Goal: Complete application form: Complete application form

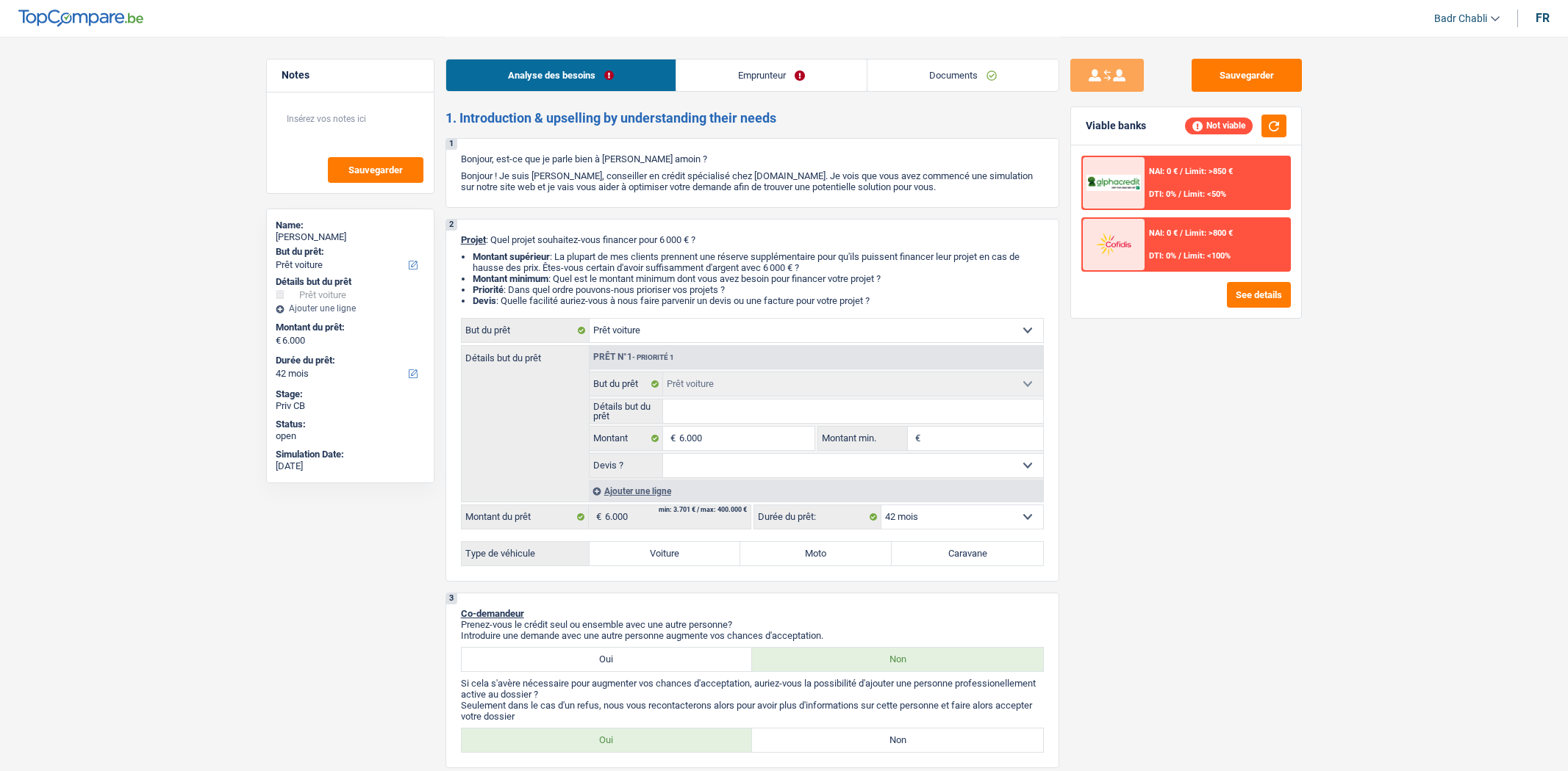
select select "car"
select select "42"
select select "car"
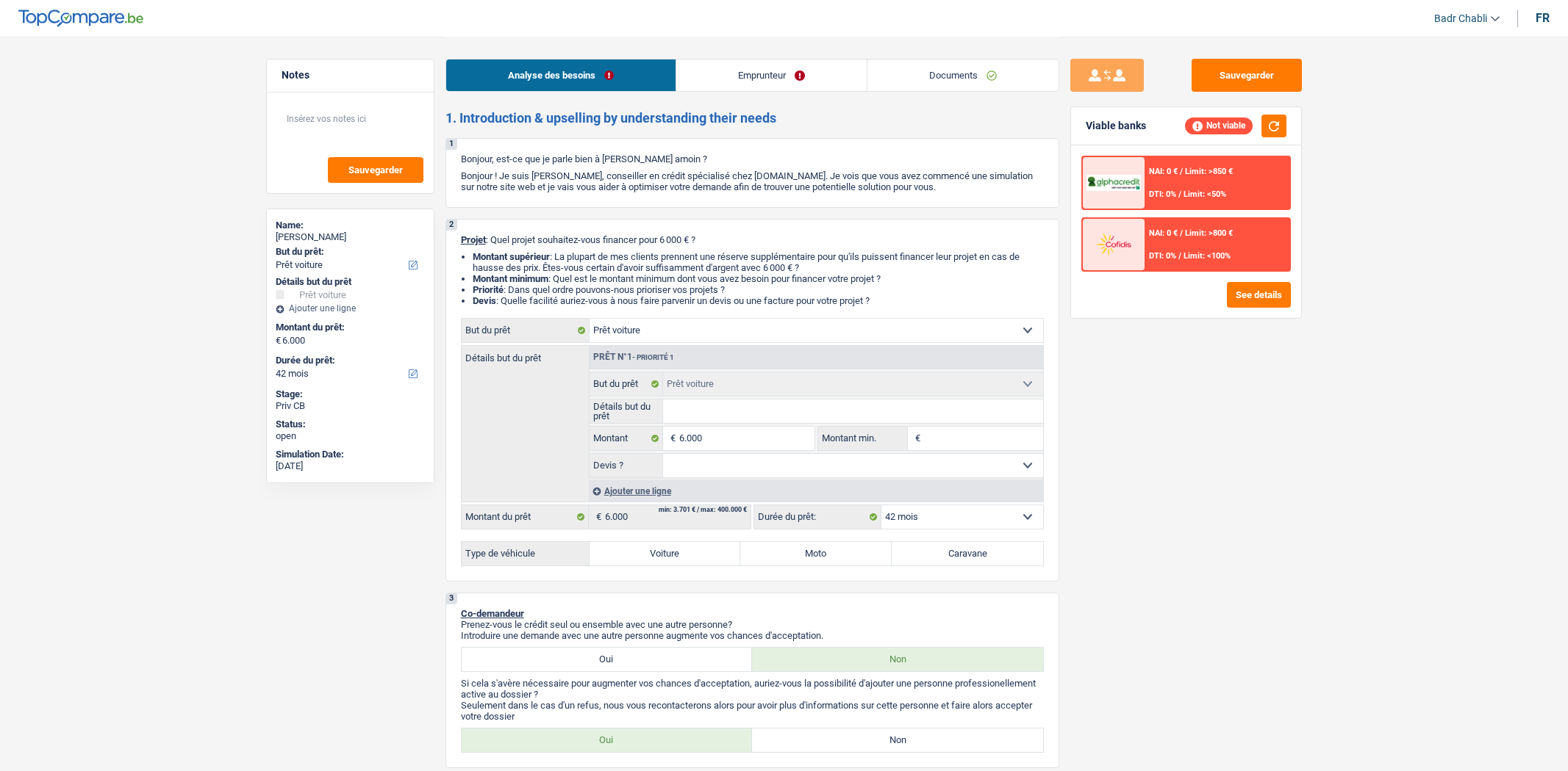
select select "42"
select select "car"
select select "42"
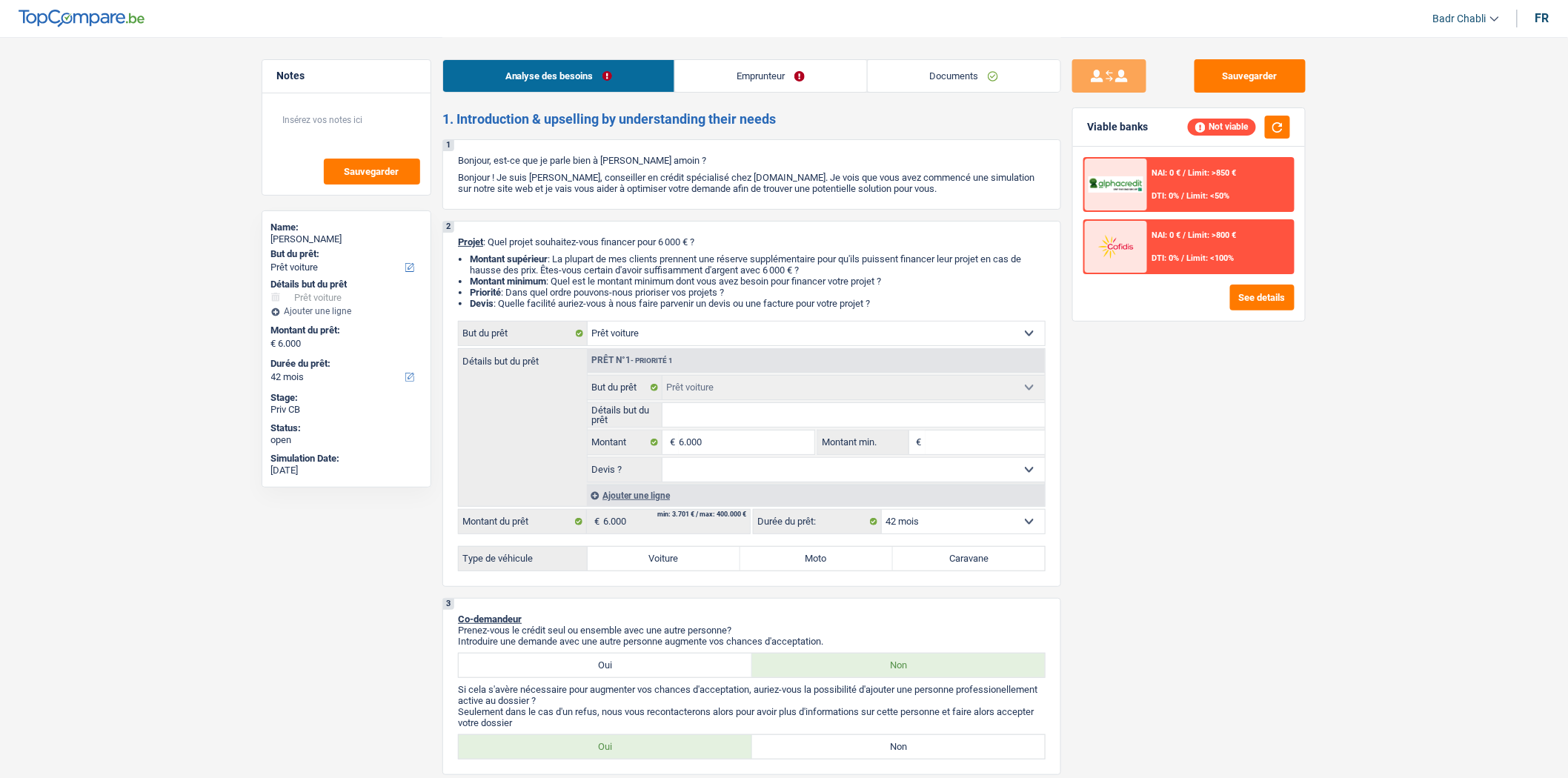
click at [954, 69] on link "Documents" at bounding box center [964, 76] width 193 height 32
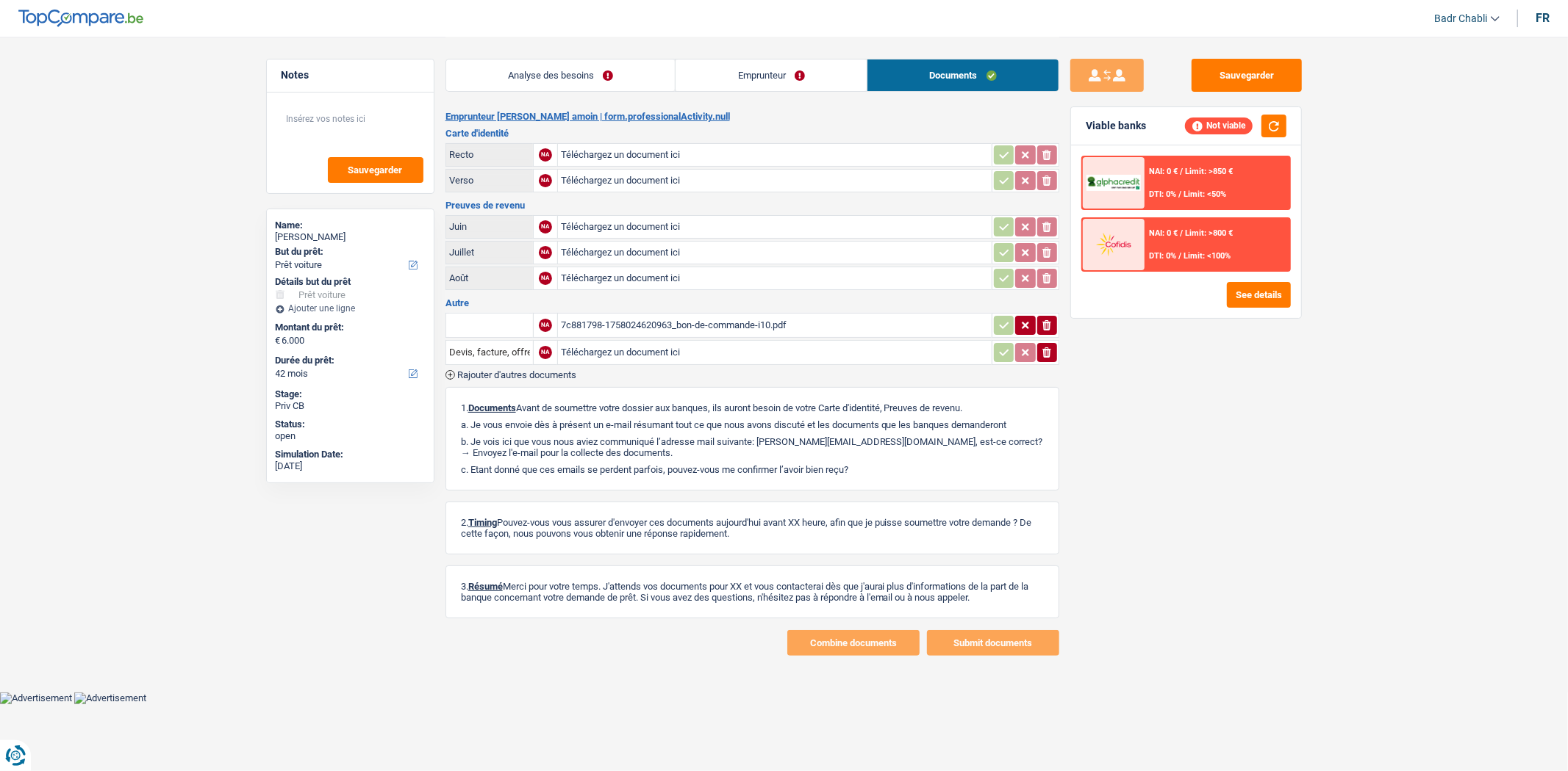
click at [750, 314] on div "7c881798-1758024620963_bon-de-commande-i10.pdf" at bounding box center [775, 325] width 428 height 22
click at [560, 55] on div "Analyse des besoins Emprunteur Documents" at bounding box center [752, 68] width 614 height 62
click at [563, 77] on link "Analyse des besoins" at bounding box center [561, 75] width 230 height 32
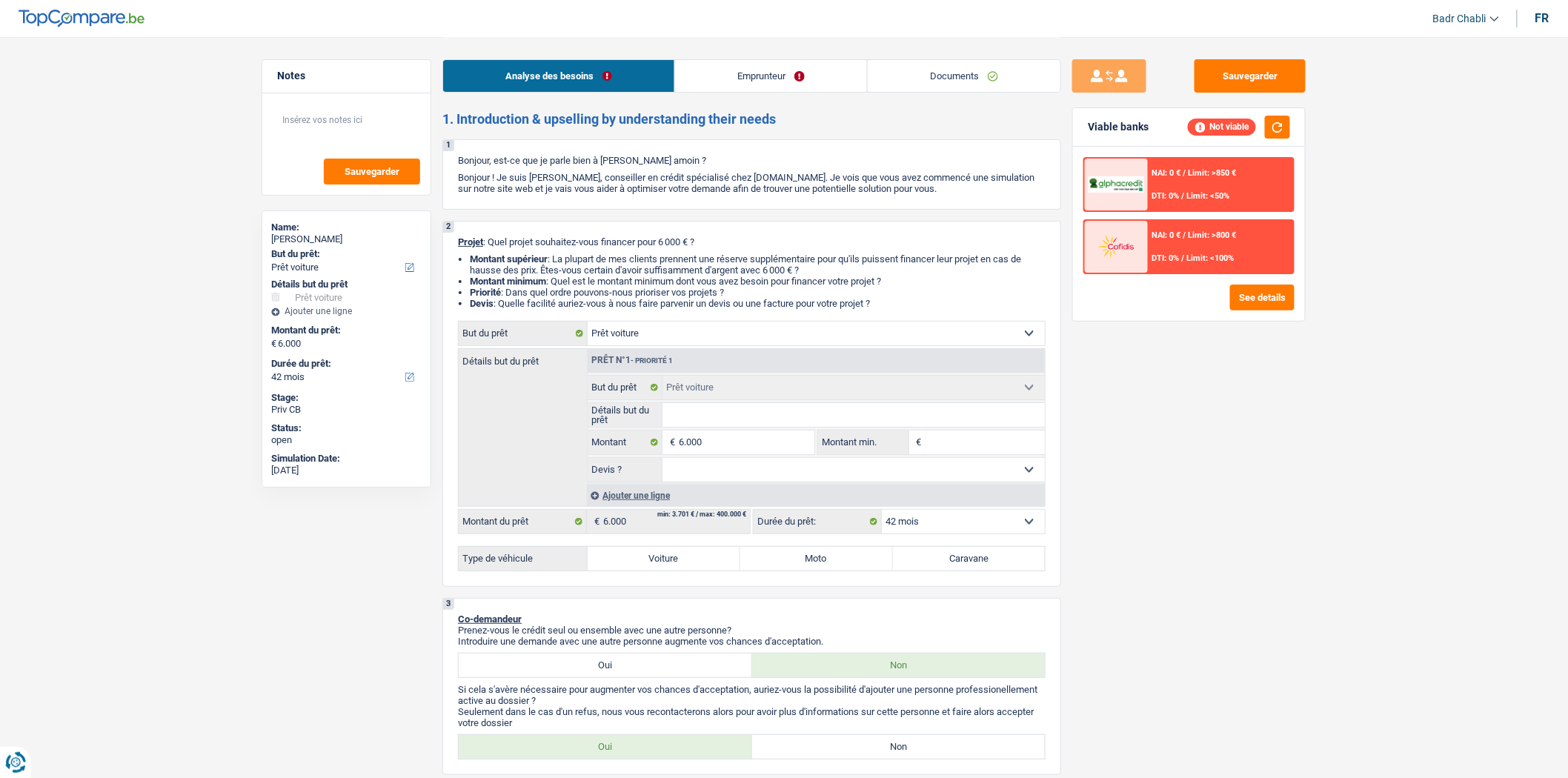
click at [716, 418] on input "Détails but du prêt" at bounding box center [854, 415] width 383 height 24
type input "H"
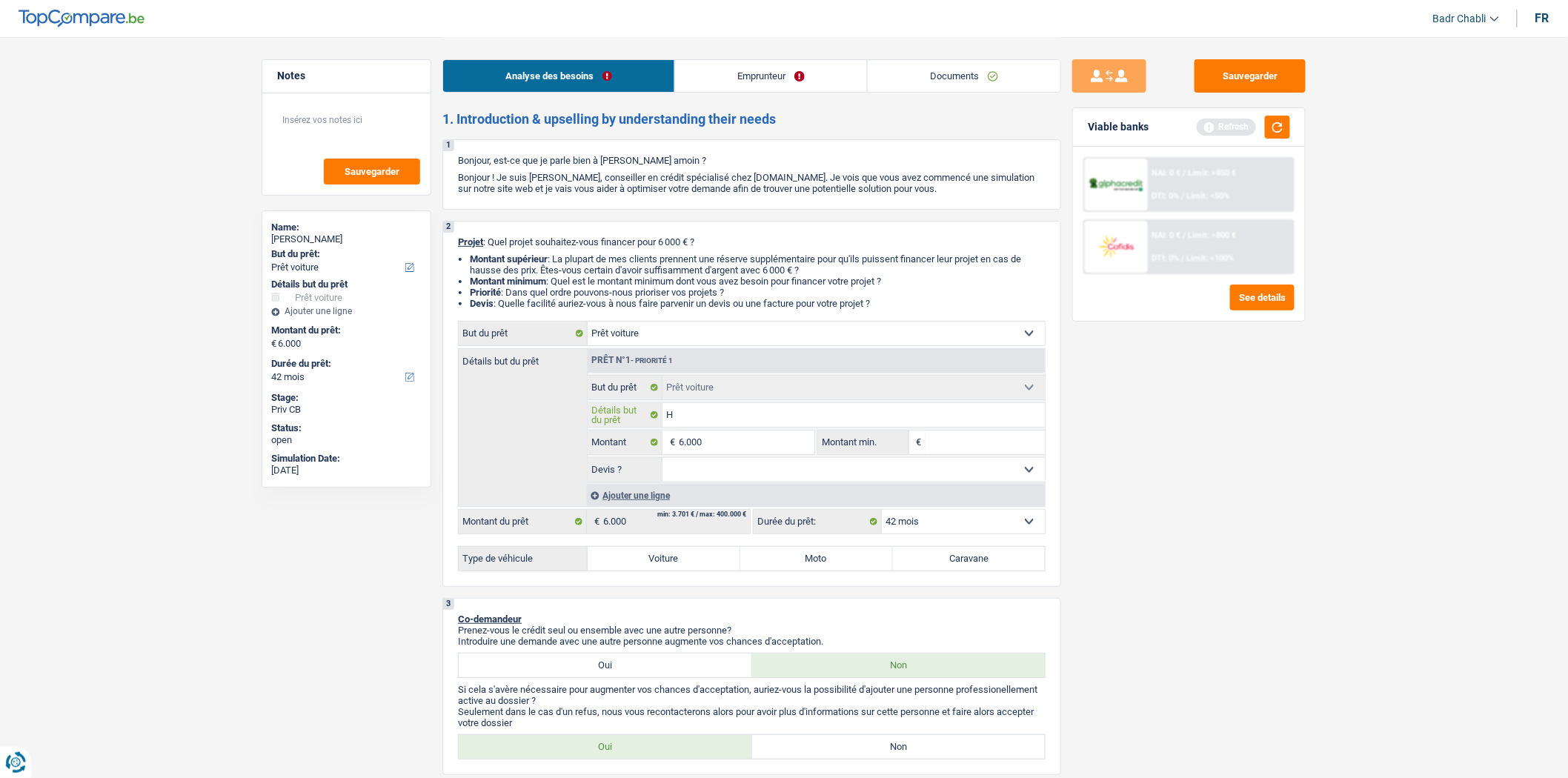
type input "Hy"
type input "Hyu"
type input "[PERSON_NAME]"
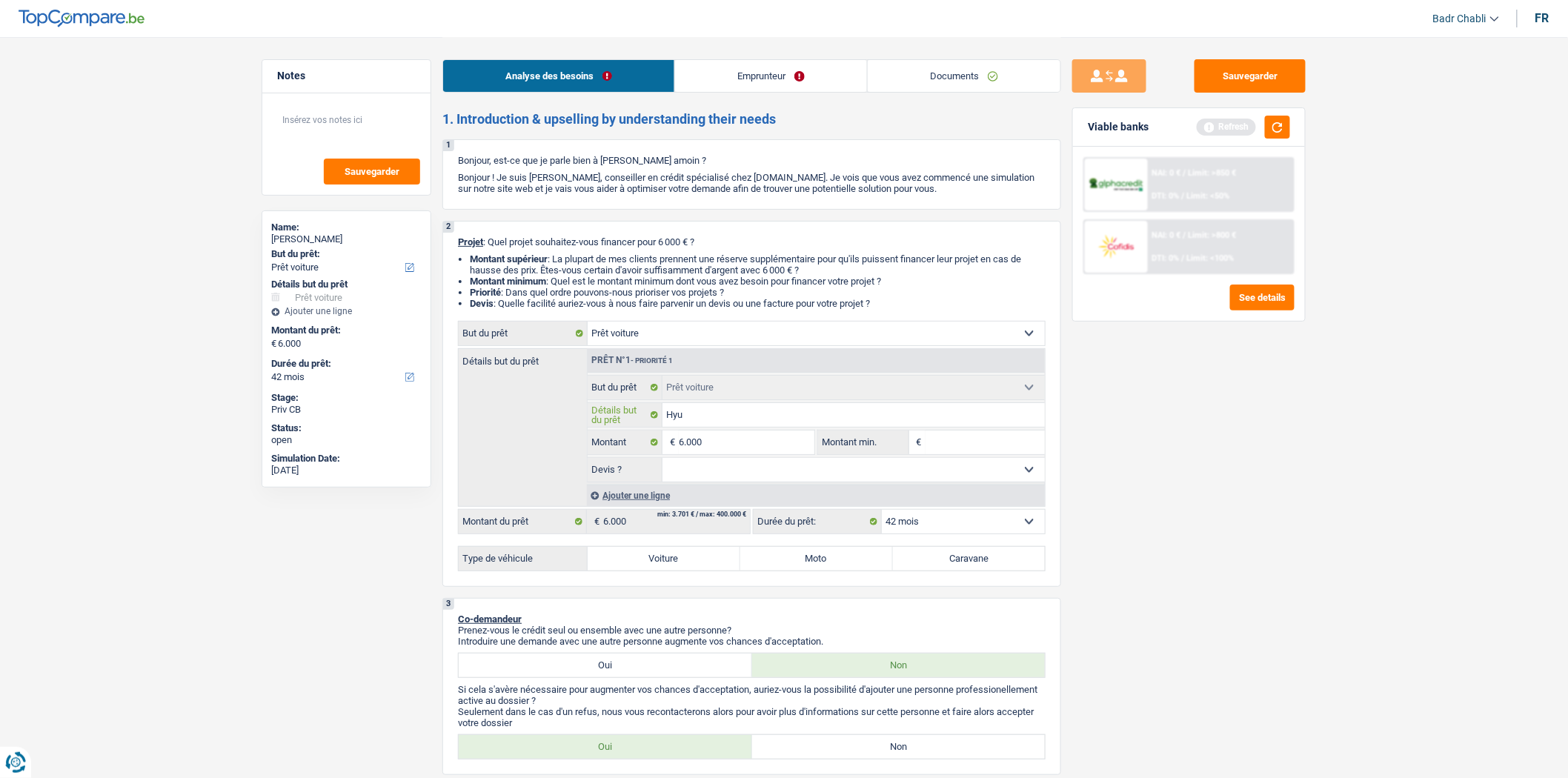
type input "[PERSON_NAME]"
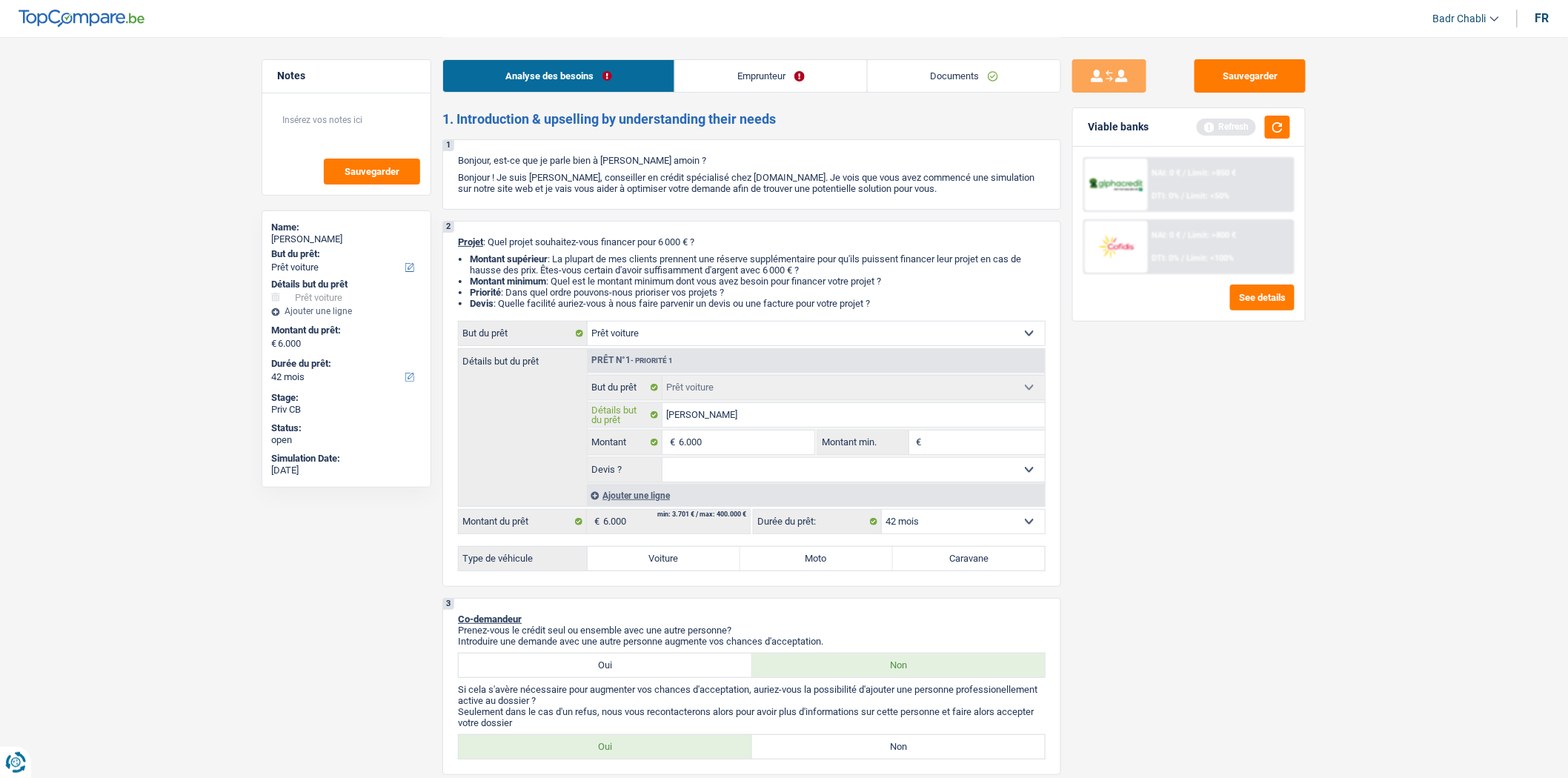
type input "Hyundai"
type input "Hyundai I"
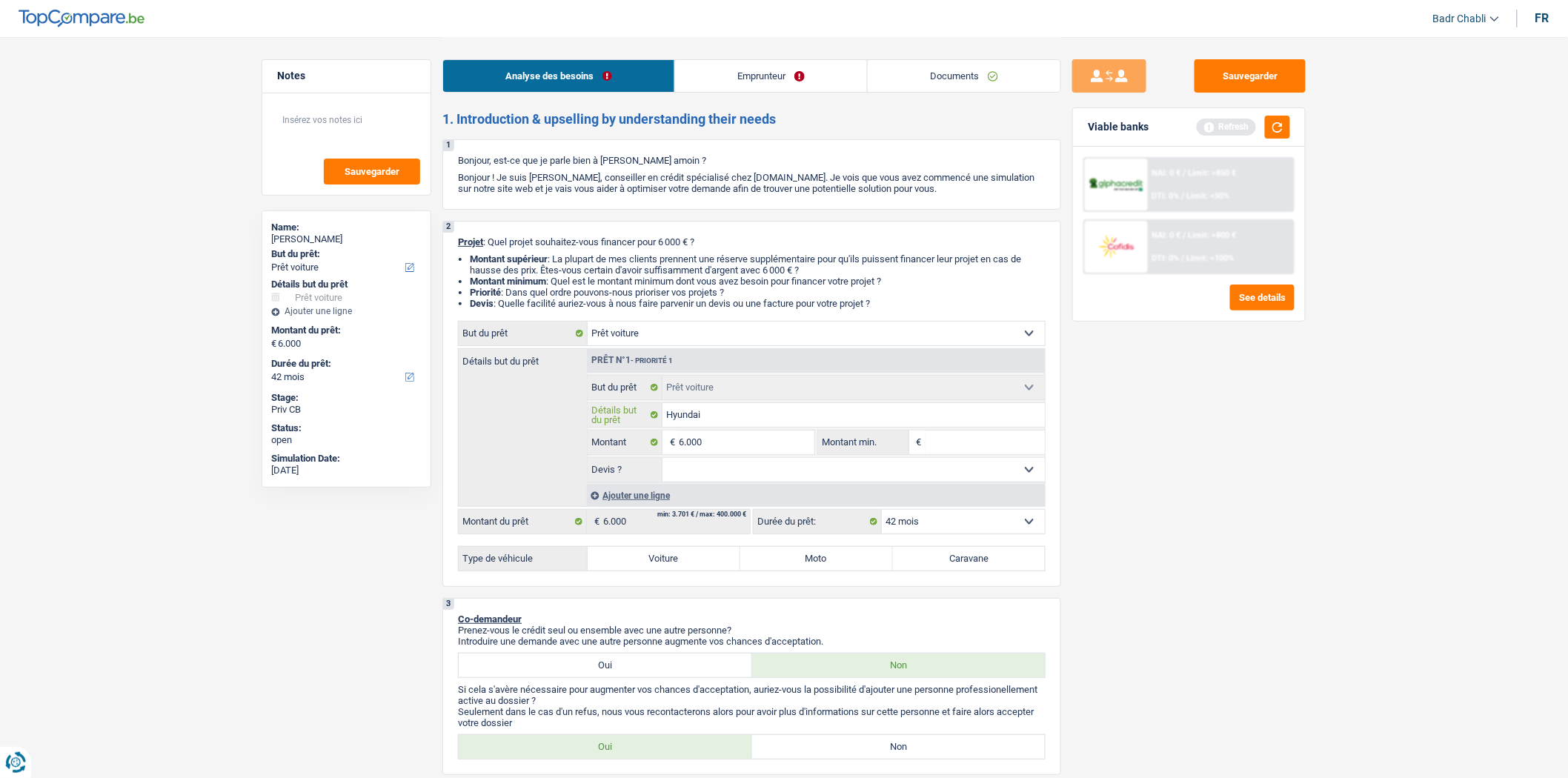
type input "Hyundai I"
type input "Hyundai I1"
type input "Hyundai I10"
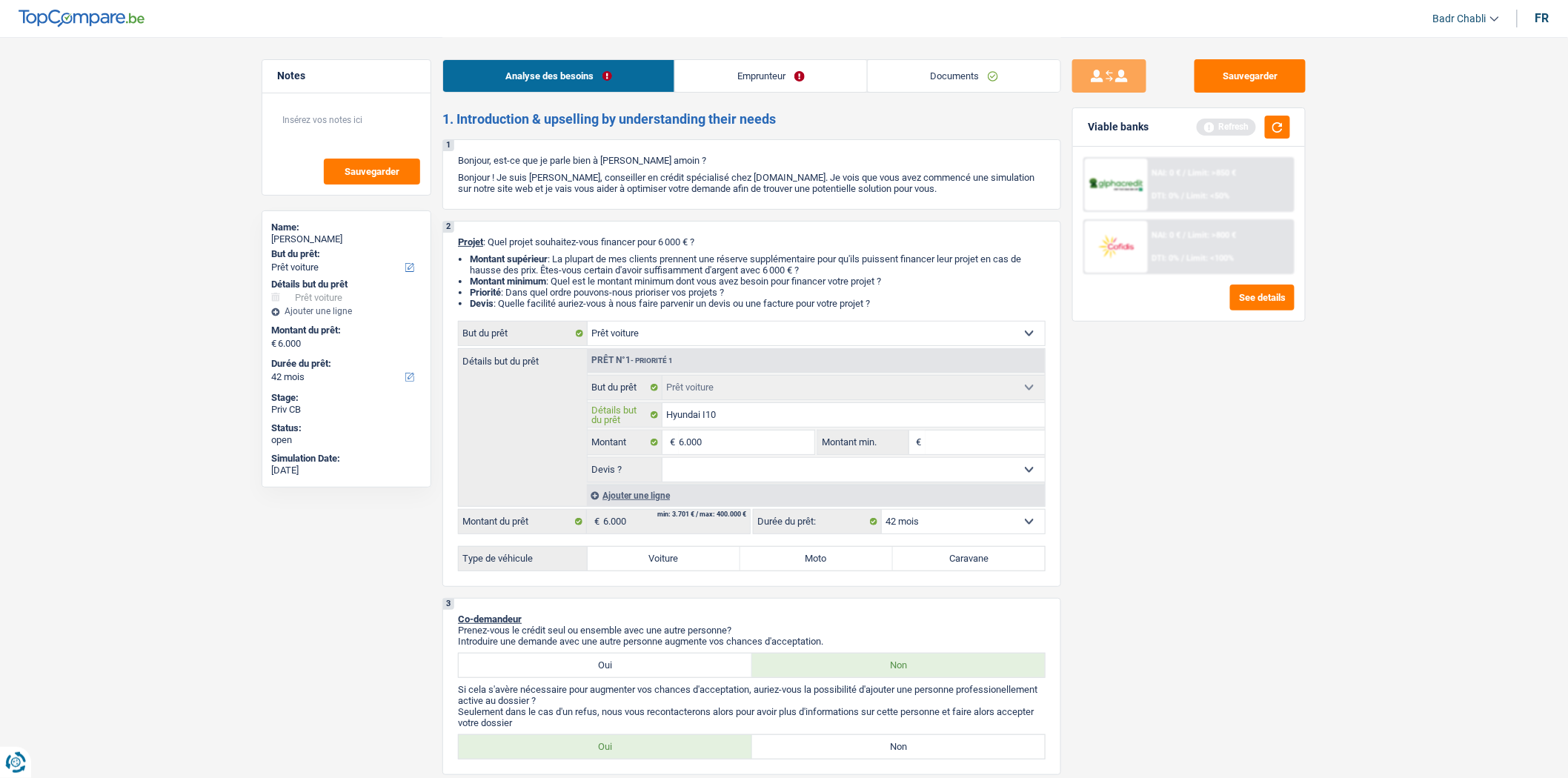
type input "Hyundai I10"
type input "Hyundai I10 2"
type input "Hyundai I10 20"
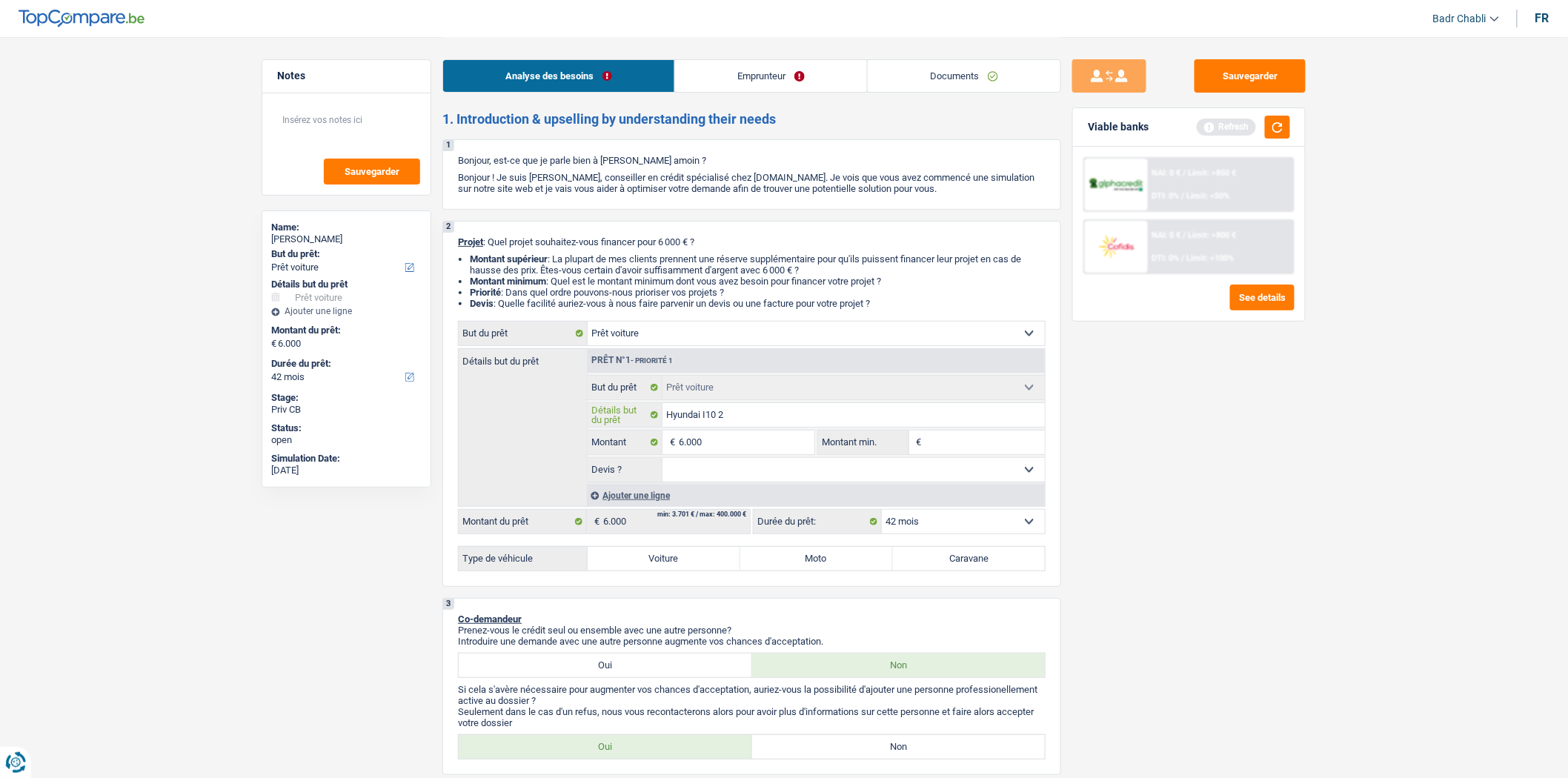
type input "Hyundai I10 20"
type input "Hyundai I10 201"
type input "Hyundai I10 2010"
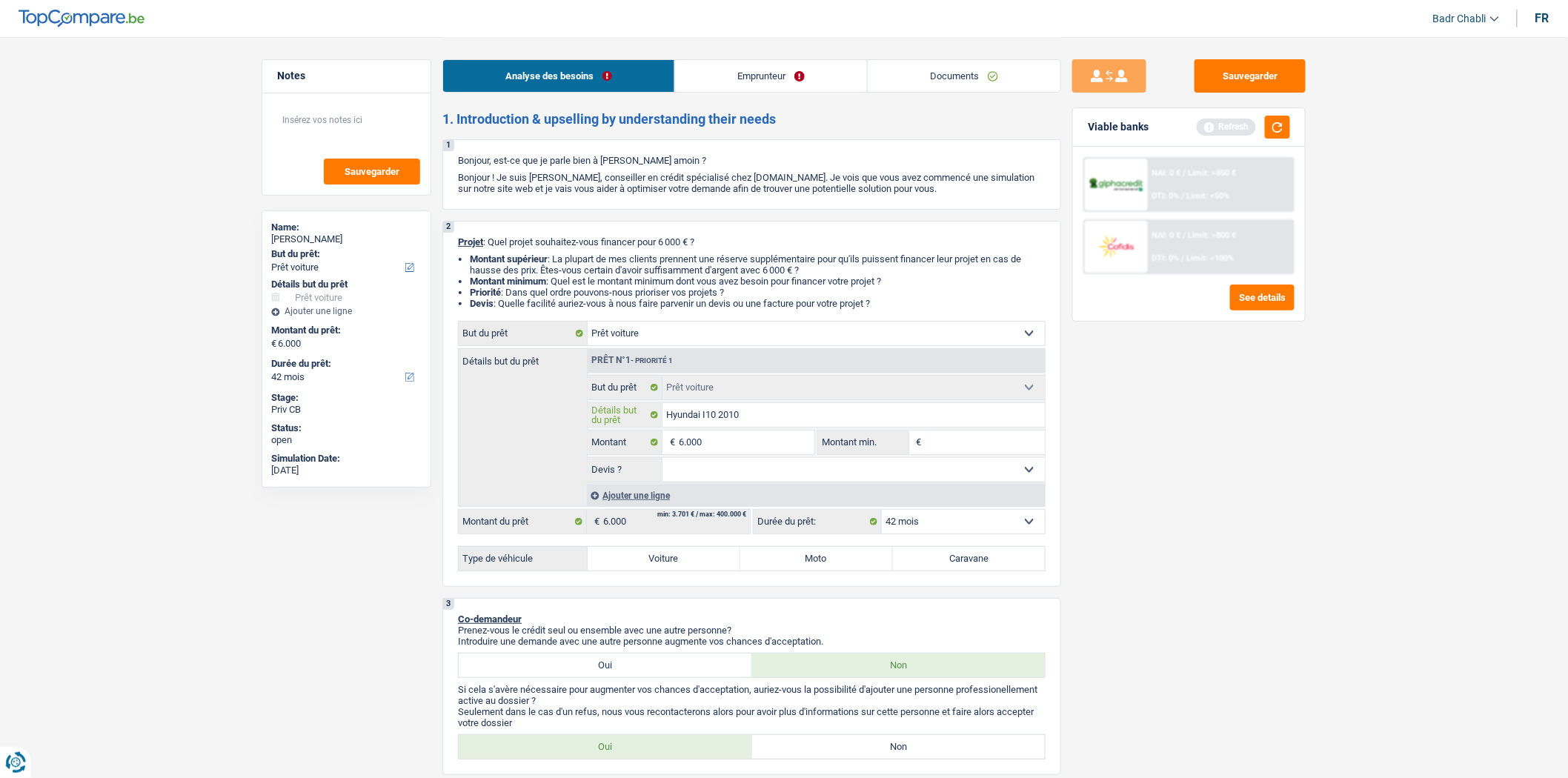
type input "Hyundai I10 201"
type input "Hyundai I10 2019"
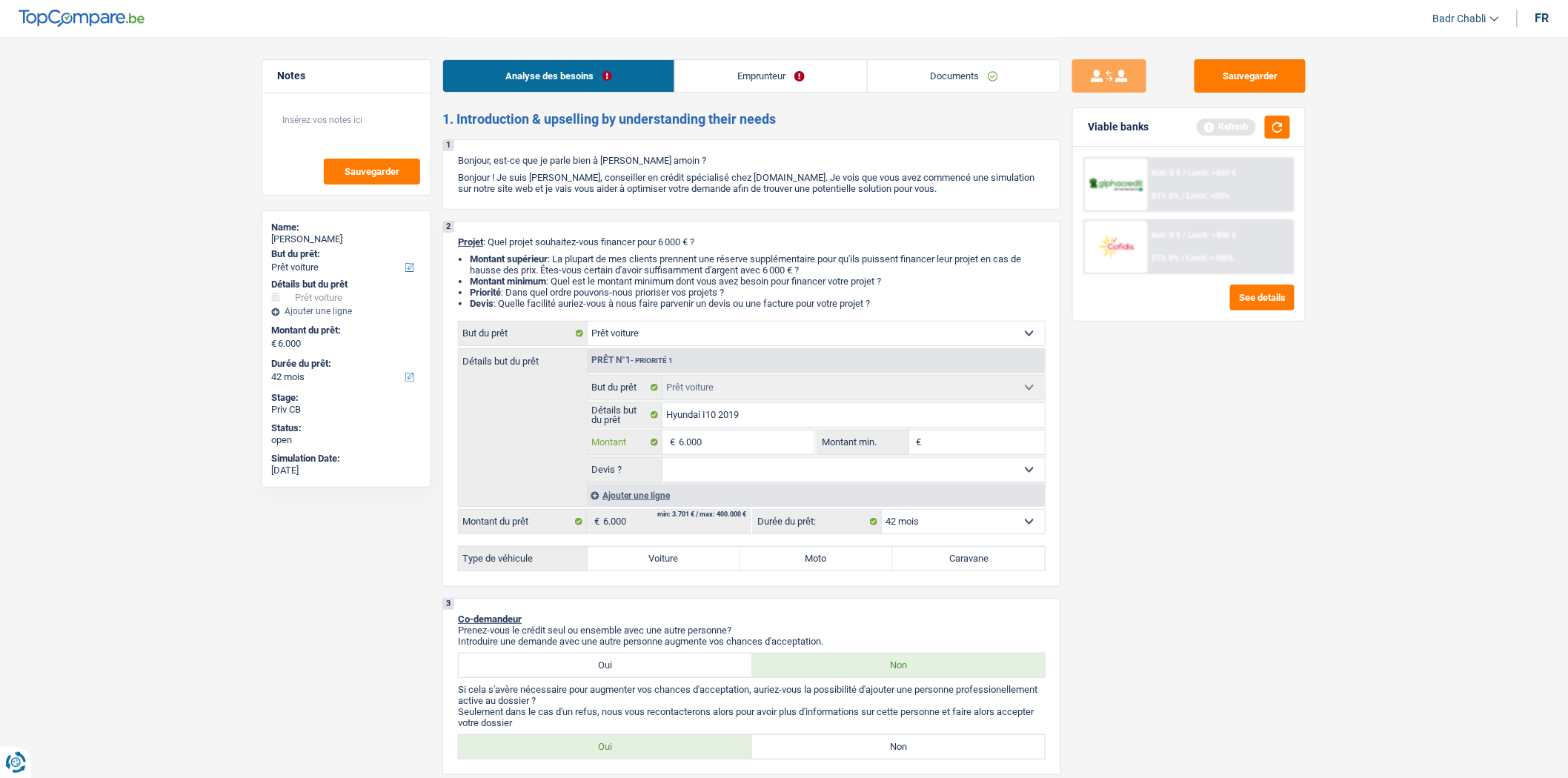
click at [717, 443] on input "6.000" at bounding box center [747, 443] width 136 height 24
click at [974, 445] on input "Montant min." at bounding box center [986, 443] width 120 height 24
paste input "6.000"
type input "6.000"
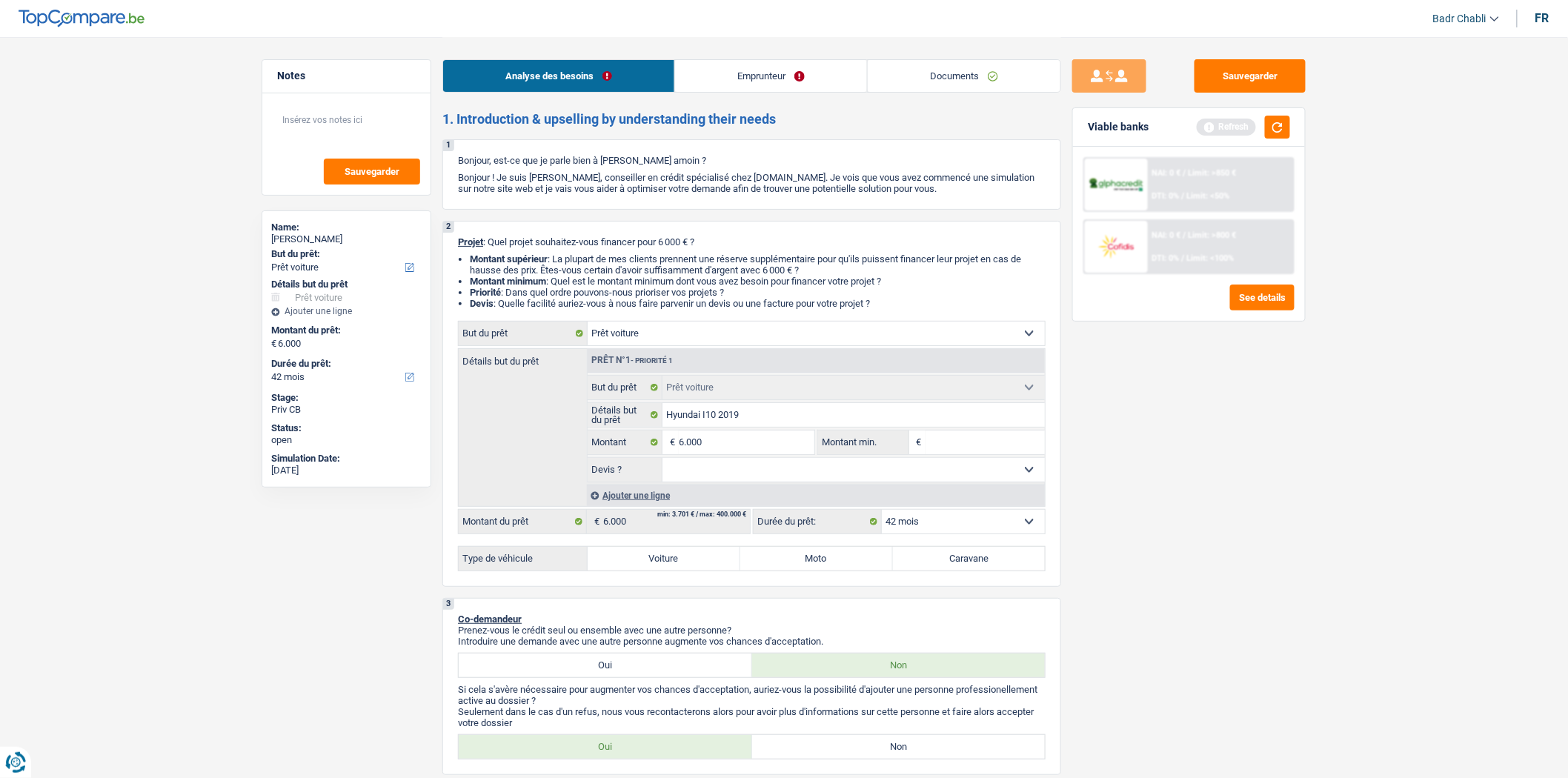
type input "6.000"
click at [786, 468] on select "Oui Non Non répondu Sélectionner une option" at bounding box center [854, 470] width 383 height 24
select select "yes"
click at [662, 462] on select "Oui Non Non répondu Sélectionner une option" at bounding box center [854, 470] width 383 height 24
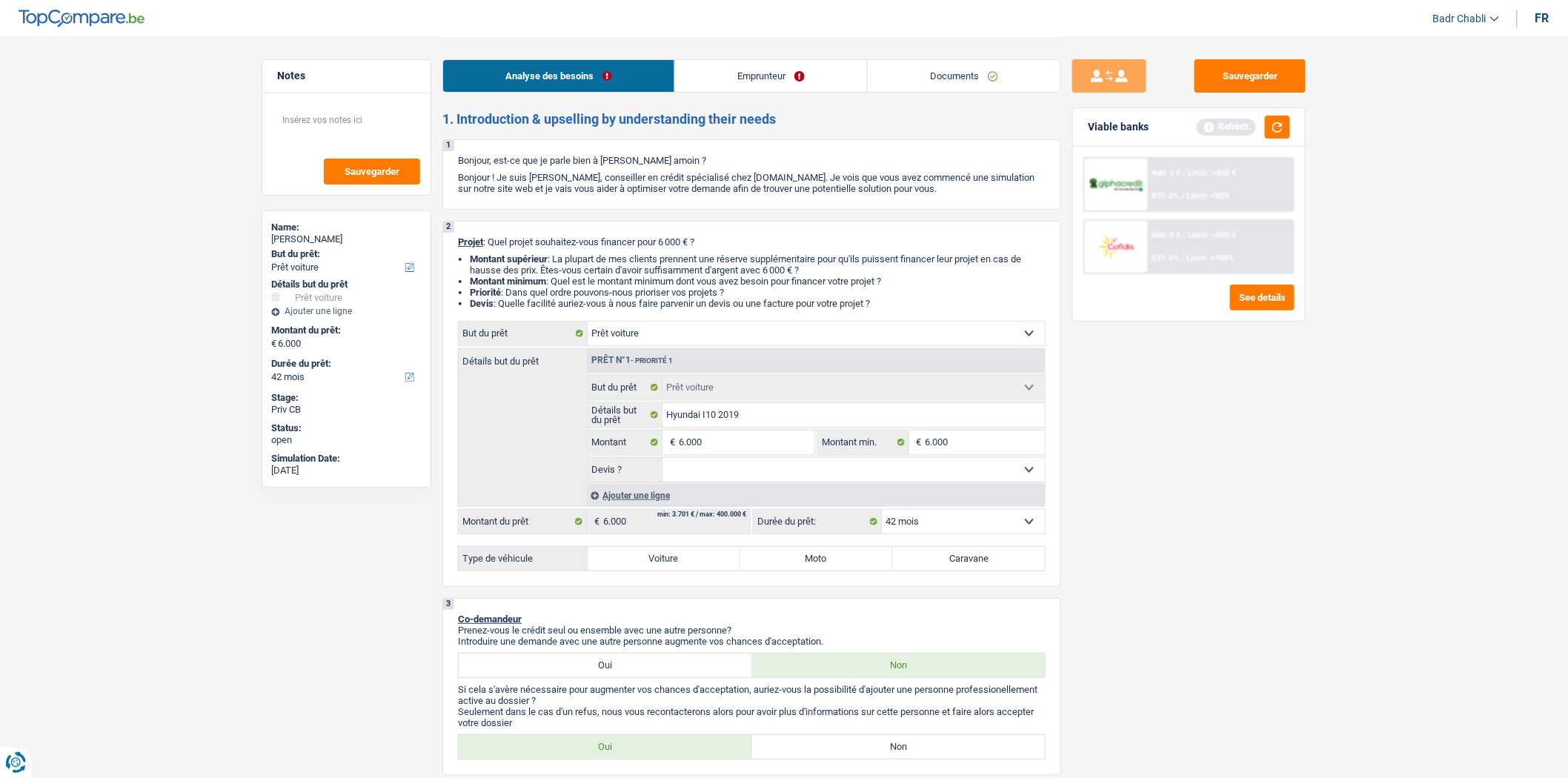
select select "yes"
click at [673, 576] on div "2 Projet : Quel projet souhaitez-vous financer pour 6 000 € ? Montant supérieur…" at bounding box center [751, 404] width 619 height 366
click at [673, 571] on label "Voiture" at bounding box center [663, 559] width 152 height 24
click at [673, 571] on input "Voiture" at bounding box center [663, 559] width 152 height 24
radio input "true"
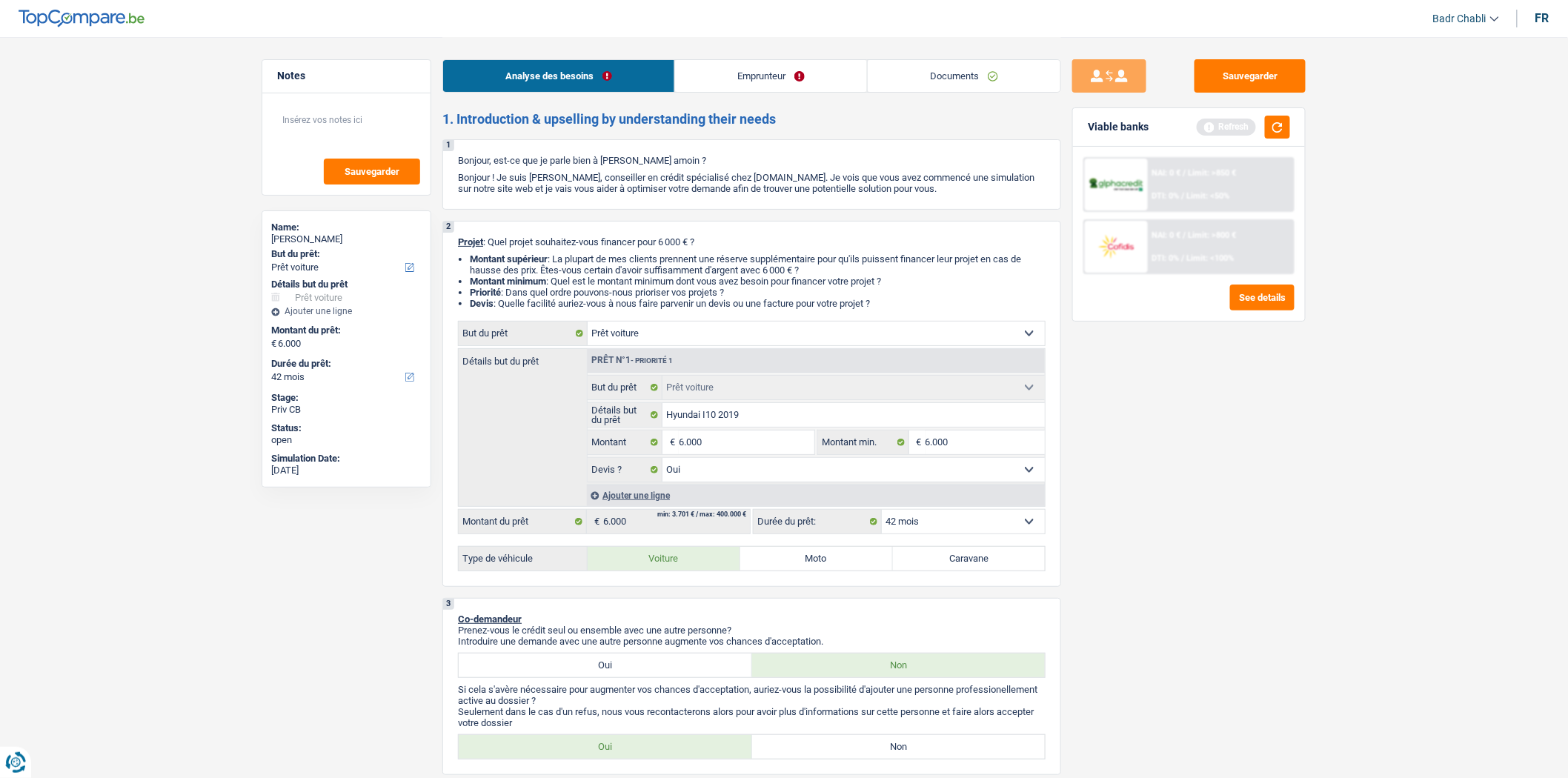
radio input "true"
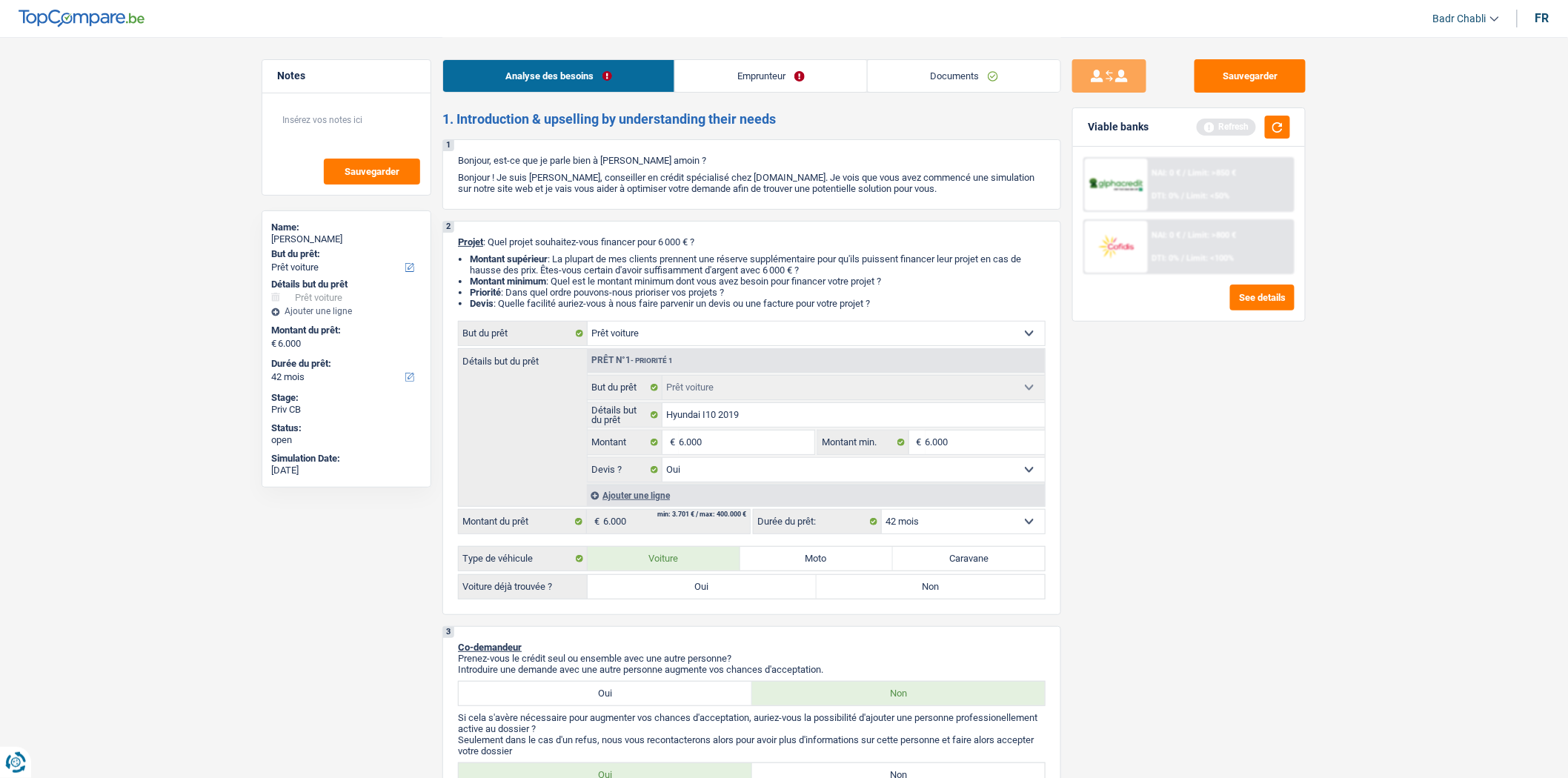
click at [658, 584] on label "Oui" at bounding box center [702, 587] width 229 height 24
click at [658, 584] on input "Oui" at bounding box center [702, 587] width 229 height 24
radio input "true"
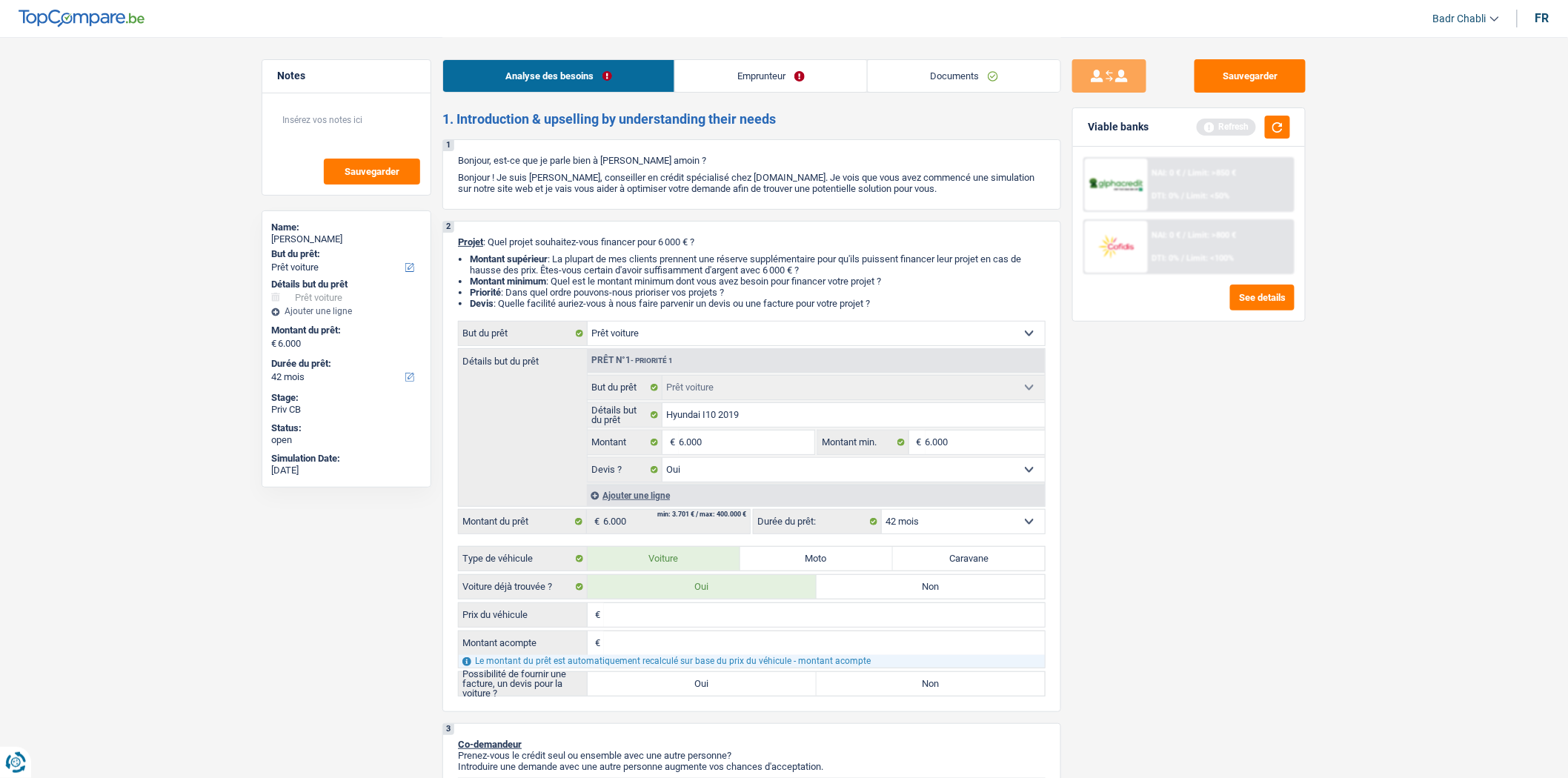
click at [697, 687] on label "Oui" at bounding box center [702, 684] width 229 height 24
click at [697, 687] on input "Oui" at bounding box center [702, 684] width 229 height 24
radio input "true"
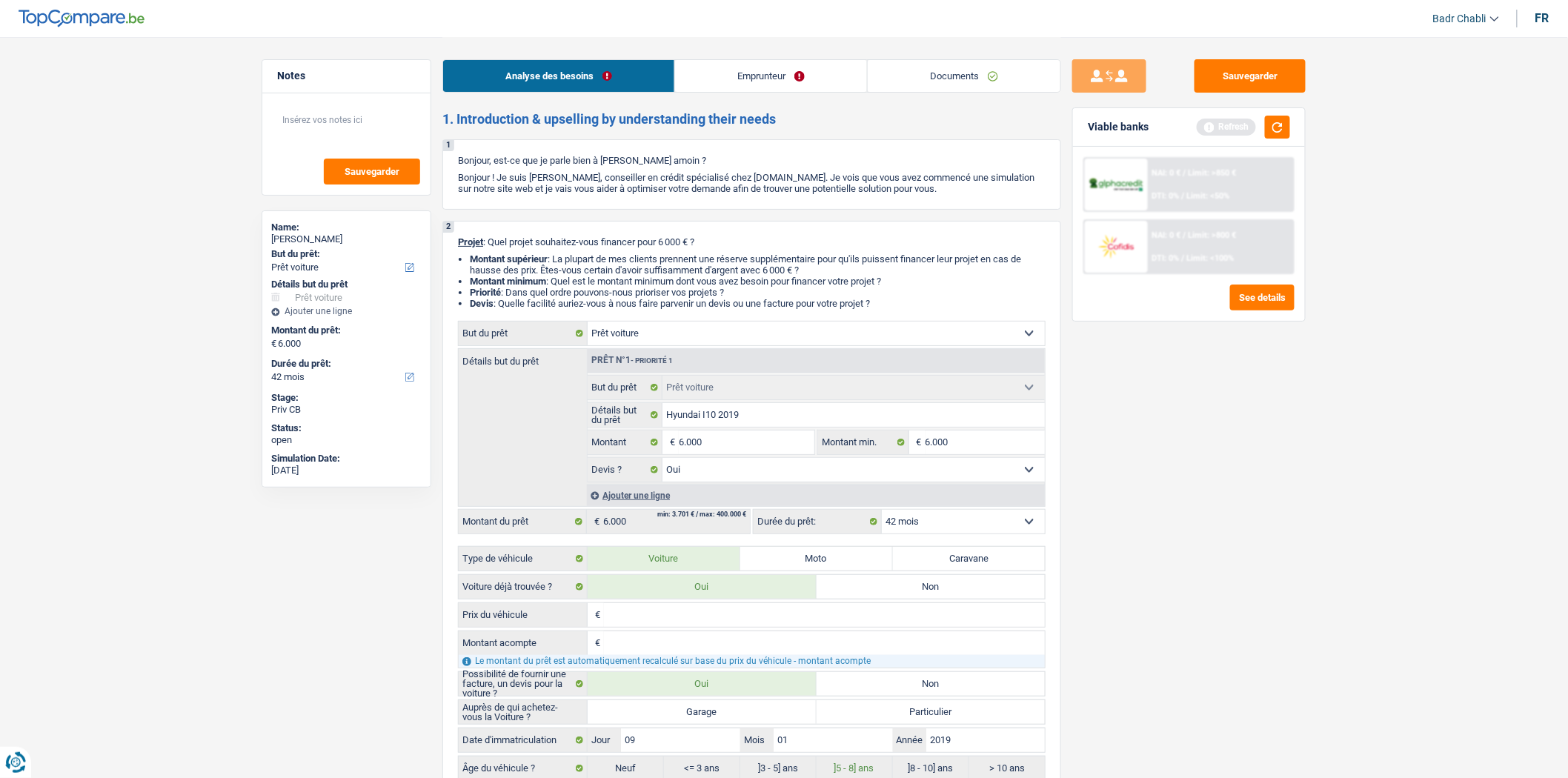
click at [695, 717] on label "Garage" at bounding box center [702, 712] width 229 height 24
click at [695, 717] on input "Garage" at bounding box center [702, 712] width 229 height 24
radio input "true"
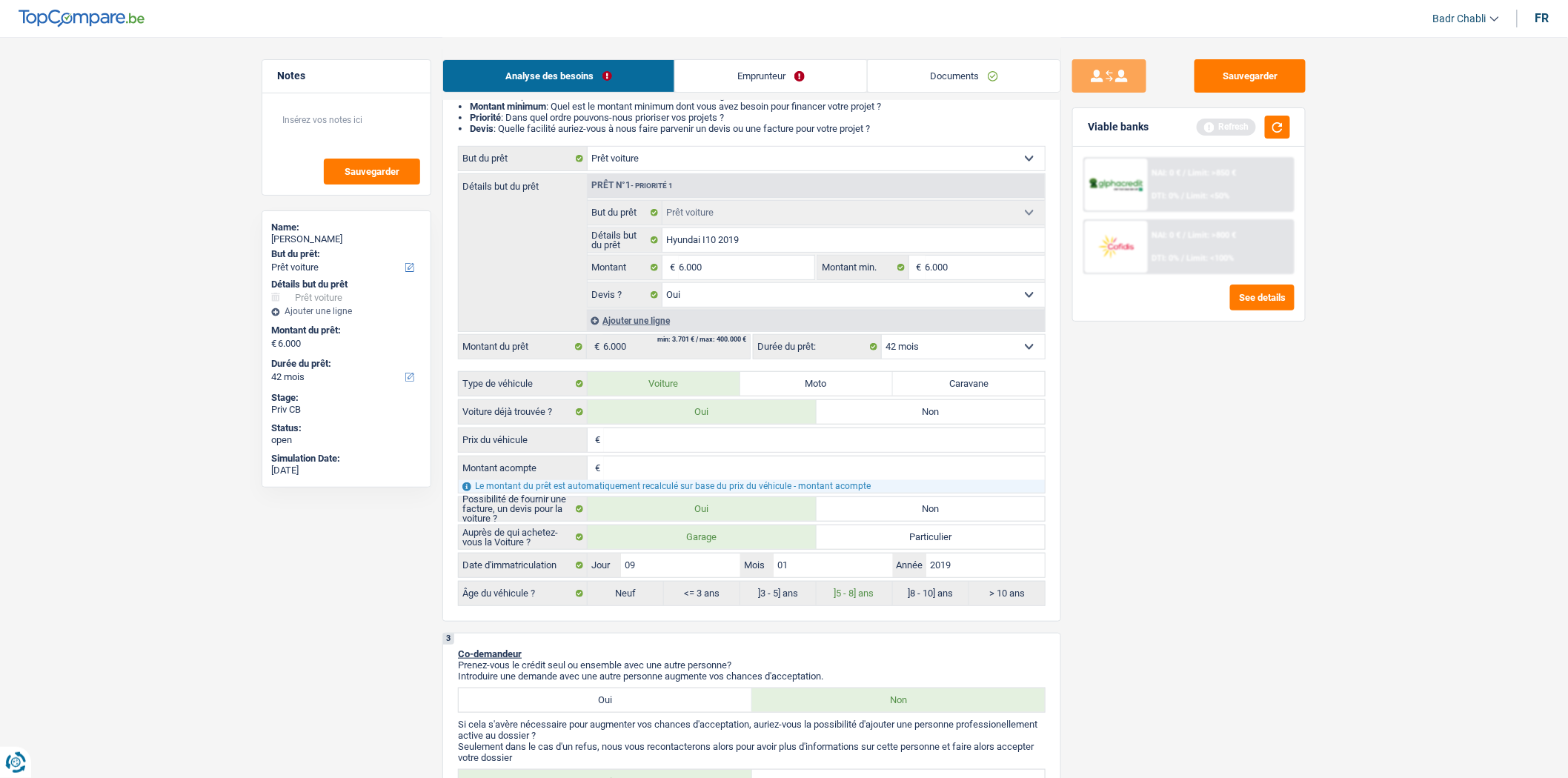
scroll to position [411, 0]
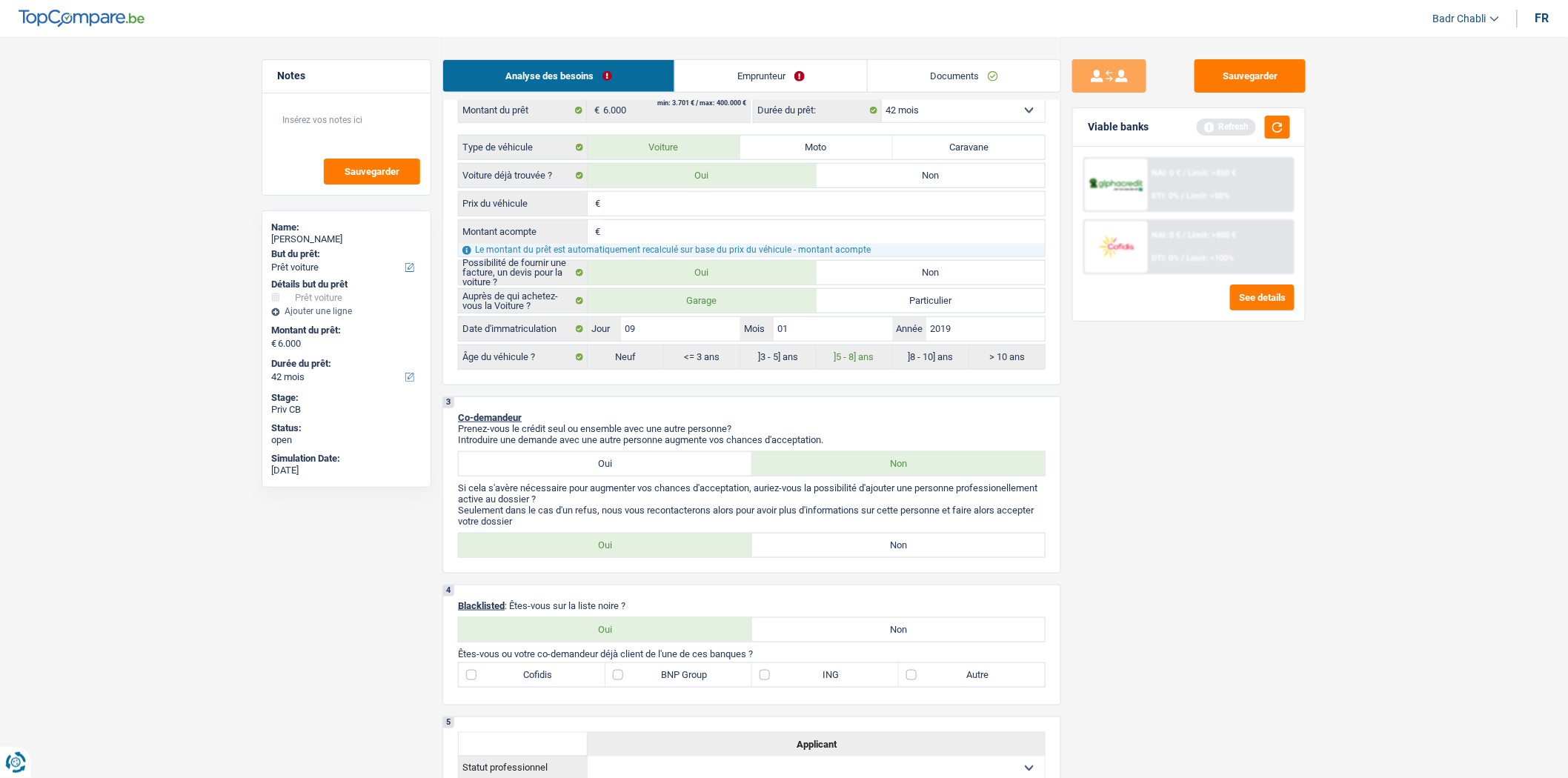
click at [848, 550] on label "Non" at bounding box center [899, 546] width 293 height 24
click at [848, 550] on input "Non" at bounding box center [899, 546] width 293 height 24
radio input "true"
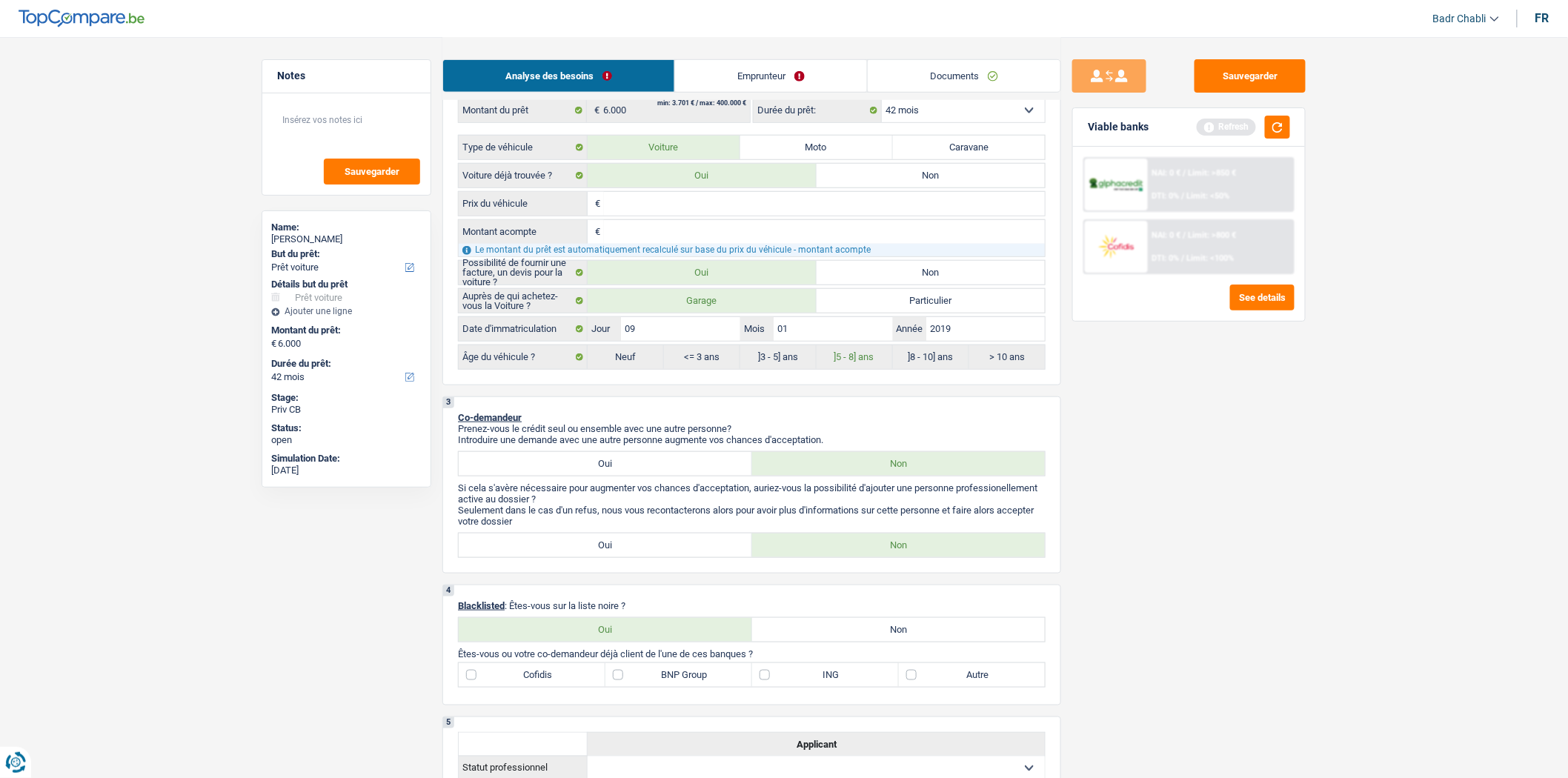
click at [878, 630] on label "Non" at bounding box center [899, 630] width 293 height 24
click at [878, 630] on input "Non" at bounding box center [899, 630] width 293 height 24
radio input "true"
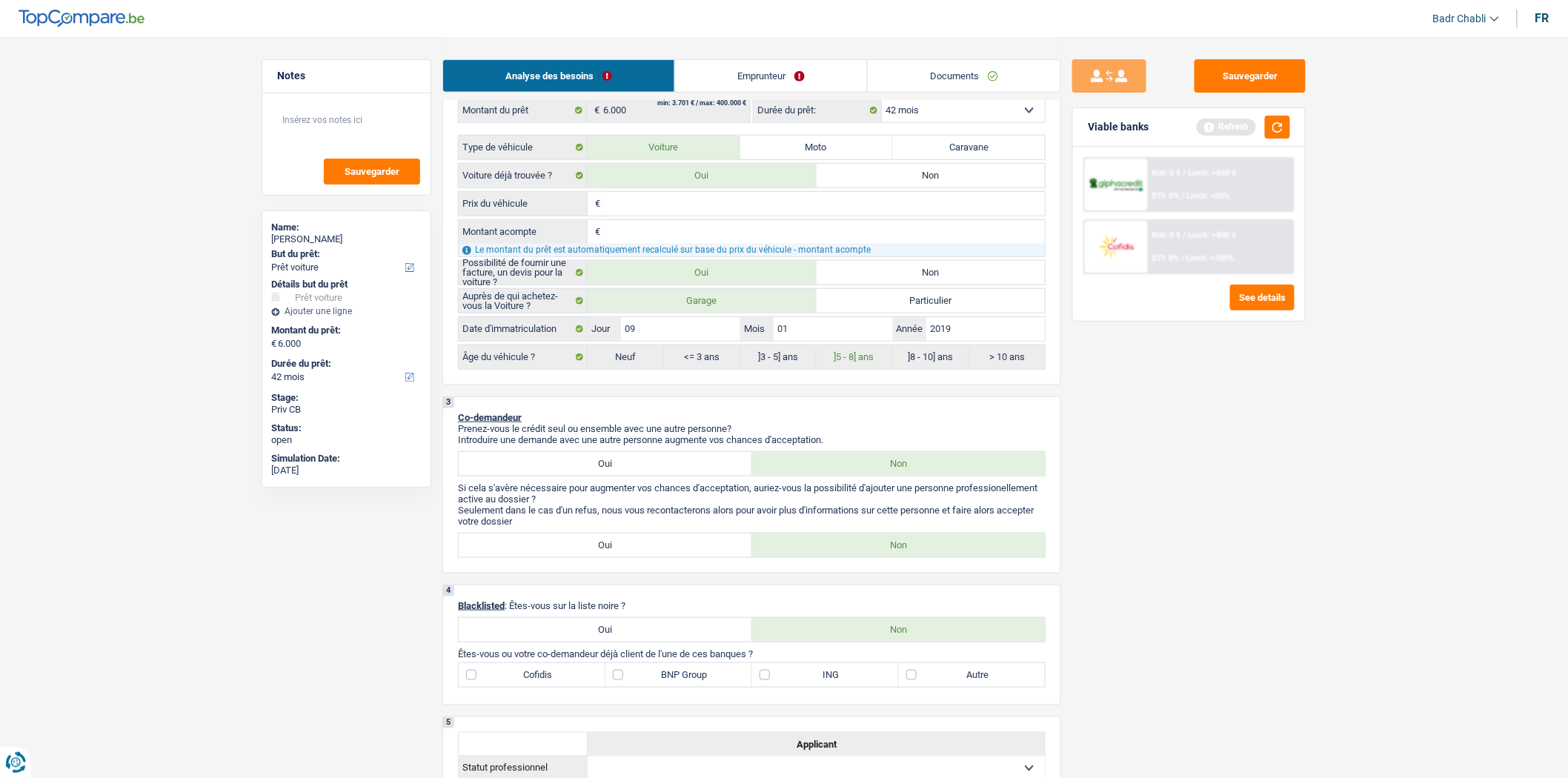
click at [880, 636] on label "Non" at bounding box center [899, 630] width 293 height 24
click at [880, 636] on input "Non" at bounding box center [899, 630] width 293 height 24
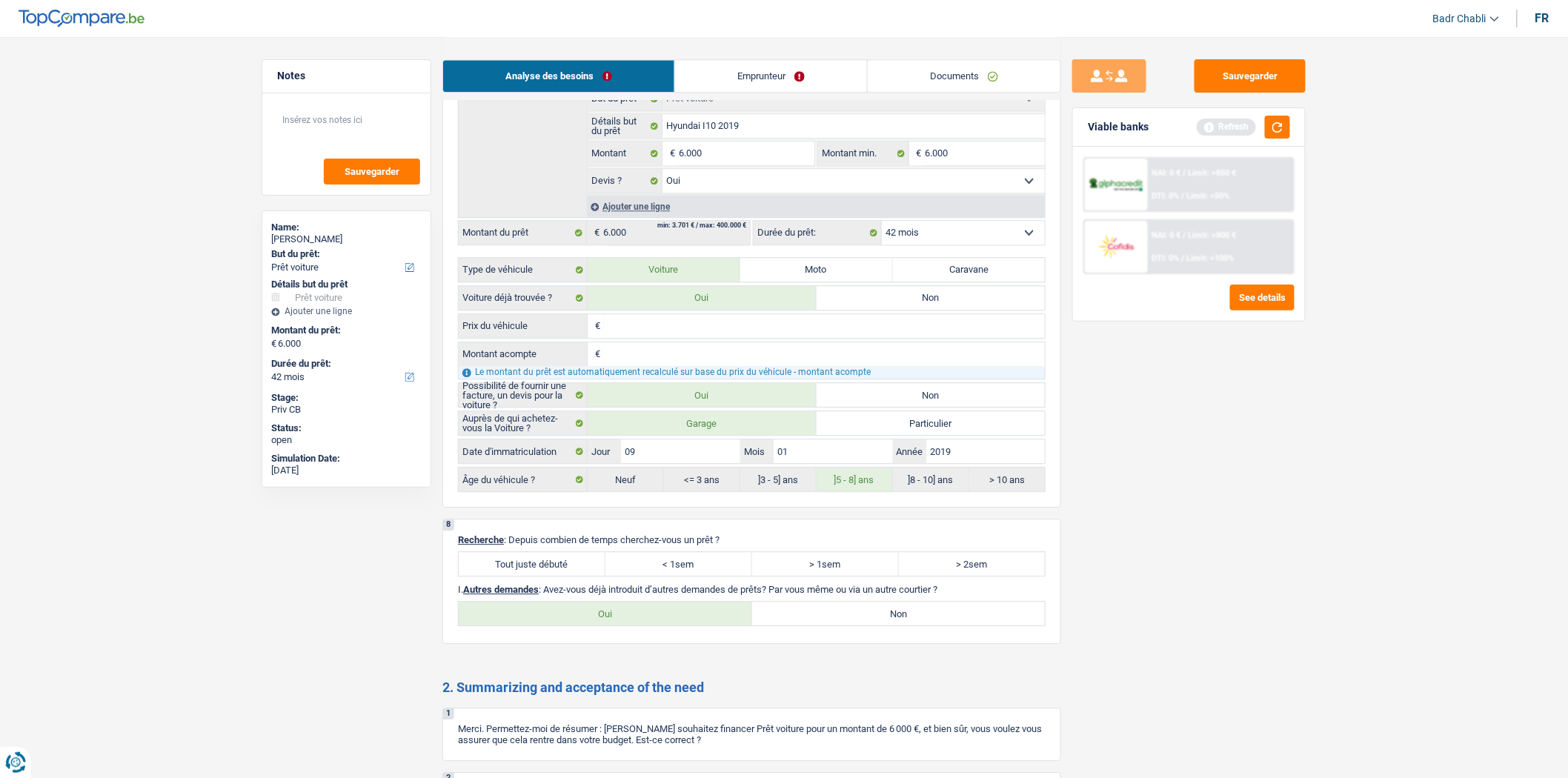
scroll to position [1565, 0]
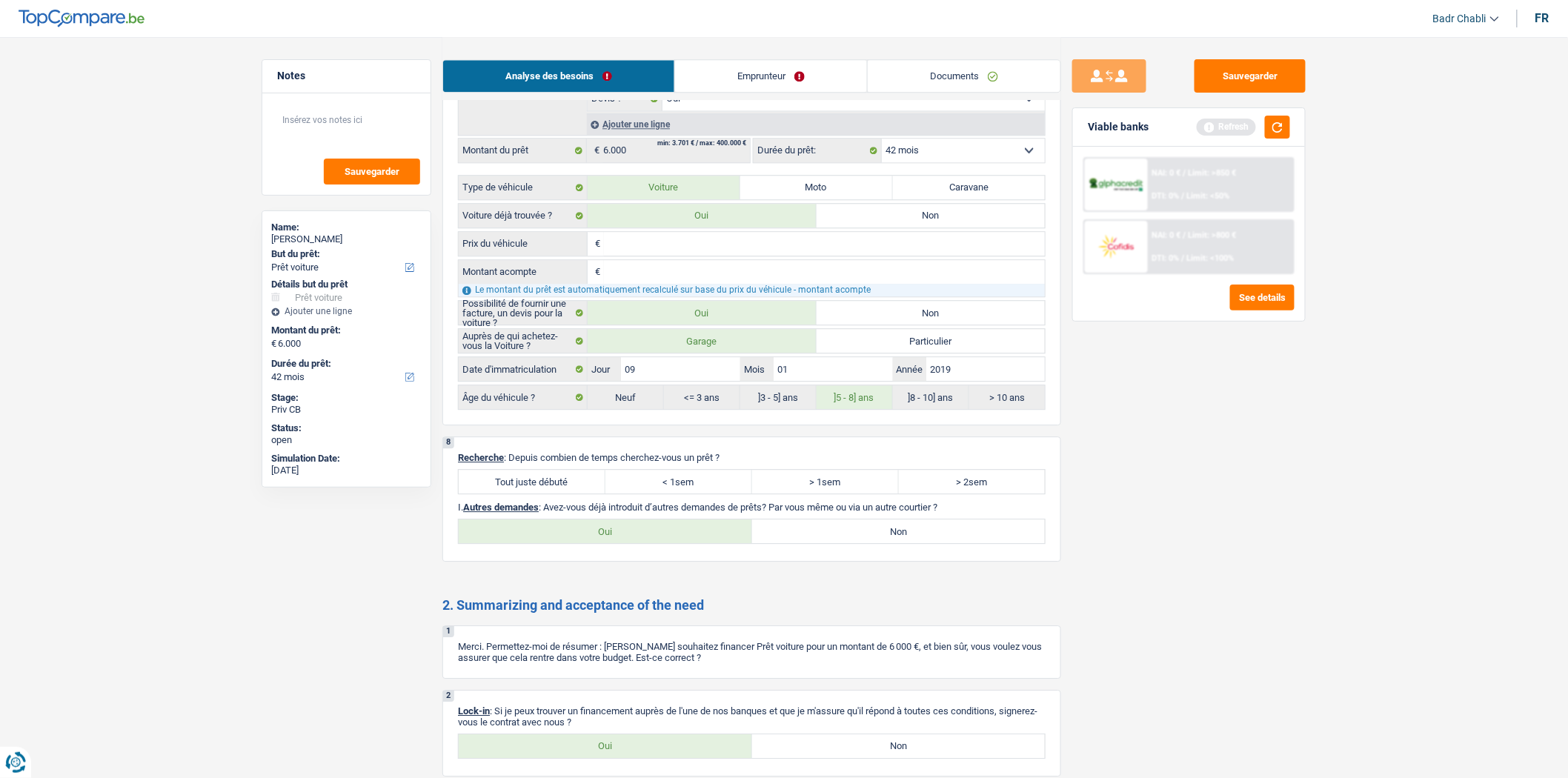
click at [556, 493] on label "Tout juste débuté" at bounding box center [532, 481] width 147 height 24
click at [556, 493] on input "Tout juste débuté" at bounding box center [532, 481] width 147 height 24
radio input "true"
click at [856, 543] on label "Non" at bounding box center [899, 532] width 293 height 24
click at [856, 543] on input "Non" at bounding box center [899, 532] width 293 height 24
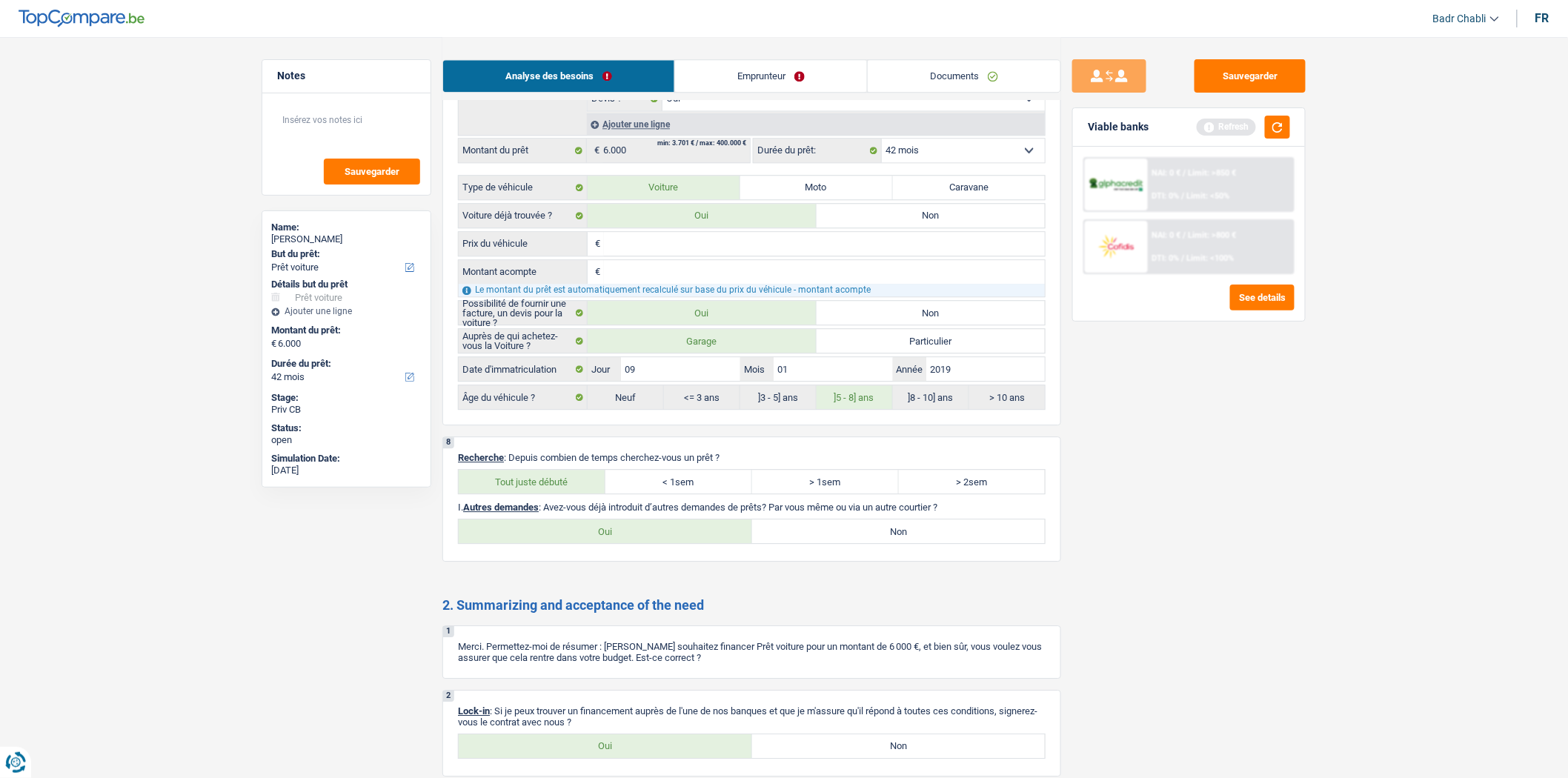
radio input "true"
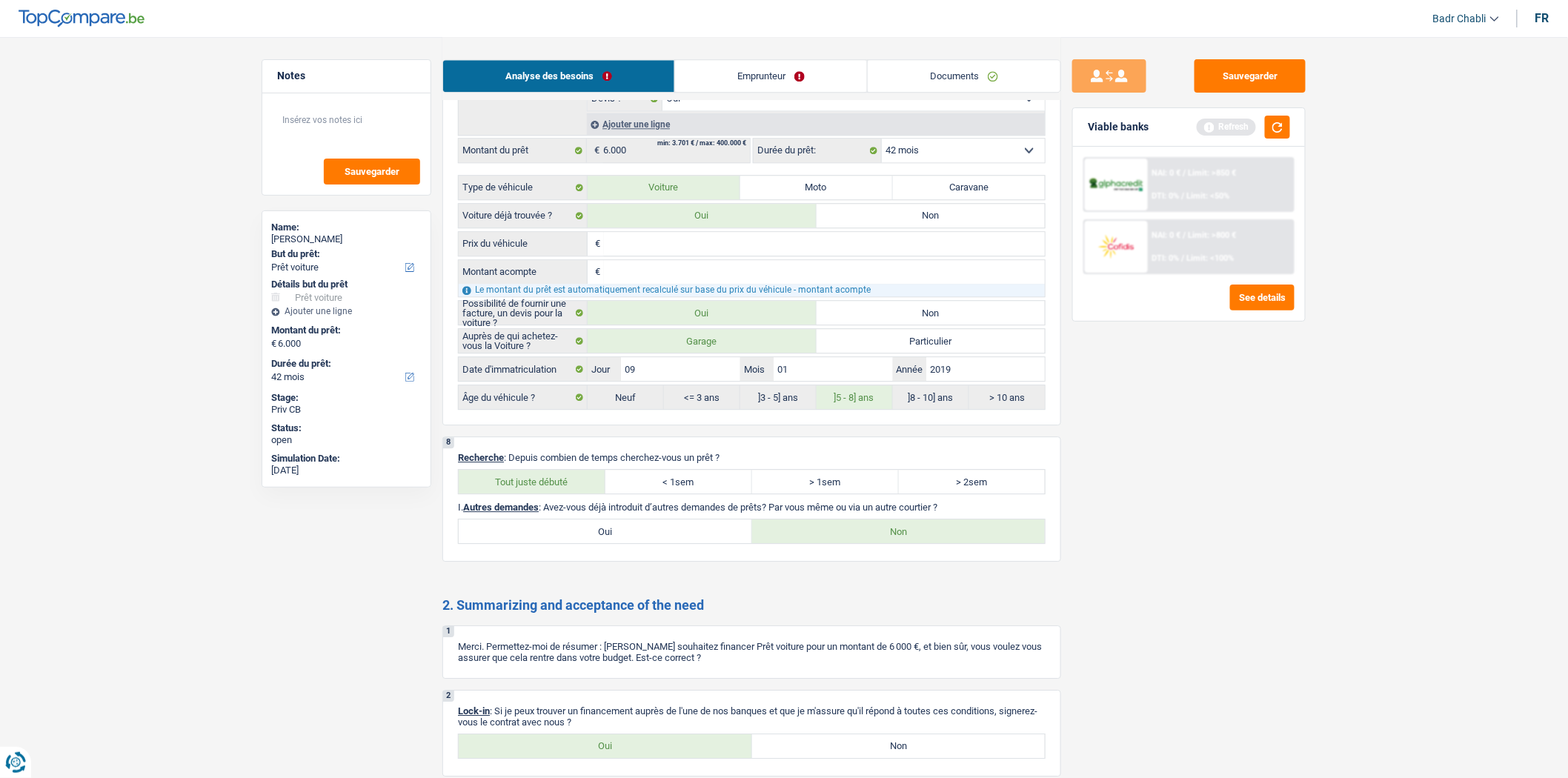
click at [655, 757] on label "Oui" at bounding box center [606, 746] width 293 height 24
click at [655, 757] on input "Oui" at bounding box center [606, 746] width 293 height 24
radio input "true"
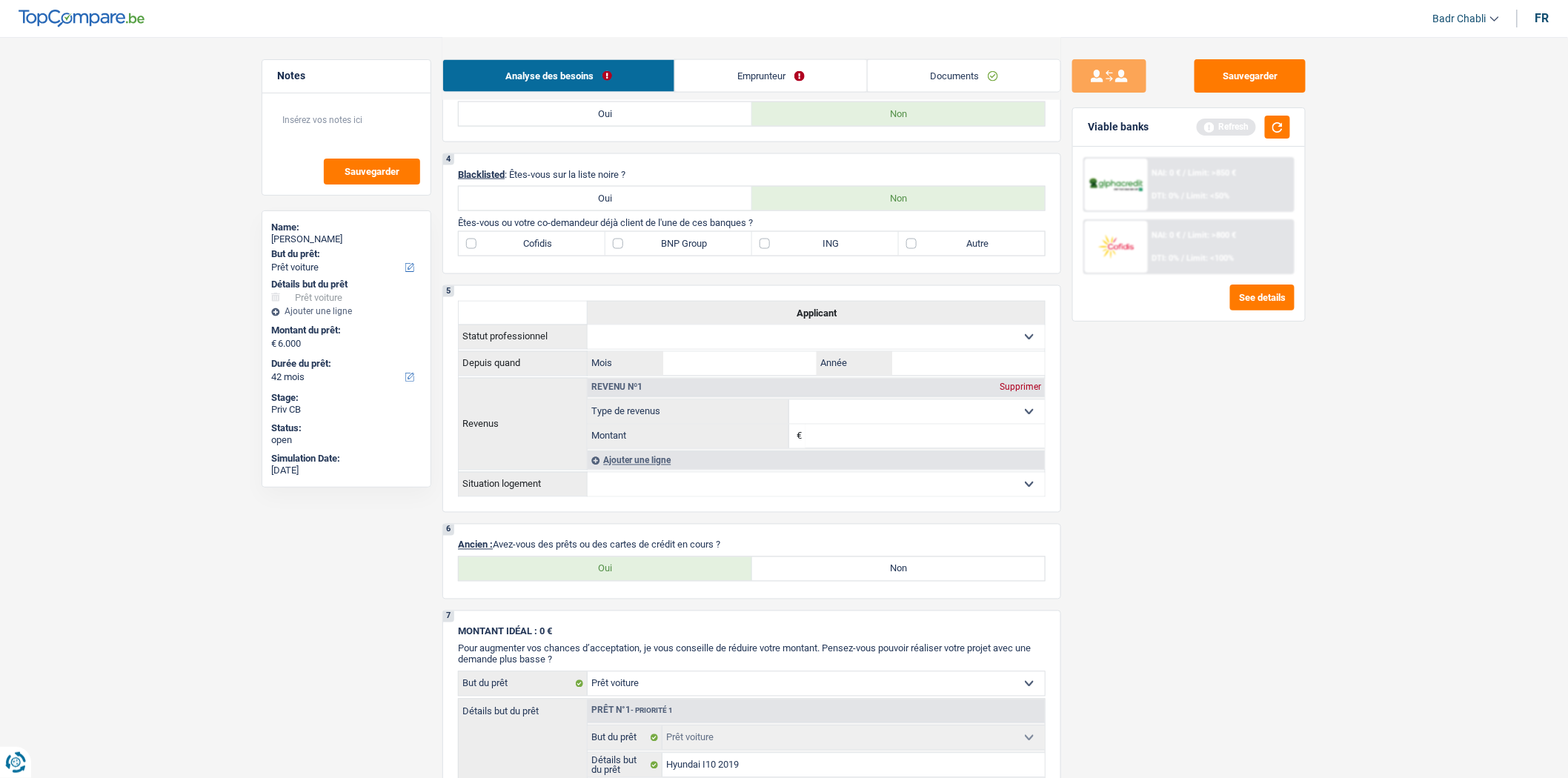
scroll to position [823, 0]
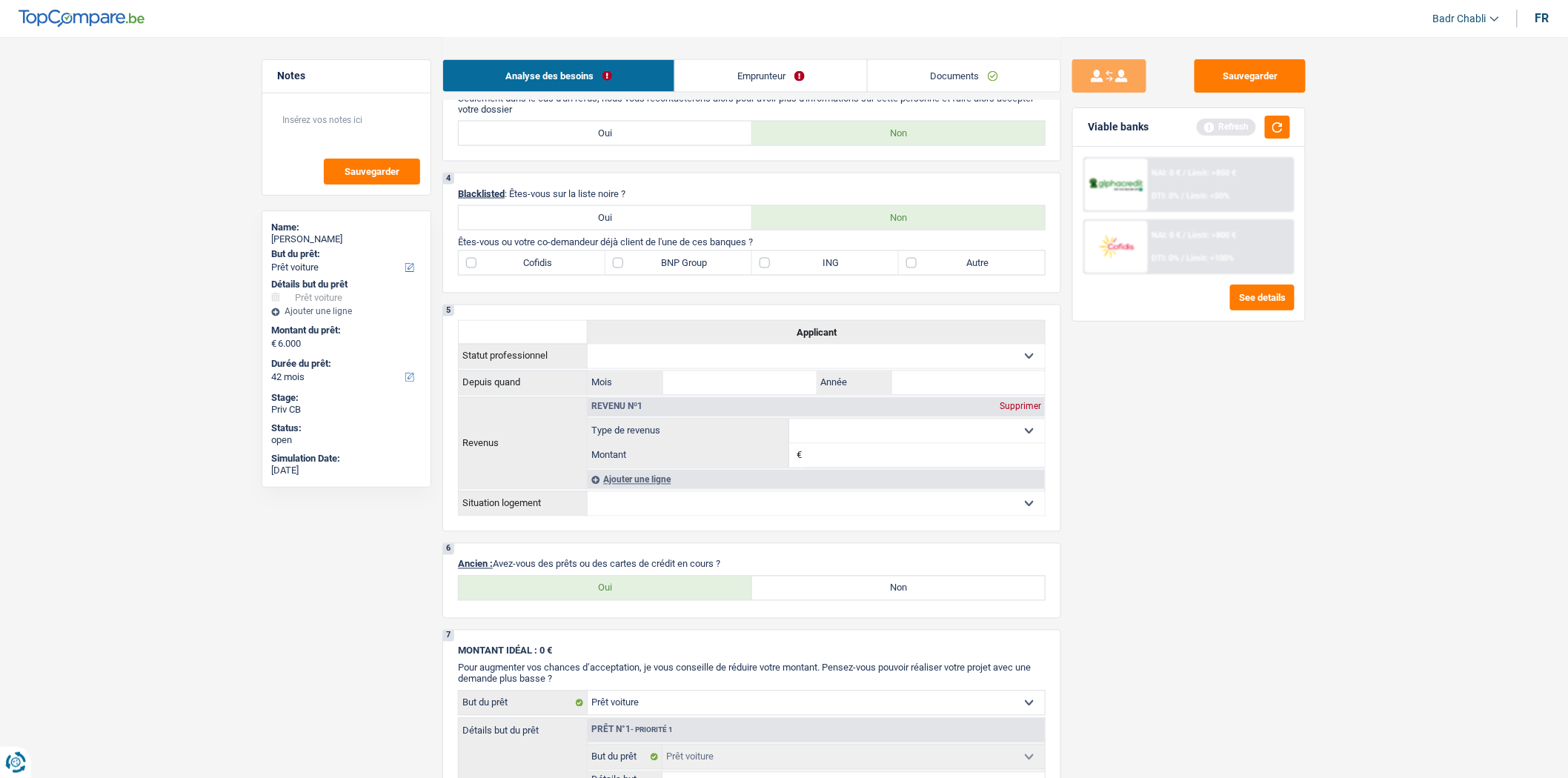
click at [625, 601] on label "Oui" at bounding box center [606, 588] width 293 height 24
click at [625, 601] on input "Oui" at bounding box center [606, 588] width 293 height 24
radio input "true"
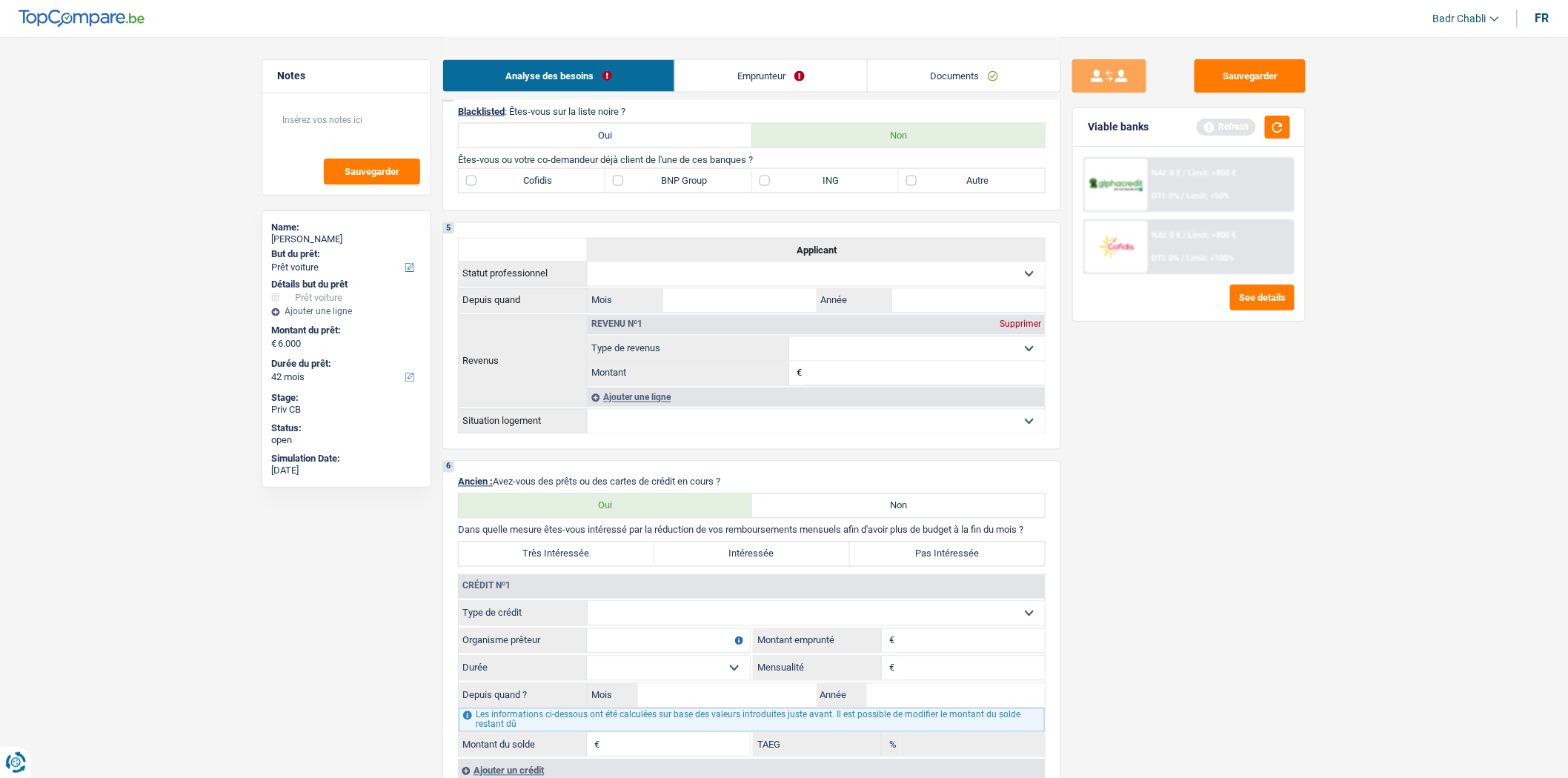
scroll to position [1071, 0]
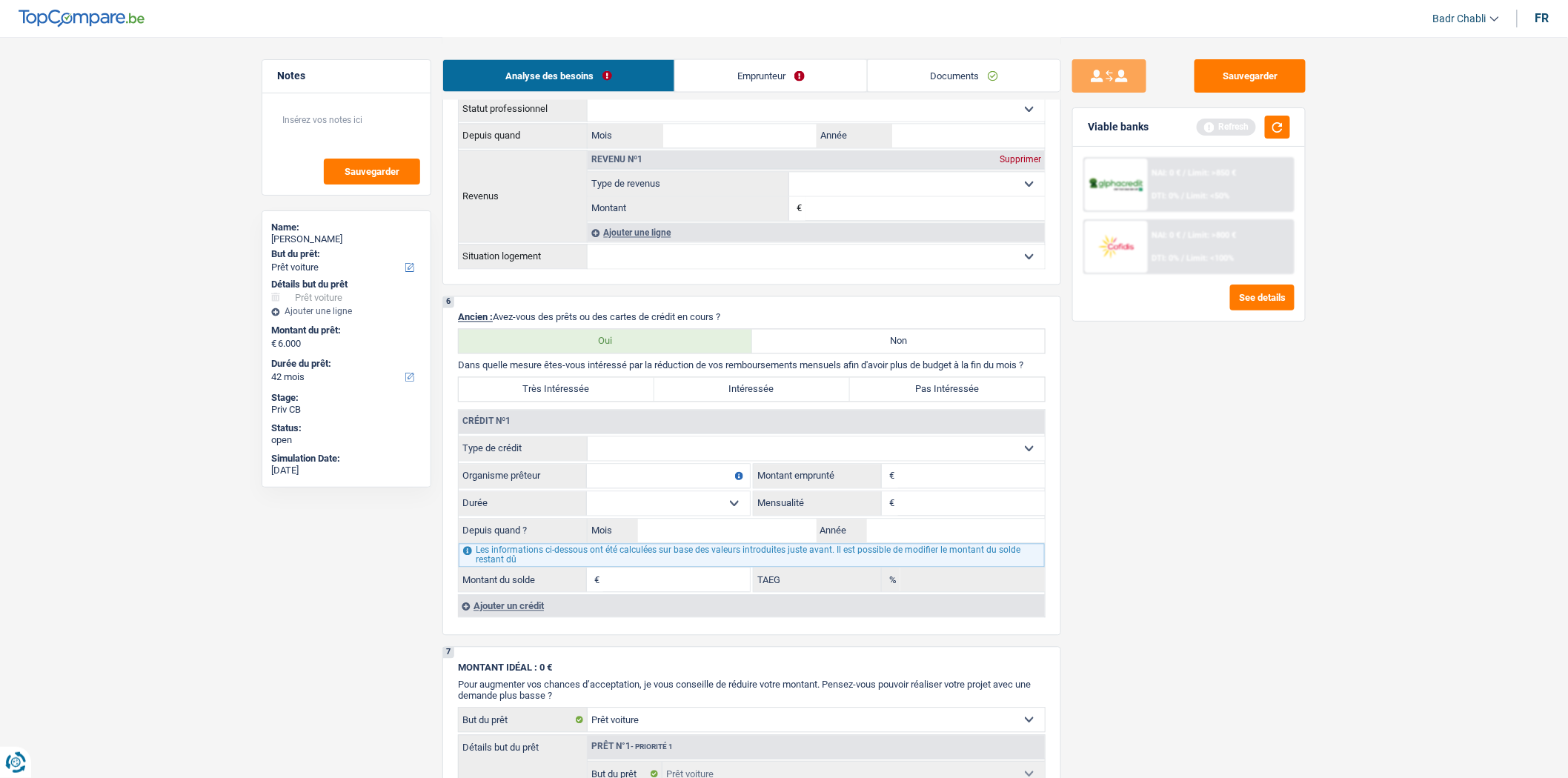
drag, startPoint x: 747, startPoint y: 462, endPoint x: 744, endPoint y: 471, distance: 9.5
click at [747, 462] on select "Carte ou ouverture de crédit Prêt hypothécaire Vente à tempérament Prêt à tempé…" at bounding box center [816, 449] width 457 height 24
select select "cardOrCredit"
type input "0"
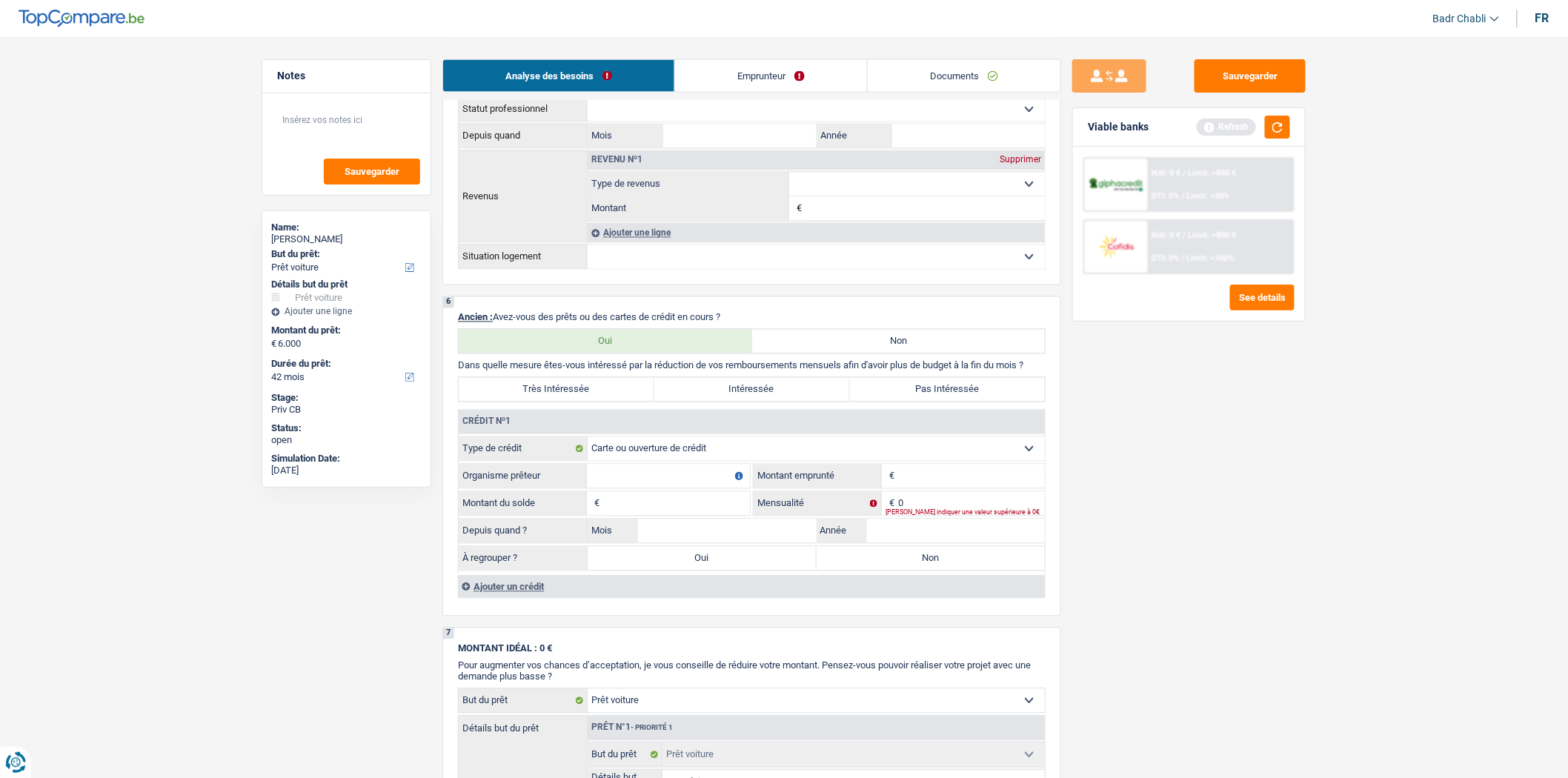
click at [700, 478] on input "Organisme prêteur" at bounding box center [668, 476] width 163 height 24
click at [547, 597] on div "Ajouter un crédit" at bounding box center [751, 587] width 587 height 22
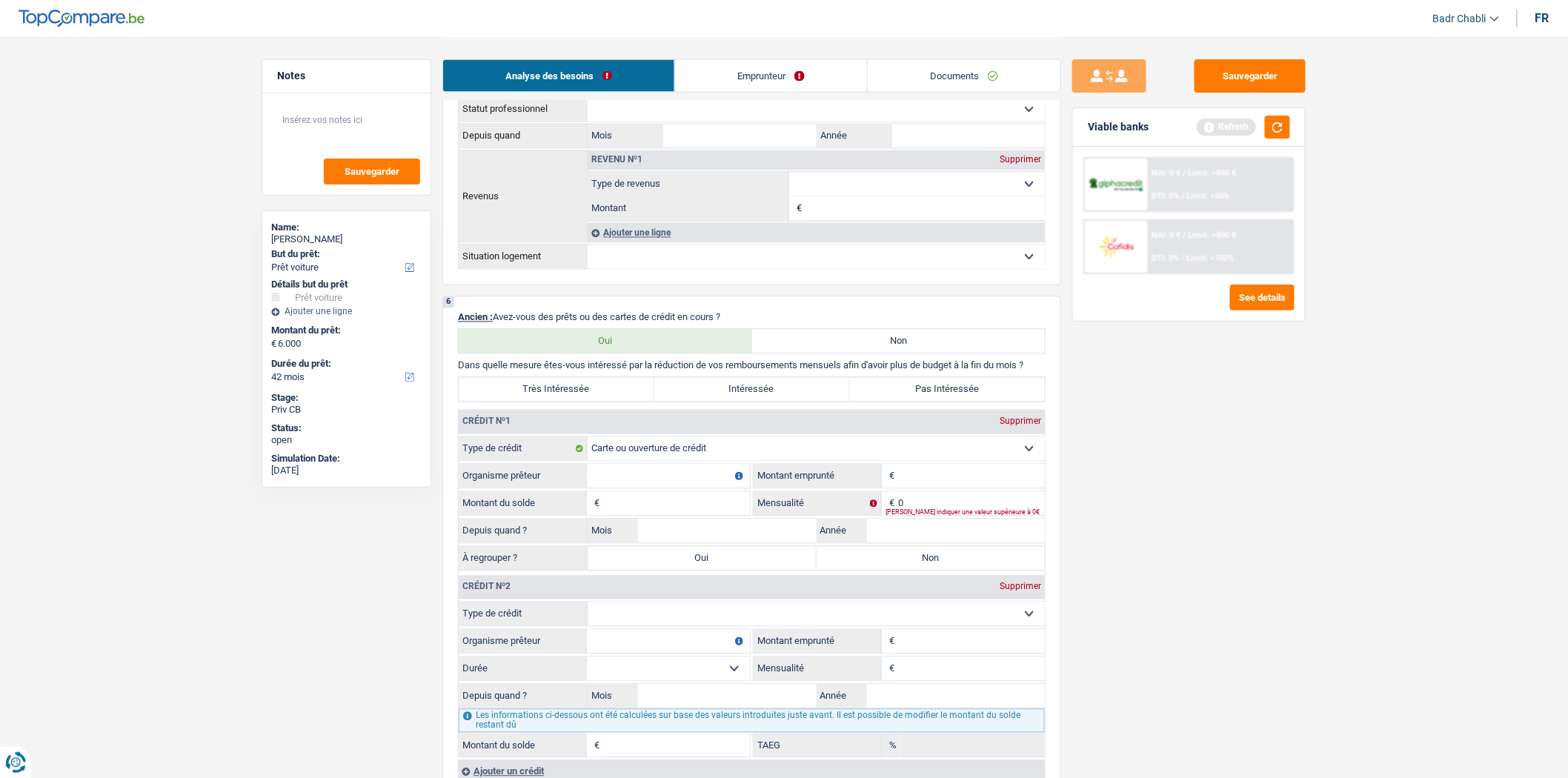
click at [691, 626] on select "Carte ou ouverture de crédit Prêt hypothécaire Vente à tempérament Prêt à tempé…" at bounding box center [816, 614] width 457 height 24
select select "personalLoan"
type input "0"
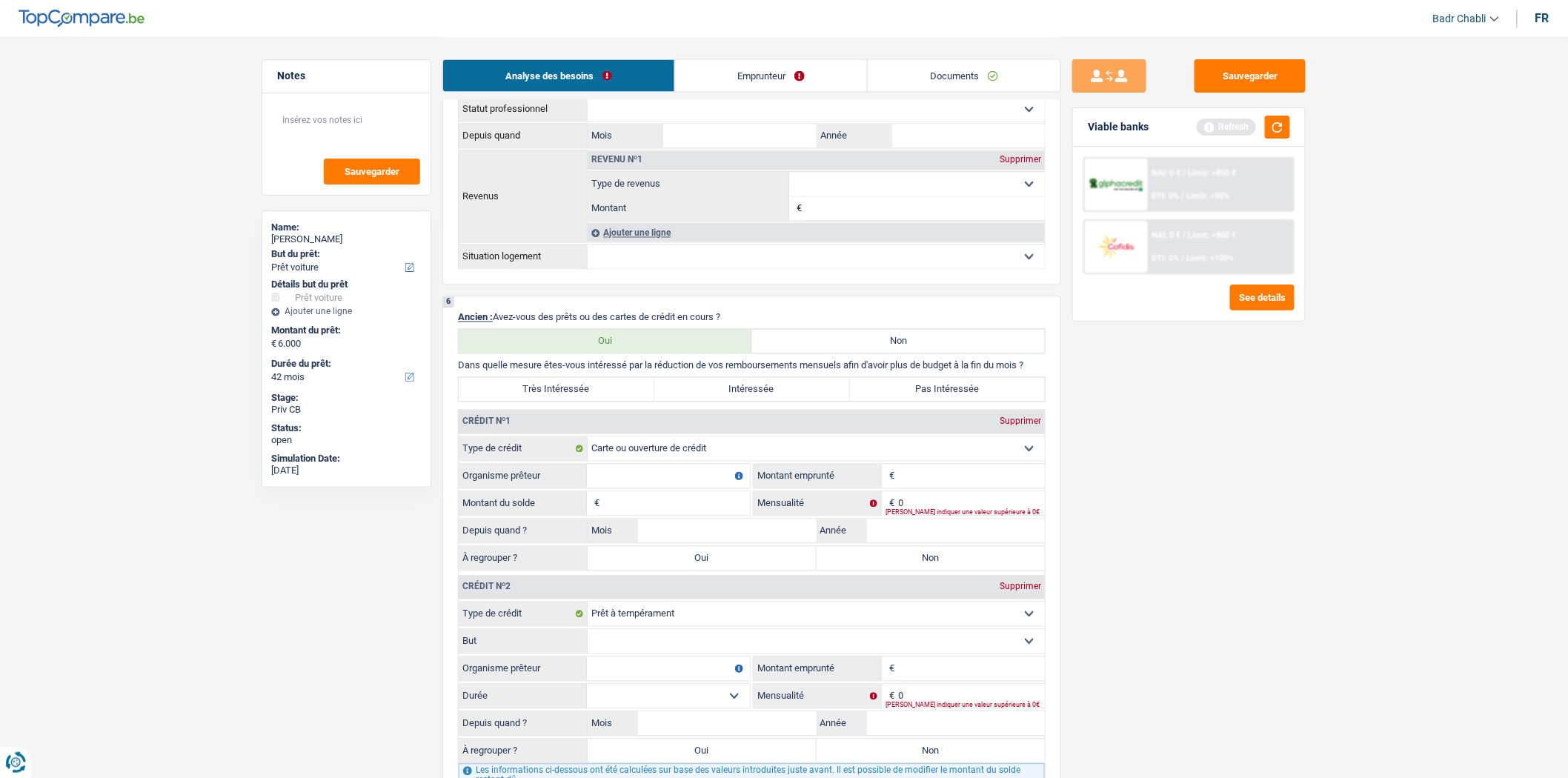
click at [672, 489] on input "Organisme prêteur" at bounding box center [668, 476] width 163 height 24
type input "Buyway"
type input "5.000"
click at [690, 510] on input "Montant du solde" at bounding box center [676, 504] width 147 height 24
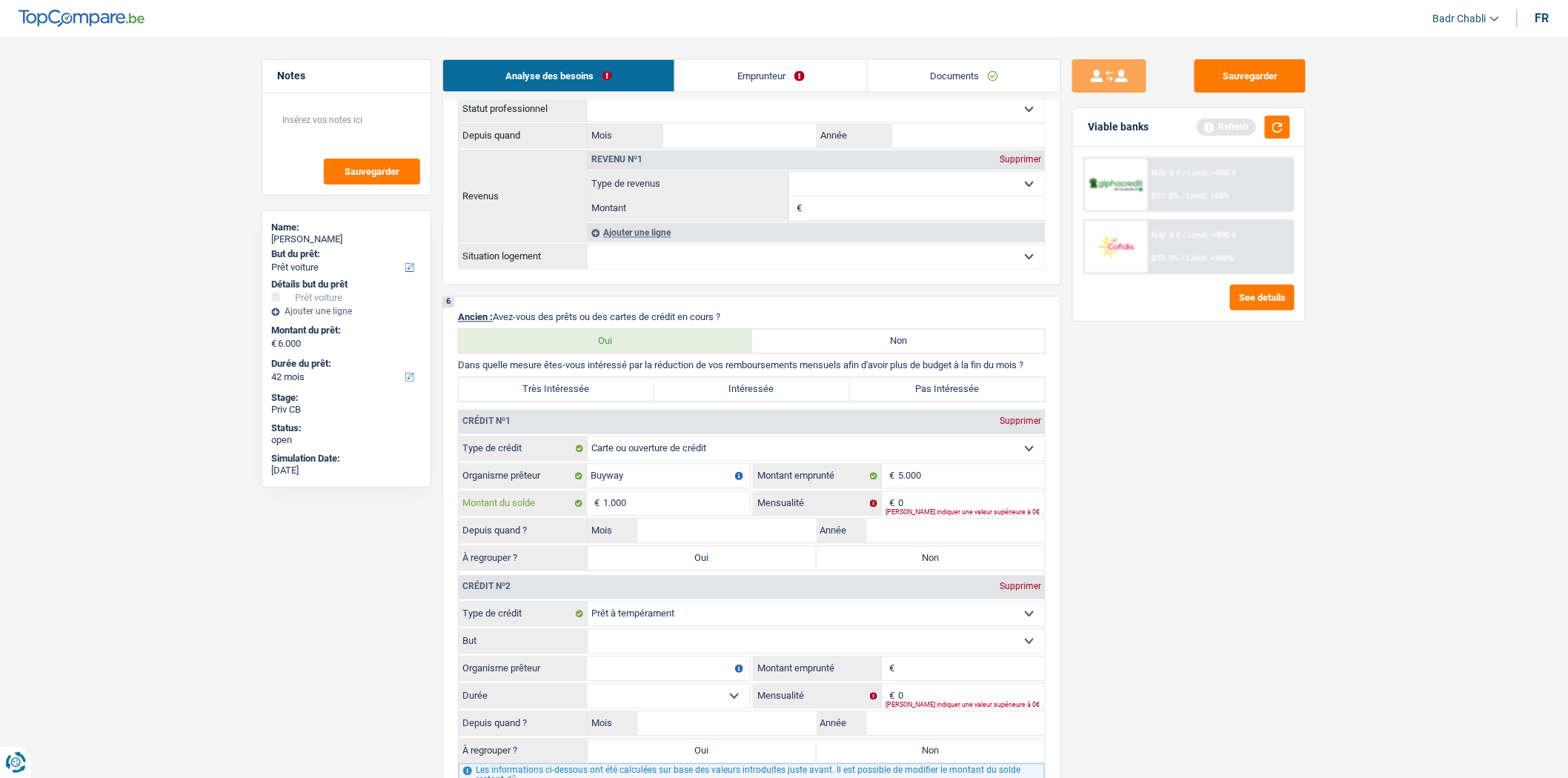
type input "1.000"
click at [936, 508] on input "0" at bounding box center [971, 504] width 147 height 24
type input "80"
click at [770, 541] on input "Mois" at bounding box center [727, 532] width 179 height 24
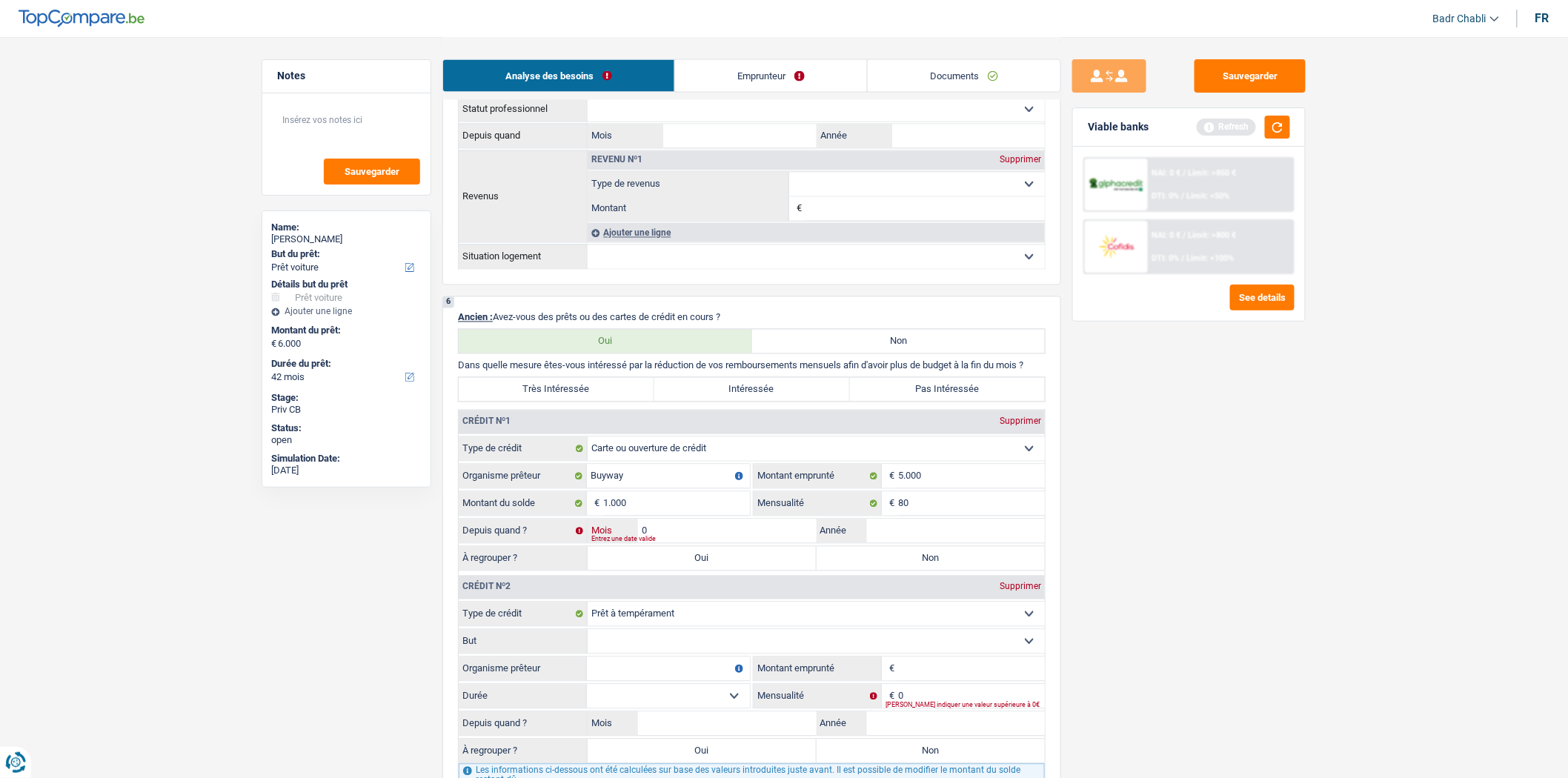
type input "02"
type input "2022"
click at [859, 565] on label "Non" at bounding box center [931, 559] width 229 height 24
click at [859, 565] on input "Non" at bounding box center [931, 559] width 229 height 24
radio input "true"
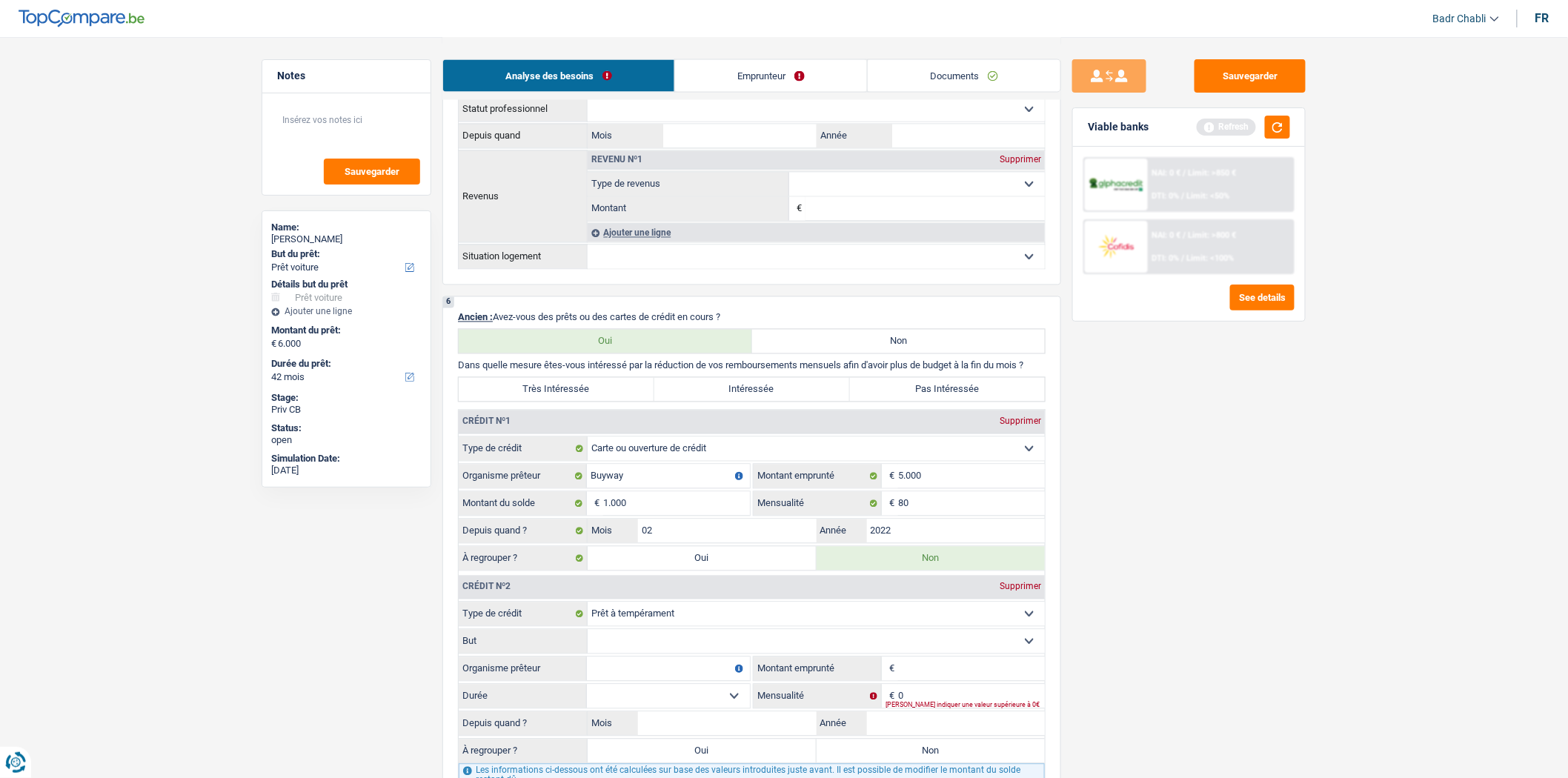
scroll to position [1317, 0]
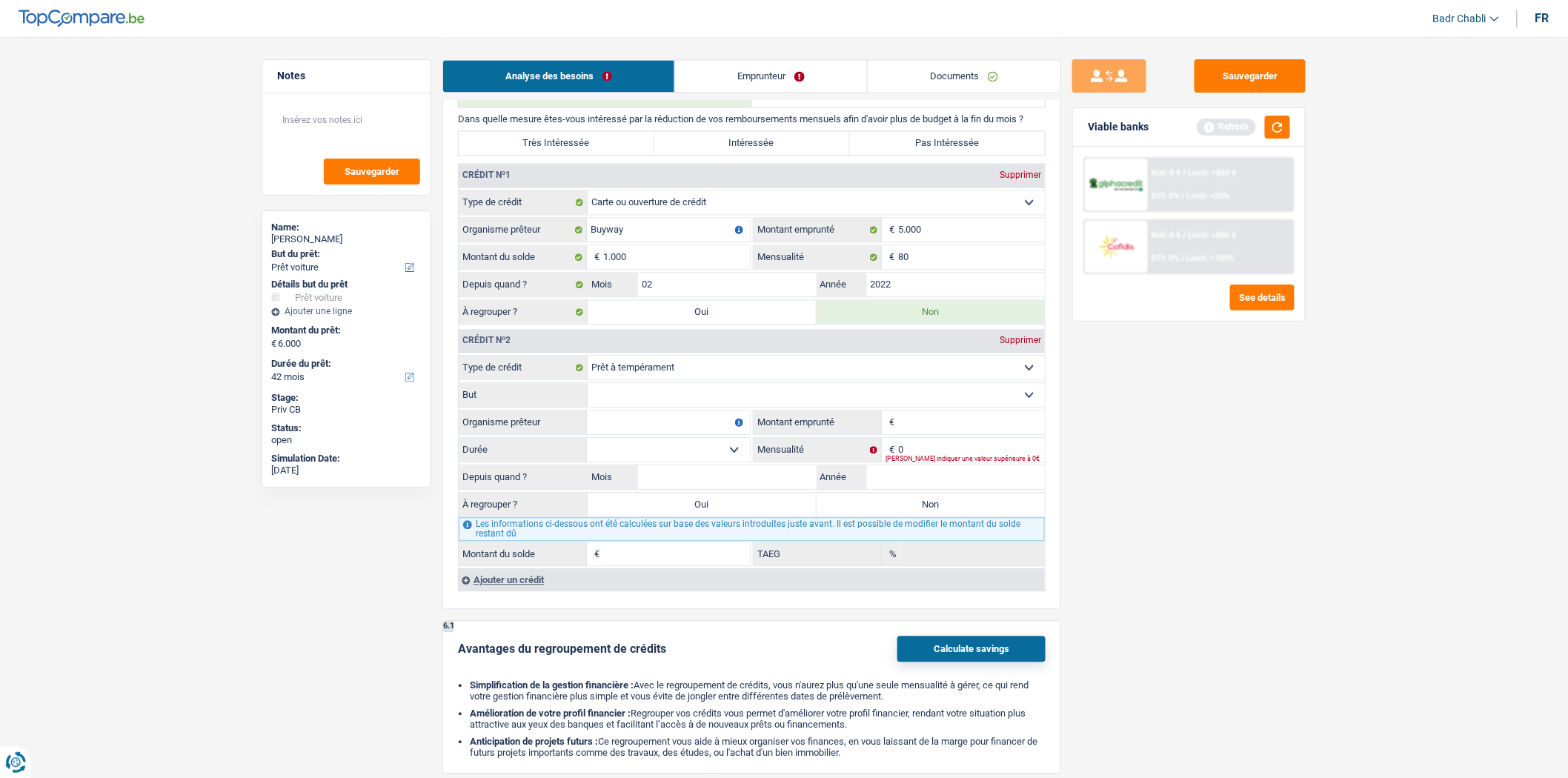
click at [670, 406] on select "Confort maison: meubles, textile, peinture, électroménager, outillage non-profe…" at bounding box center [816, 395] width 457 height 24
select select "familyEvent"
click at [587, 396] on select "Confort maison: meubles, textile, peinture, électroménager, outillage non-profe…" at bounding box center [816, 395] width 457 height 24
click at [662, 434] on input "Organisme prêteur" at bounding box center [668, 422] width 163 height 24
type input "Beobank"
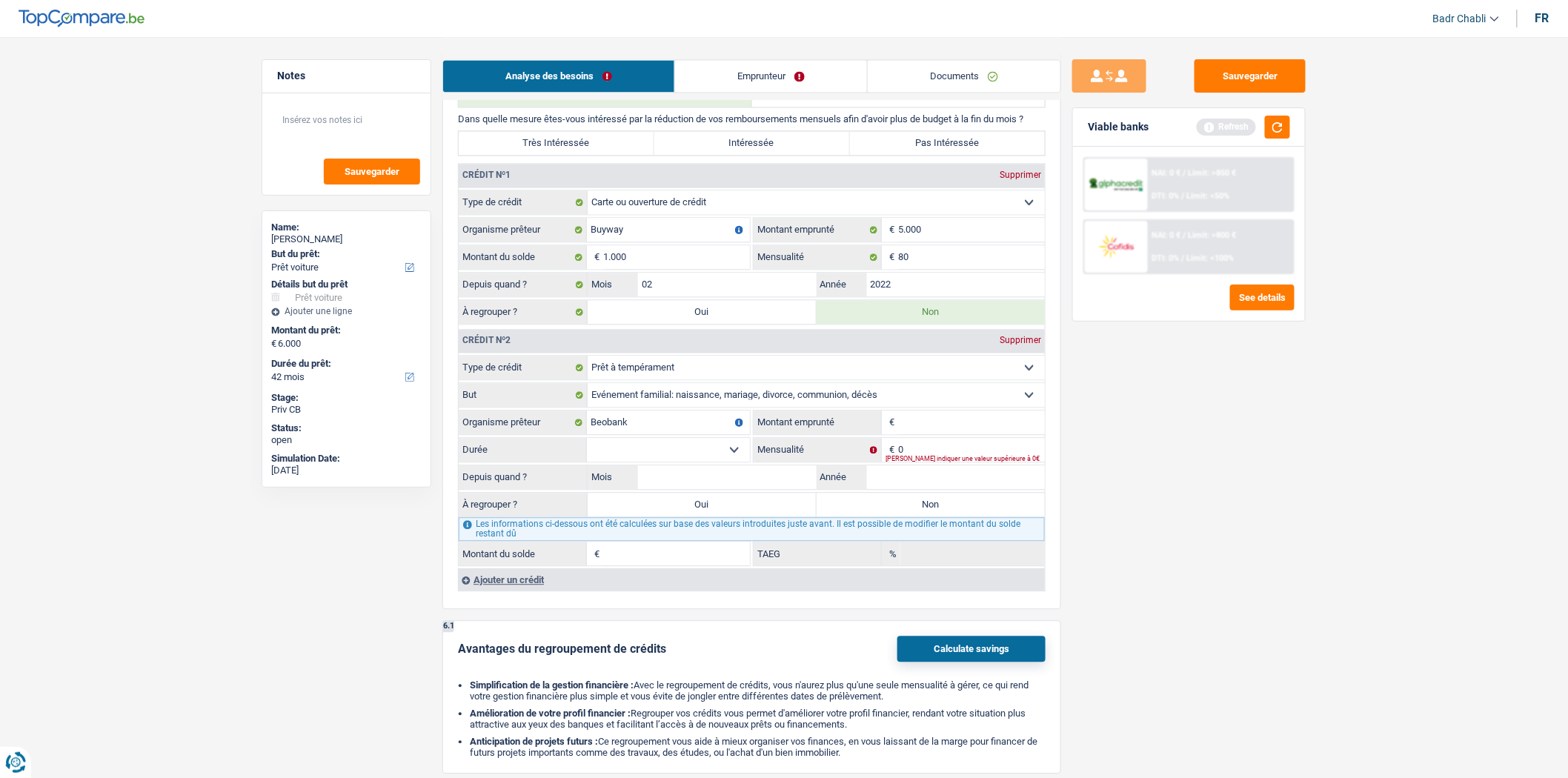
click at [744, 372] on select "Carte ou ouverture de crédit Prêt hypothécaire Vente à tempérament Prêt à tempé…" at bounding box center [816, 368] width 457 height 24
select select "renovationLoan"
click at [587, 368] on select "Carte ou ouverture de crédit Prêt hypothécaire Vente à tempérament Prêt à tempé…" at bounding box center [816, 368] width 457 height 24
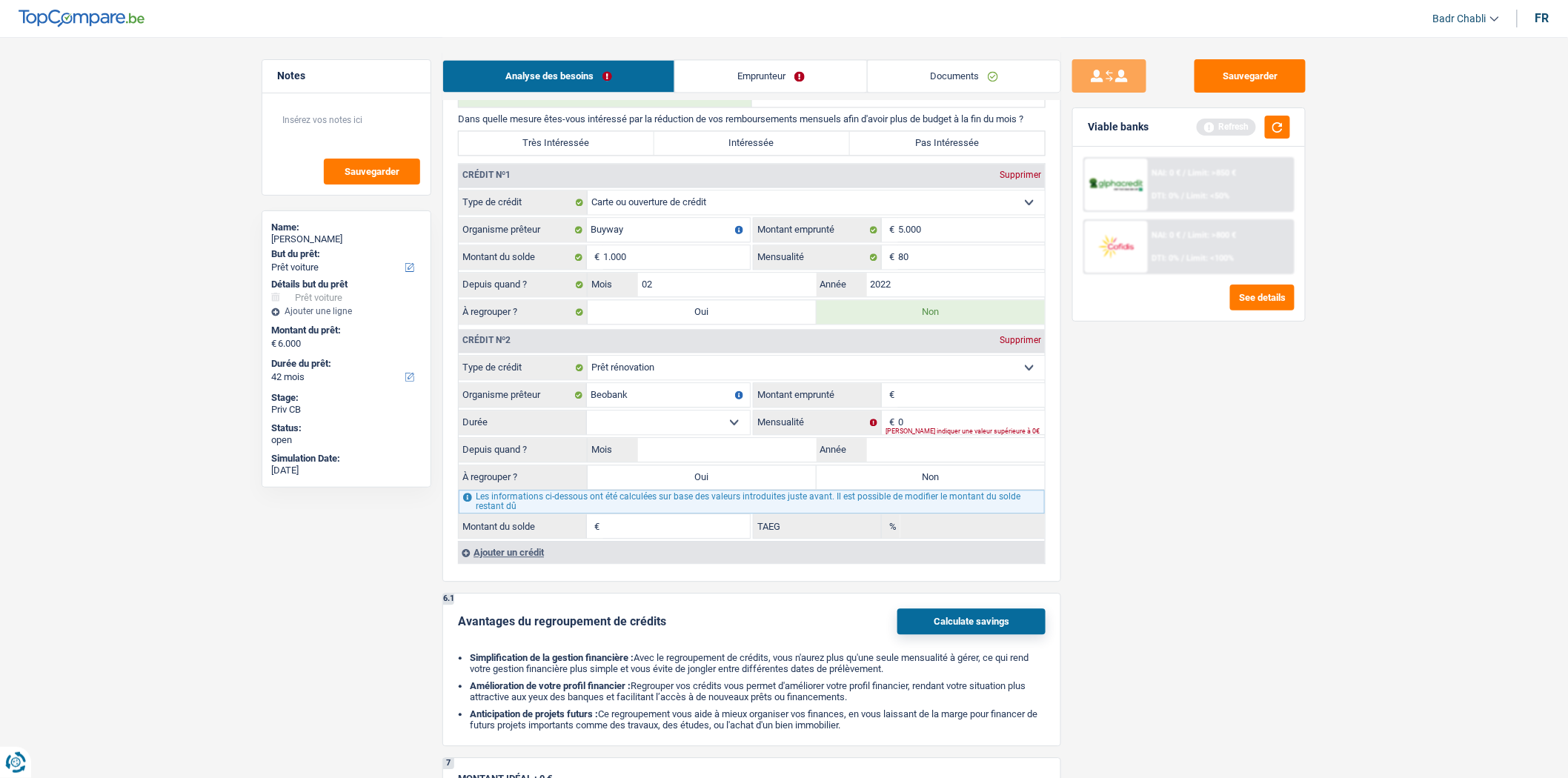
click at [919, 407] on input "Montant emprunté" at bounding box center [971, 395] width 147 height 24
click at [731, 434] on select "12 mois 18 mois 24 mois 30 mois 36 mois 42 mois 48 mois Sélectionner une option" at bounding box center [668, 422] width 163 height 24
click at [938, 407] on input "10.000" at bounding box center [971, 395] width 147 height 24
type input "10.001"
click at [695, 434] on select "12 mois 18 mois 24 mois 30 mois 36 mois 42 mois 48 mois 60 mois Sélectionner un…" at bounding box center [668, 422] width 163 height 24
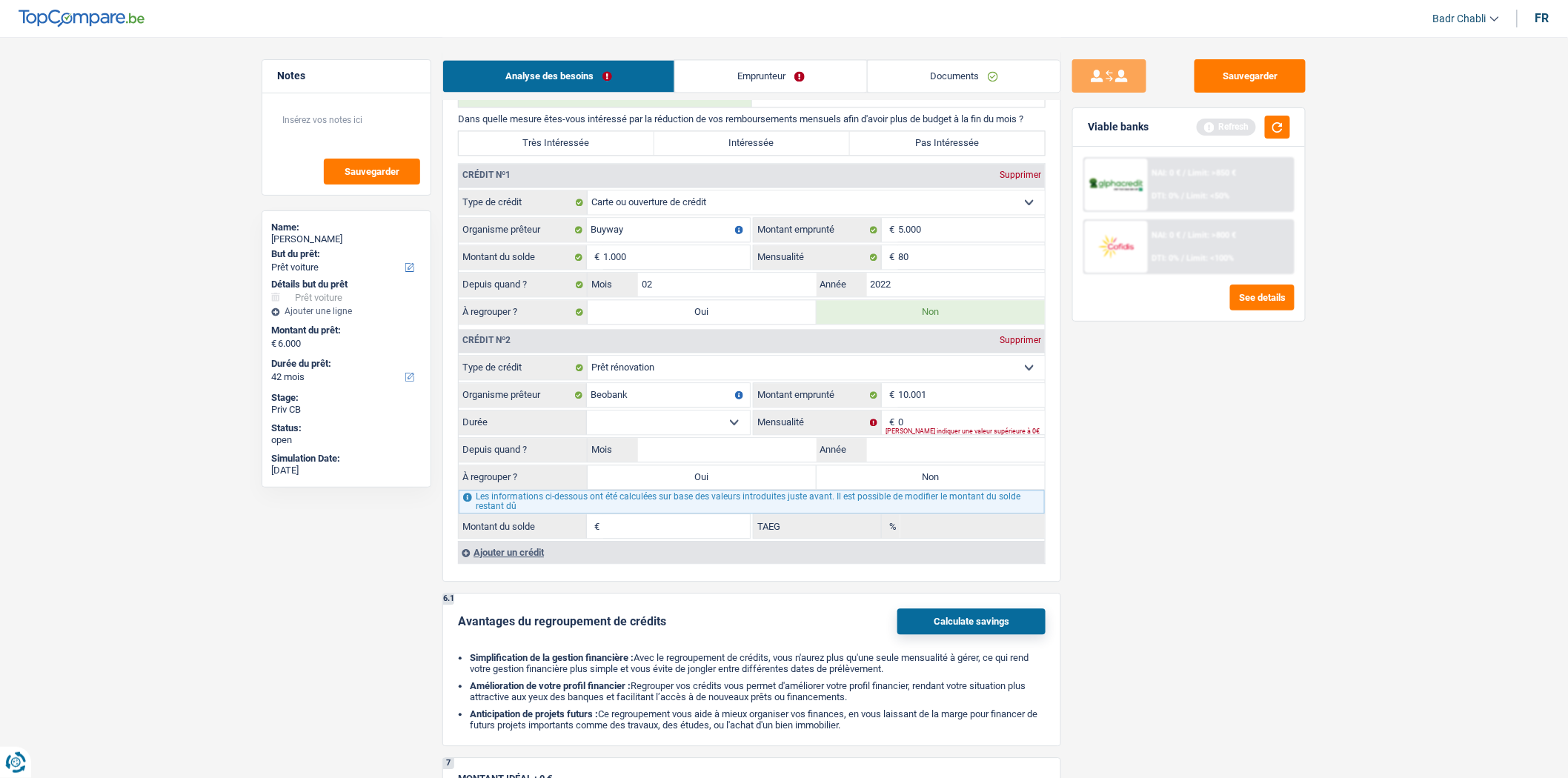
select select "60"
click at [587, 424] on select "12 mois 18 mois 24 mois 30 mois 36 mois 42 mois 48 mois 60 mois Sélectionner un…" at bounding box center [668, 422] width 163 height 24
click at [799, 462] on input "Mois" at bounding box center [727, 450] width 179 height 24
type input "10"
type input "2020"
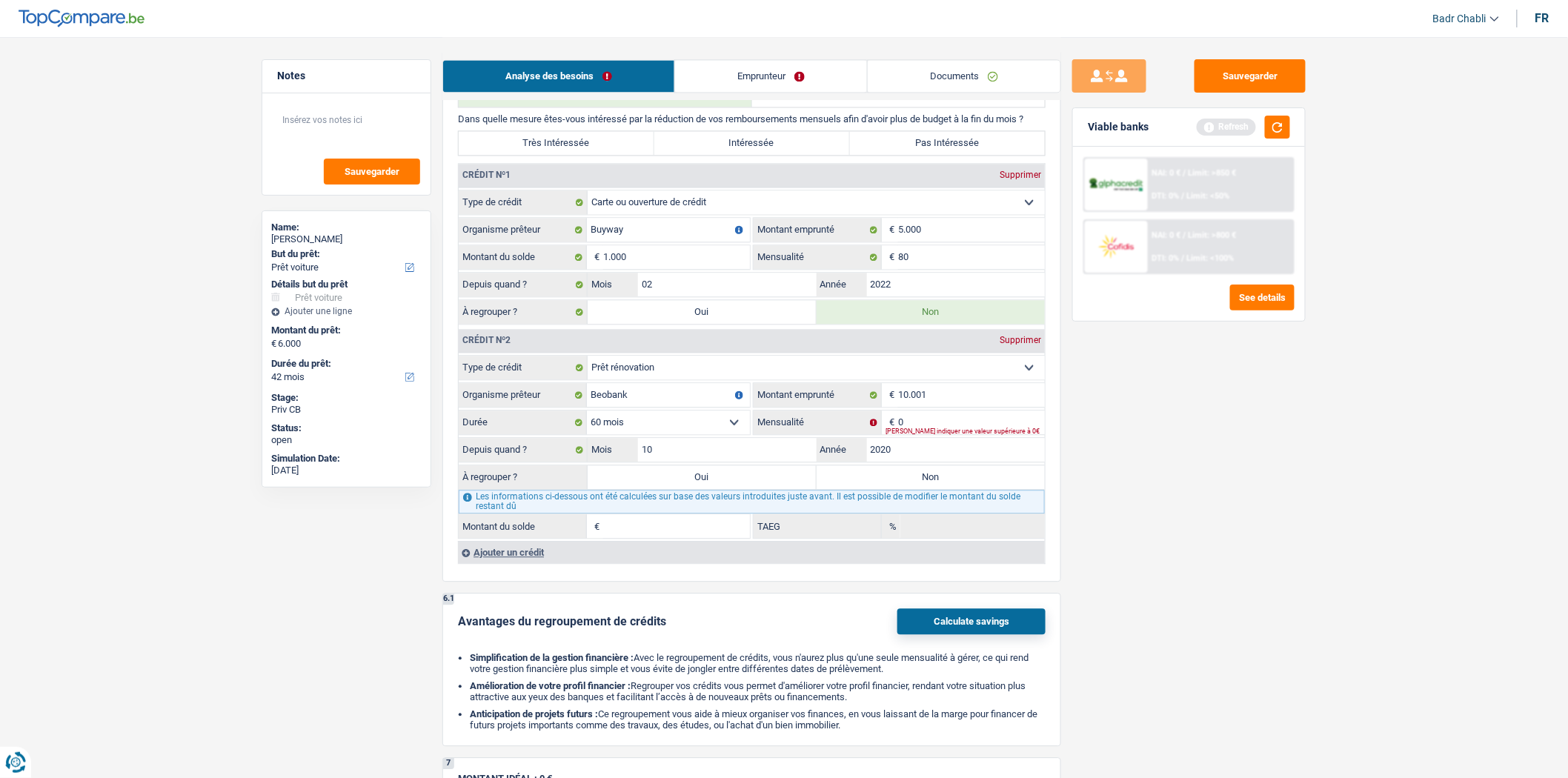
type input "1"
type input "0,00"
click at [924, 434] on input "0" at bounding box center [971, 422] width 147 height 24
type input "289"
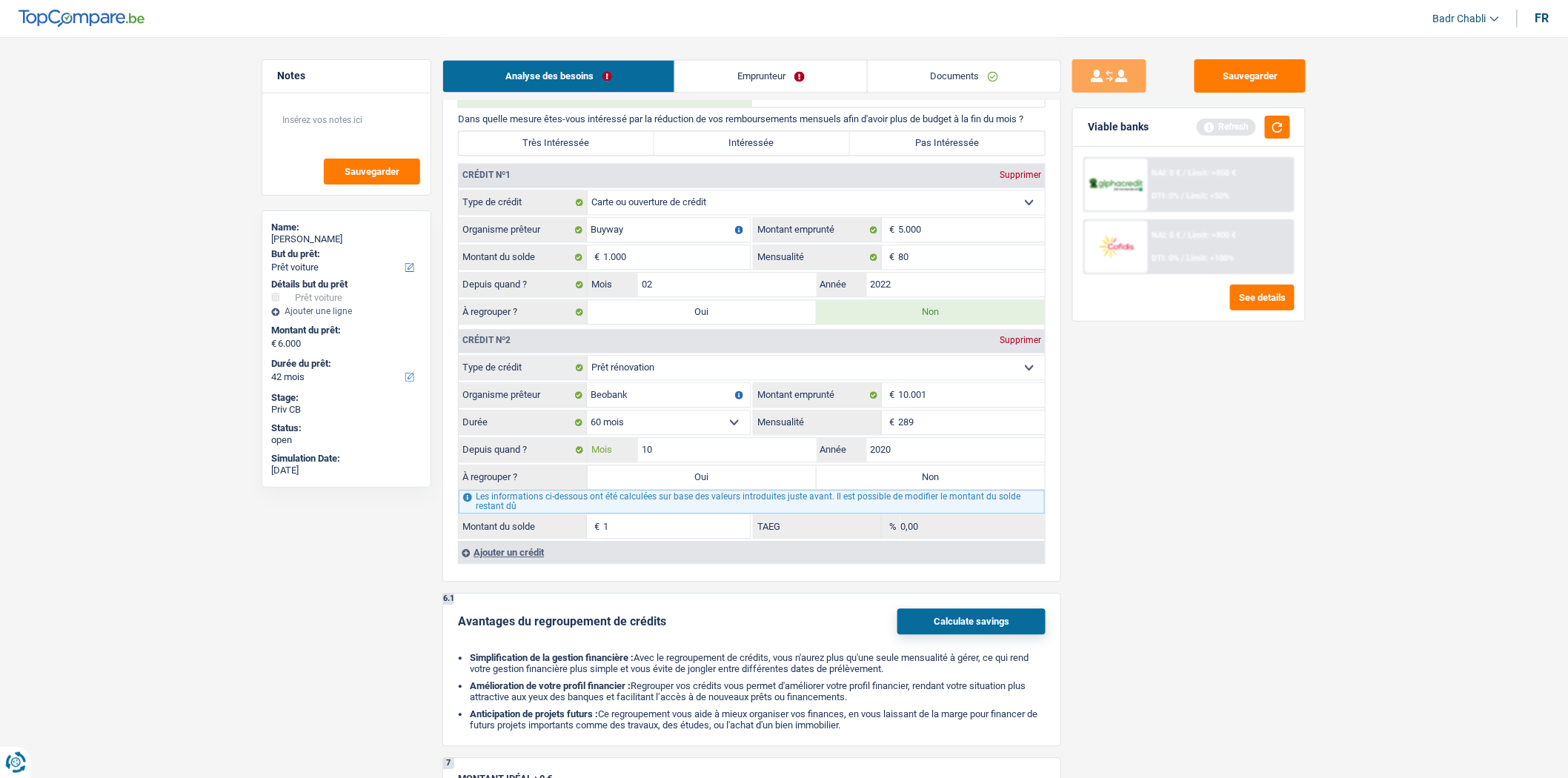
type input "284"
type input "27,10"
click at [878, 490] on label "Non" at bounding box center [931, 477] width 229 height 24
click at [878, 490] on input "Non" at bounding box center [931, 477] width 229 height 24
radio input "true"
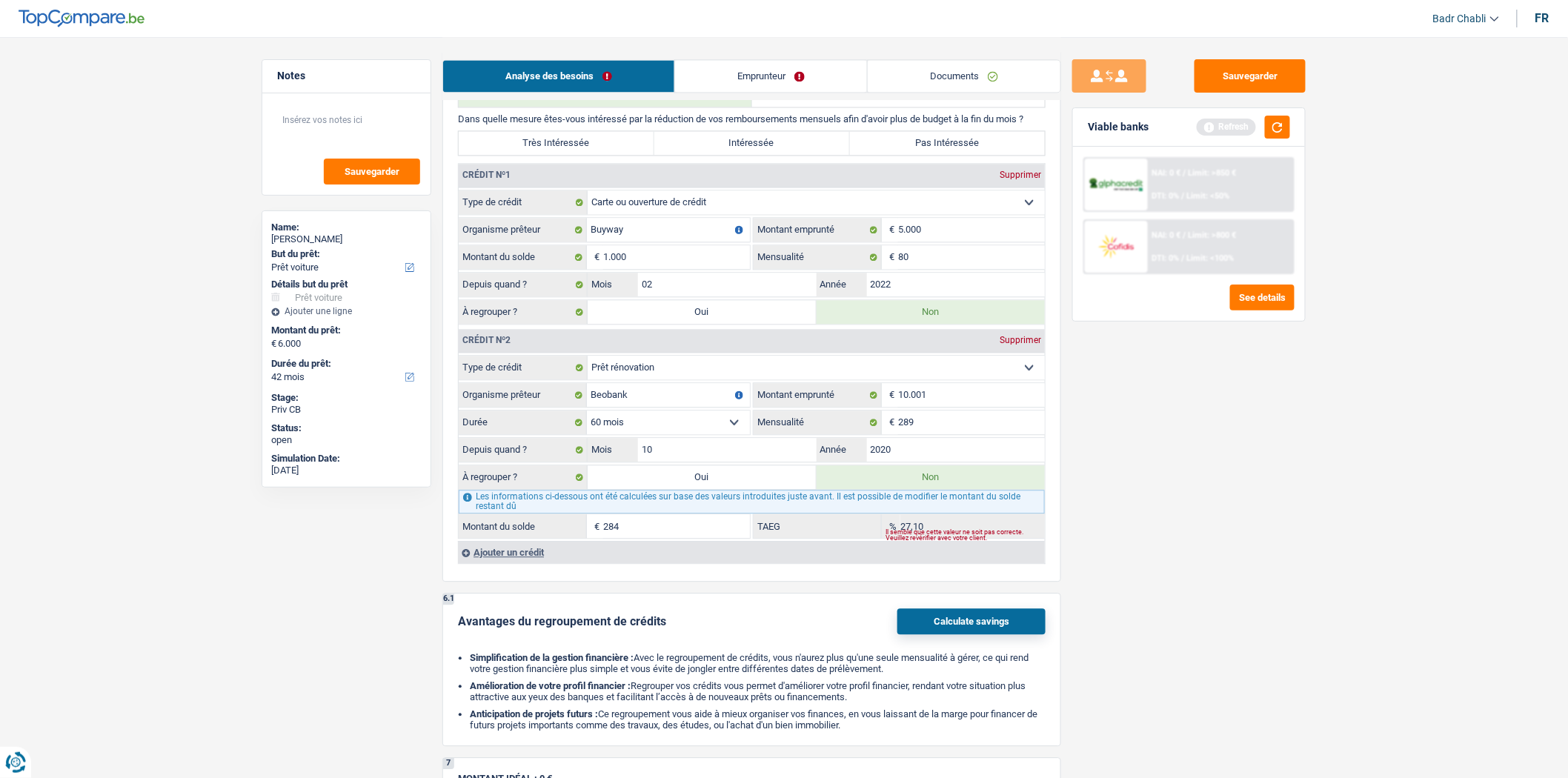
click at [799, 152] on label "Intéressée" at bounding box center [751, 143] width 195 height 24
click at [799, 152] on input "Intéressée" at bounding box center [751, 143] width 195 height 24
radio input "true"
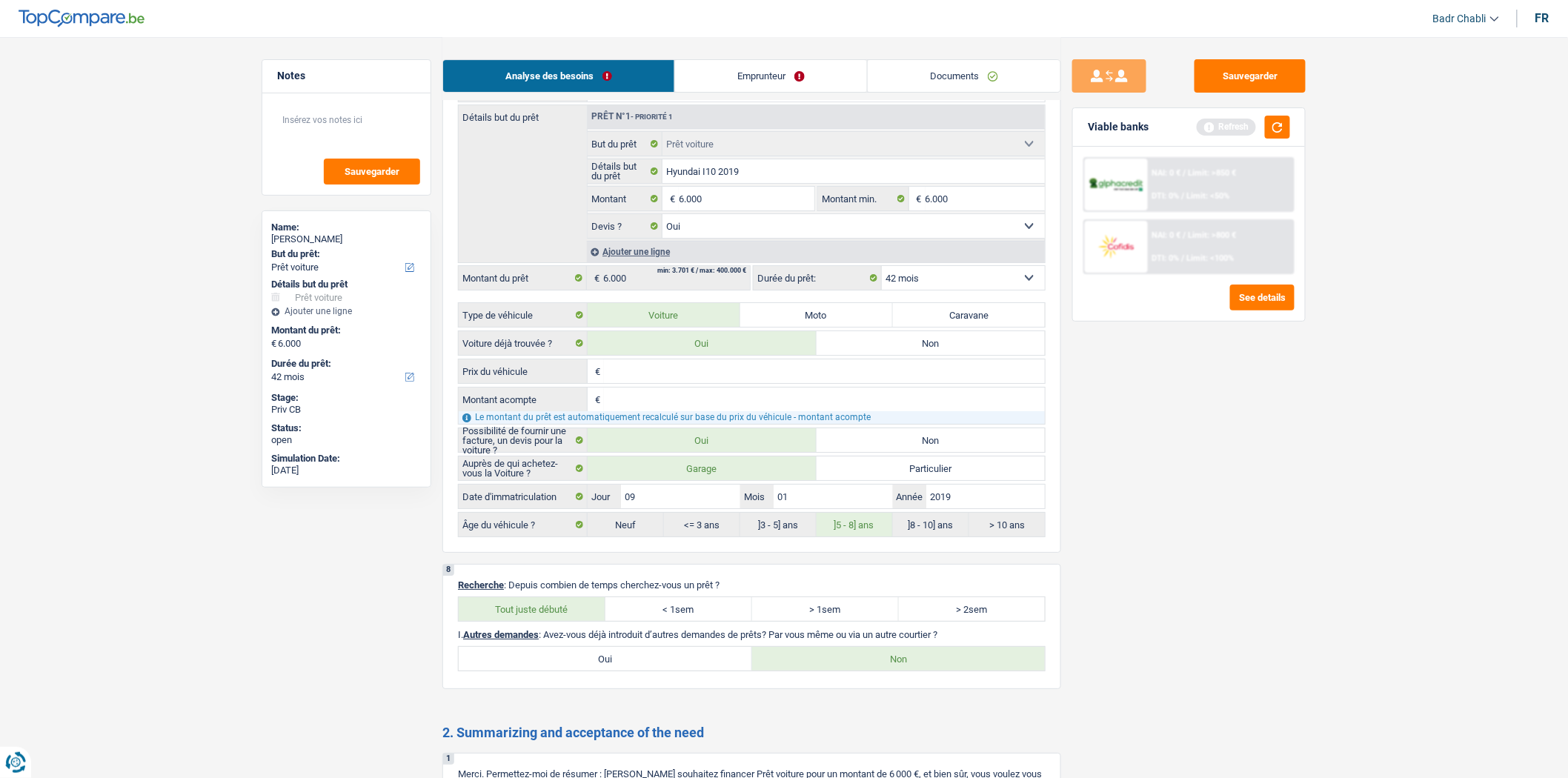
scroll to position [1565, 0]
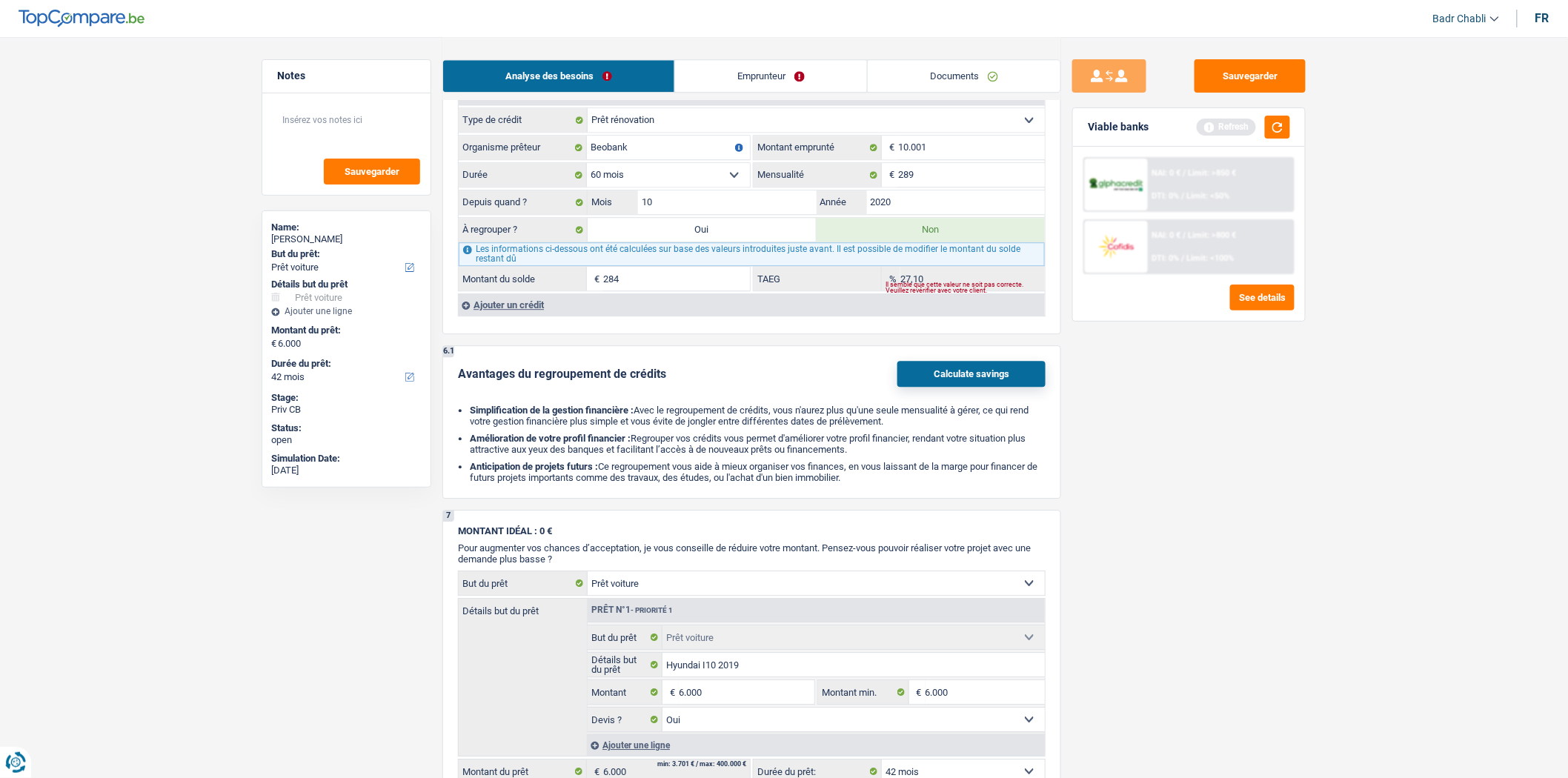
click at [530, 316] on div "Ajouter un crédit" at bounding box center [751, 304] width 587 height 22
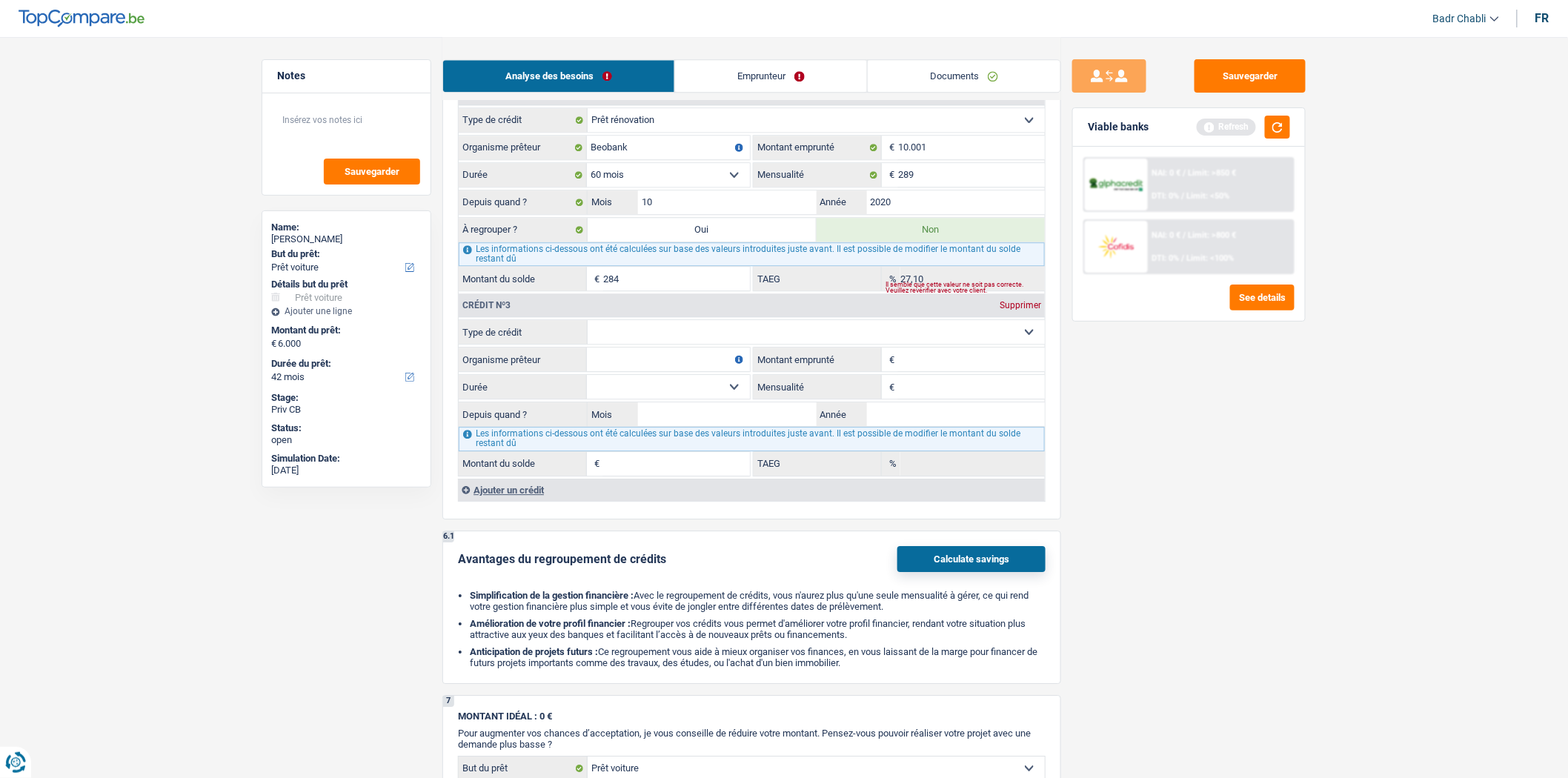
click at [709, 344] on select "Carte ou ouverture de crédit Prêt hypothécaire Vente à tempérament Prêt à tempé…" at bounding box center [816, 332] width 457 height 24
select select "mortgage"
click at [587, 335] on select "Carte ou ouverture de crédit Prêt hypothécaire Vente à tempérament Prêt à tempé…" at bounding box center [816, 332] width 457 height 24
click at [945, 399] on input "0" at bounding box center [971, 387] width 147 height 24
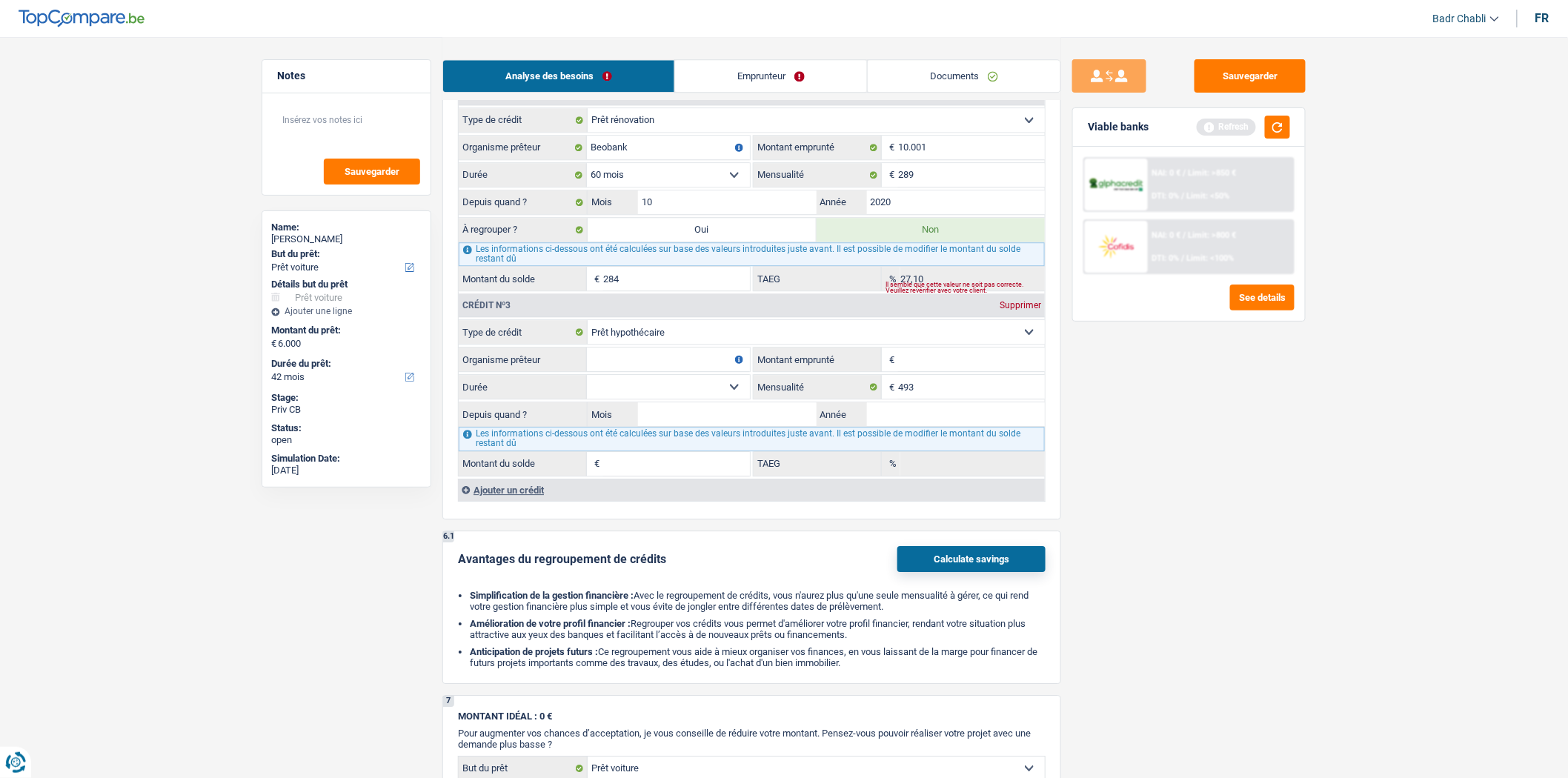
click at [634, 372] on input "Organisme prêteur" at bounding box center [668, 359] width 163 height 24
click at [934, 399] on input "493" at bounding box center [971, 387] width 147 height 24
type input "793"
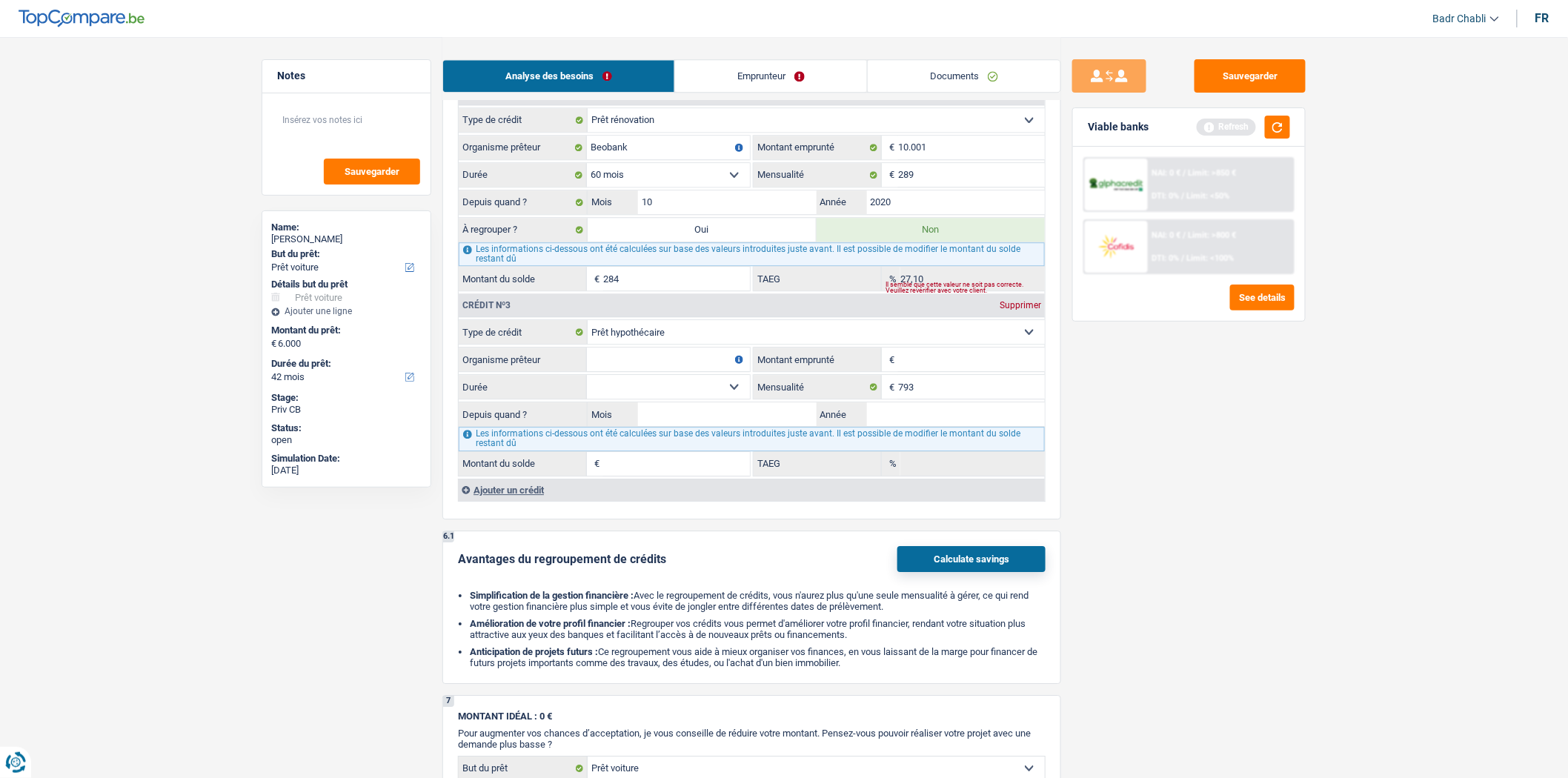
click at [697, 371] on input "Organisme prêteur" at bounding box center [668, 359] width 163 height 24
type input "BNP"
type input "125.000"
click at [651, 415] on fieldset "Carte ou ouverture de crédit Prêt hypothécaire Vente à tempérament Prêt à tempé…" at bounding box center [752, 398] width 587 height 157
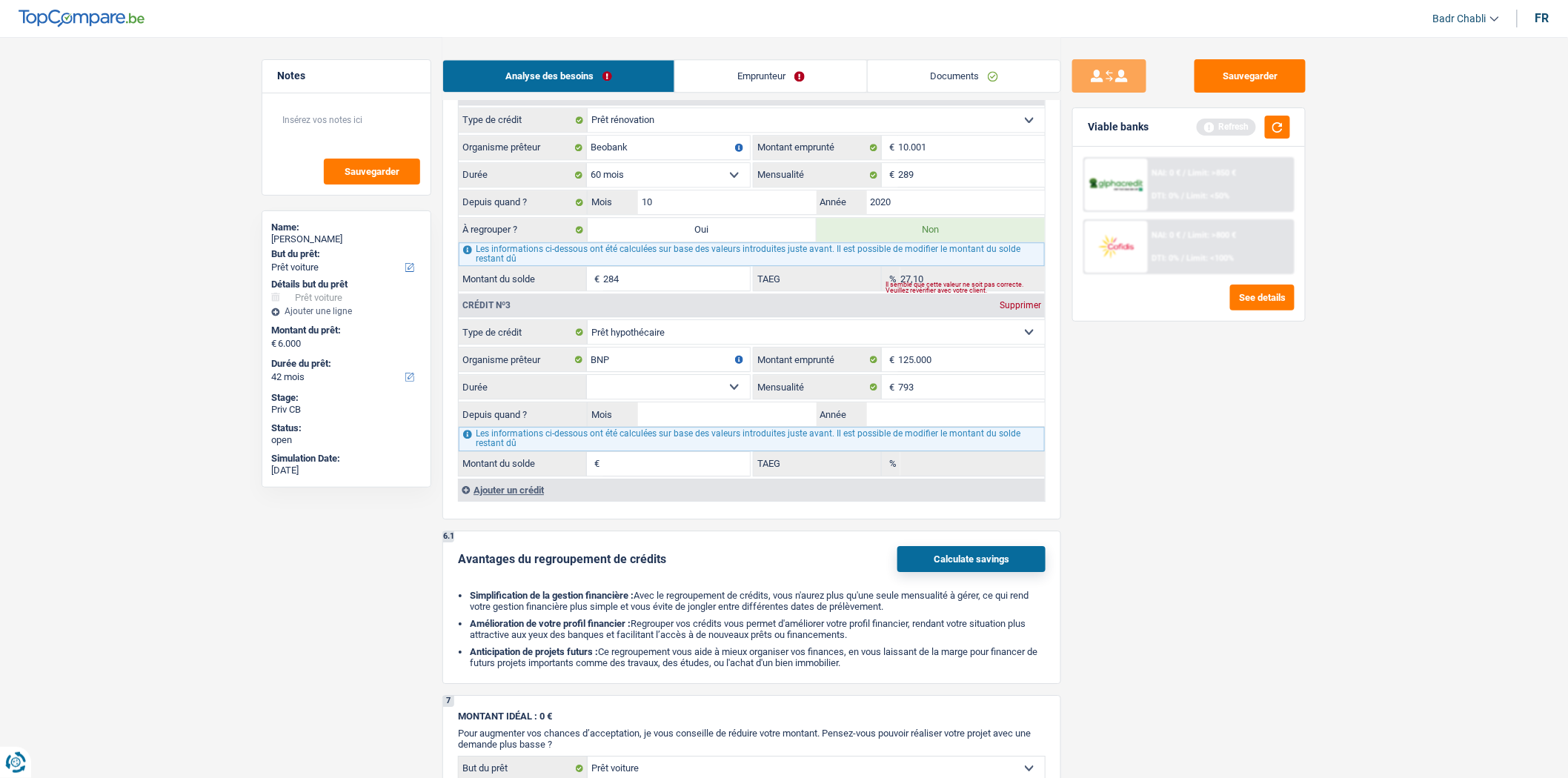
click at [666, 399] on select "120 mois 132 mois 144 mois 180 mois 240 mois 300 mois 360 mois 420 mois Sélecti…" at bounding box center [668, 387] width 163 height 24
select select "240"
click at [587, 390] on select "120 mois 132 mois 144 mois 180 mois 240 mois 300 mois 360 mois 420 mois Sélecti…" at bounding box center [668, 387] width 163 height 24
click at [743, 426] on input "Mois" at bounding box center [727, 414] width 179 height 24
click at [719, 421] on input "Mois" at bounding box center [727, 414] width 179 height 24
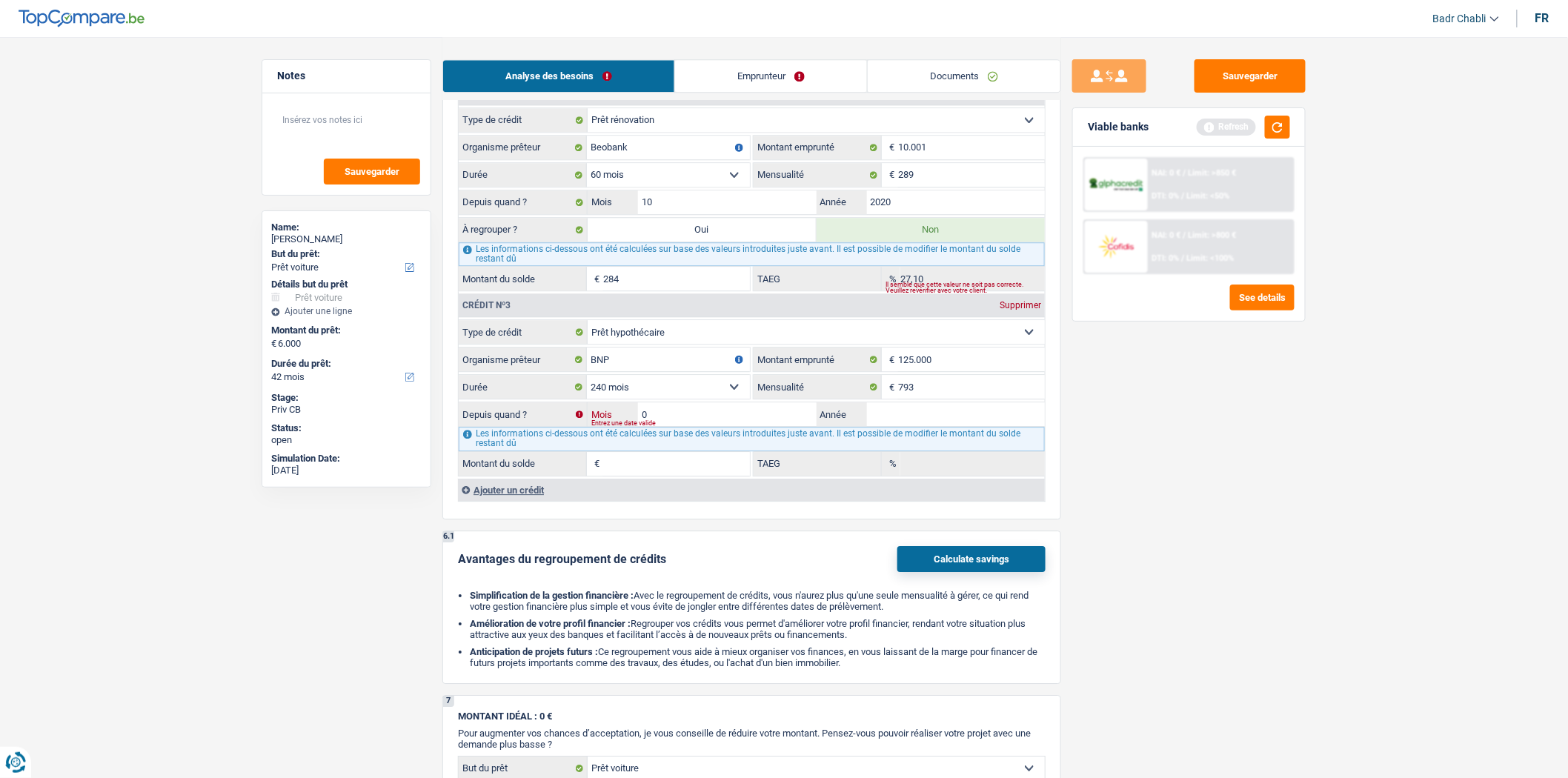
type input "08"
type input "2018"
type input "92.910"
type input "4,63"
click at [1193, 498] on div "Sauvegarder Viable banks Refresh NAI: 0 € / Limit: >850 € DTI: 0% / Limit: <50%…" at bounding box center [1189, 407] width 255 height 696
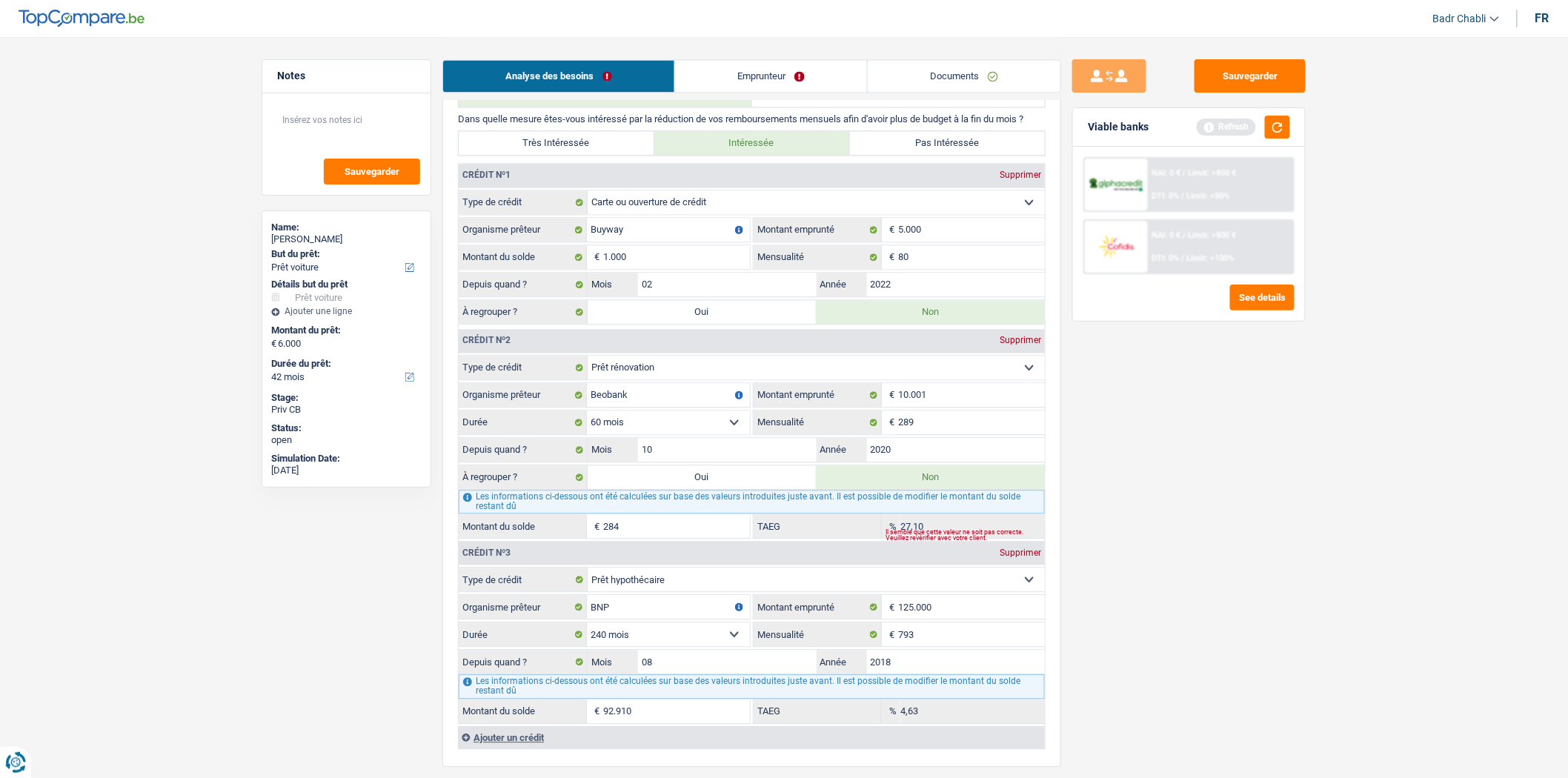
scroll to position [906, 0]
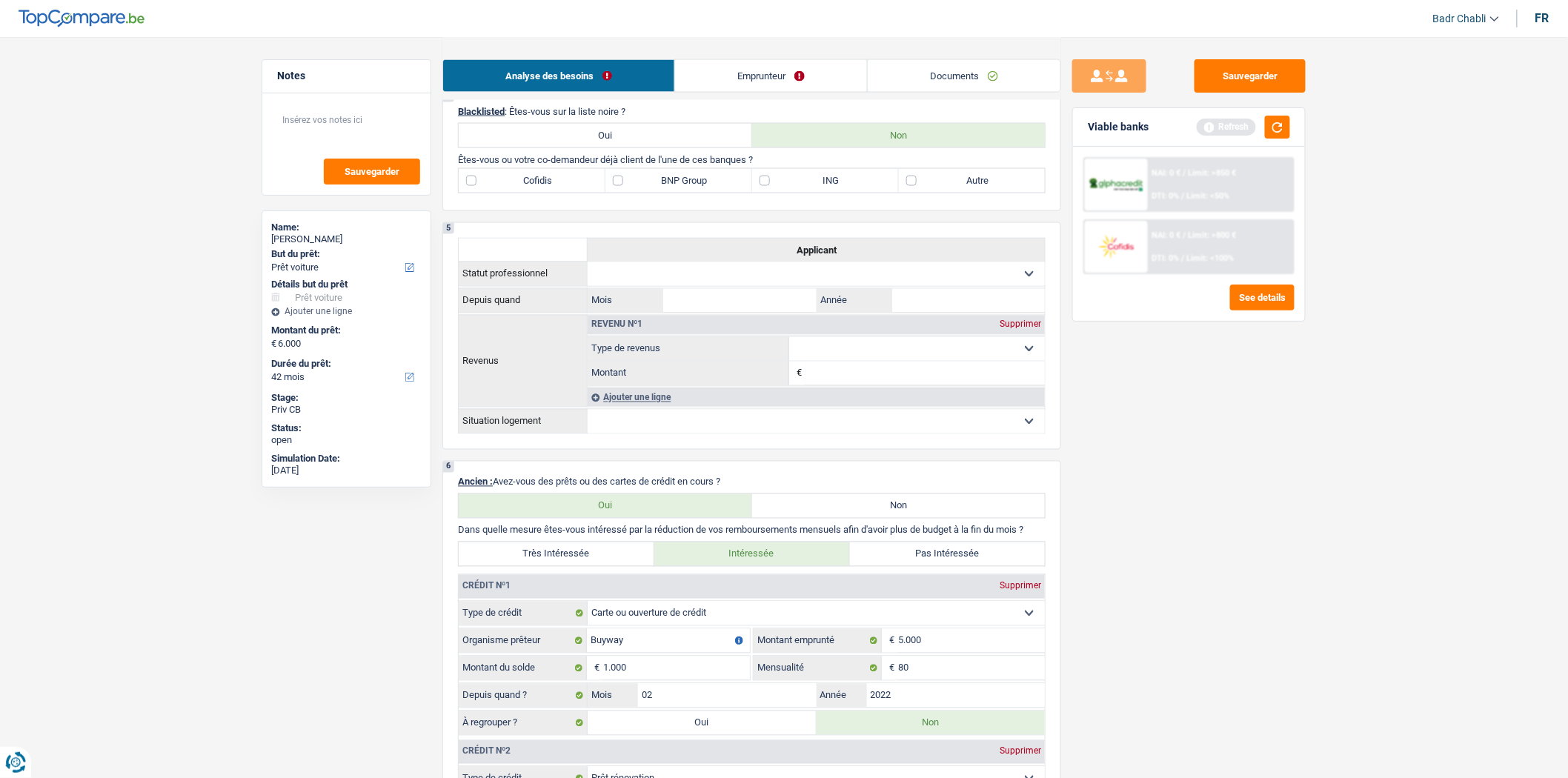
click at [630, 193] on label "BNP Group" at bounding box center [679, 180] width 147 height 24
click at [630, 193] on input "BNP Group" at bounding box center [679, 180] width 147 height 24
checkbox input "true"
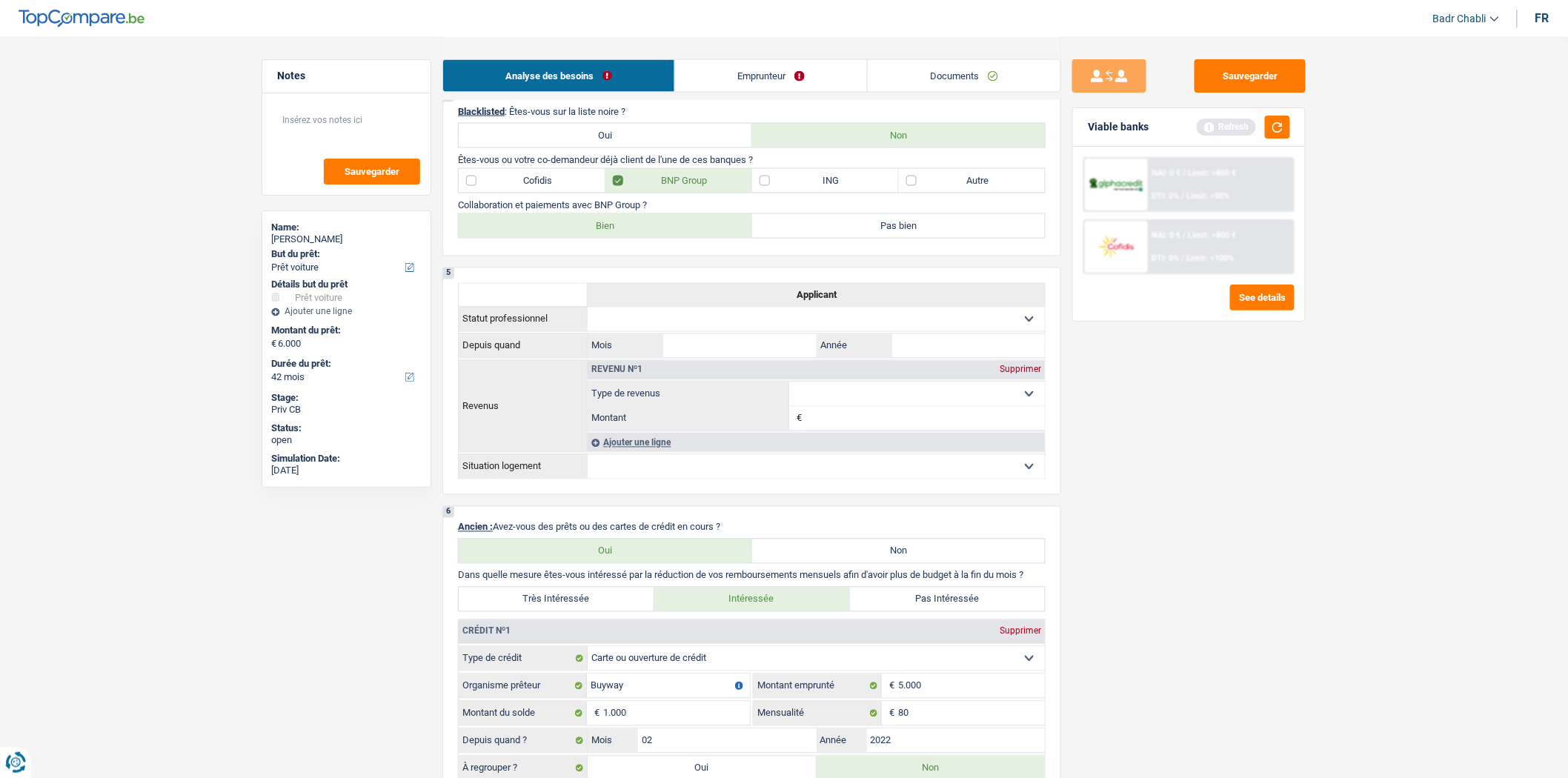
click at [641, 238] on label "Bien" at bounding box center [606, 226] width 293 height 24
click at [641, 238] on input "Bien" at bounding box center [606, 226] width 293 height 24
radio input "true"
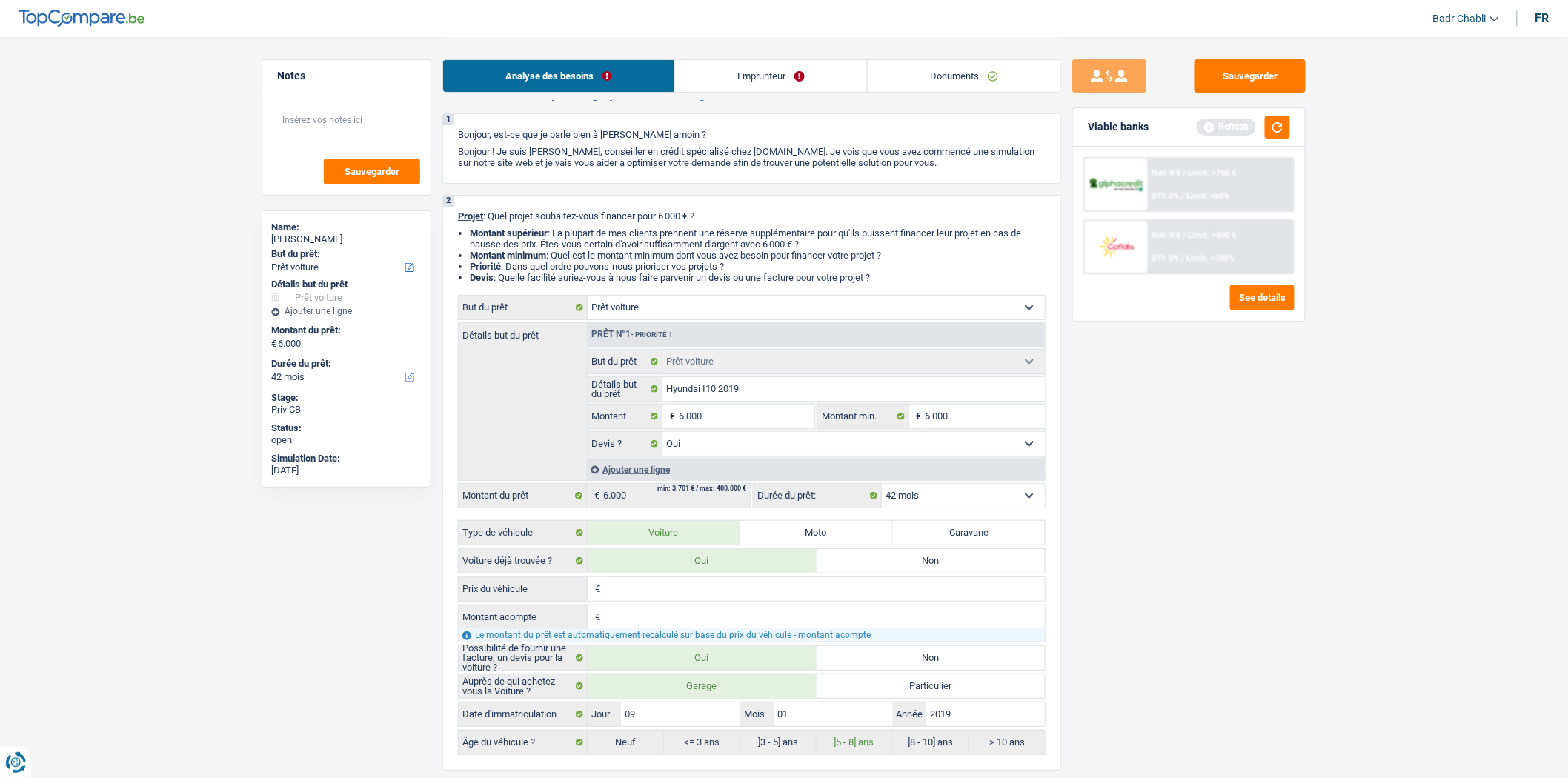
scroll to position [0, 0]
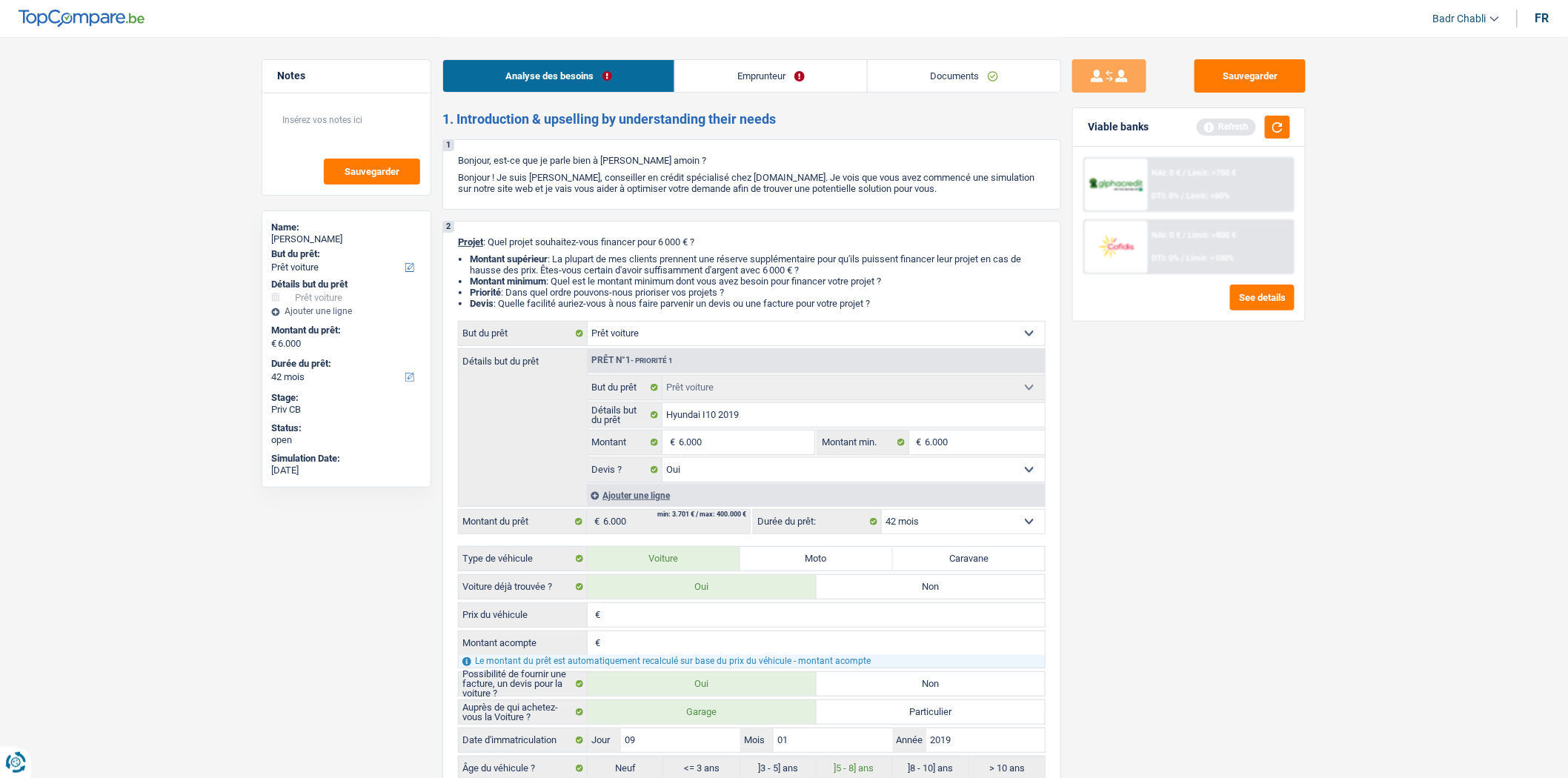
click at [764, 78] on link "Emprunteur" at bounding box center [770, 76] width 192 height 32
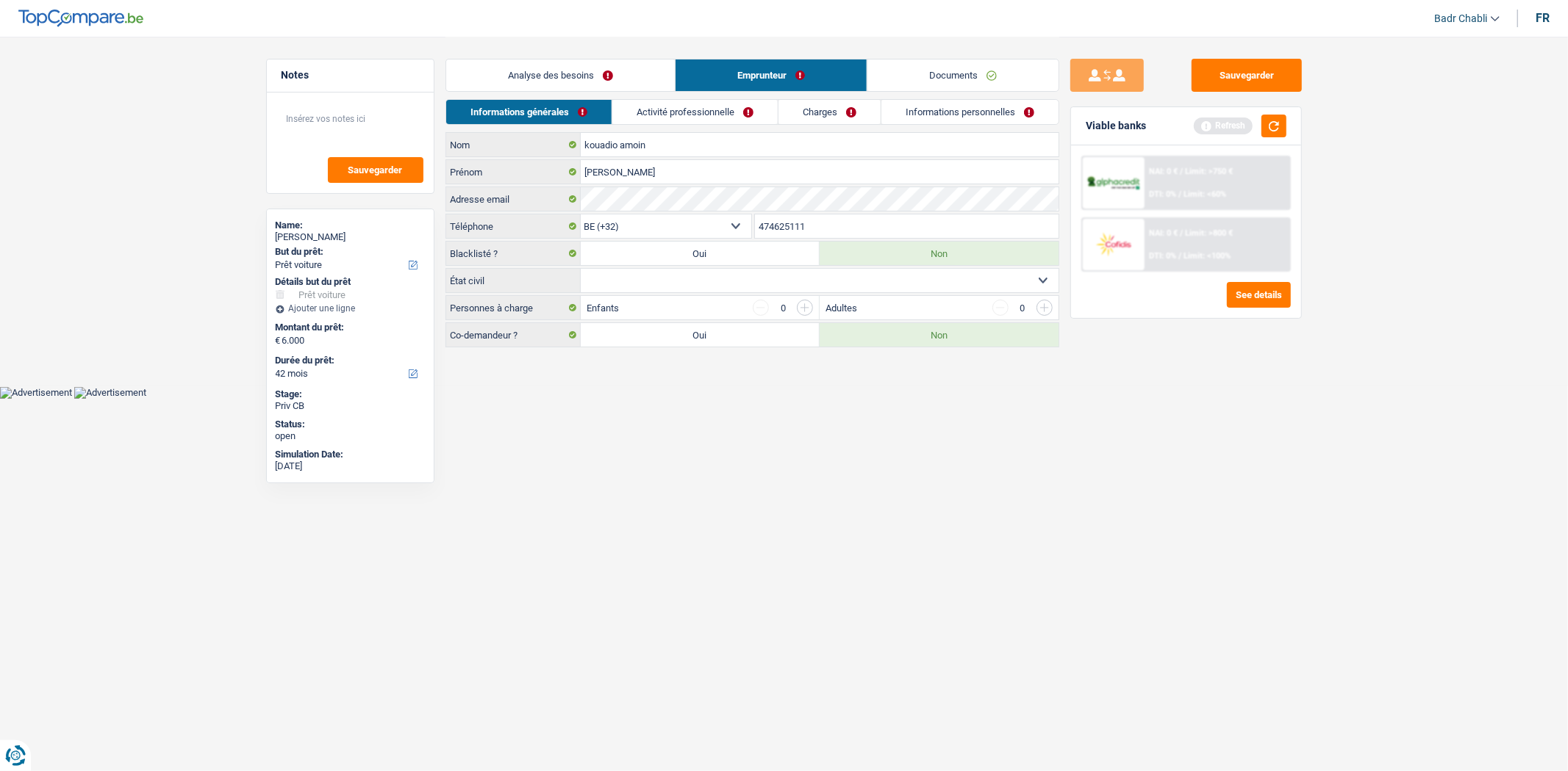
click at [677, 279] on select "Célibataire Marié(e) Cohabitant(e) légal(e) Divorcé(e) Veuf(ve) Séparé (de fait…" at bounding box center [820, 280] width 478 height 24
select select "cohabitation"
click at [581, 270] on select "Célibataire Marié(e) Cohabitant(e) légal(e) Divorcé(e) Veuf(ve) Séparé (de fait…" at bounding box center [820, 280] width 478 height 24
click at [690, 116] on link "Activité professionnelle" at bounding box center [695, 112] width 165 height 25
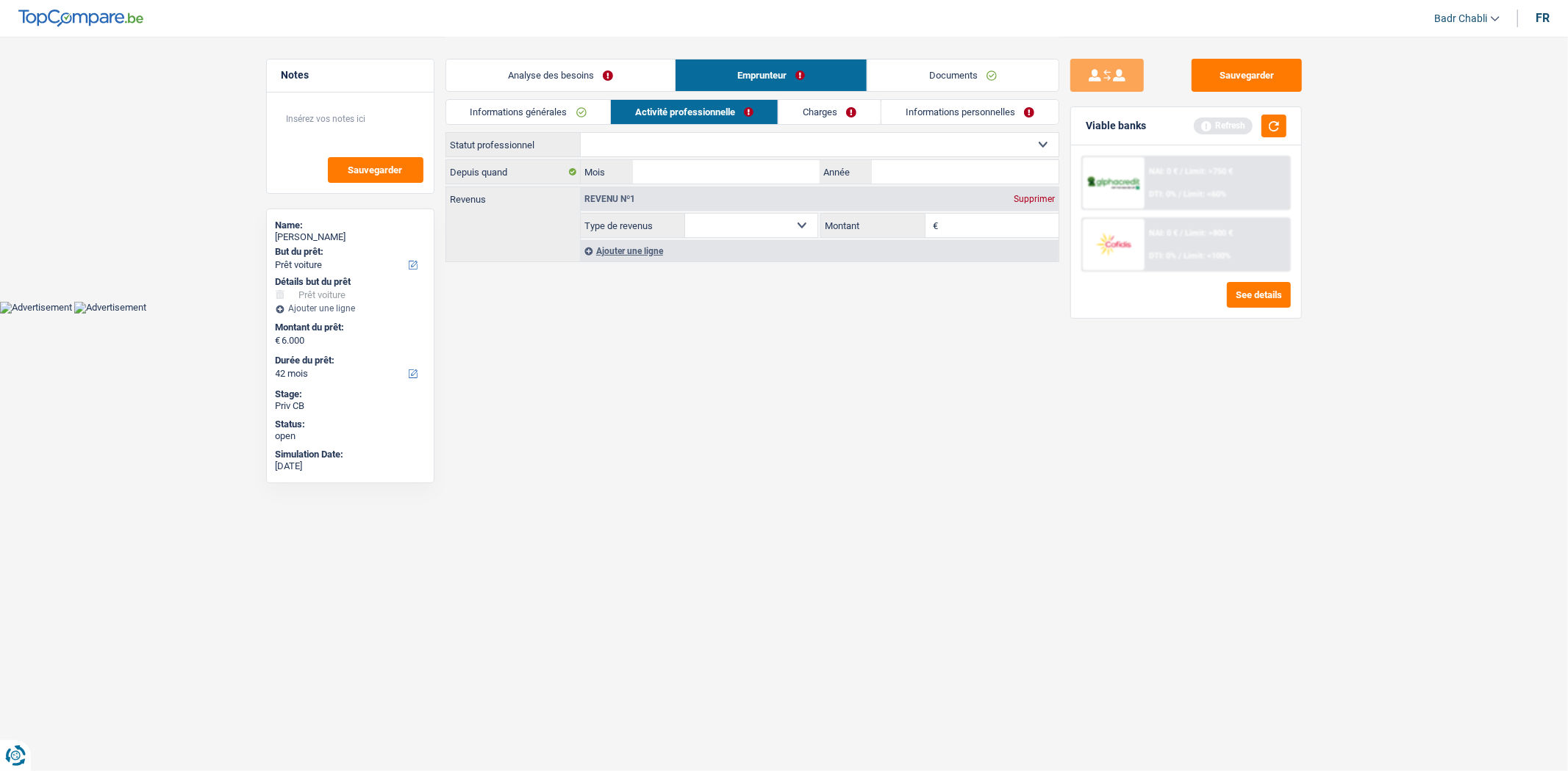
click at [715, 145] on select "Ouvrier Employé privé Employé public Invalide Indépendant Pensionné Chômeur Mut…" at bounding box center [820, 145] width 478 height 24
select select "privateEmployee"
click at [581, 133] on select "Ouvrier Employé privé Employé public Invalide Indépendant Pensionné Chômeur Mut…" at bounding box center [820, 145] width 478 height 24
select select "netSalary"
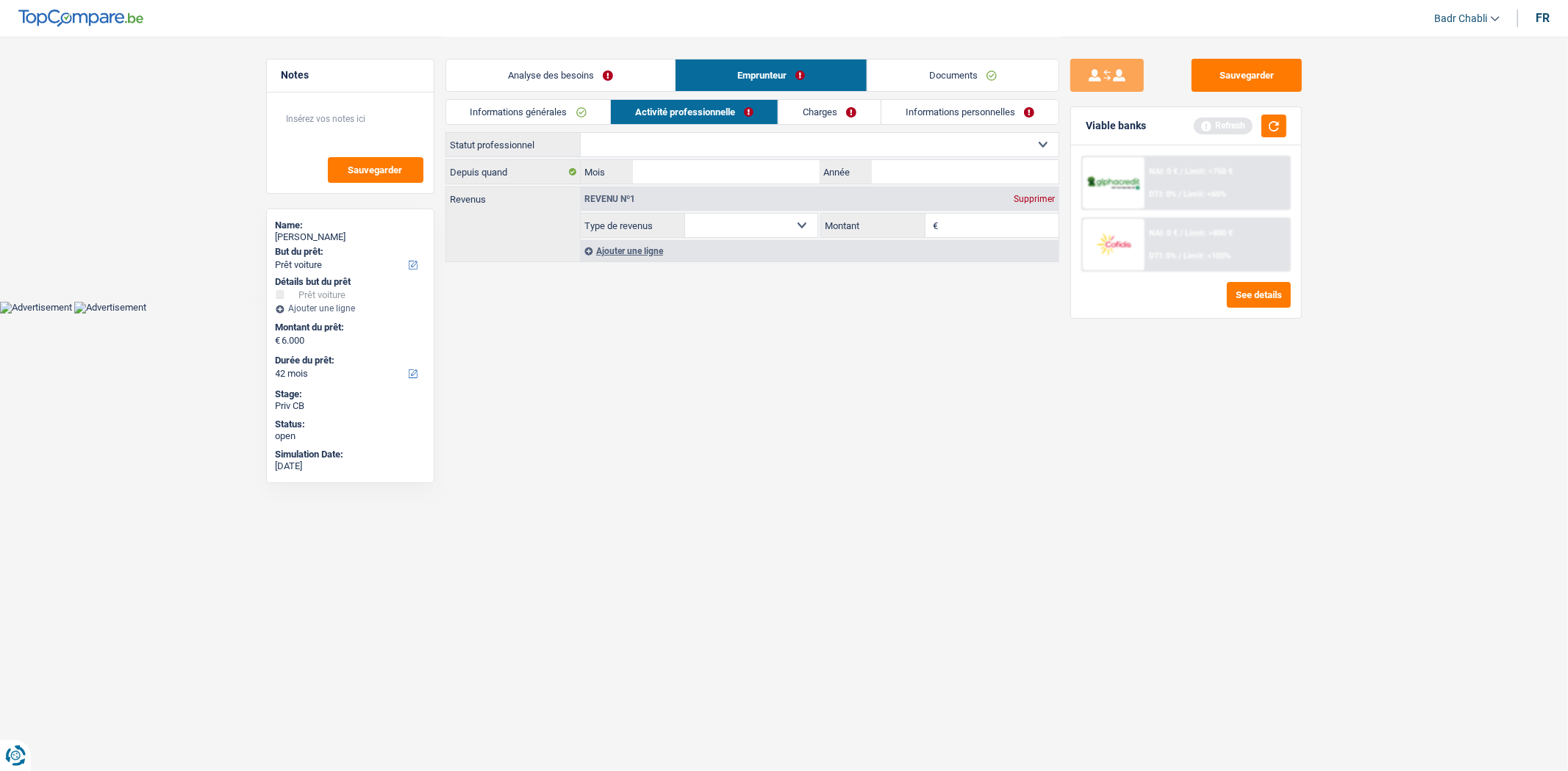
select select "mealVouchers"
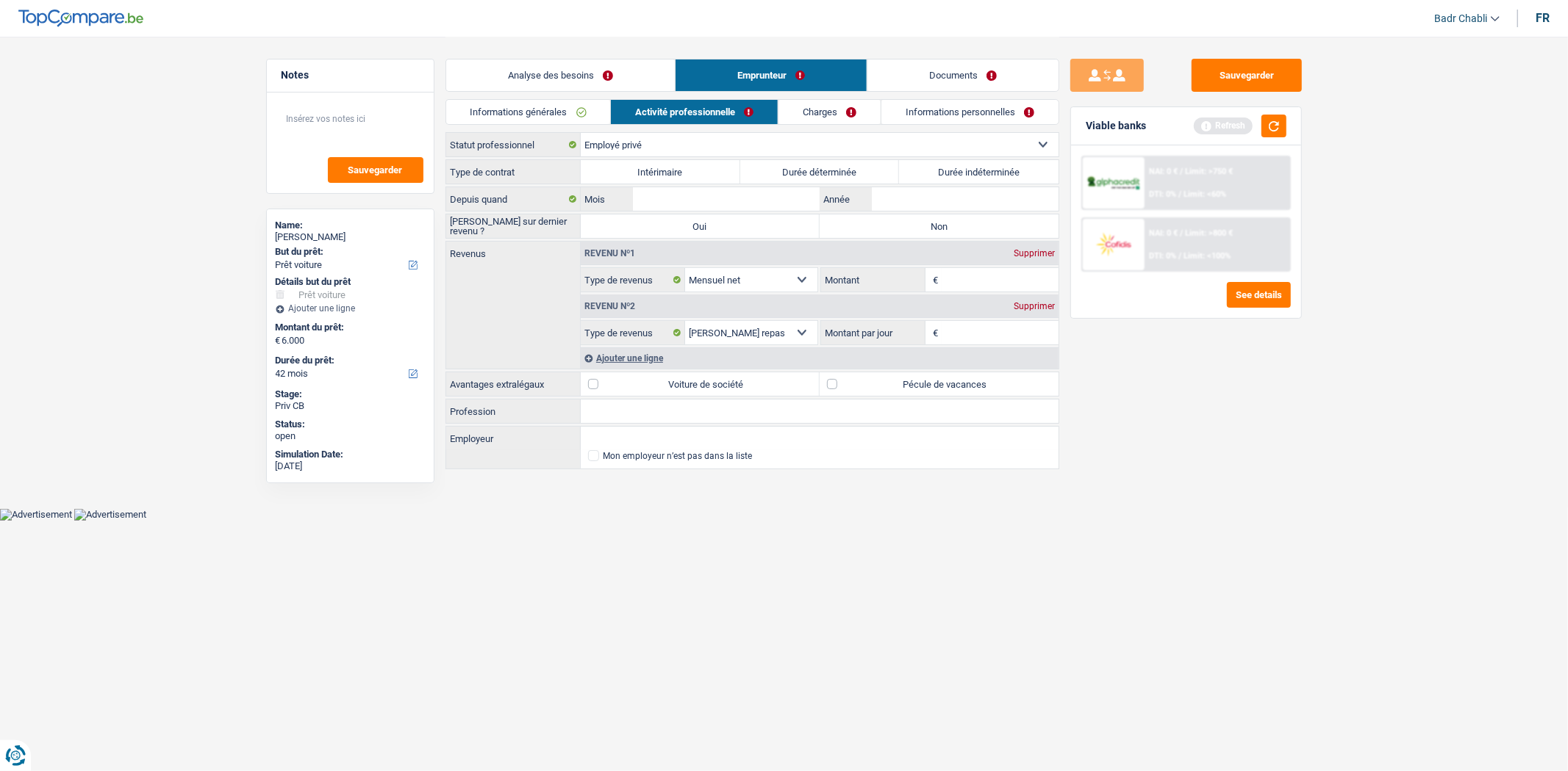
drag, startPoint x: 958, startPoint y: 170, endPoint x: 954, endPoint y: 194, distance: 24.3
click at [958, 169] on label "Durée indéterminée" at bounding box center [978, 172] width 159 height 24
click at [958, 169] on input "Durée indéterminée" at bounding box center [978, 172] width 159 height 24
radio input "true"
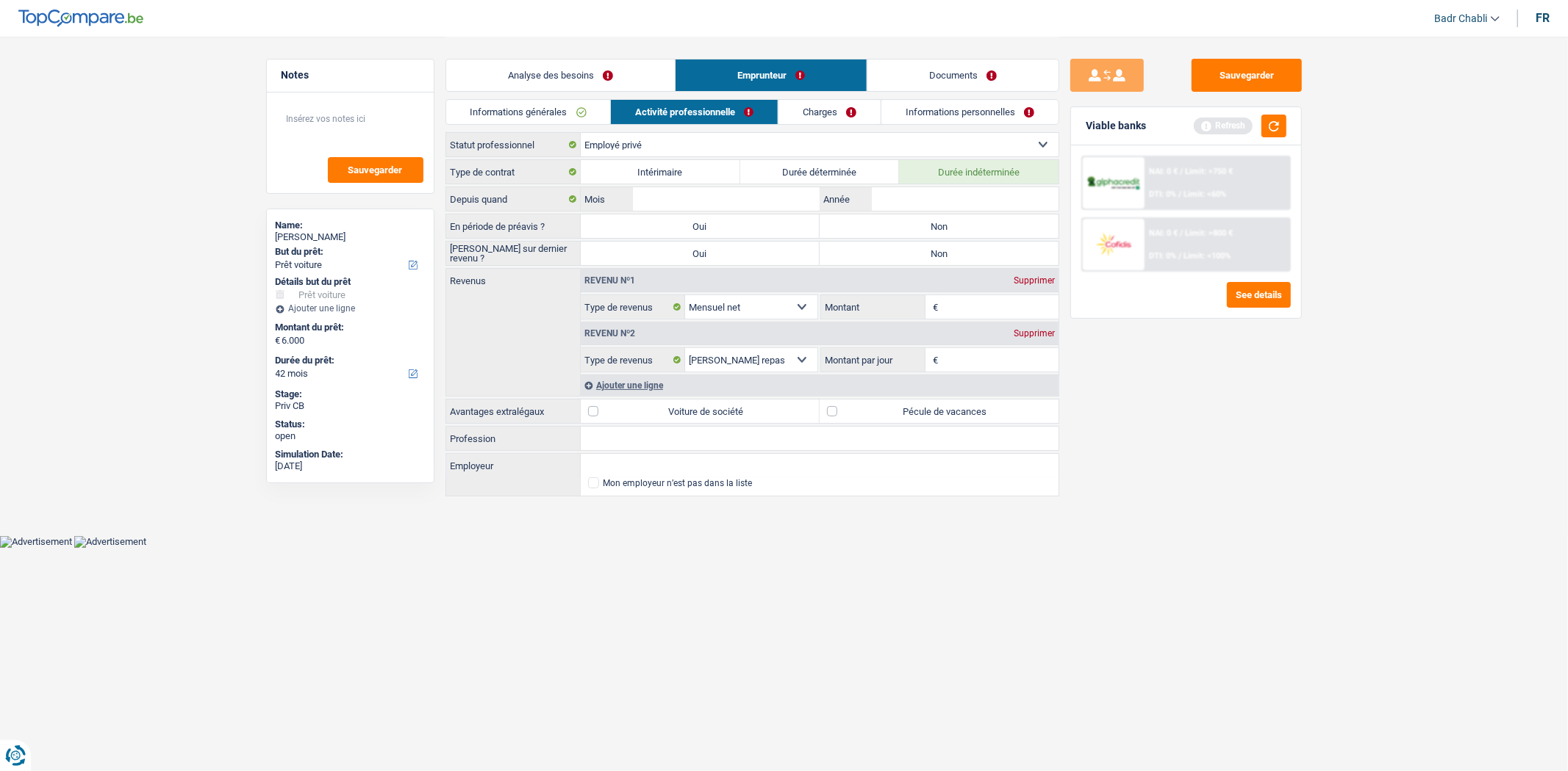
drag, startPoint x: 945, startPoint y: 223, endPoint x: 944, endPoint y: 232, distance: 9.1
click at [944, 223] on label "Non" at bounding box center [939, 226] width 239 height 24
click at [944, 223] on input "Non" at bounding box center [939, 226] width 239 height 24
radio input "true"
click at [940, 263] on label "Non" at bounding box center [939, 253] width 239 height 24
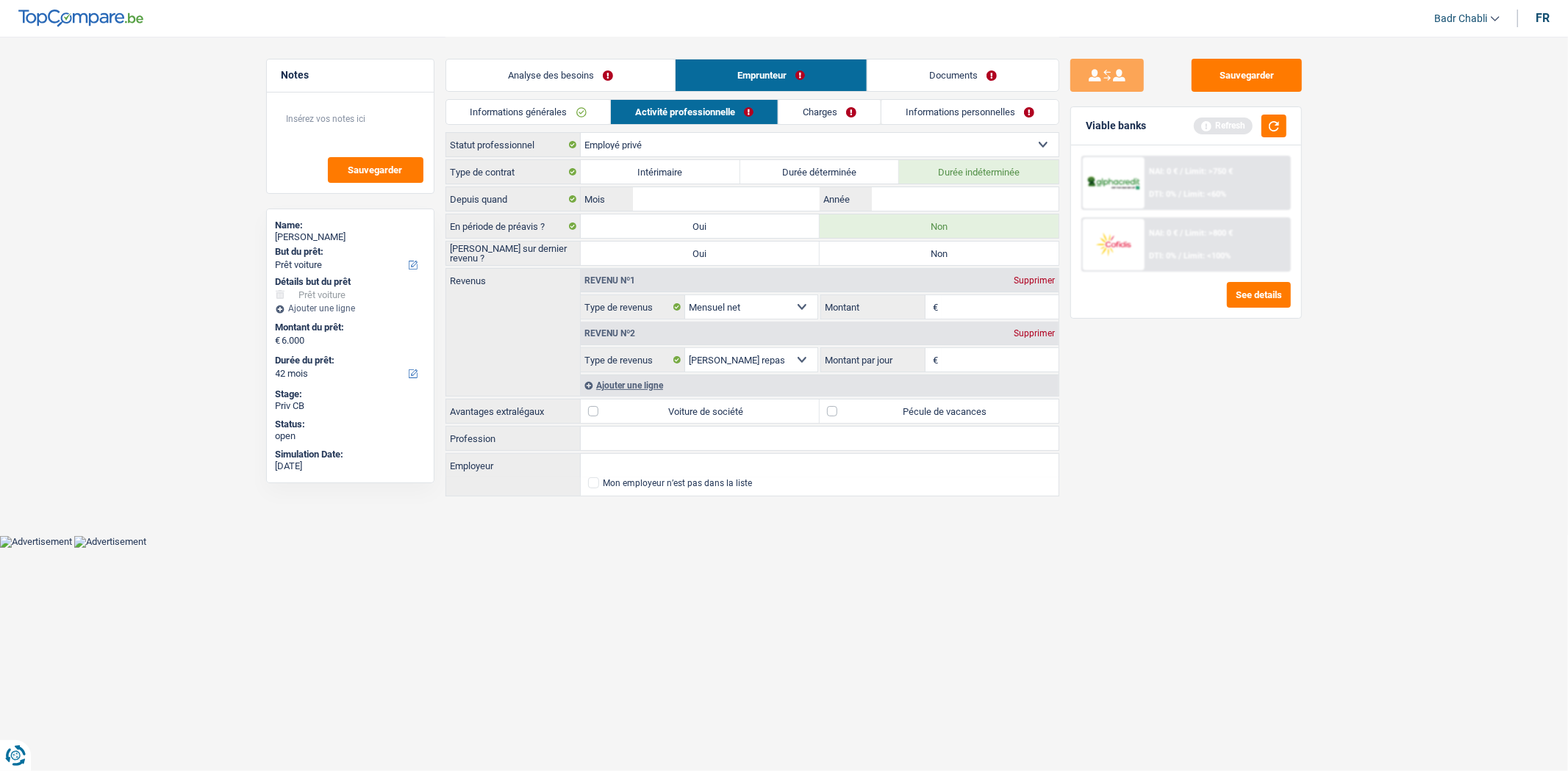
click at [940, 263] on input "Non" at bounding box center [939, 253] width 239 height 24
radio input "true"
click at [708, 450] on input "Profession" at bounding box center [820, 439] width 478 height 24
type input "Aide soignante"
click at [667, 465] on input "Employeur" at bounding box center [820, 466] width 478 height 24
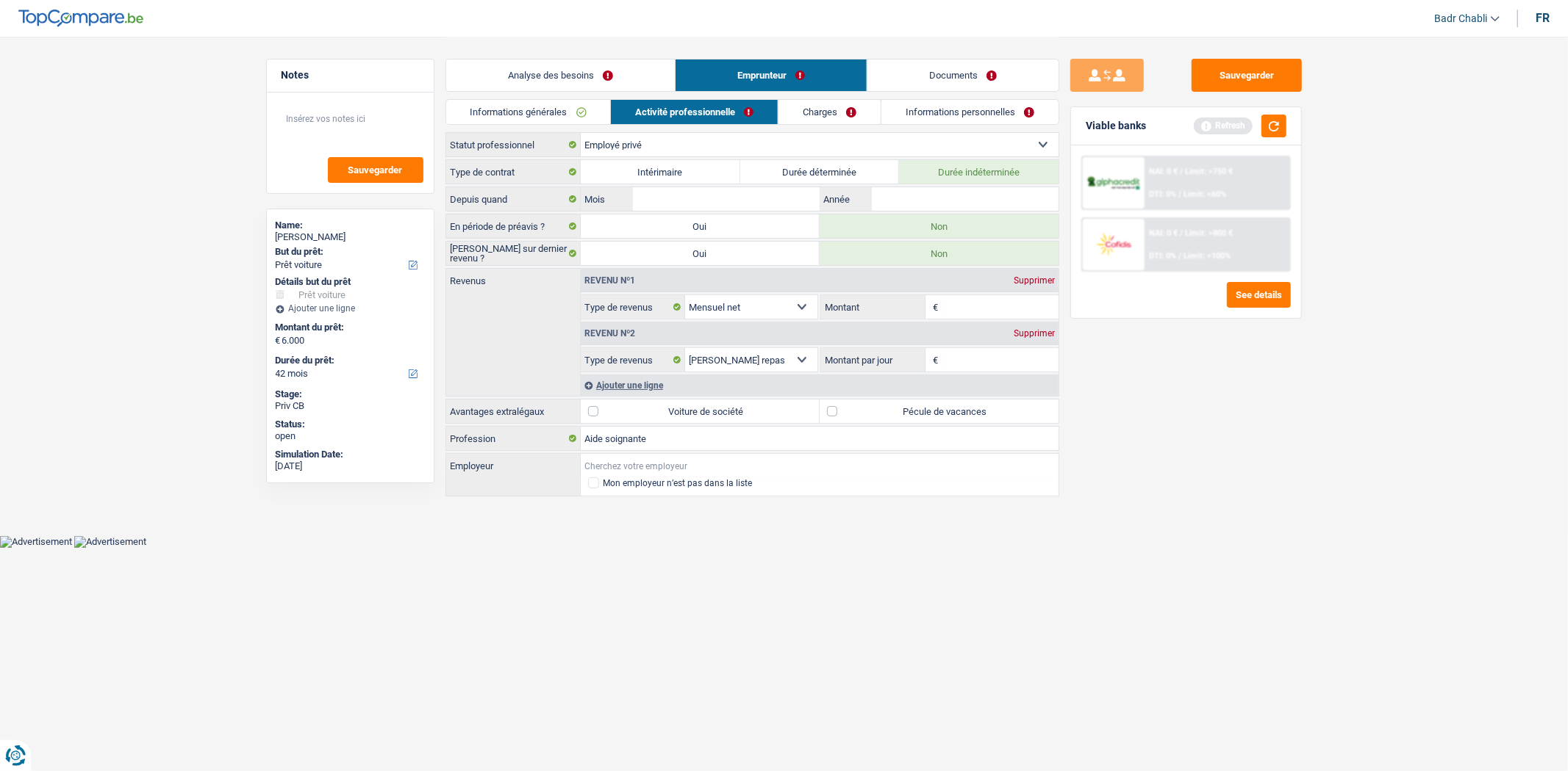
click at [667, 465] on input "Employeur" at bounding box center [820, 466] width 478 height 24
type input "M"
click at [621, 465] on input "[GEOGRAPHIC_DATA]" at bounding box center [820, 466] width 478 height 24
type input "[GEOGRAPHIC_DATA]"
click at [864, 409] on label "Pécule de vacances" at bounding box center [939, 411] width 239 height 24
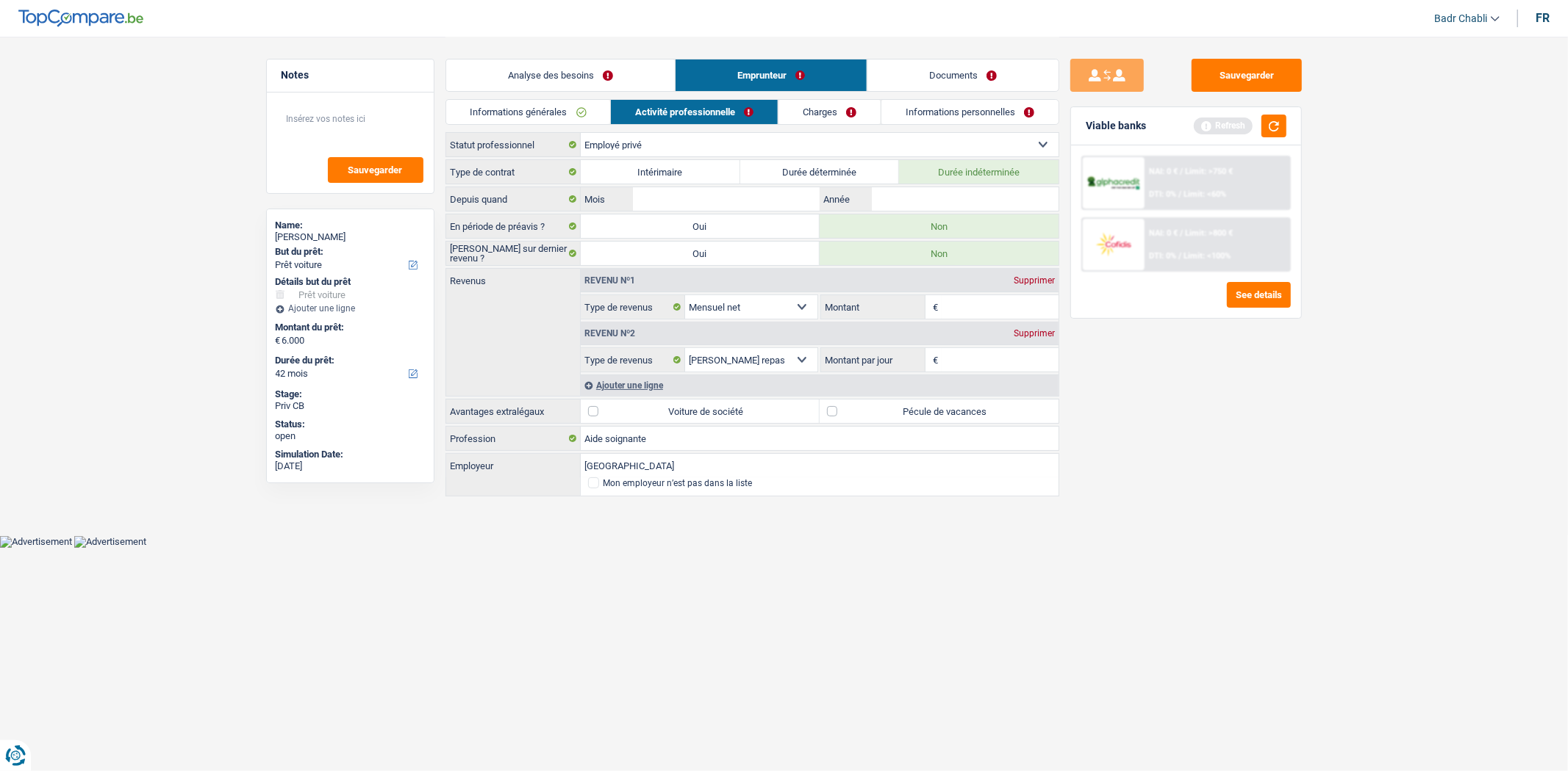
click at [864, 409] on input "Pécule de vacances" at bounding box center [939, 411] width 239 height 24
checkbox input "true"
click at [935, 206] on input "Année" at bounding box center [965, 198] width 186 height 24
click at [761, 194] on input "Mois" at bounding box center [726, 198] width 186 height 24
type input "01"
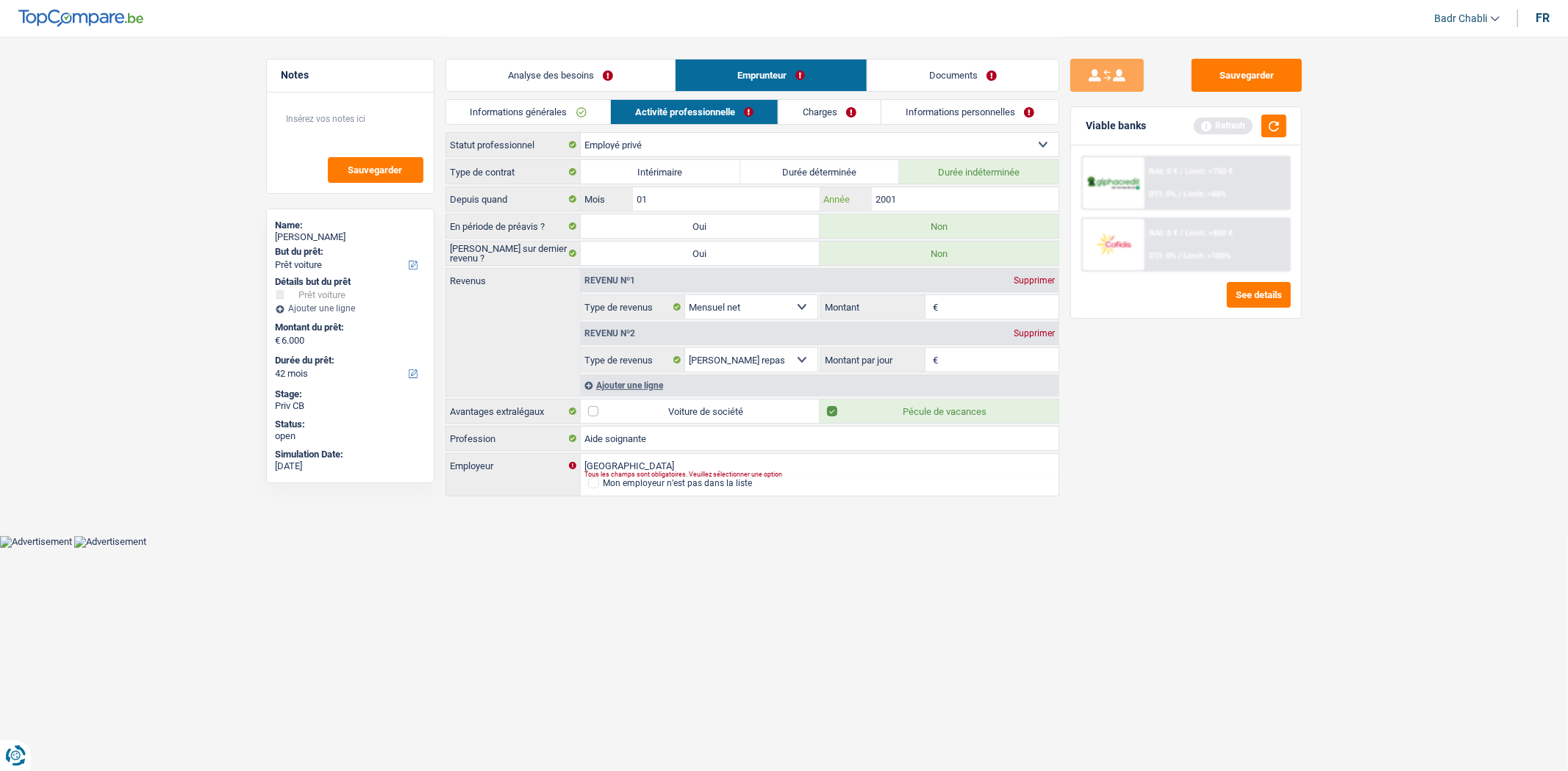
type input "2001"
click at [998, 316] on input "Montant" at bounding box center [999, 307] width 117 height 24
click at [989, 314] on input "Montant" at bounding box center [999, 307] width 117 height 24
type input "2.400"
click at [342, 122] on textarea at bounding box center [350, 125] width 146 height 44
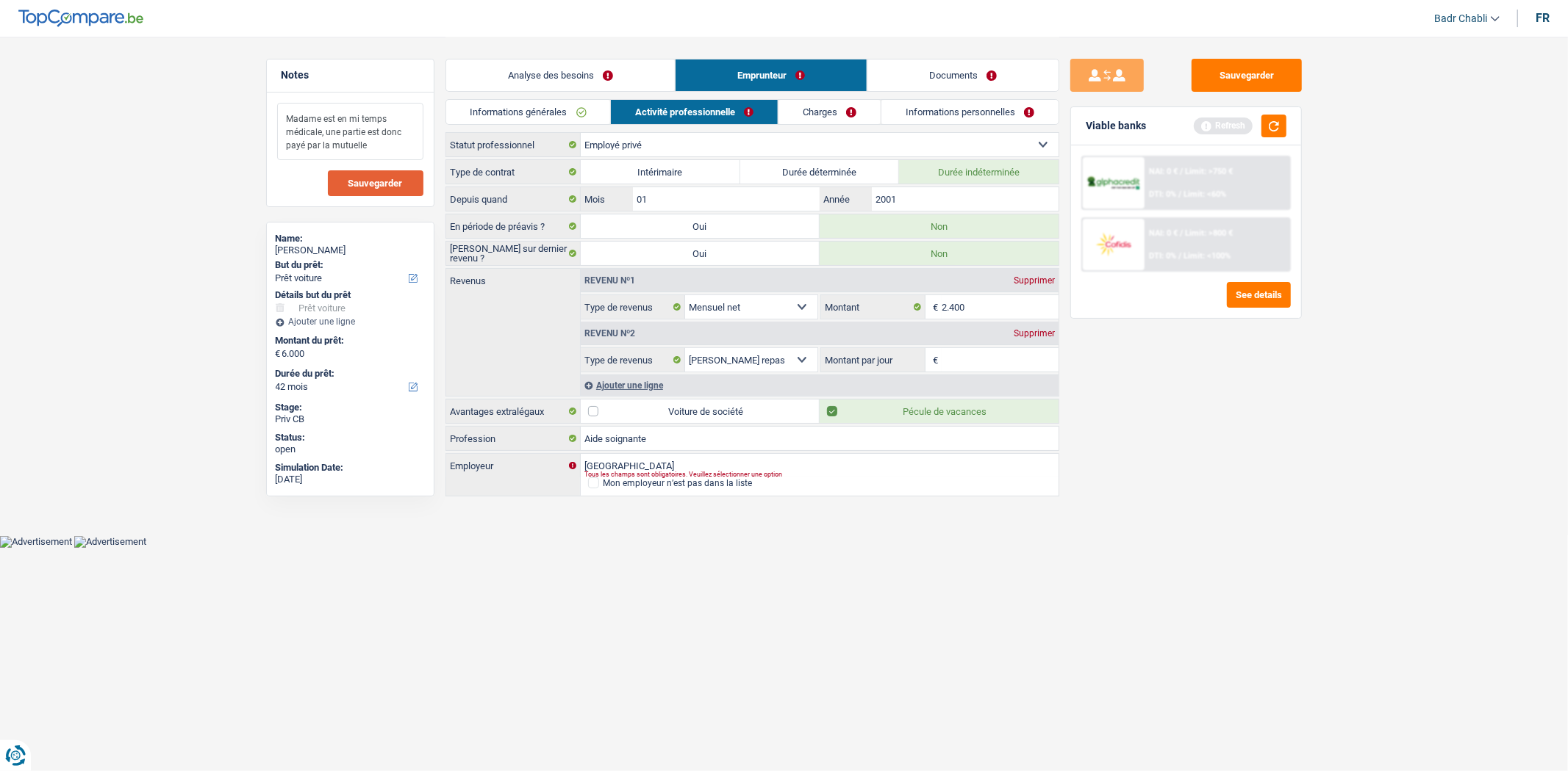
type textarea "Madame est en mi temps médicale, une partie est donc payé par la mutuelle"
click at [377, 194] on button "Sauvegarder" at bounding box center [375, 183] width 96 height 25
click at [981, 310] on input "2.400" at bounding box center [999, 307] width 117 height 24
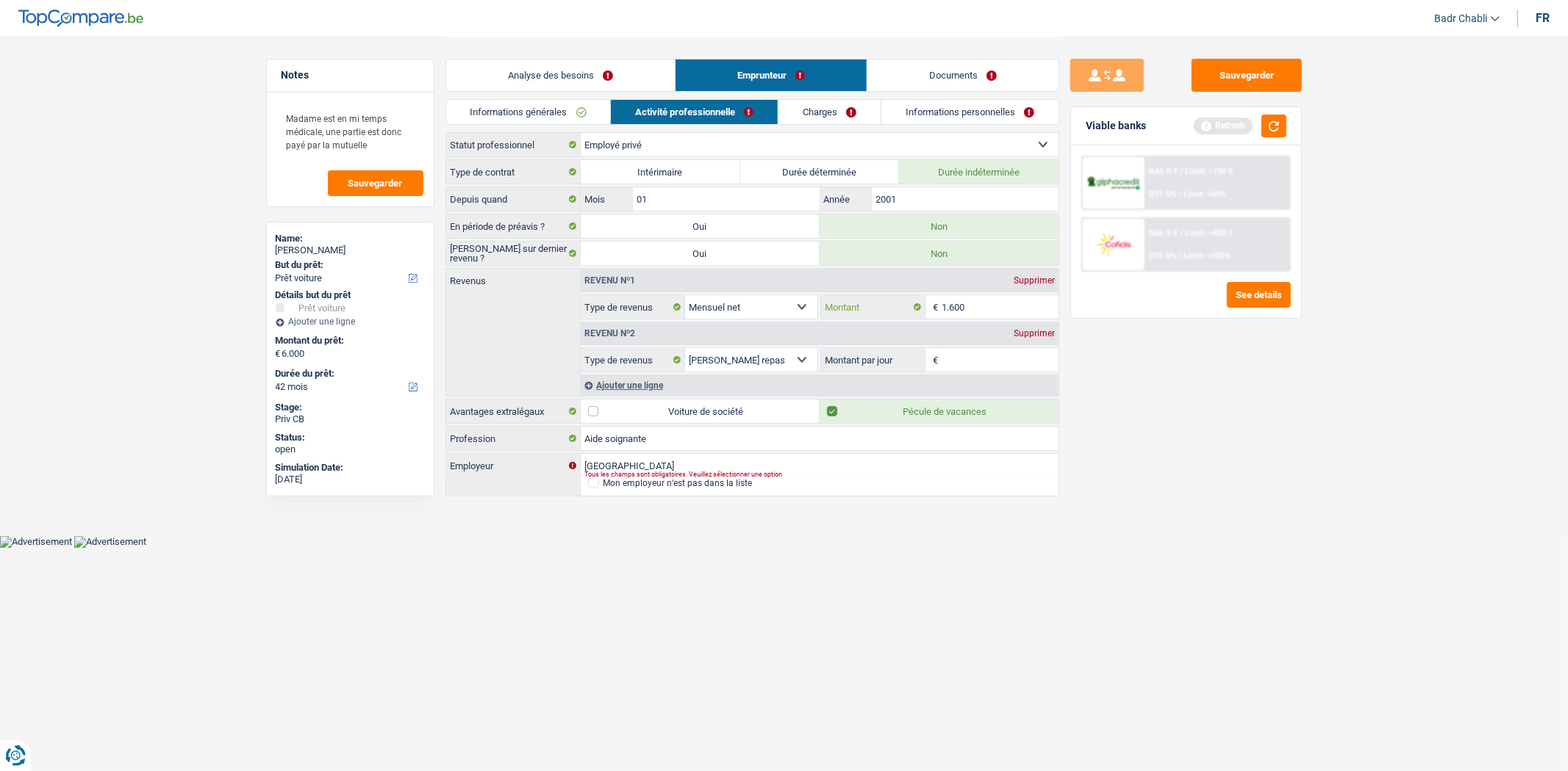
type input "1.600"
click at [662, 380] on div "Ajouter une ligne" at bounding box center [820, 386] width 478 height 21
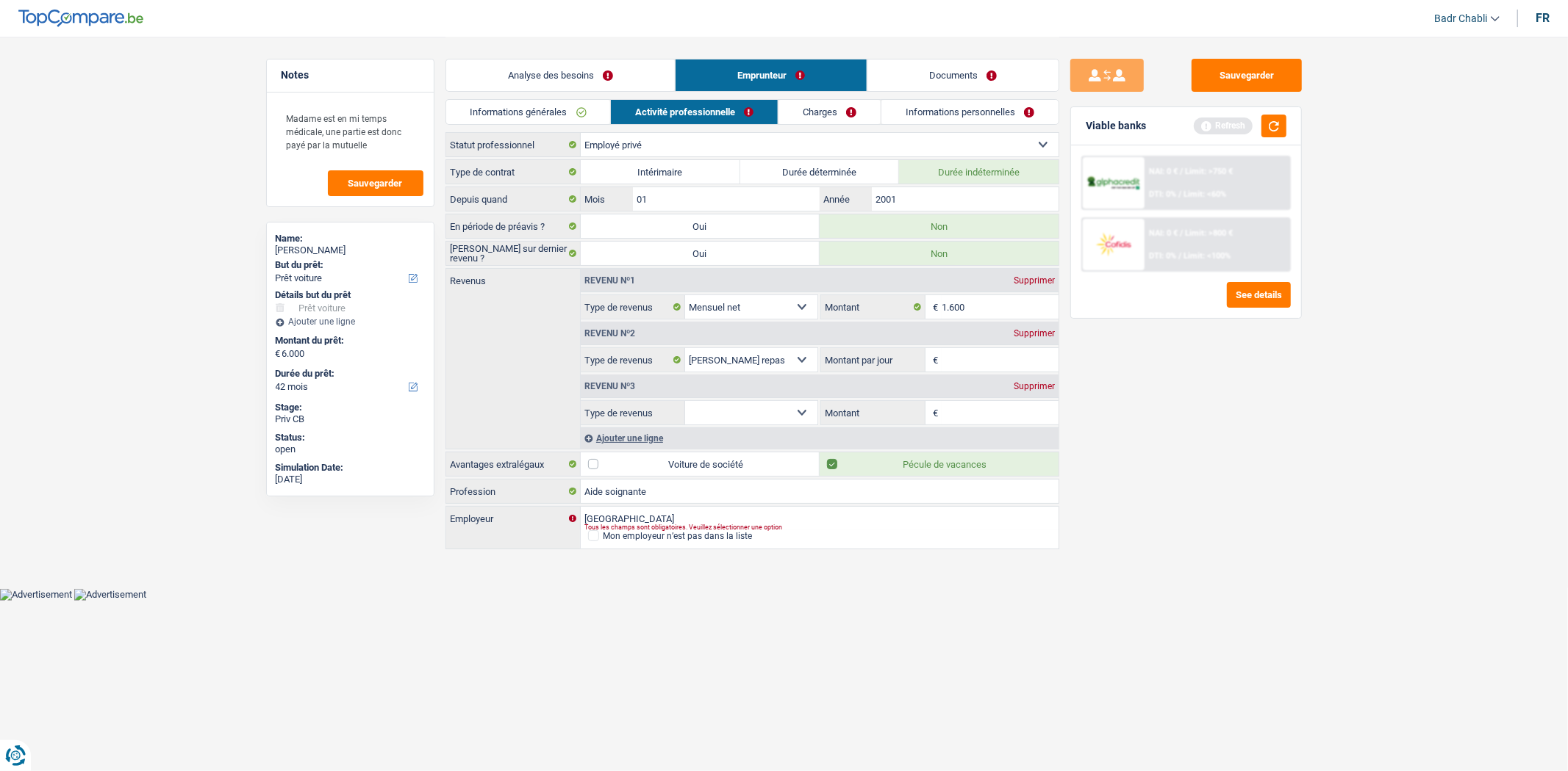
click at [754, 415] on select "Allocation d'handicap Allocations chômage Allocations familiales Chèques repas …" at bounding box center [751, 412] width 133 height 24
select select "mutualityIndemnity"
click at [685, 402] on select "Allocation d'handicap Allocations chômage Allocations familiales Chèques repas …" at bounding box center [751, 412] width 133 height 24
click at [986, 399] on div "Revenu nº3 Supprimer Allocation d'handicap Allocations chômage Allocations fami…" at bounding box center [820, 399] width 478 height 53
click at [982, 420] on input "Montant" at bounding box center [999, 412] width 117 height 24
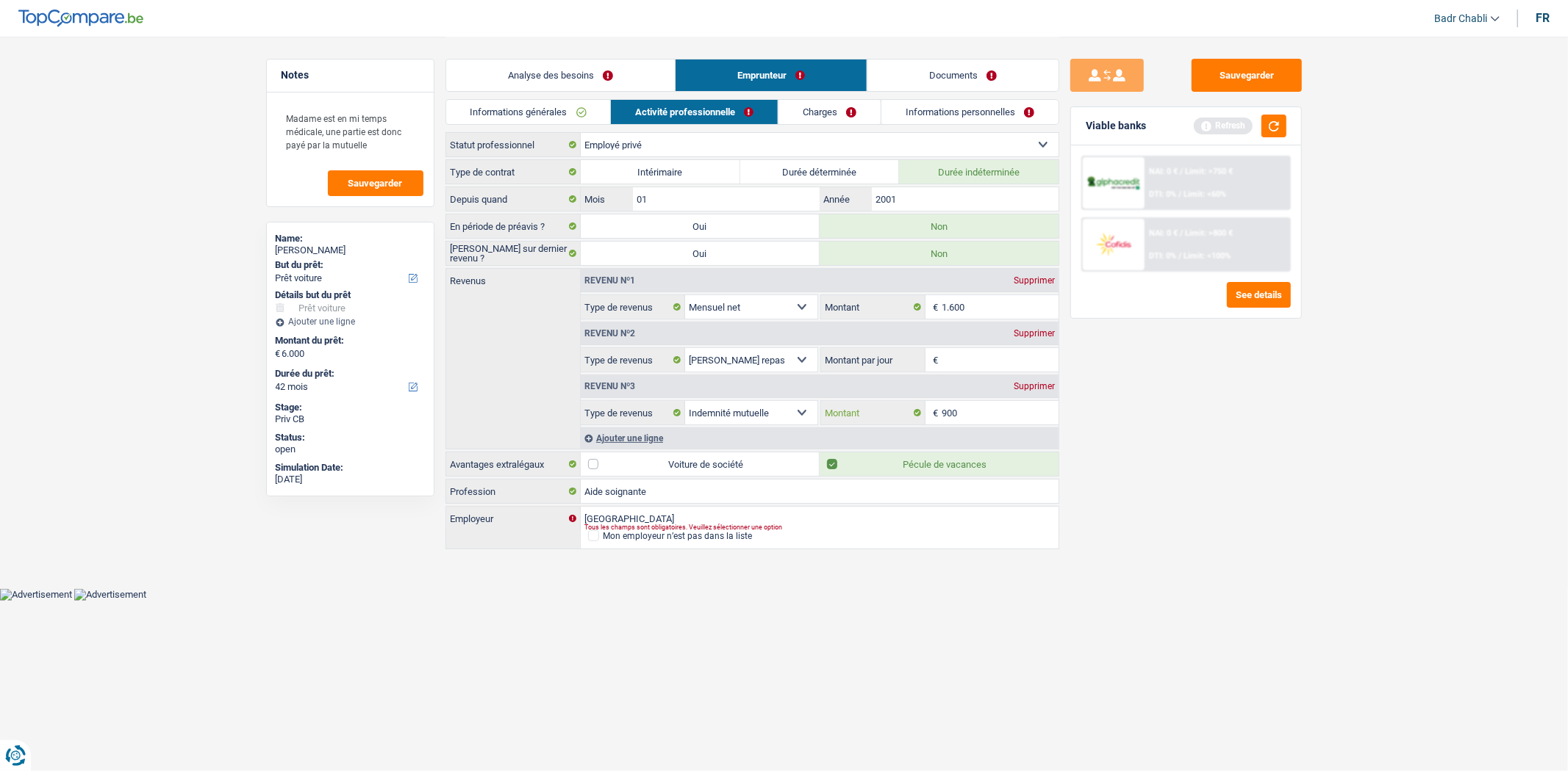
type input "900"
click at [990, 363] on input "Montant par jour" at bounding box center [999, 359] width 117 height 24
click at [1030, 335] on div "Supprimer" at bounding box center [1034, 333] width 48 height 9
select select "mutualityIndemnity"
type input "8"
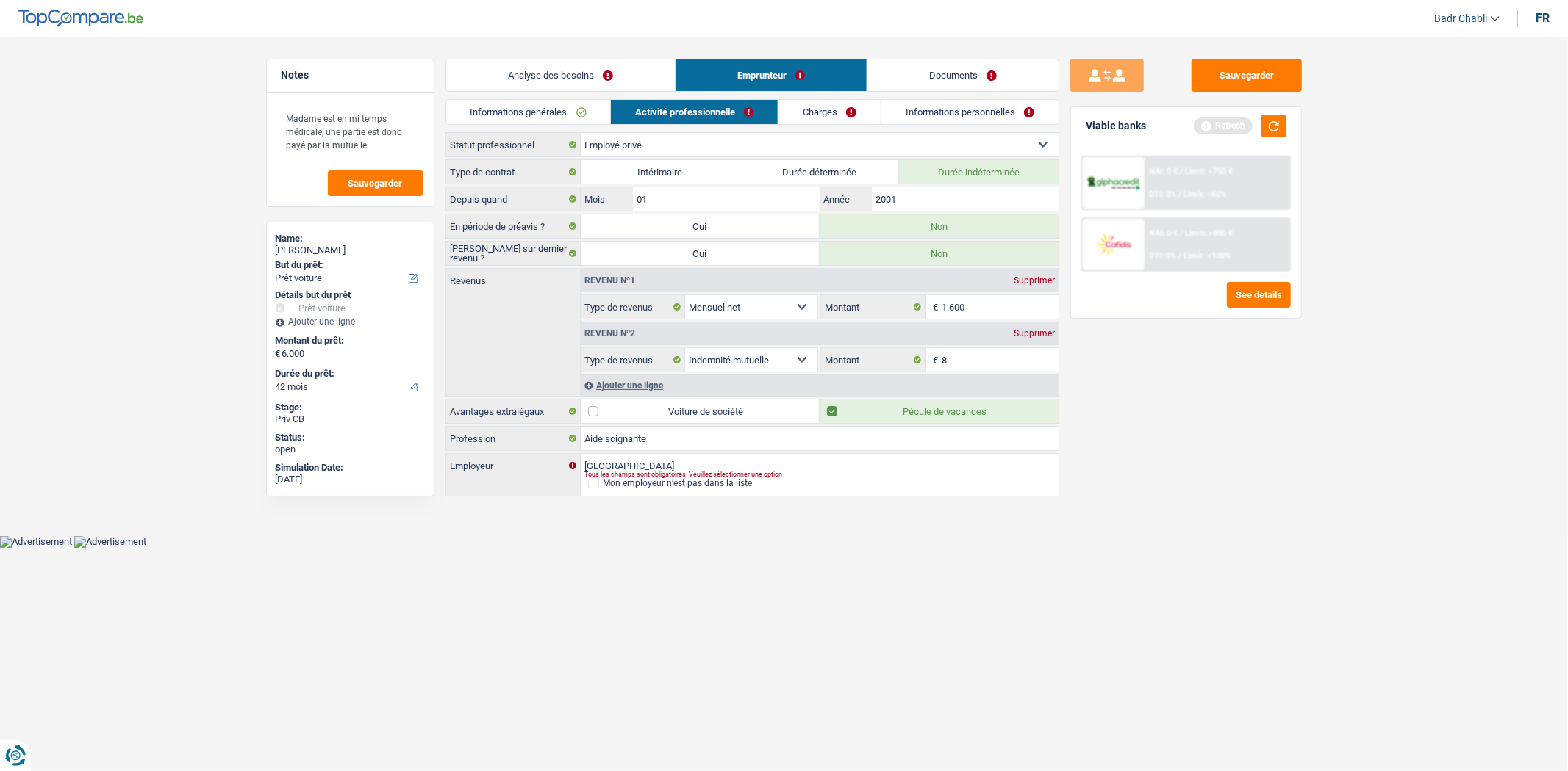
click at [855, 118] on link "Charges" at bounding box center [829, 112] width 102 height 25
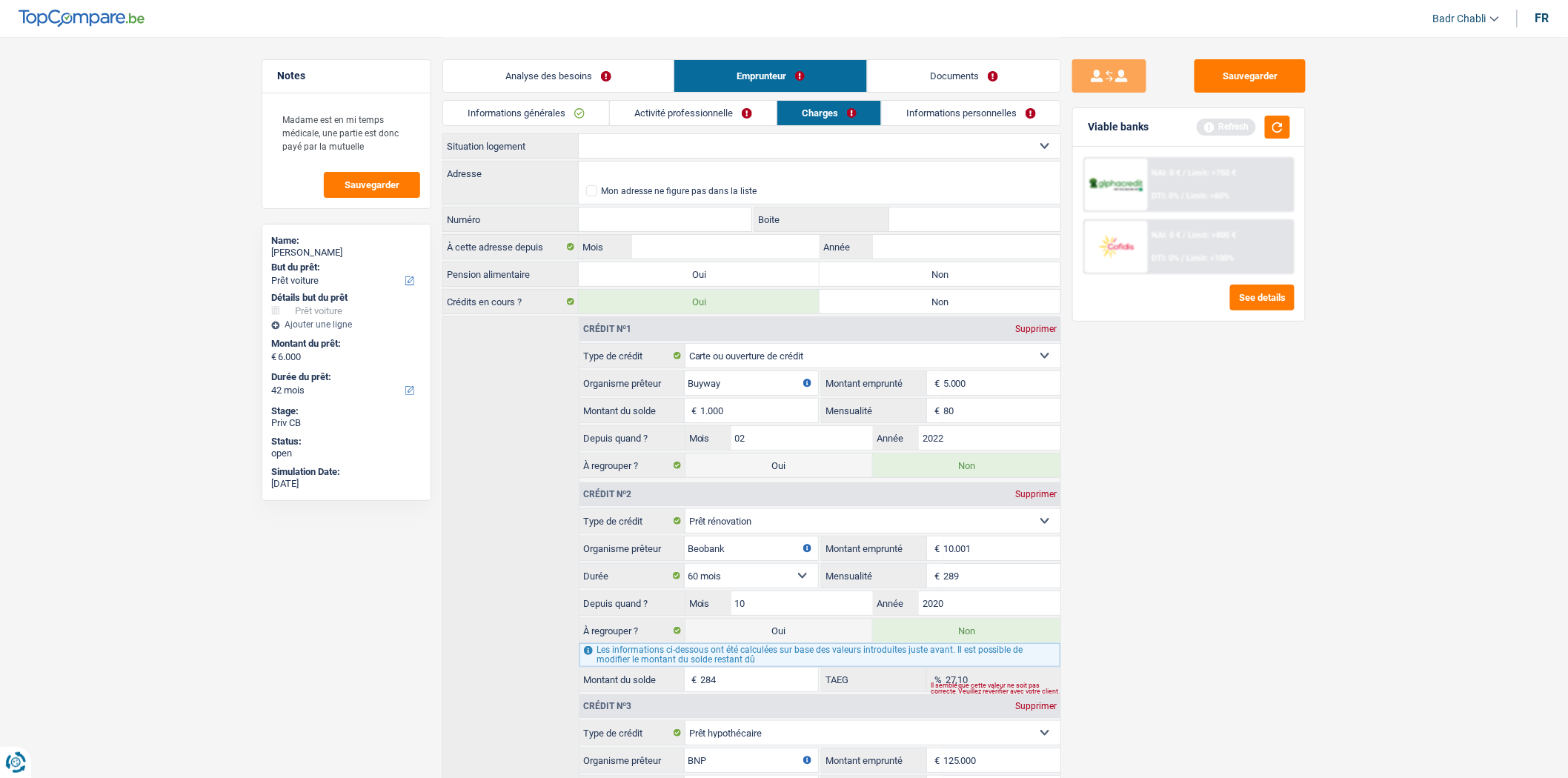
click at [880, 272] on label "Non" at bounding box center [940, 274] width 241 height 24
click at [880, 272] on input "Non" at bounding box center [940, 274] width 241 height 24
radio input "true"
click at [662, 148] on select "Locataire Propriétaire avec prêt hypothécaire Propriétaire sans prêt hypothécai…" at bounding box center [820, 146] width 482 height 24
select select "ownerWithMortgage"
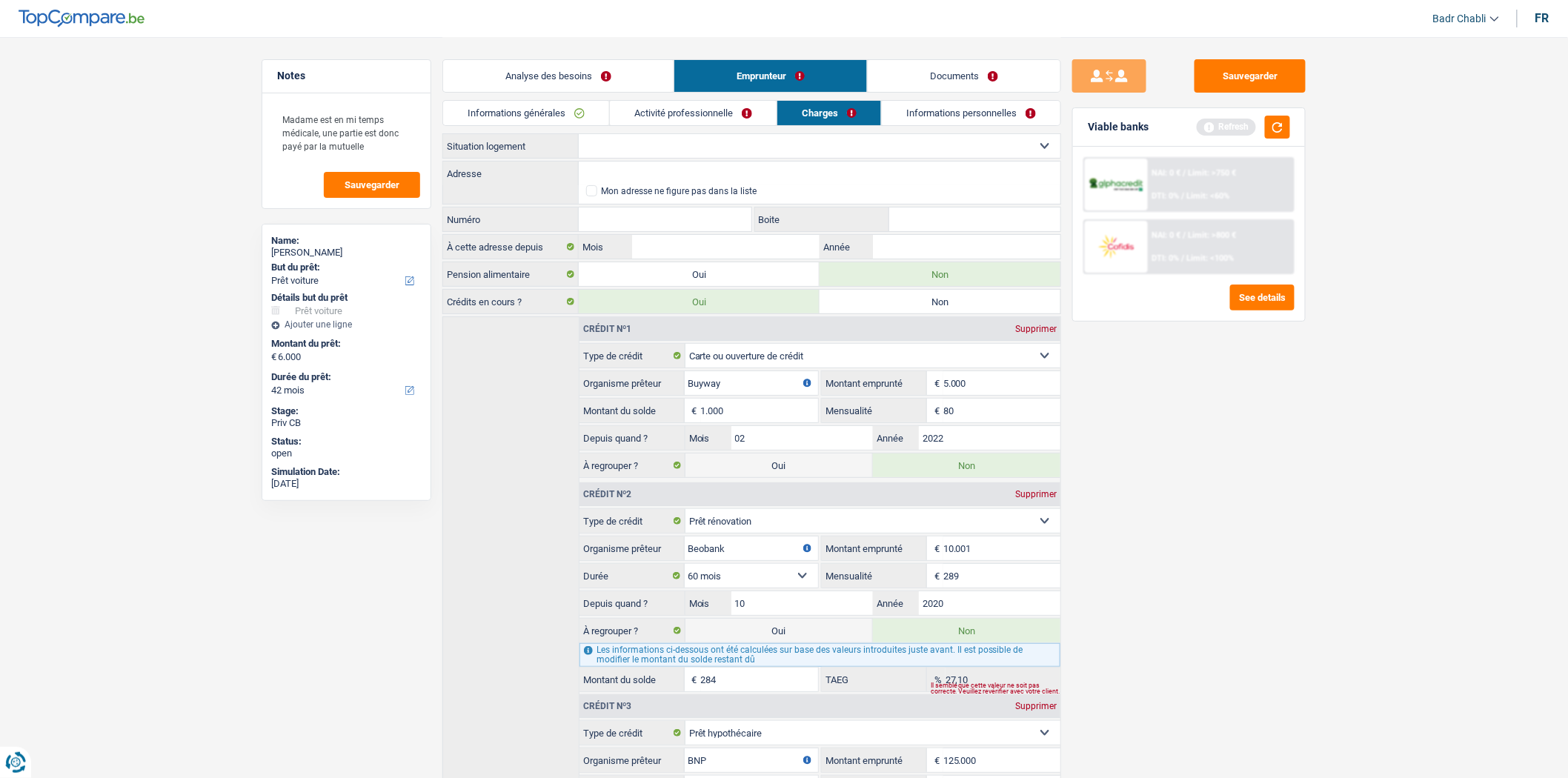
click at [579, 134] on select "Locataire Propriétaire avec prêt hypothécaire Propriétaire sans prêt hypothécai…" at bounding box center [820, 146] width 482 height 24
click at [676, 175] on input "Adresse" at bounding box center [820, 173] width 482 height 24
type input "[GEOGRAPHIC_DATA][PERSON_NAME], [GEOGRAPHIC_DATA]"
click at [684, 219] on input "Numéro" at bounding box center [666, 219] width 173 height 24
type input "22"
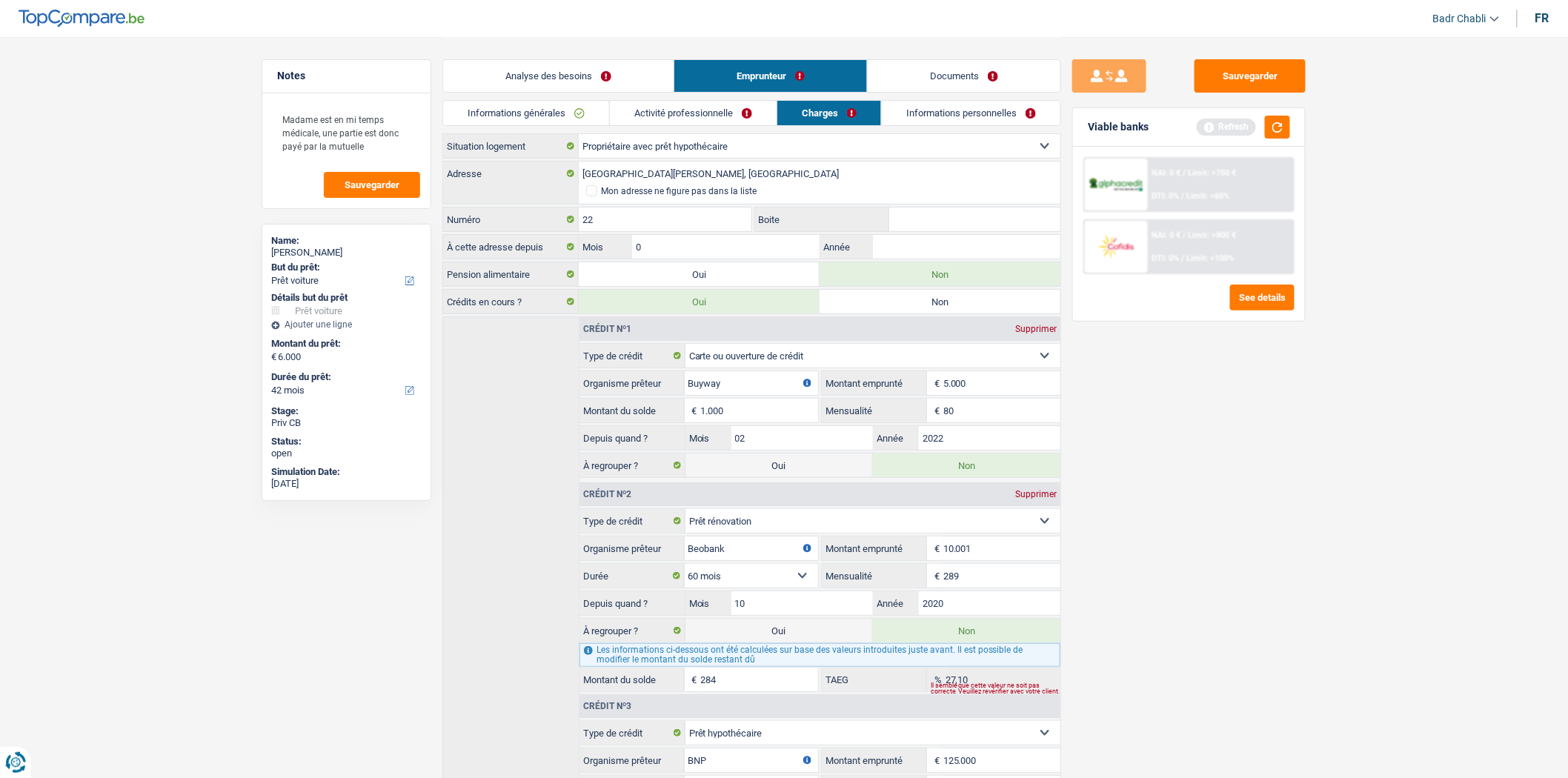
type input "02"
type input "2018"
click at [977, 115] on link "Informations personnelles" at bounding box center [971, 113] width 179 height 25
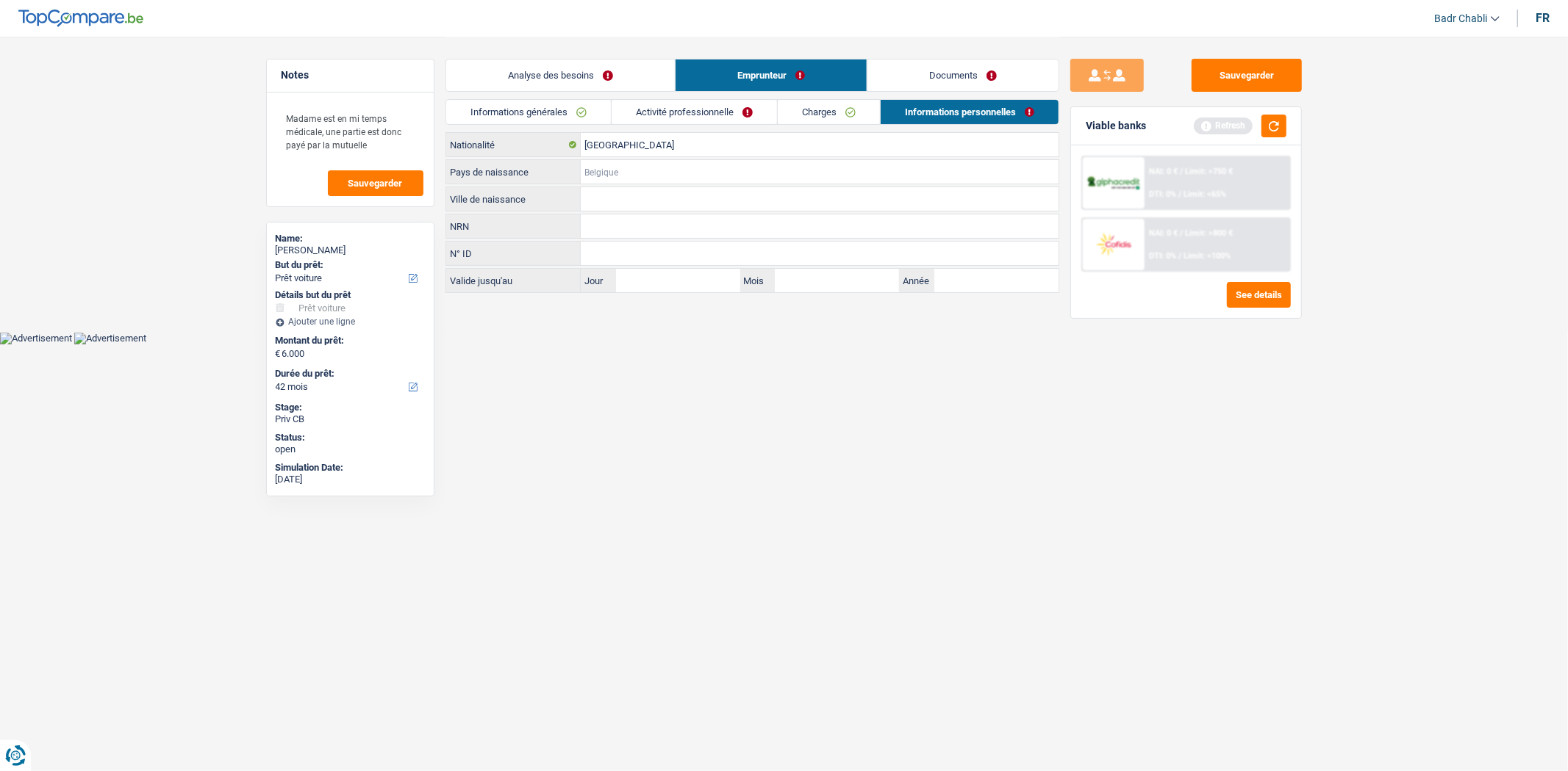
click at [635, 173] on input "Pays de naissance" at bounding box center [820, 172] width 478 height 24
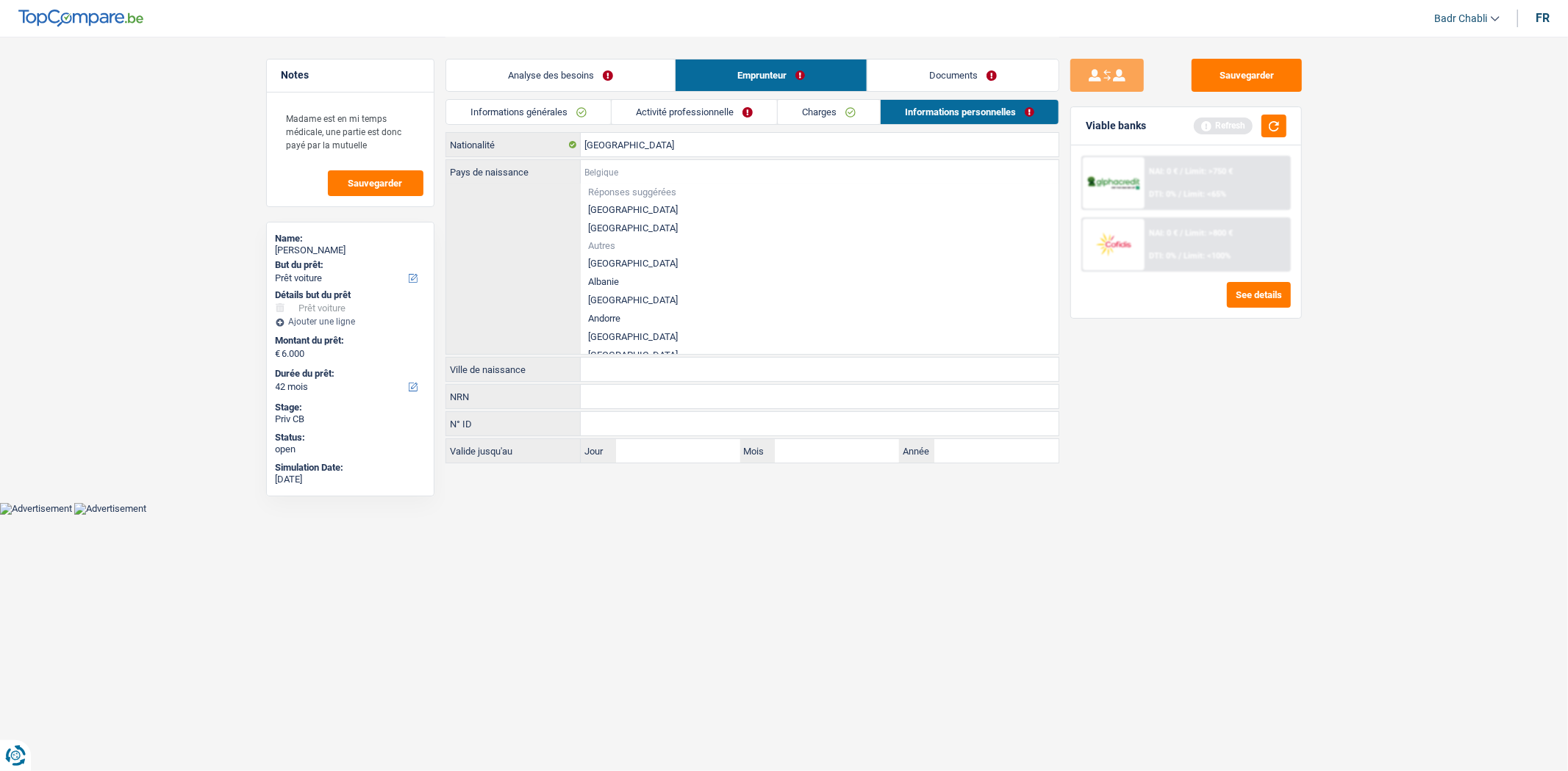
type input "c"
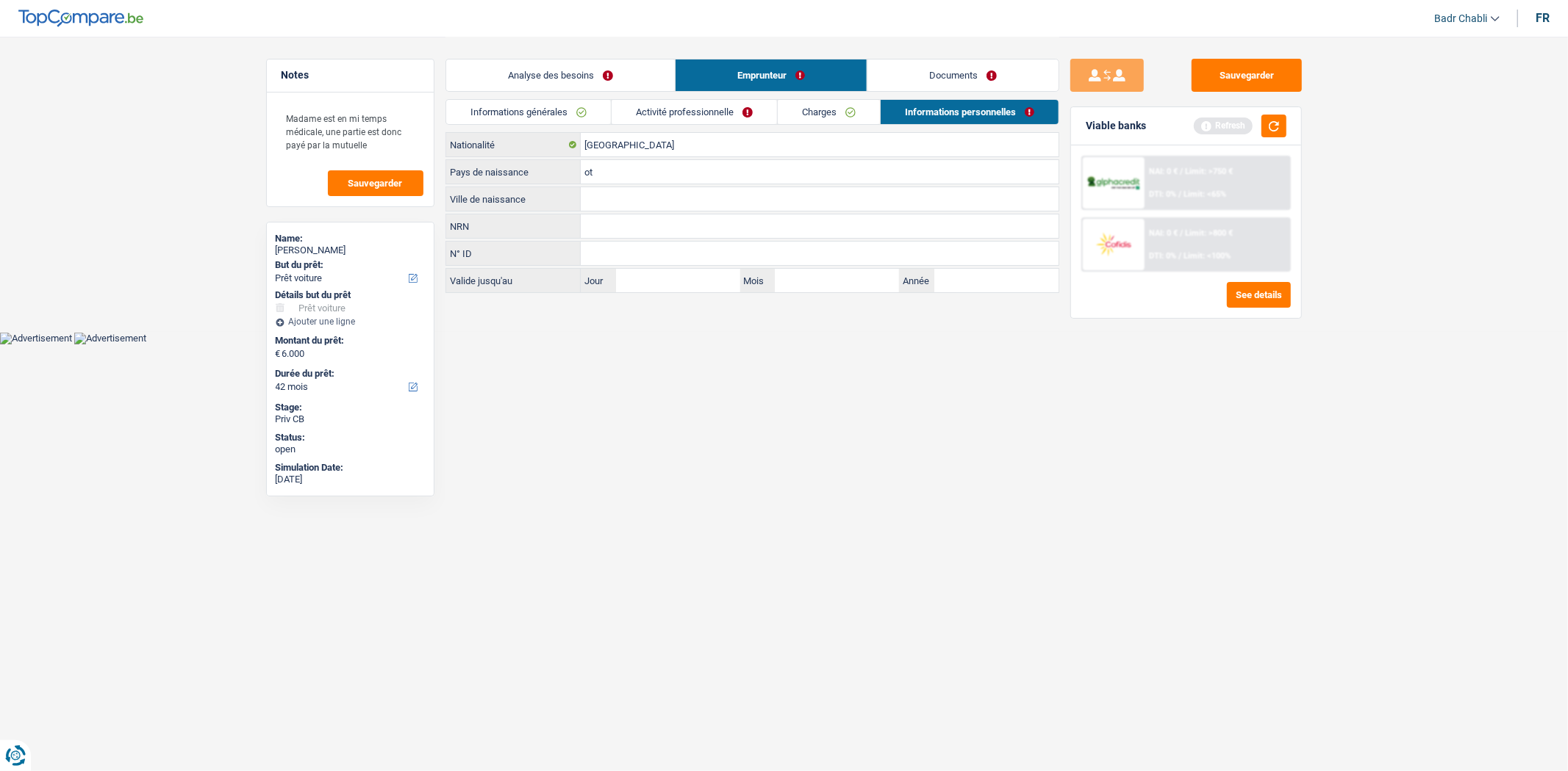
type input "o"
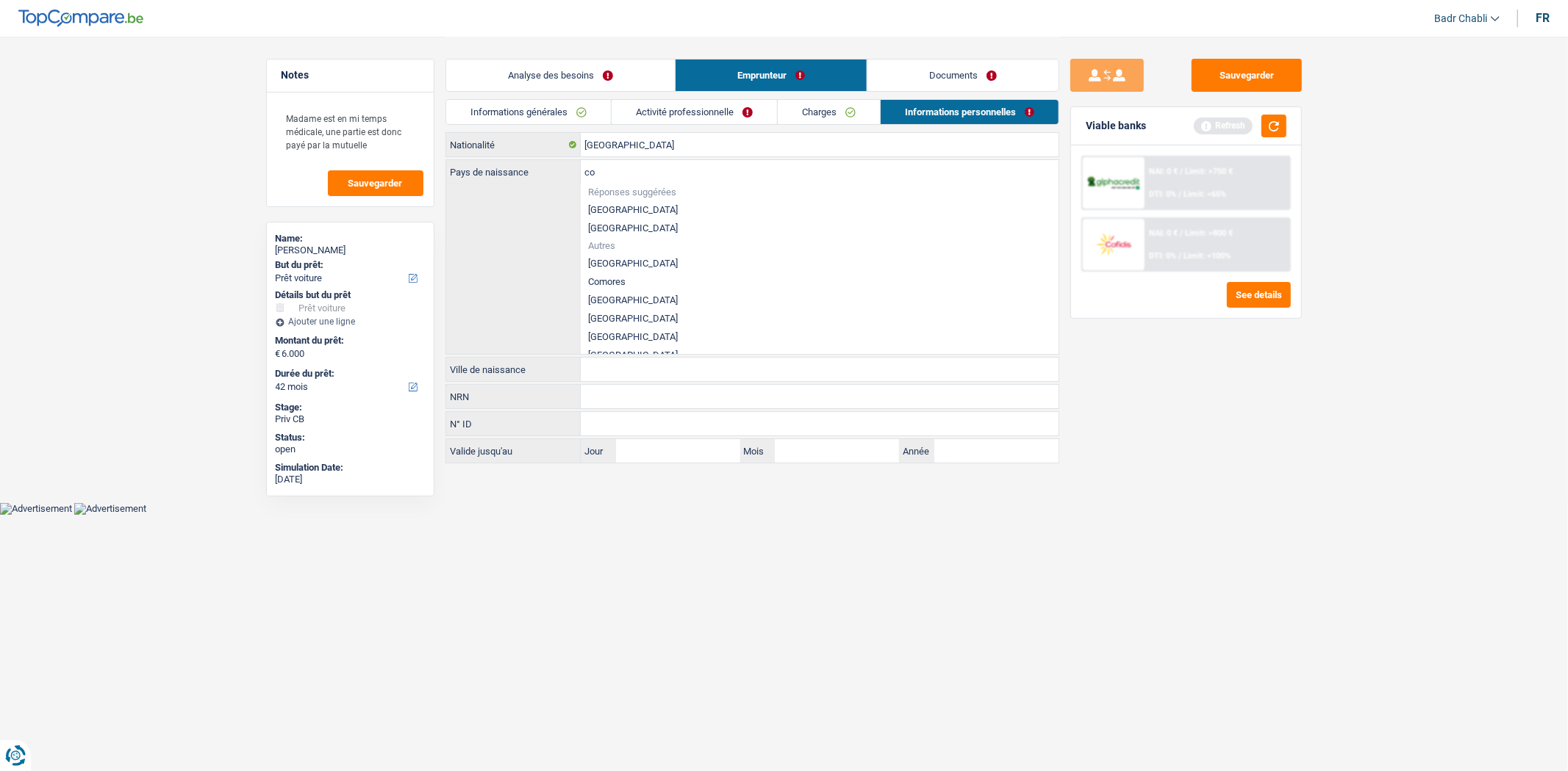
type input "c"
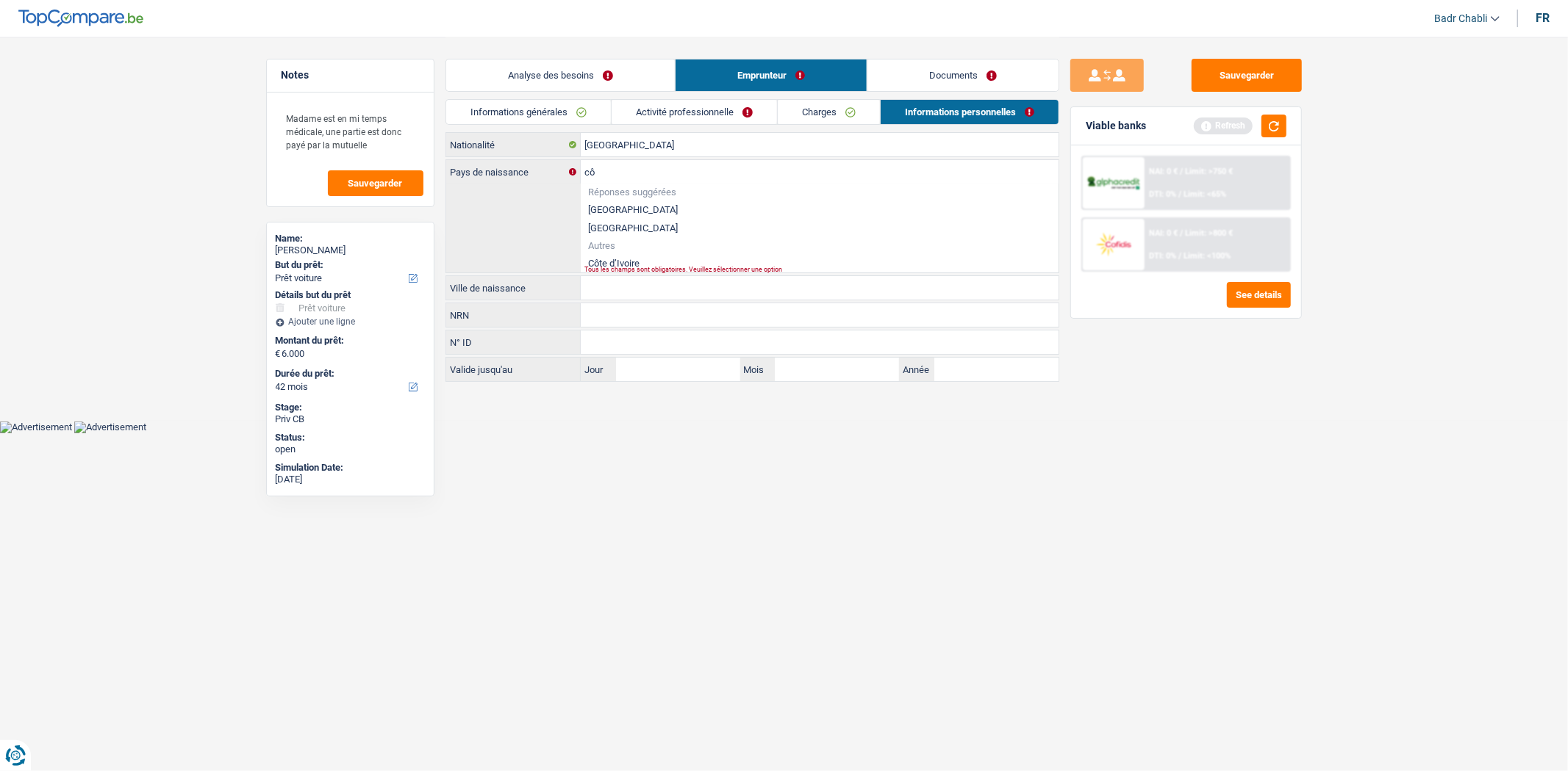
click at [614, 265] on li "Côte d’Ivoire" at bounding box center [820, 263] width 478 height 18
type input "Côte d’Ivoire"
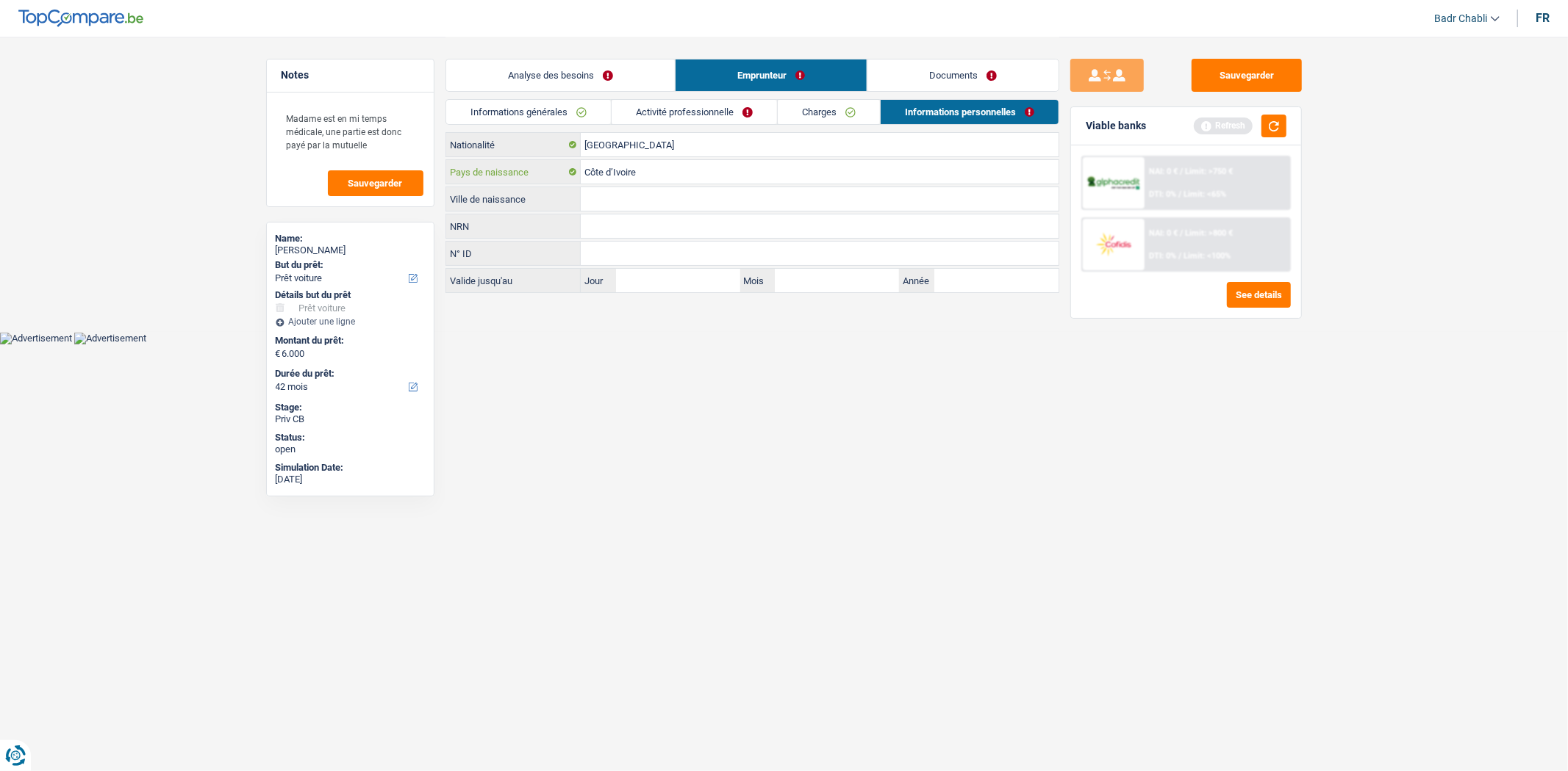
click at [635, 166] on input "Côte d’Ivoire" at bounding box center [820, 172] width 478 height 24
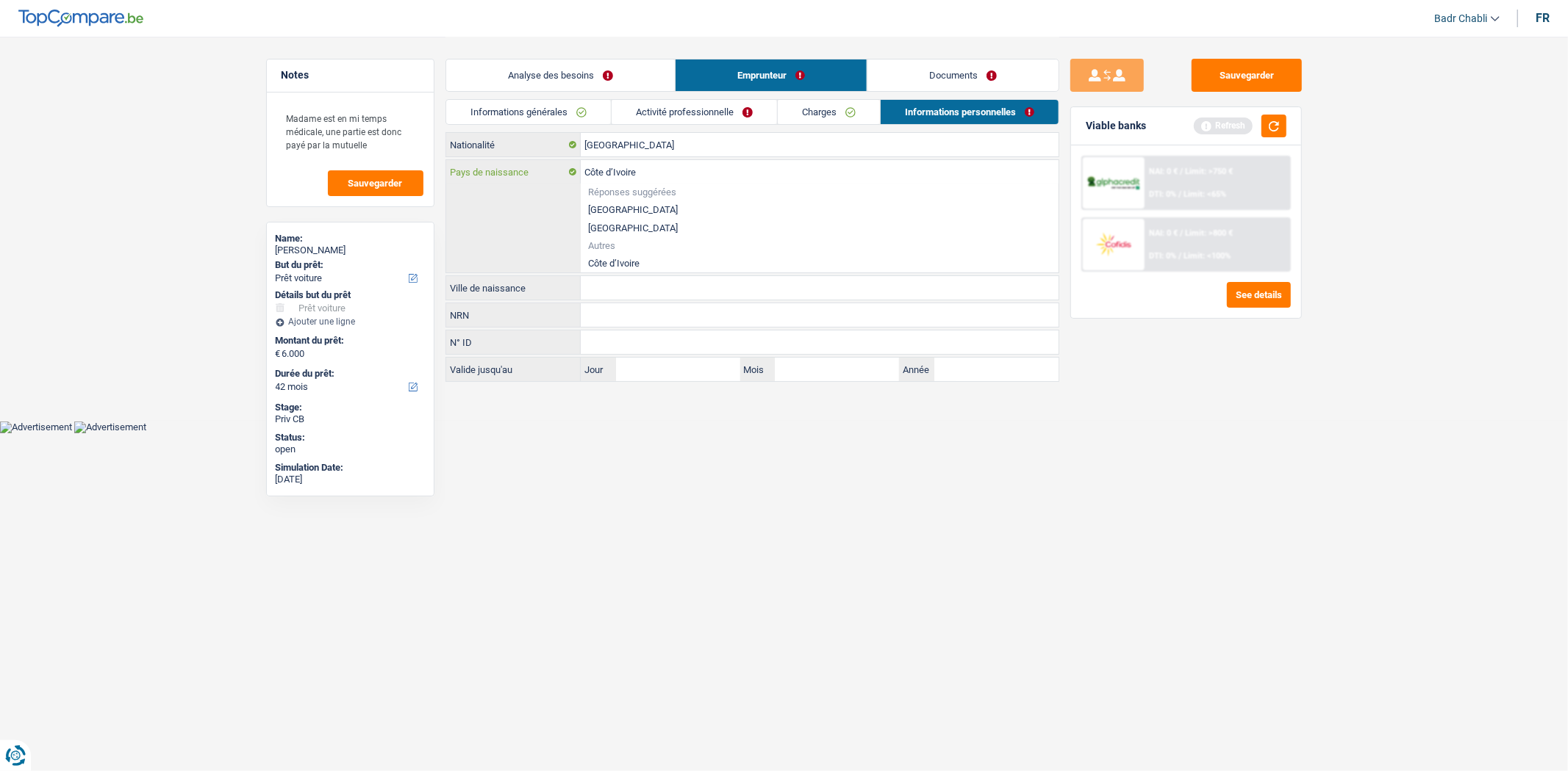
click at [635, 166] on input "Côte d’Ivoire" at bounding box center [820, 172] width 478 height 24
click at [636, 166] on input "Côte d’Ivoire" at bounding box center [820, 172] width 478 height 24
click at [636, 166] on input "Pays de naissance" at bounding box center [820, 172] width 478 height 24
paste input "6.000"
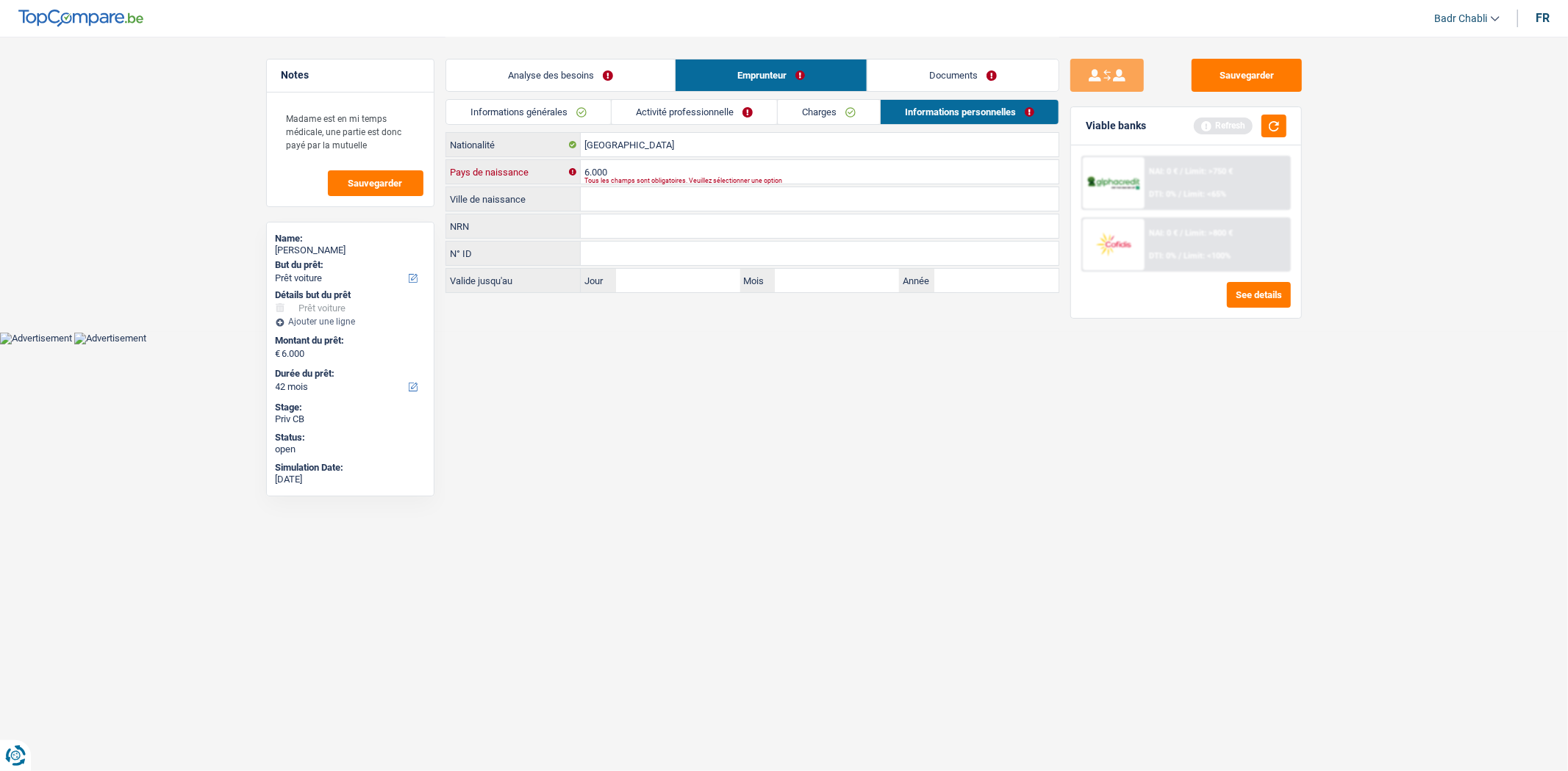
click at [637, 167] on input "6.000" at bounding box center [820, 172] width 478 height 24
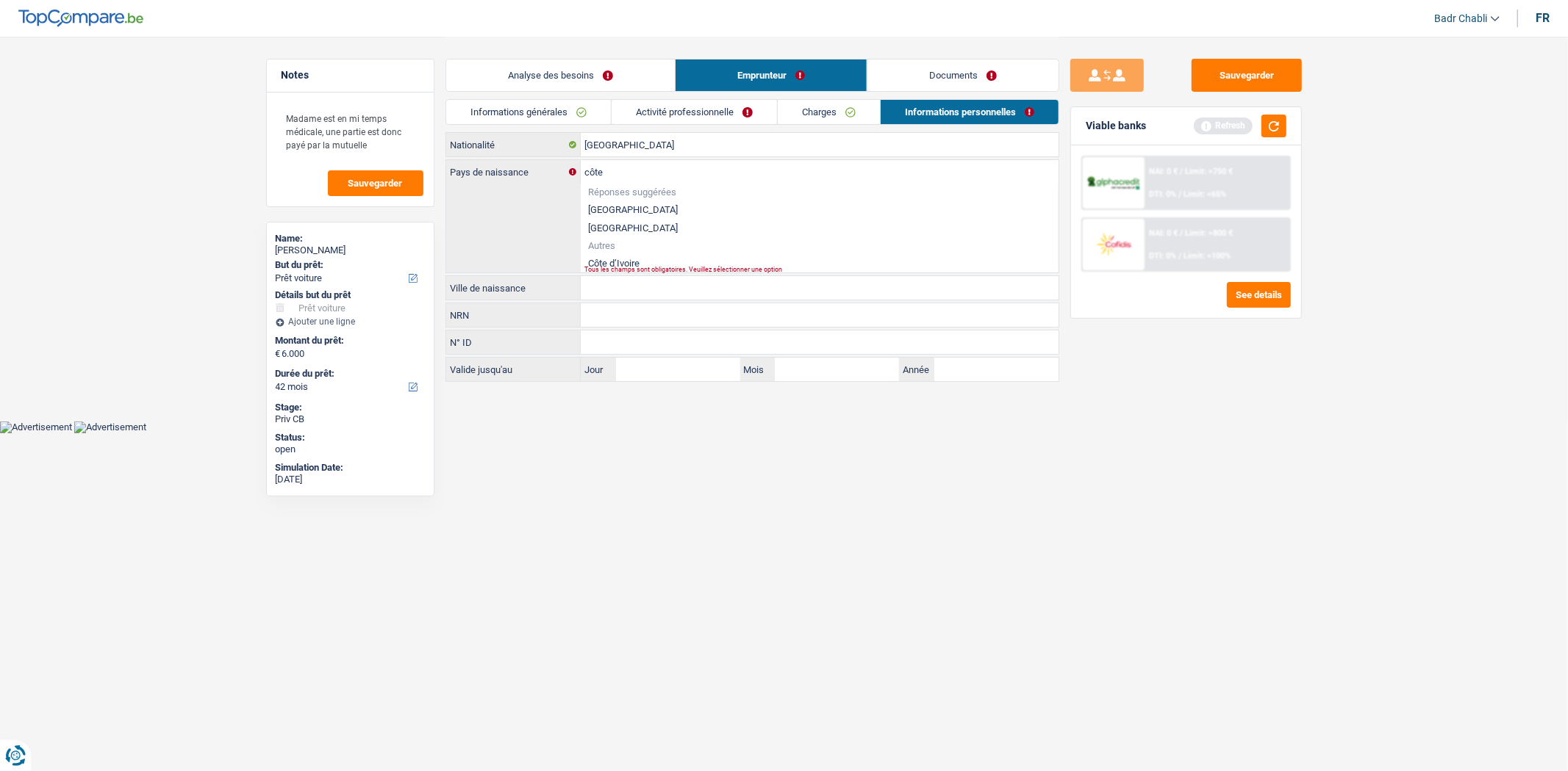
click at [612, 268] on div "Tous les champs sont obligatoires. Veuillez sélectionner une option" at bounding box center [797, 270] width 425 height 6
click at [623, 261] on li "Côte d’Ivoire" at bounding box center [820, 263] width 478 height 18
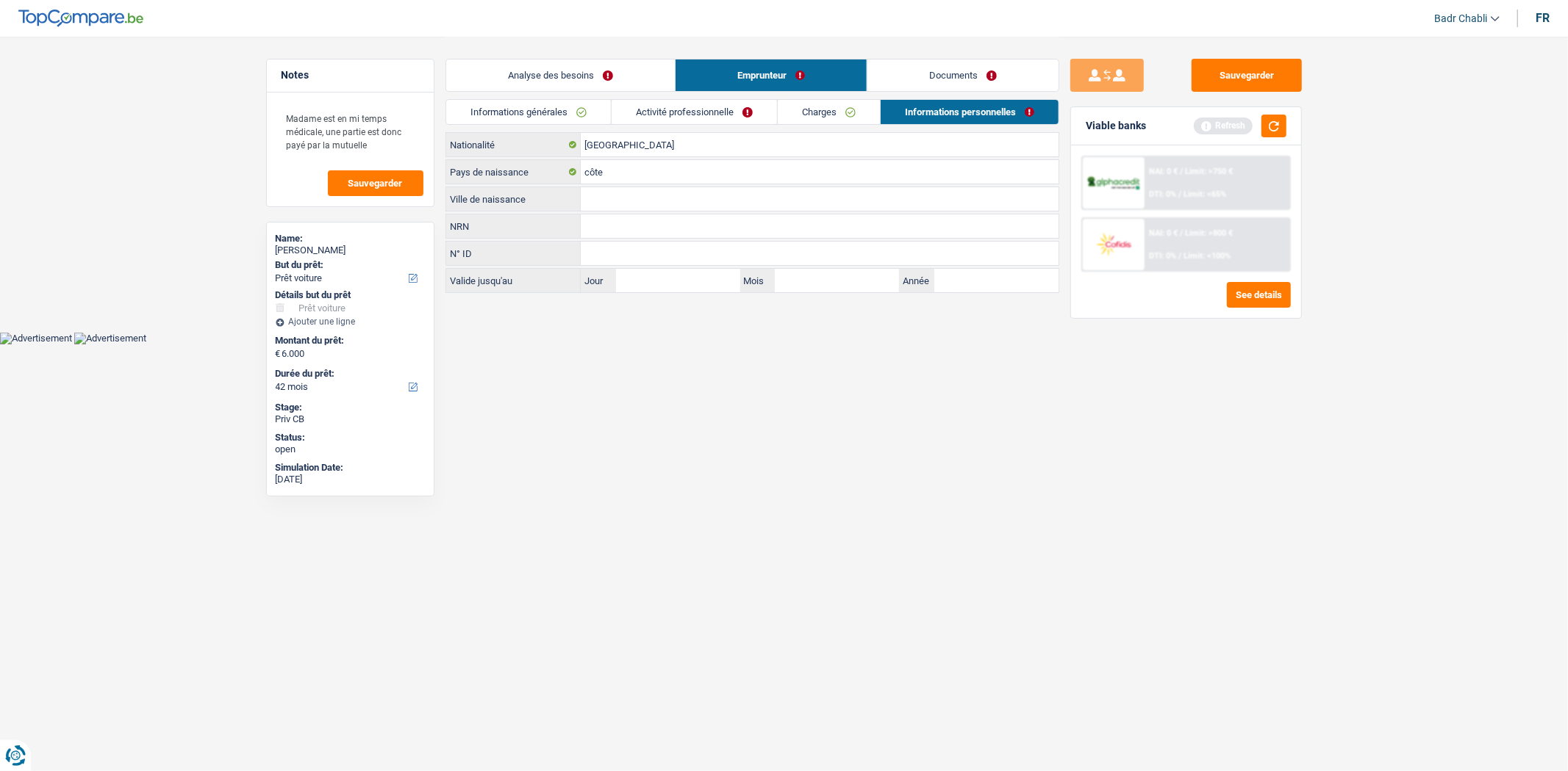
type input "Côte d’Ivoire"
click at [634, 206] on input "Ville de naissance" at bounding box center [820, 198] width 478 height 24
type input "Ouelle"
click at [647, 145] on input "[GEOGRAPHIC_DATA]" at bounding box center [820, 145] width 478 height 24
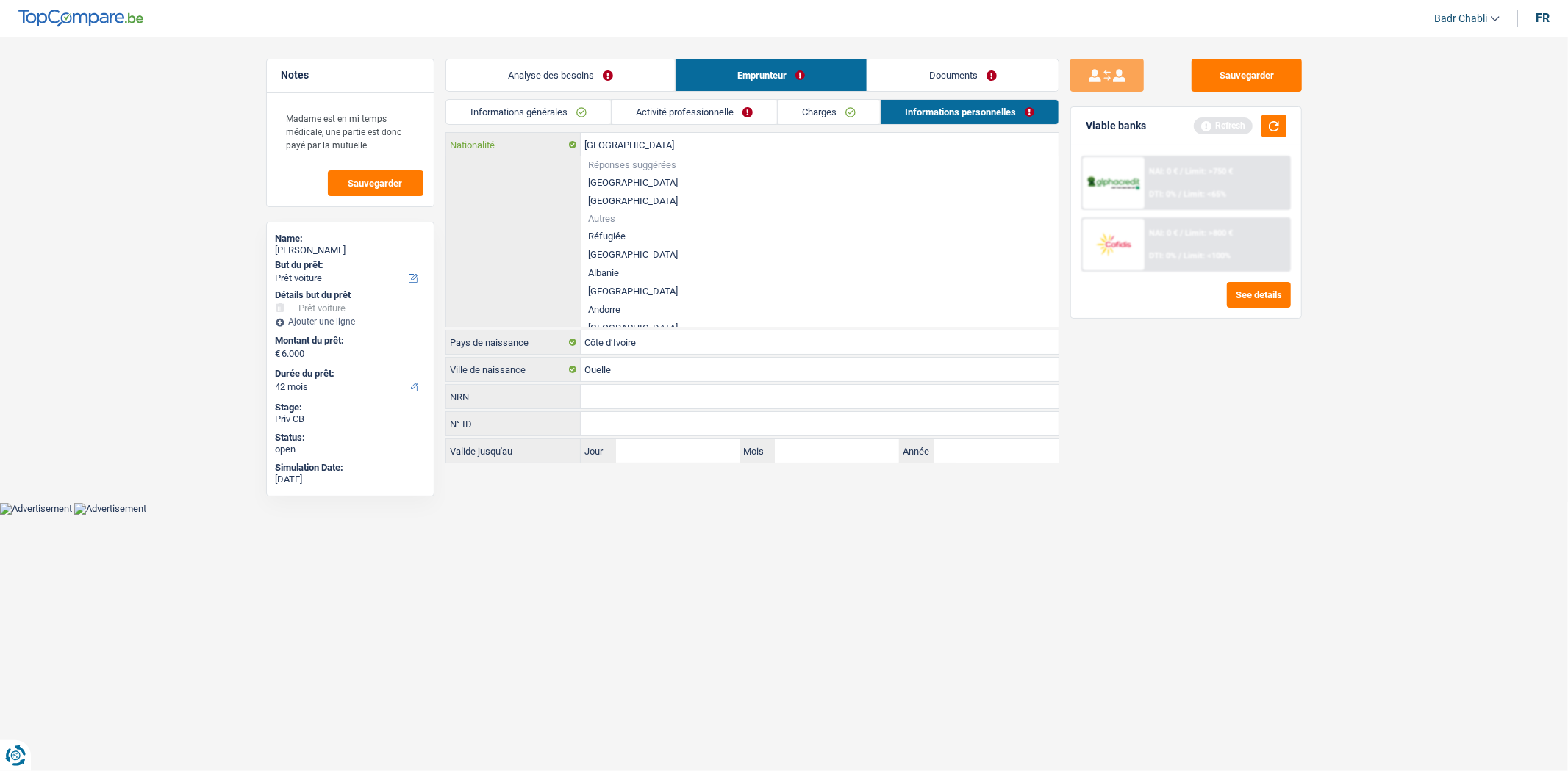
click at [647, 145] on input "[GEOGRAPHIC_DATA]" at bounding box center [820, 145] width 478 height 24
click at [630, 185] on li "[GEOGRAPHIC_DATA]" at bounding box center [820, 182] width 478 height 18
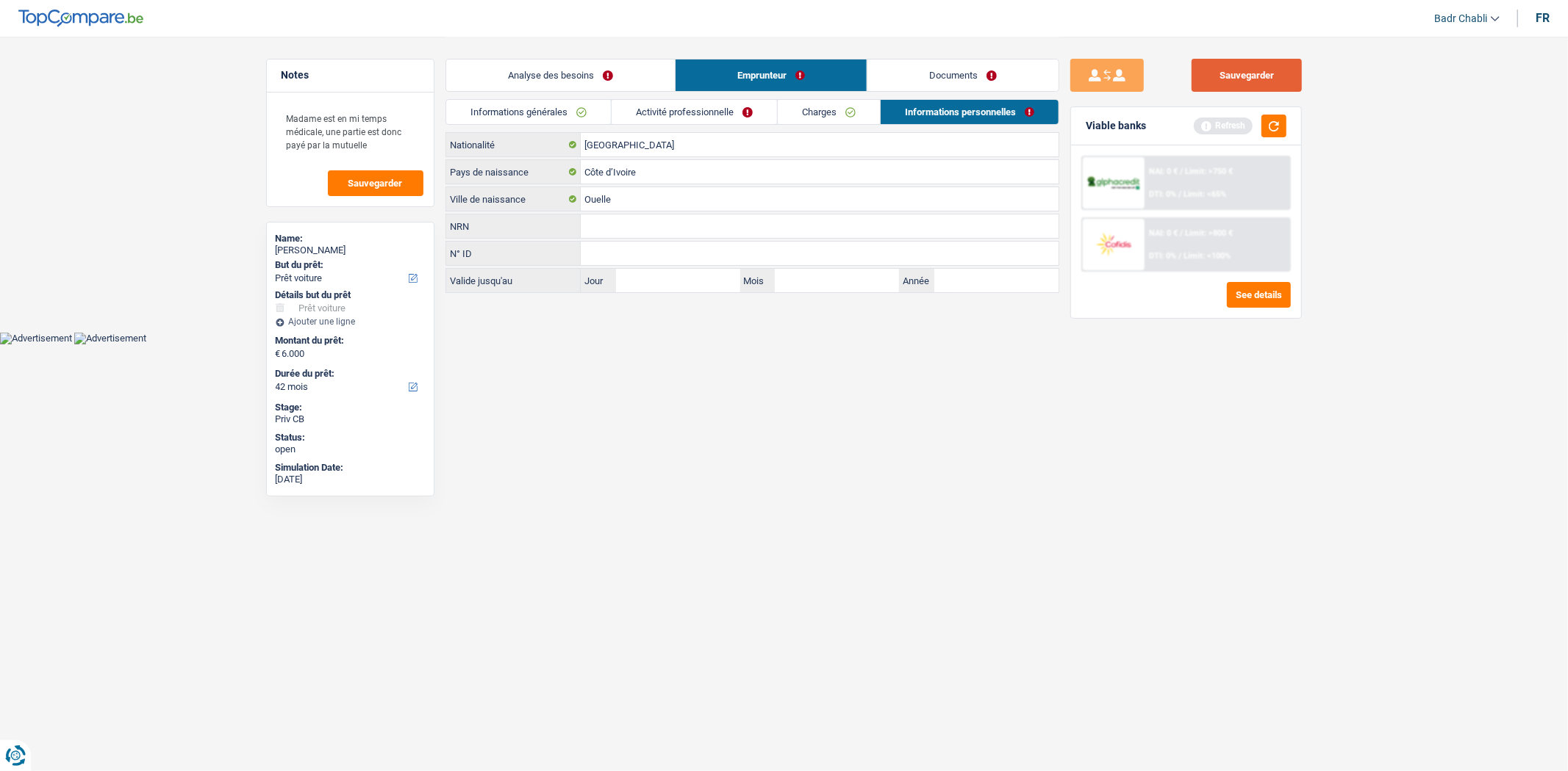
click at [1267, 78] on button "Sauvegarder" at bounding box center [1246, 75] width 110 height 33
click at [791, 114] on link "Charges" at bounding box center [829, 112] width 102 height 25
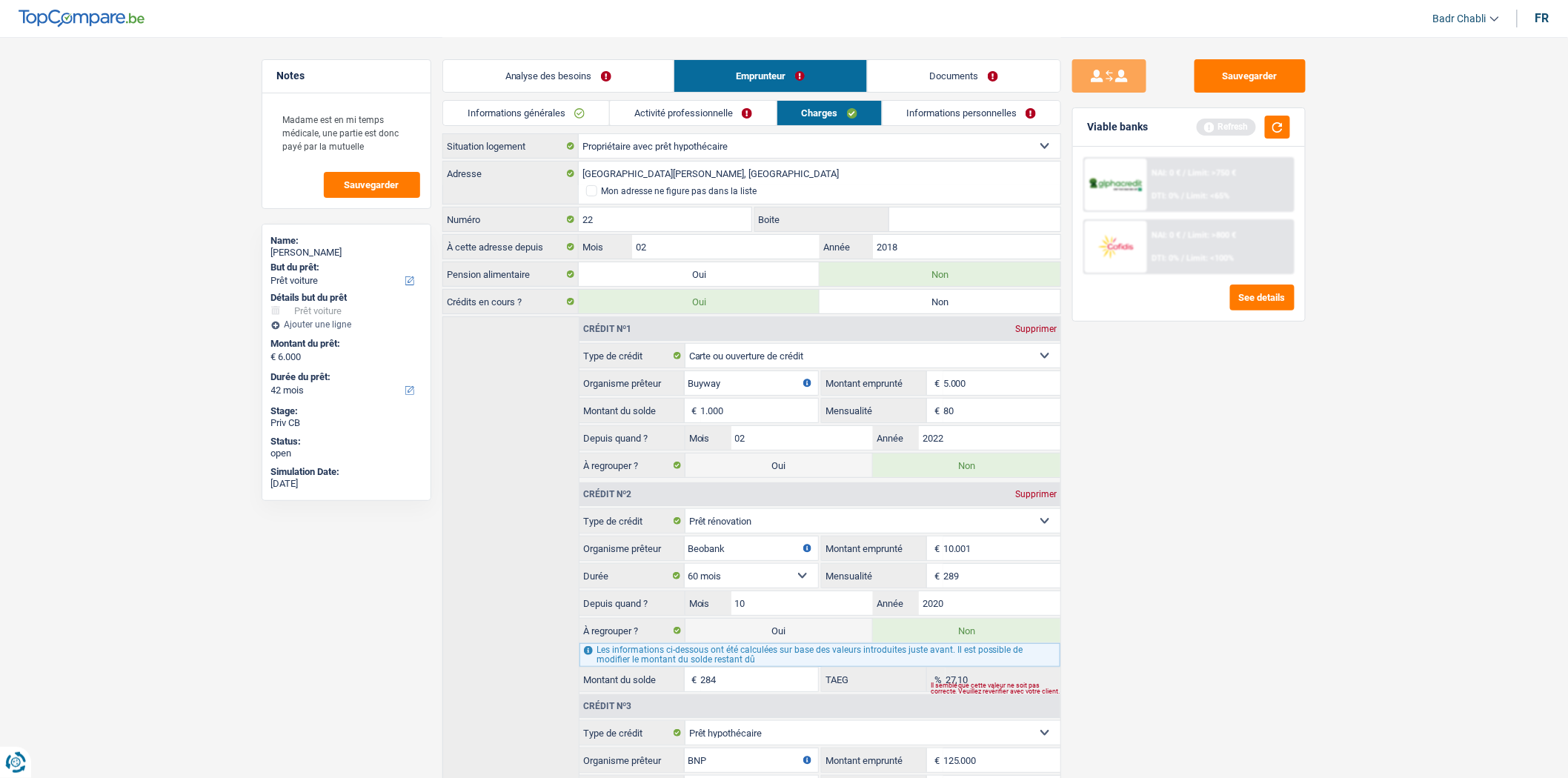
click at [701, 115] on link "Activité professionnelle" at bounding box center [693, 113] width 166 height 25
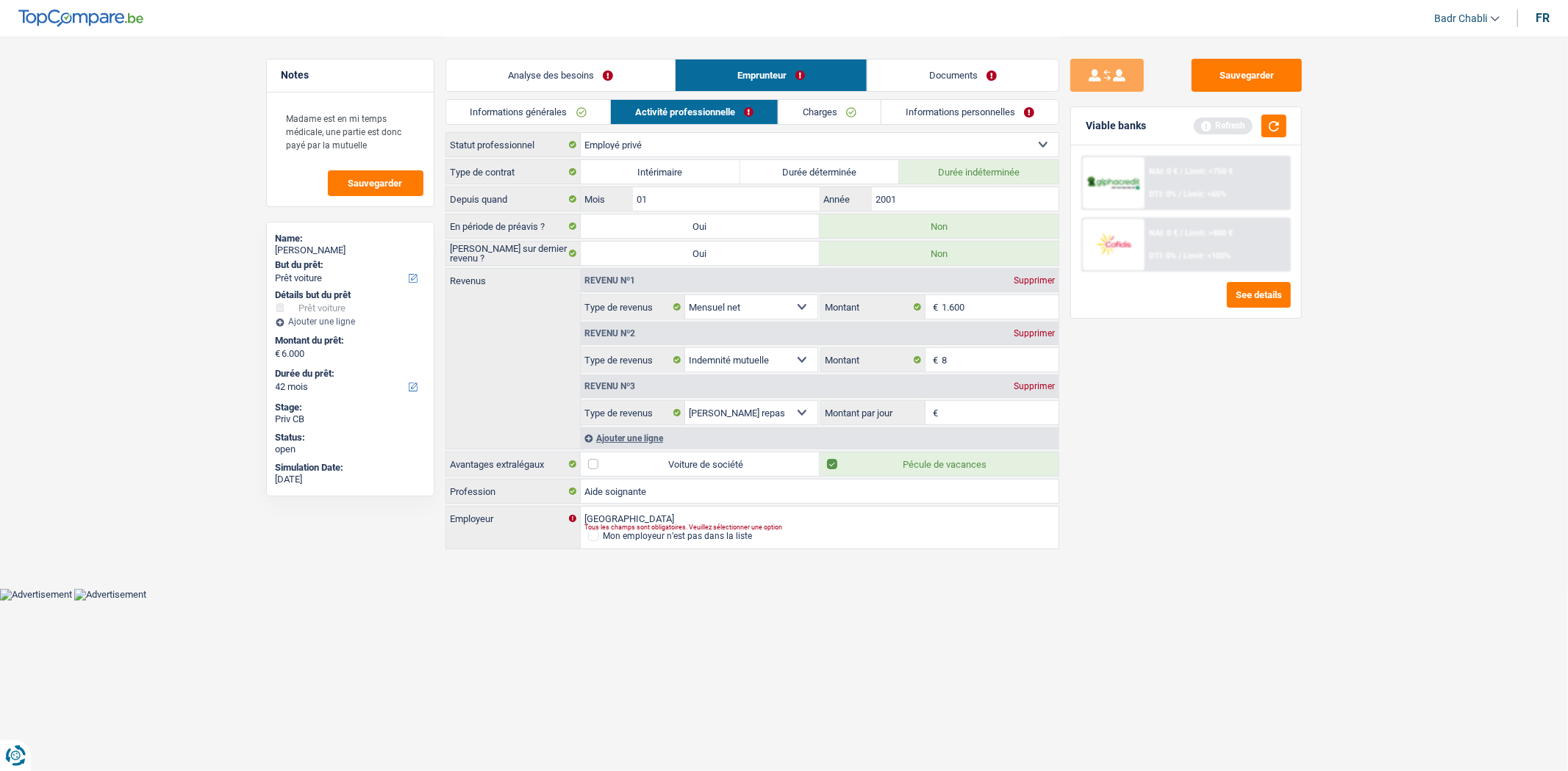
click at [537, 122] on link "Informations générales" at bounding box center [528, 112] width 164 height 25
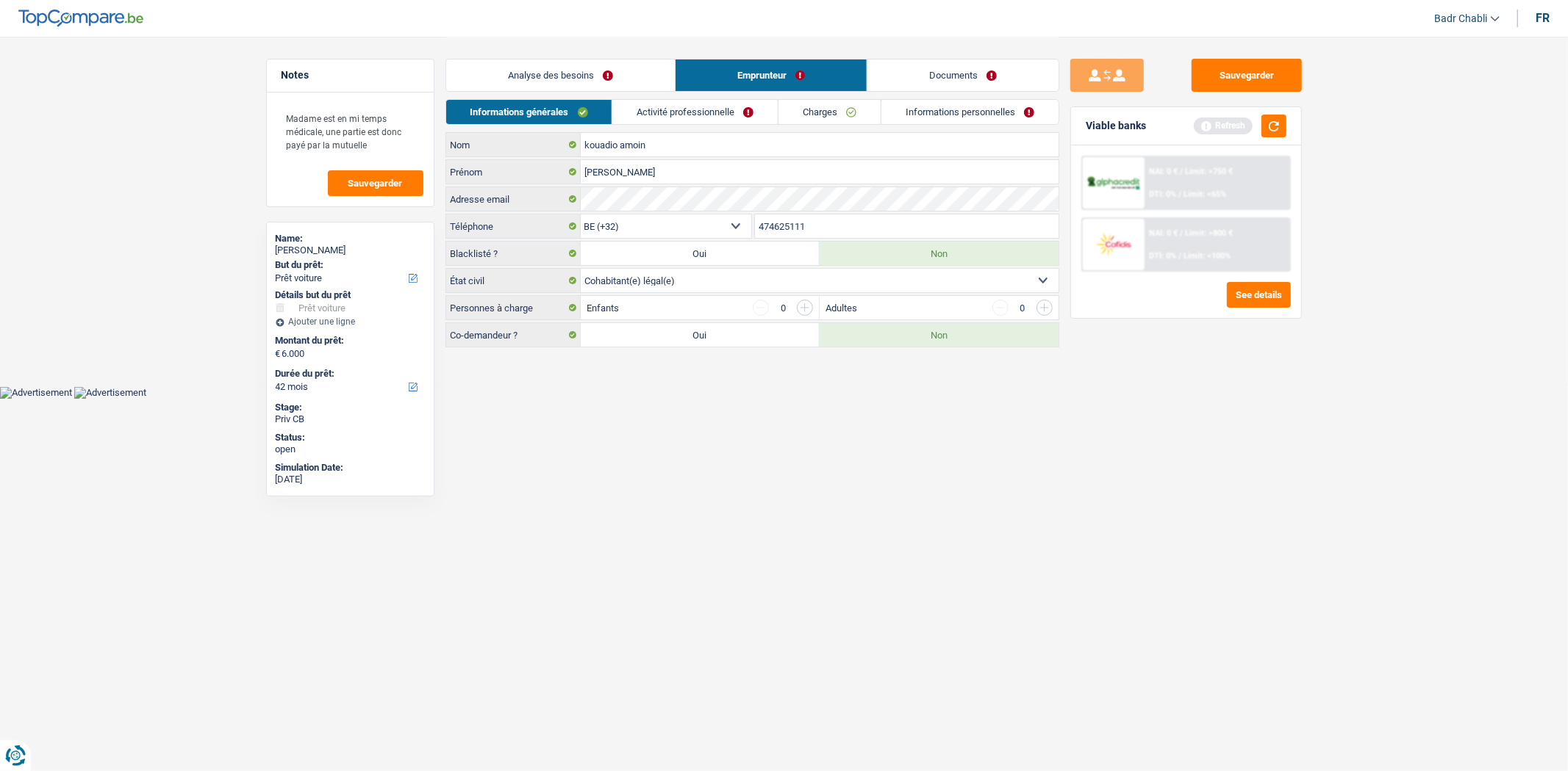
click at [583, 74] on link "Analyse des besoins" at bounding box center [561, 75] width 229 height 32
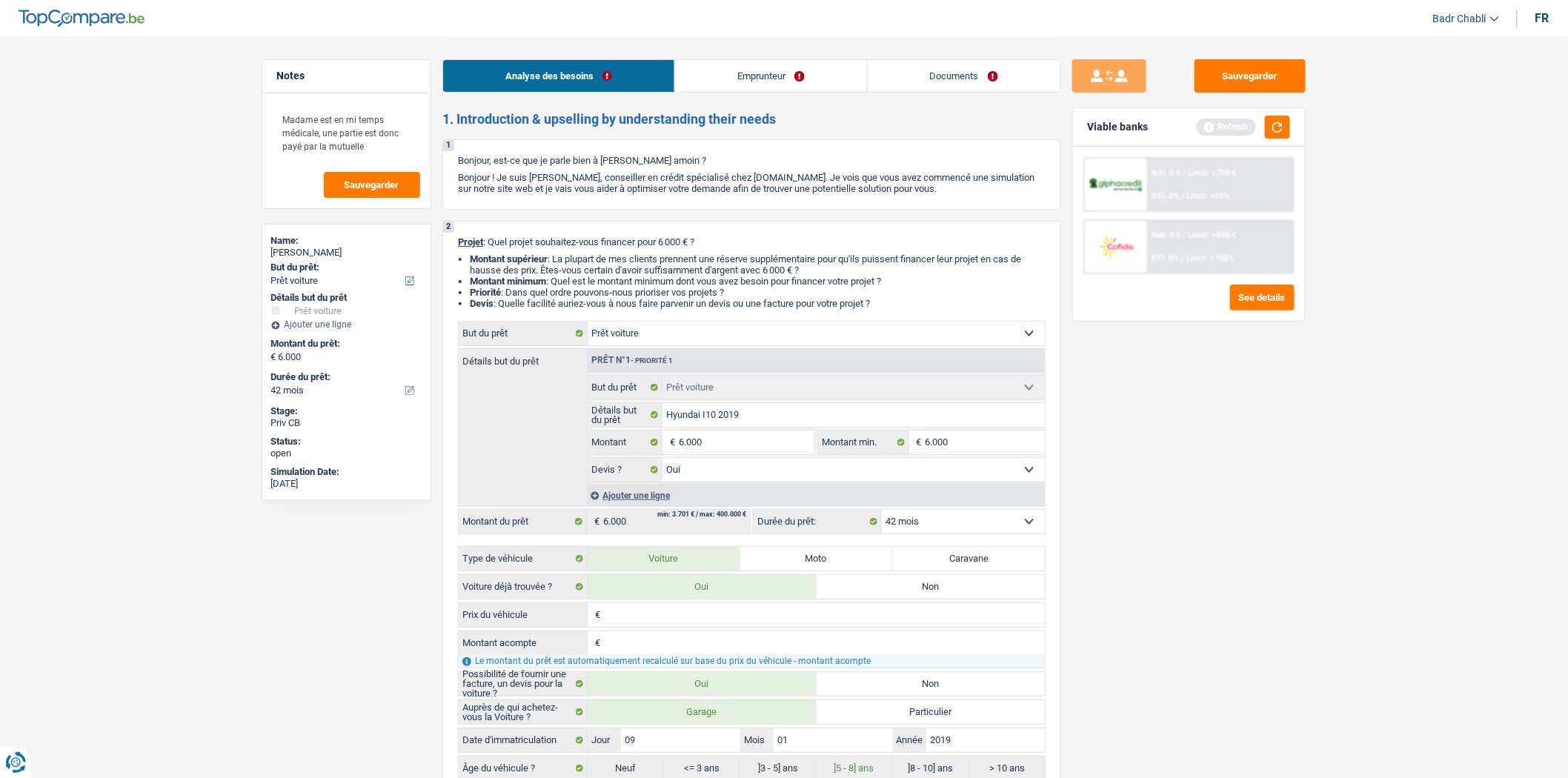
click at [742, 76] on link "Emprunteur" at bounding box center [770, 76] width 192 height 32
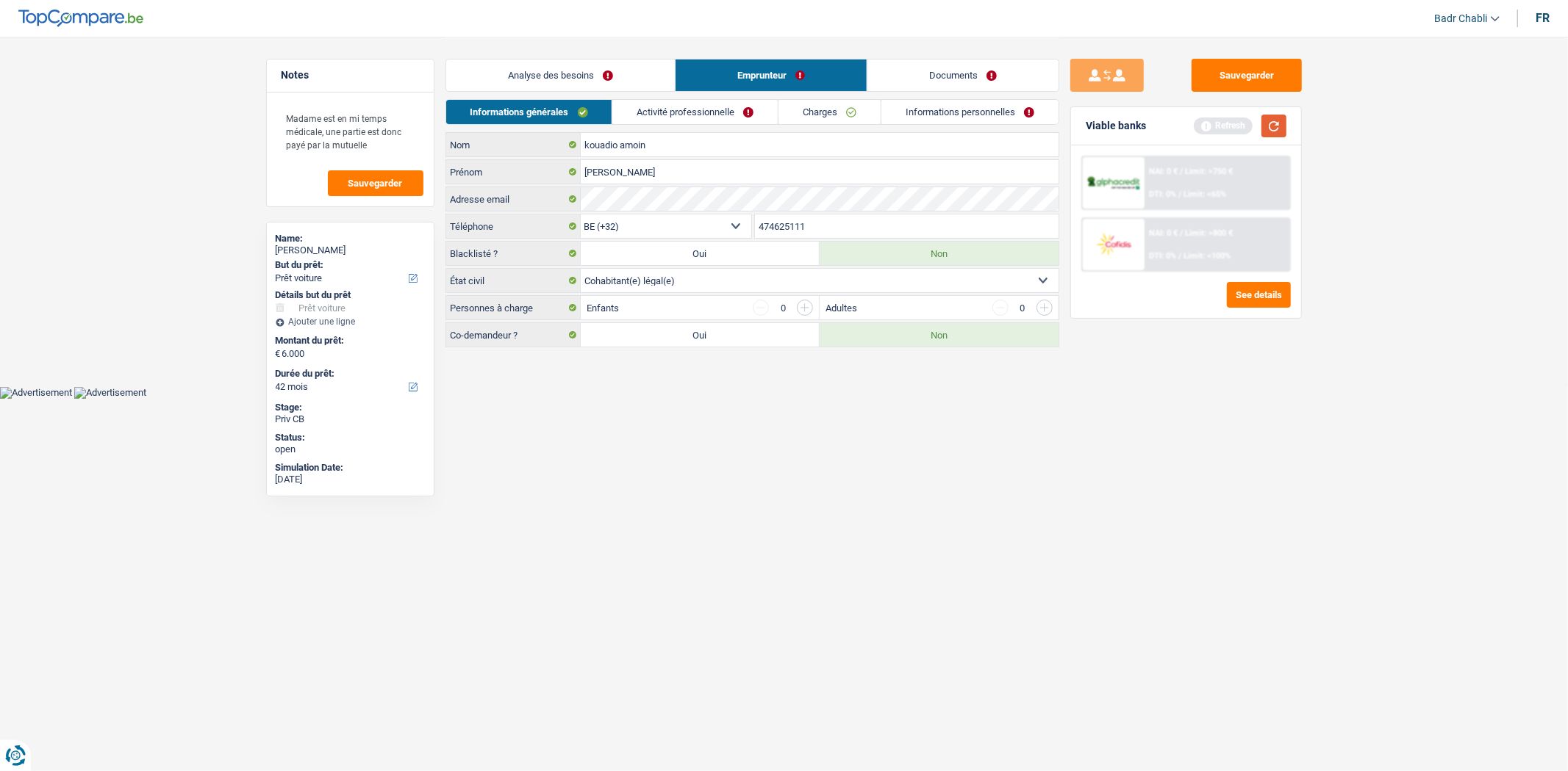
click at [1275, 116] on button "button" at bounding box center [1274, 126] width 25 height 23
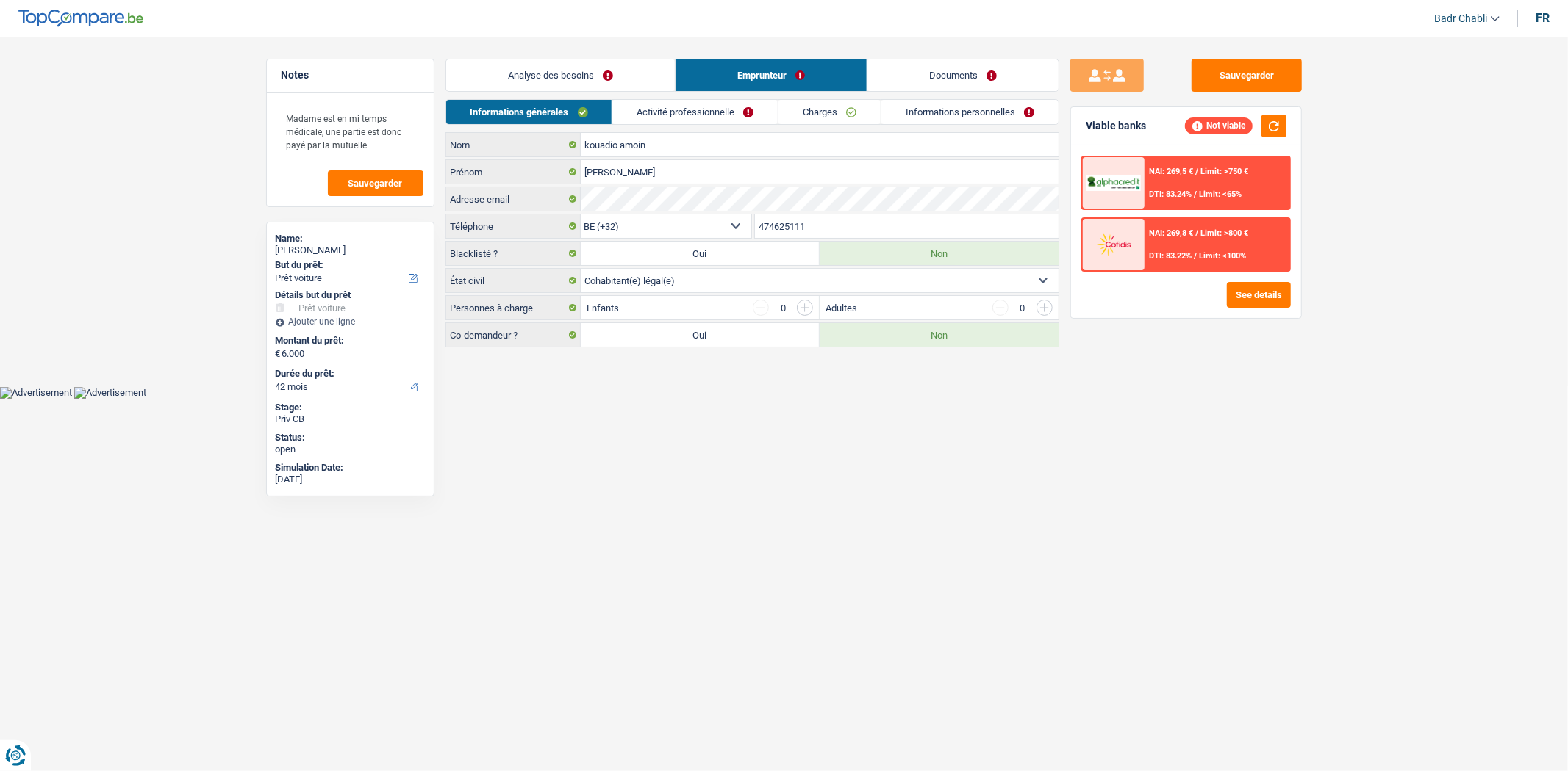
click at [709, 339] on label "Oui" at bounding box center [700, 335] width 239 height 24
click at [709, 339] on input "Oui" at bounding box center [700, 335] width 239 height 24
radio input "true"
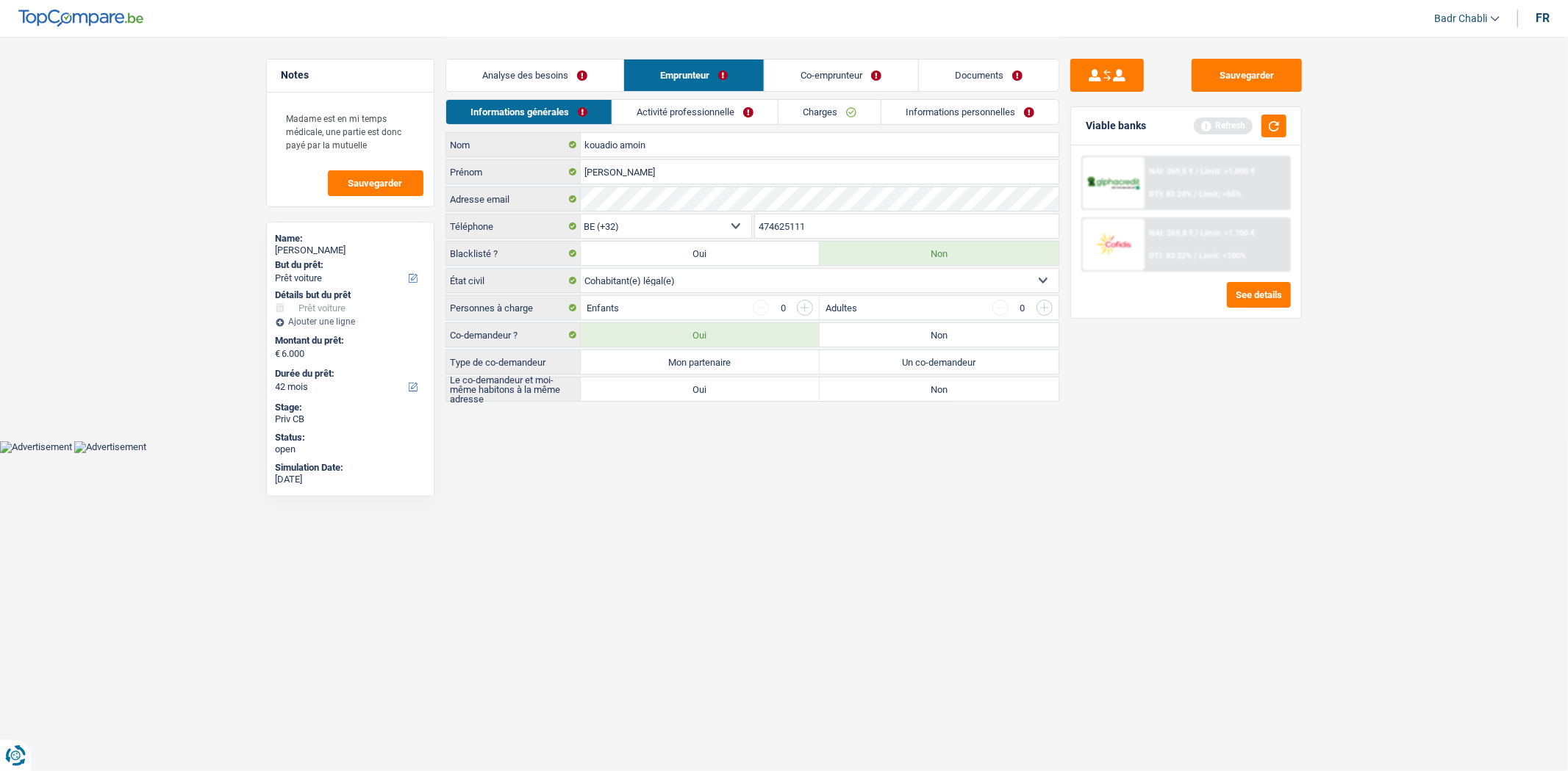
click at [917, 369] on label "Un co-demandeur" at bounding box center [939, 362] width 239 height 24
click at [917, 369] on input "Un co-demandeur" at bounding box center [939, 362] width 239 height 24
radio input "true"
click at [923, 385] on label "Non" at bounding box center [939, 389] width 239 height 24
click at [923, 385] on input "Non" at bounding box center [939, 389] width 239 height 24
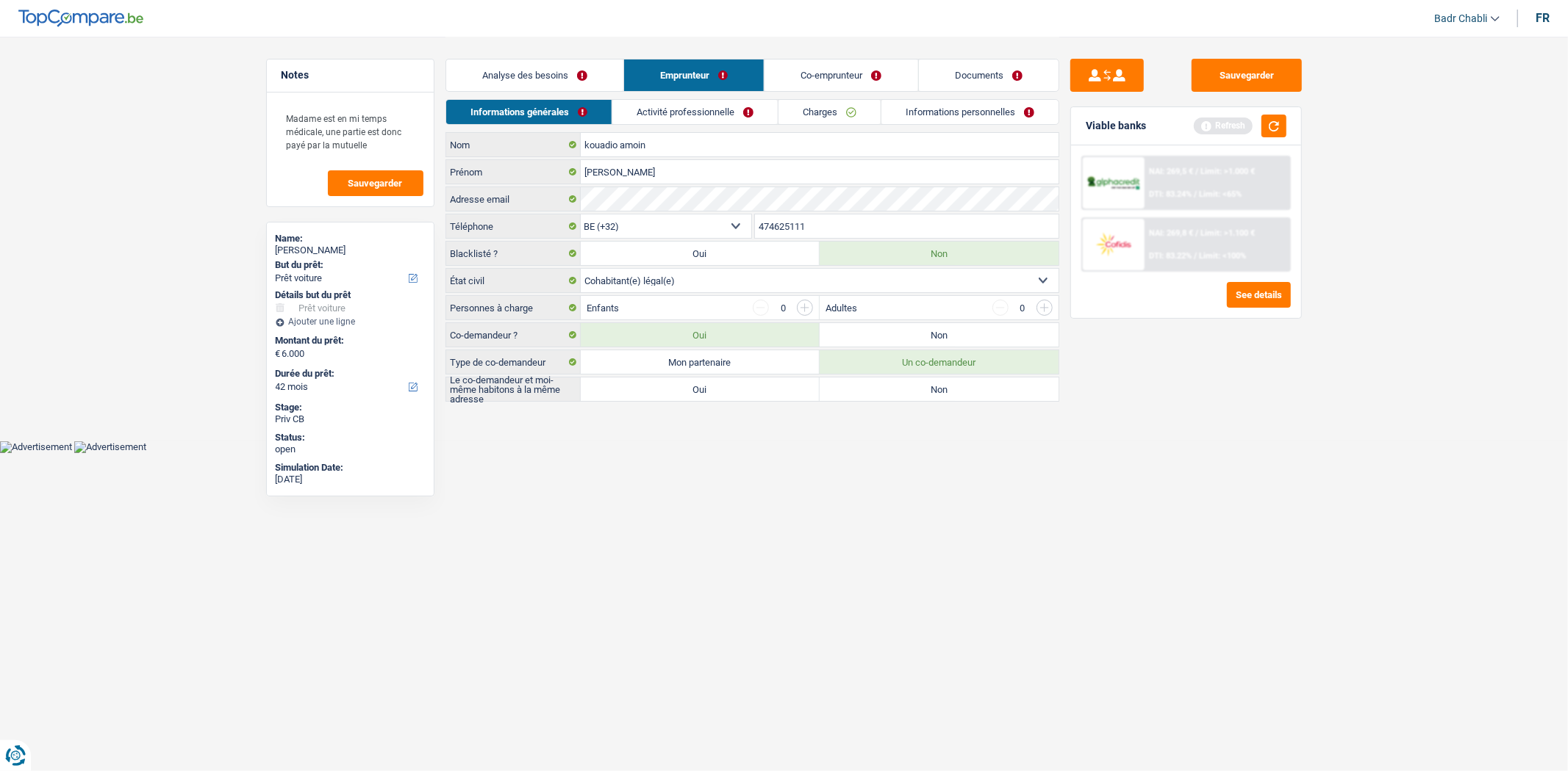
radio input "true"
click at [1269, 132] on button "button" at bounding box center [1274, 126] width 25 height 23
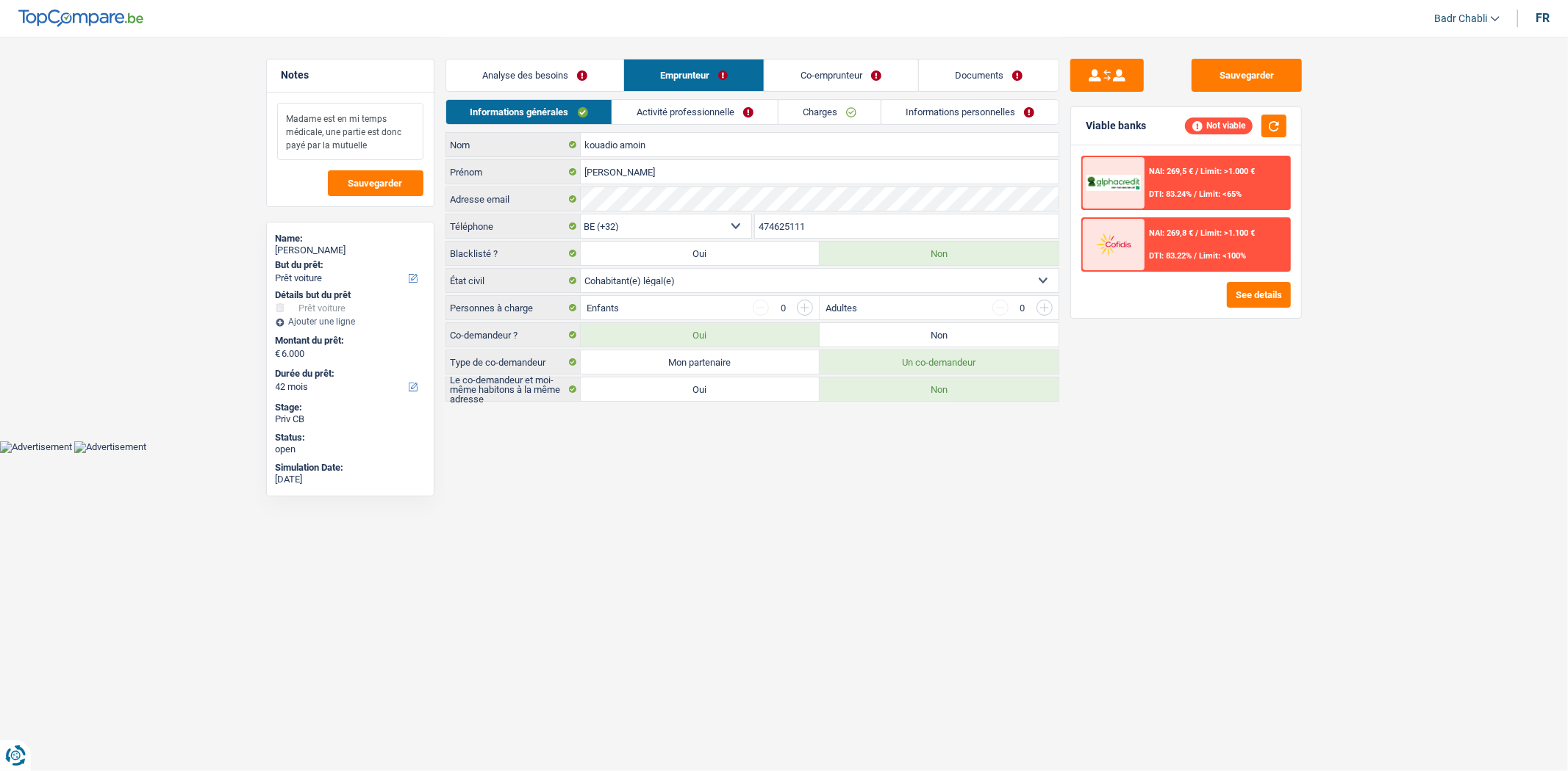
click at [399, 145] on textarea "Madame est en mi temps médicale, une partie est donc payé par la mutuelle" at bounding box center [350, 131] width 146 height 57
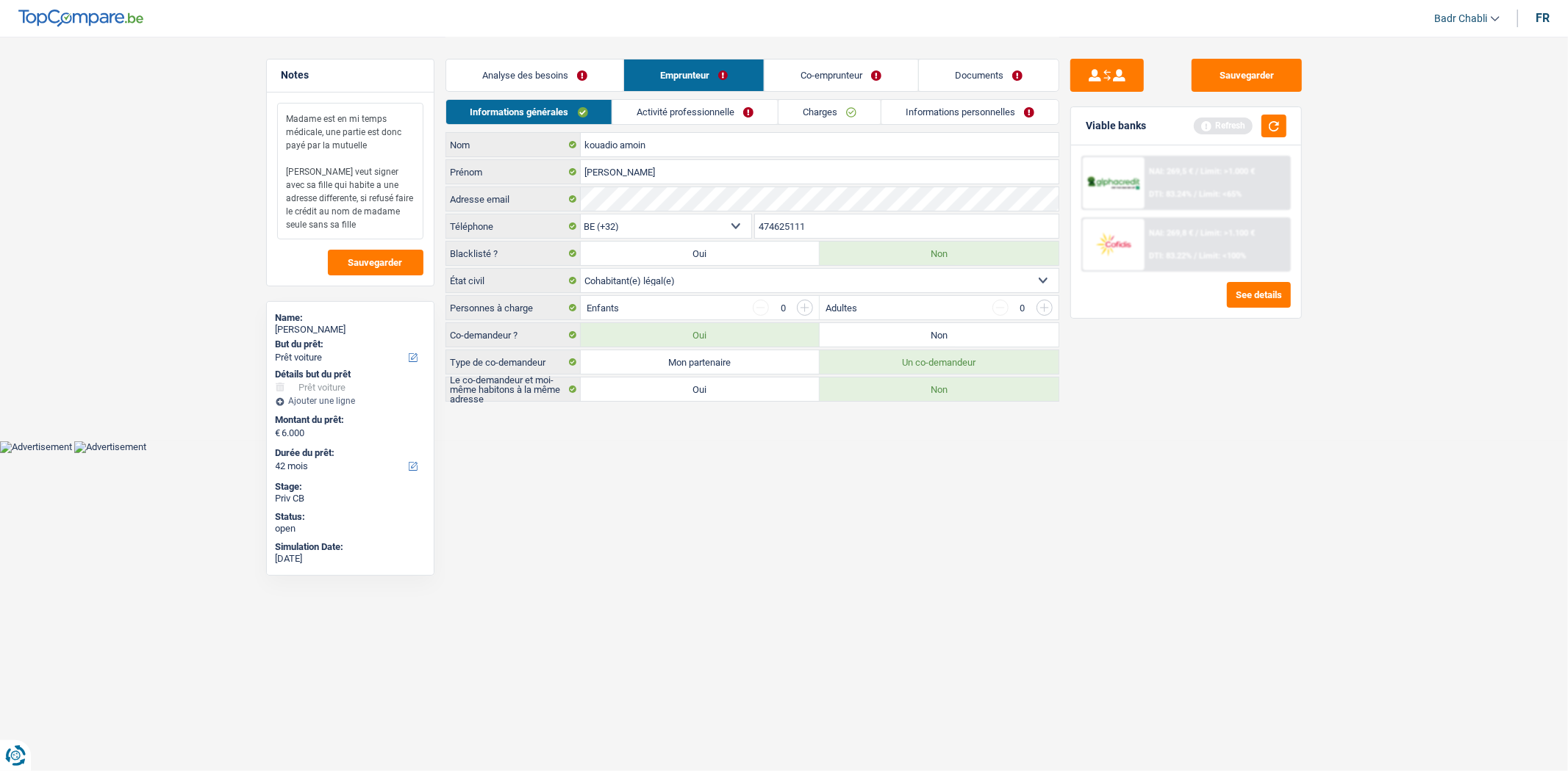
type textarea "Madame est en mi temps médicale, une partie est donc payé par la mutuelle [PERS…"
click at [828, 70] on link "Co-emprunteur" at bounding box center [841, 75] width 153 height 32
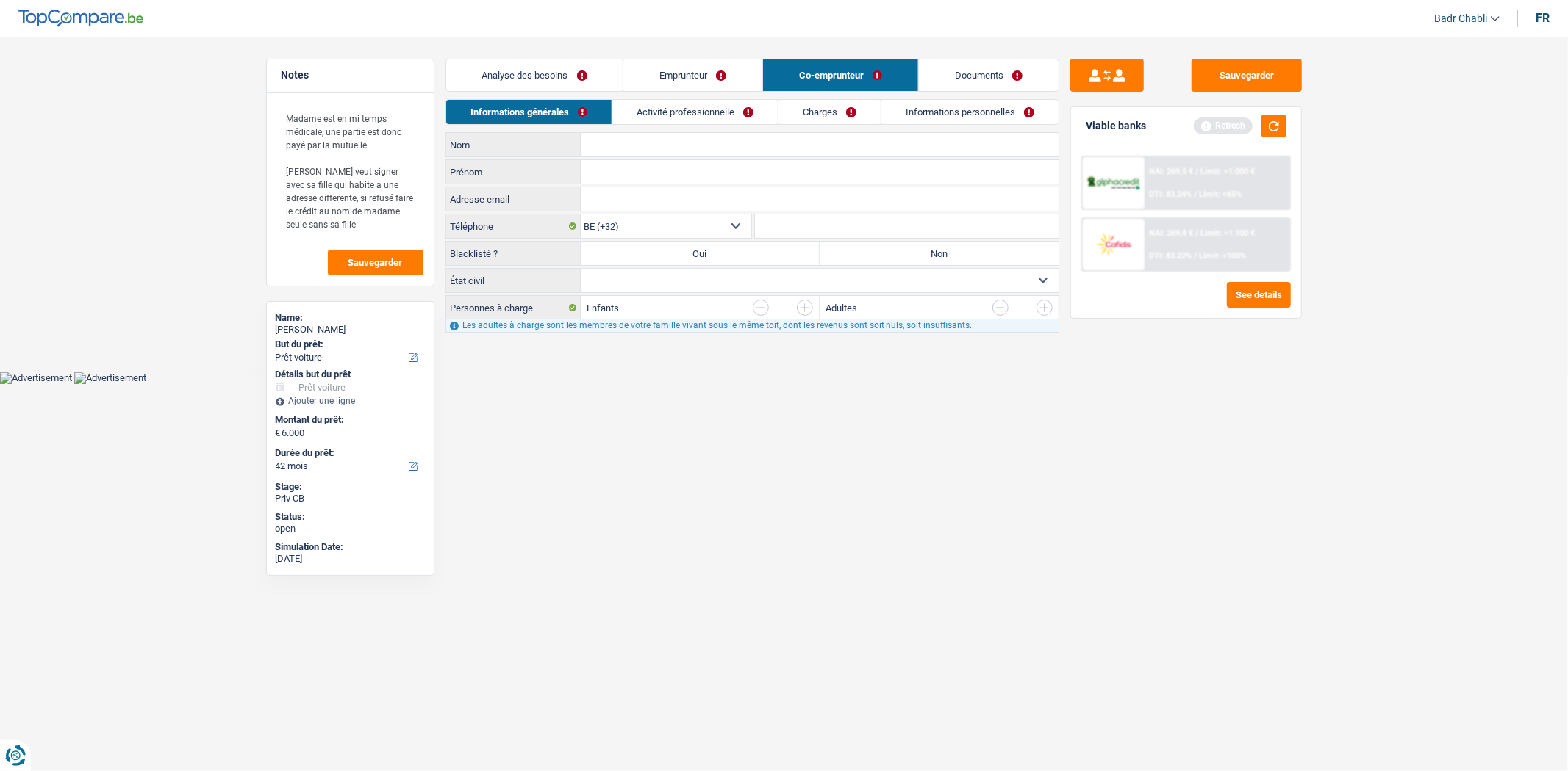
click at [641, 135] on input "Nom" at bounding box center [820, 145] width 478 height 24
type input "Diagone"
type input "[PERSON_NAME]"
click at [914, 255] on label "Non" at bounding box center [939, 253] width 239 height 24
click at [914, 255] on input "Non" at bounding box center [939, 253] width 239 height 24
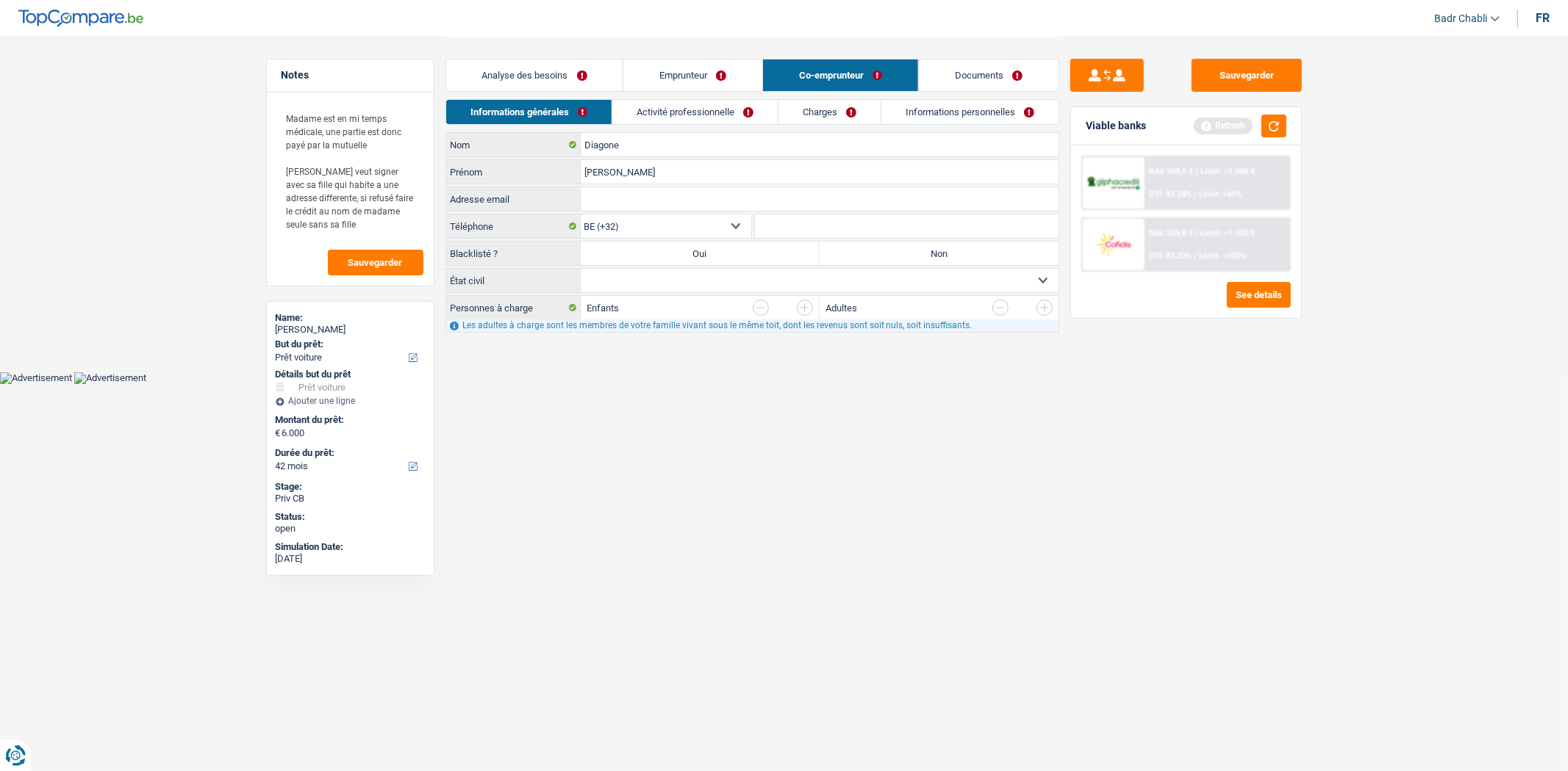
radio input "true"
click at [775, 275] on select "Célibataire Marié(e) Cohabitant(e) légal(e) Divorcé(e) Veuf(ve) Séparé (de fait…" at bounding box center [820, 280] width 478 height 24
select select "single"
click at [581, 270] on select "Célibataire Marié(e) Cohabitant(e) légal(e) Divorcé(e) Veuf(ve) Séparé (de fait…" at bounding box center [820, 280] width 478 height 24
click at [665, 107] on link "Activité professionnelle" at bounding box center [695, 112] width 165 height 25
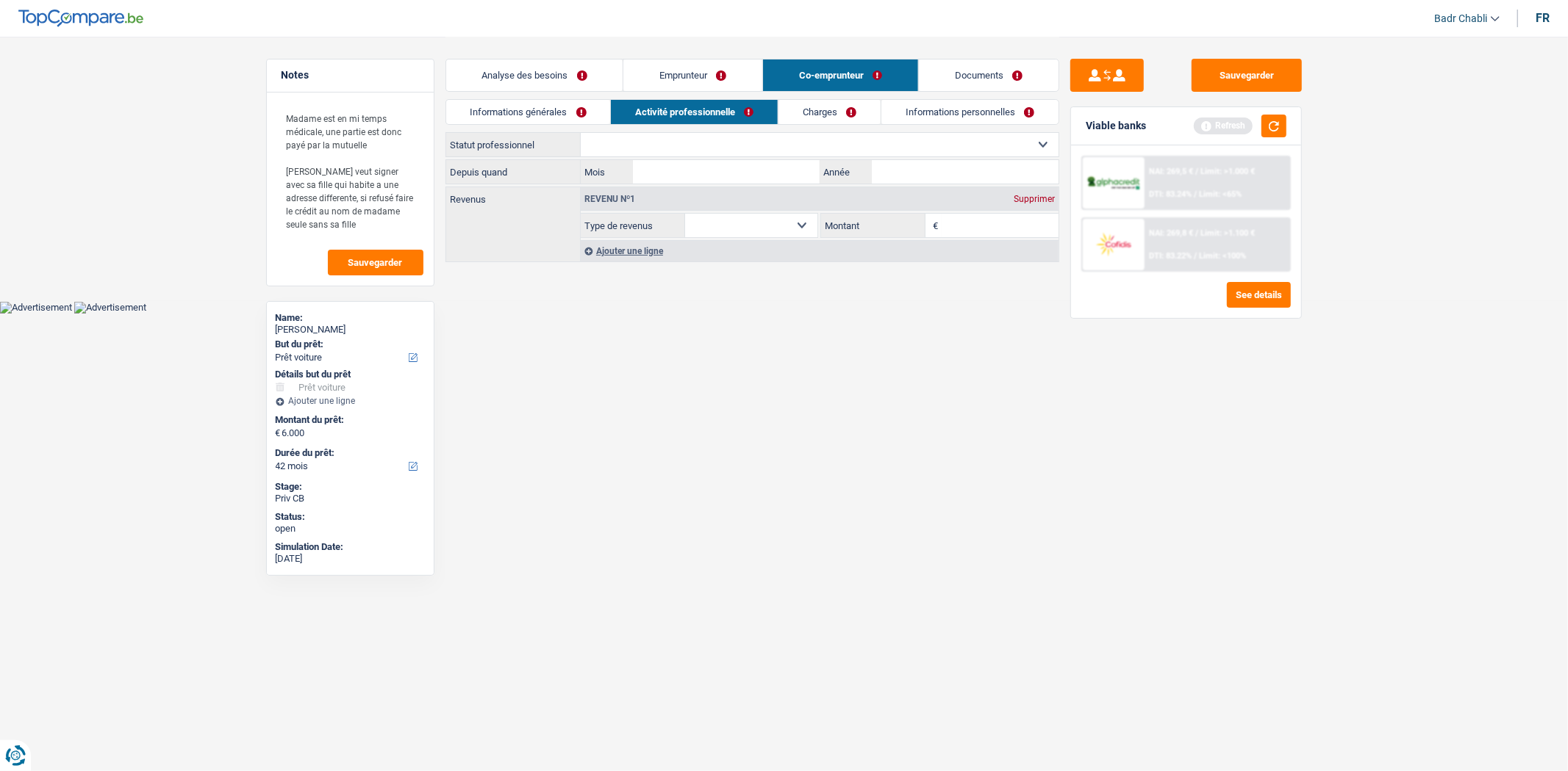
click at [691, 136] on select "Ouvrier Employé privé Employé public Invalide Indépendant Pensionné Chômeur Mut…" at bounding box center [820, 145] width 478 height 24
select select "student"
click at [581, 133] on select "Ouvrier Employé privé Employé public Invalide Indépendant Pensionné Chômeur Mut…" at bounding box center [820, 145] width 478 height 24
click at [691, 172] on input "Mois" at bounding box center [726, 172] width 186 height 24
type input "01"
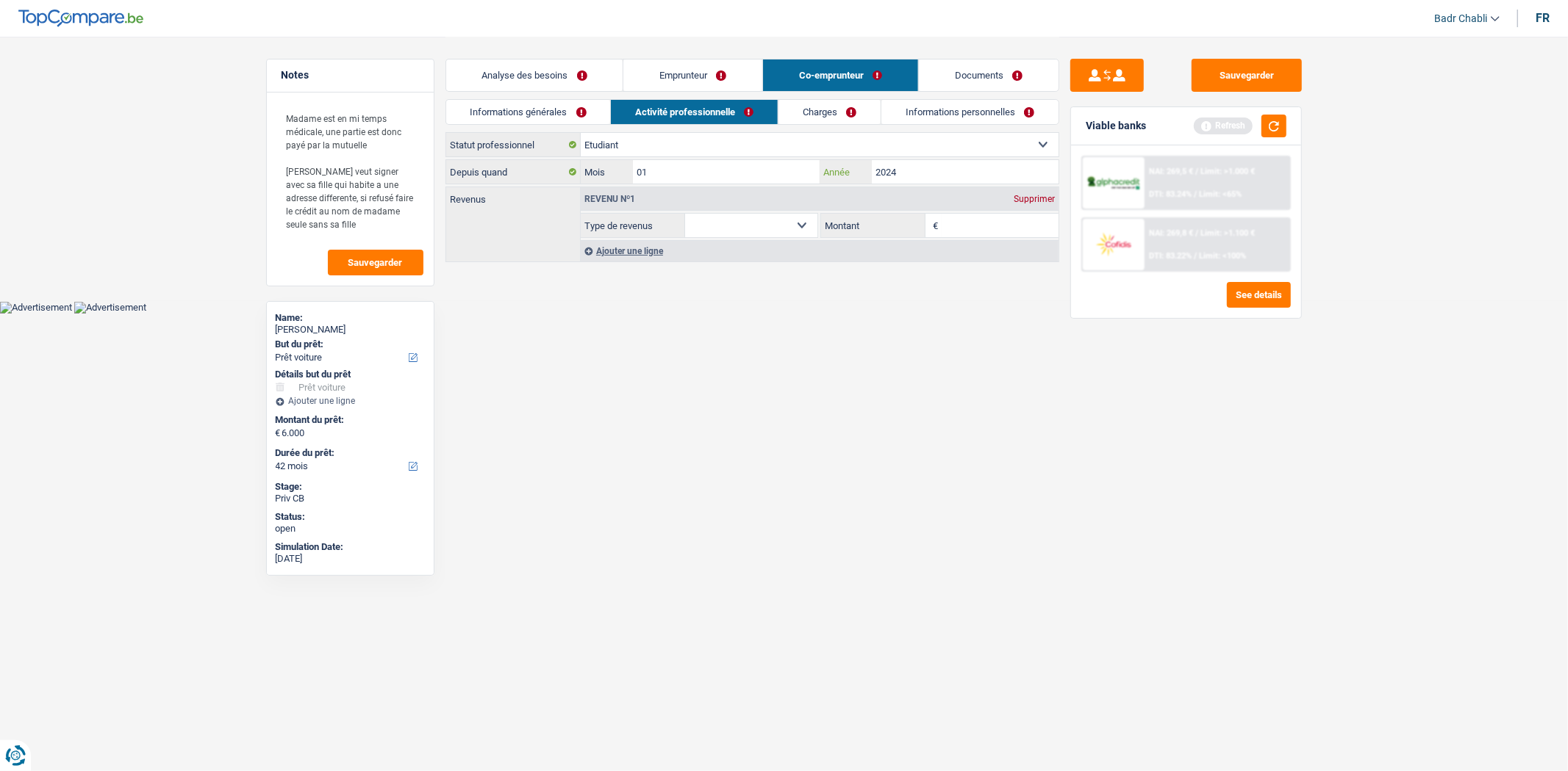
type input "2024"
click at [1038, 194] on div "Supprimer" at bounding box center [1034, 198] width 48 height 9
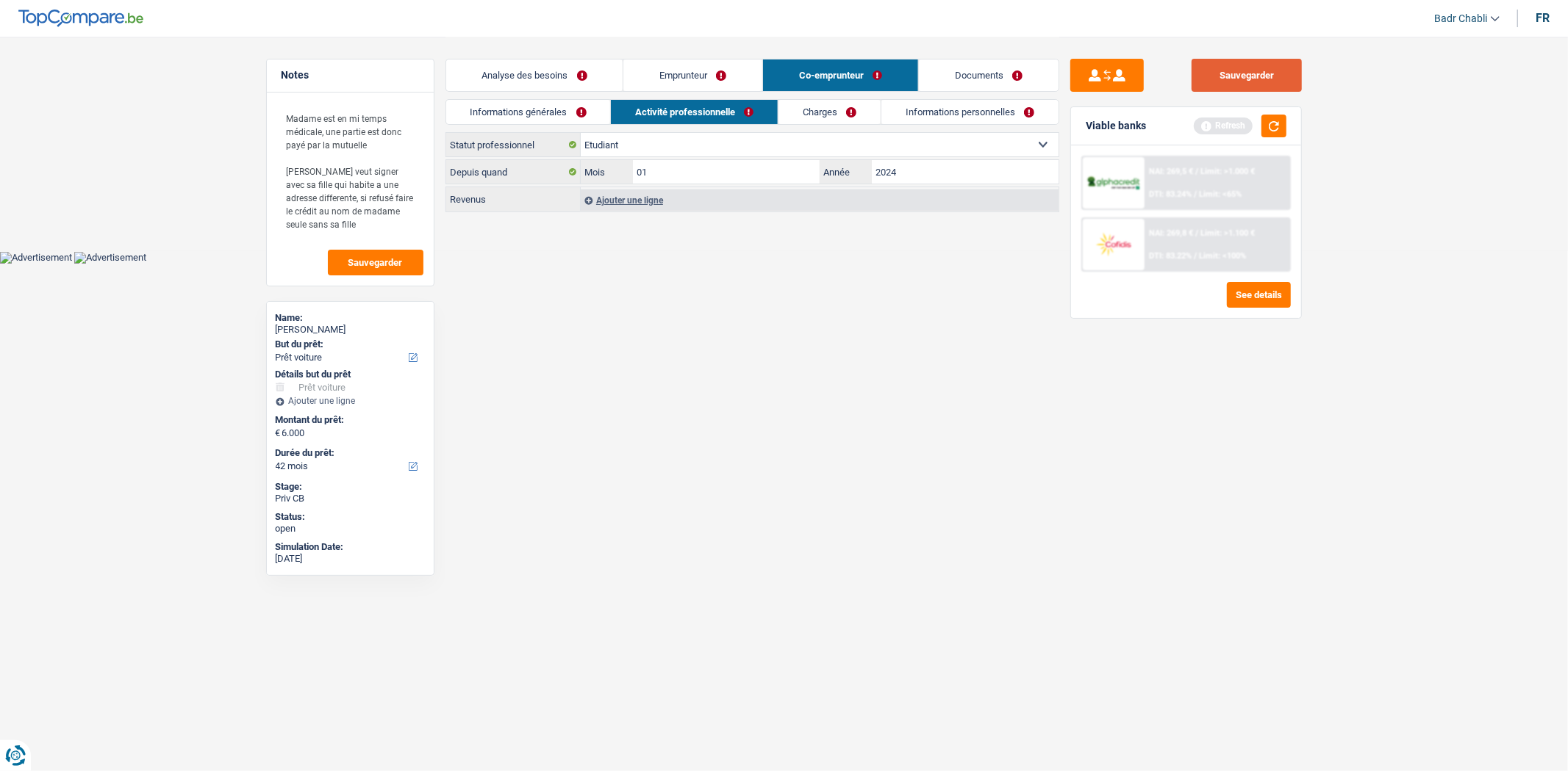
click at [1250, 75] on button "Sauvegarder" at bounding box center [1246, 75] width 110 height 33
click at [1276, 91] on button "Sauvegarder" at bounding box center [1246, 75] width 110 height 33
click at [792, 116] on link "Charges" at bounding box center [829, 112] width 102 height 25
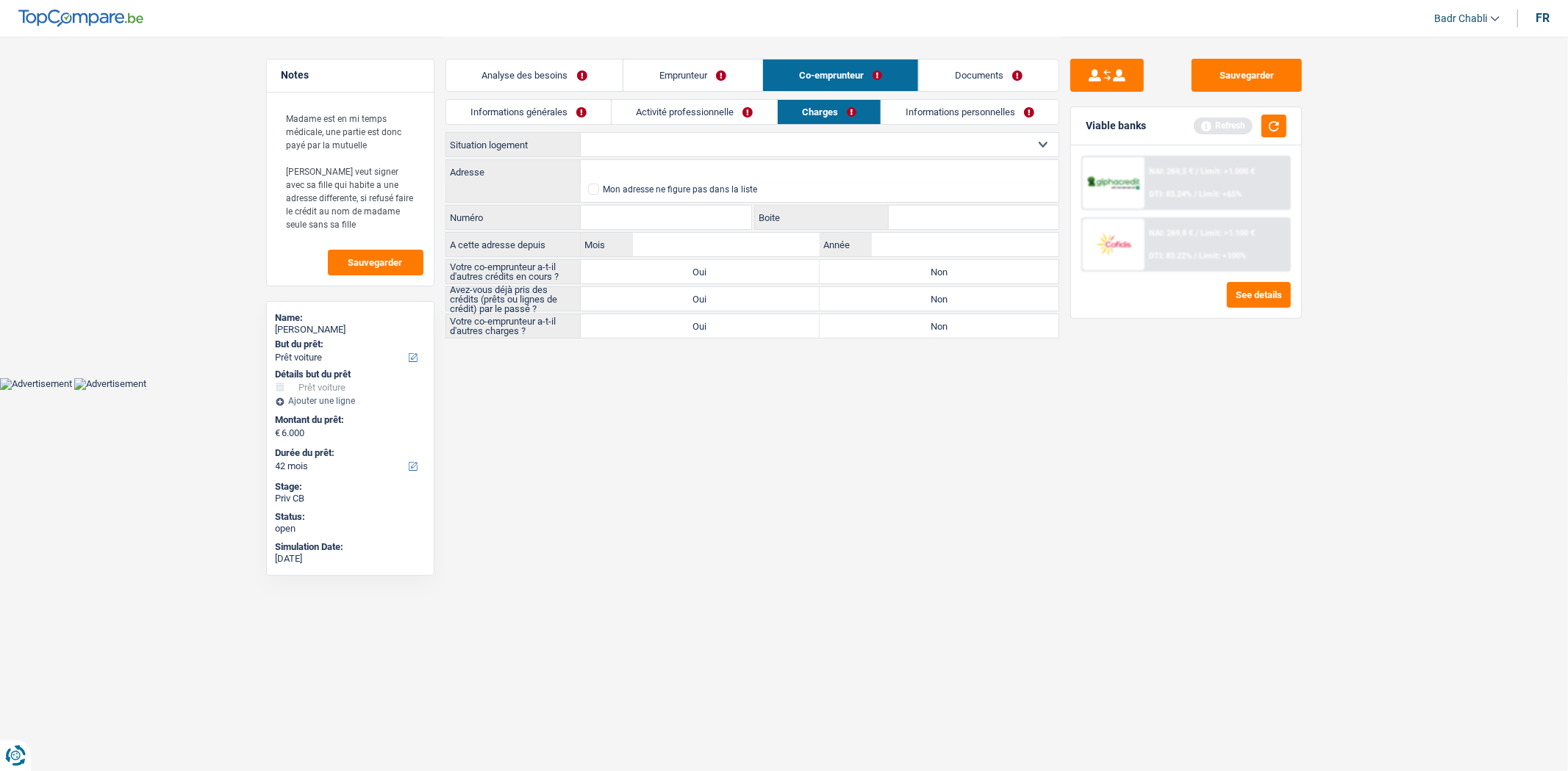
click at [815, 150] on select "Locataire Propriétaire avec prêt hypothécaire Propriétaire sans prêt hypothécai…" at bounding box center [820, 145] width 478 height 24
select select "rents"
click at [581, 133] on select "Locataire Propriétaire avec prêt hypothécaire Propriétaire sans prêt hypothécai…" at bounding box center [820, 145] width 478 height 24
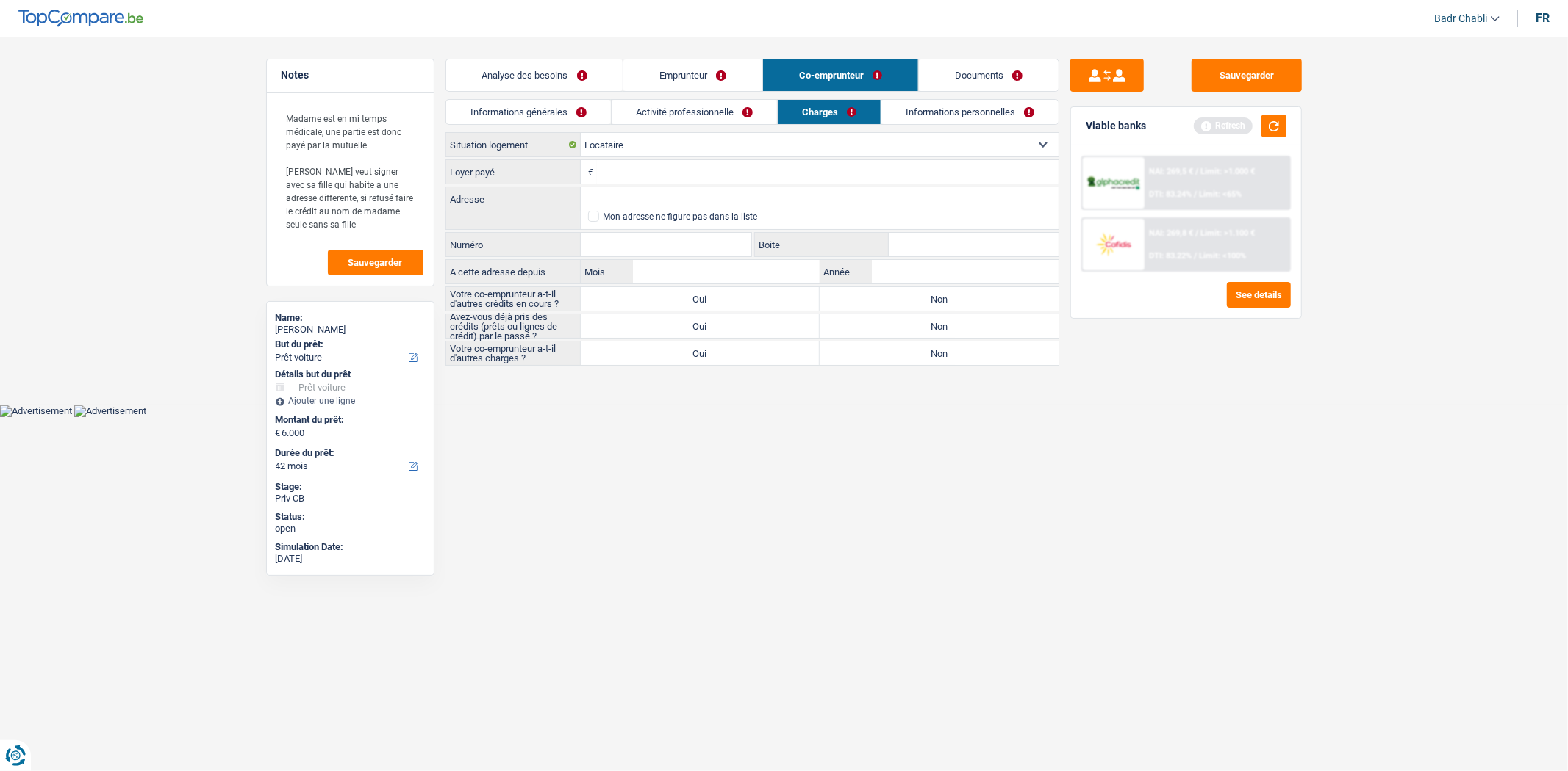
click at [949, 292] on label "Non" at bounding box center [939, 299] width 239 height 24
click at [949, 292] on input "Non" at bounding box center [939, 299] width 239 height 24
radio input "true"
click at [943, 306] on label "Non" at bounding box center [939, 299] width 239 height 24
click at [943, 306] on input "Non" at bounding box center [939, 299] width 239 height 24
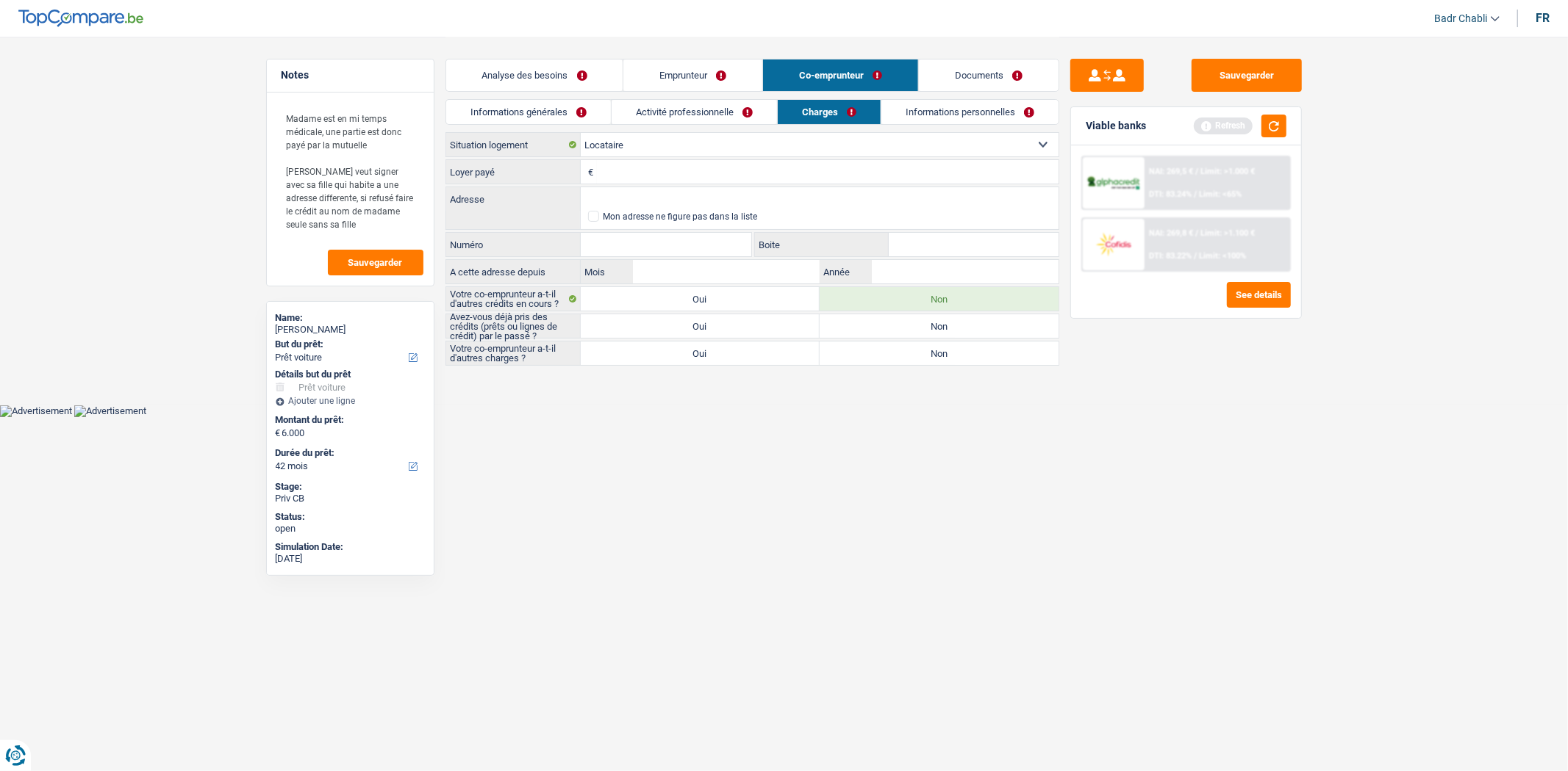
click at [945, 320] on label "Non" at bounding box center [939, 326] width 239 height 24
click at [945, 320] on input "Non" at bounding box center [939, 326] width 239 height 24
radio input "true"
click at [946, 353] on label "Non" at bounding box center [939, 353] width 239 height 24
click at [946, 353] on input "Non" at bounding box center [939, 353] width 239 height 24
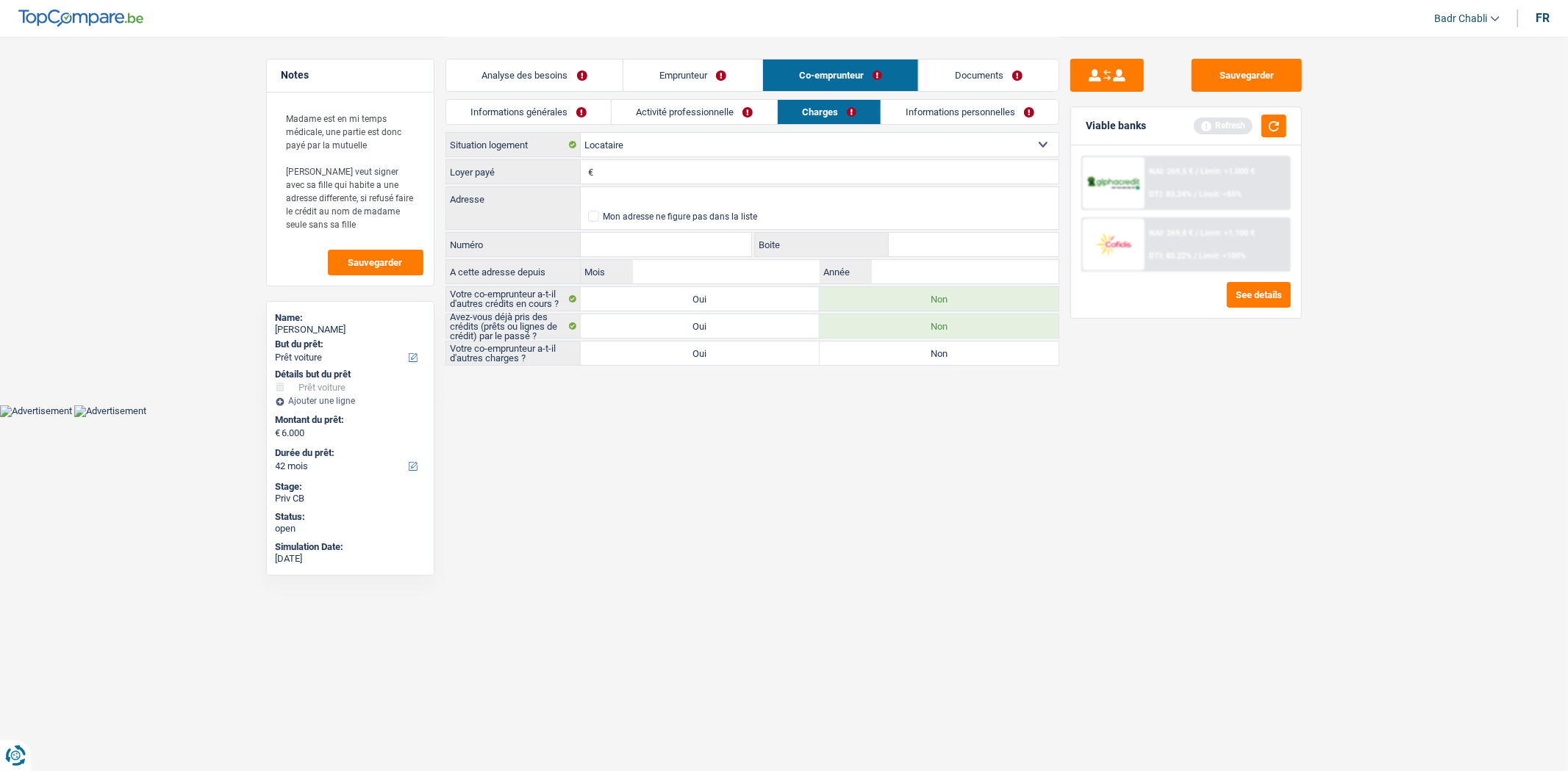
radio input "true"
click at [719, 137] on select "Locataire Propriétaire avec prêt hypothécaire Propriétaire sans prêt hypothécai…" at bounding box center [820, 145] width 478 height 24
select select "liveWithParents"
click at [581, 133] on select "Locataire Propriétaire avec prêt hypothécaire Propriétaire sans prêt hypothécai…" at bounding box center [820, 145] width 478 height 24
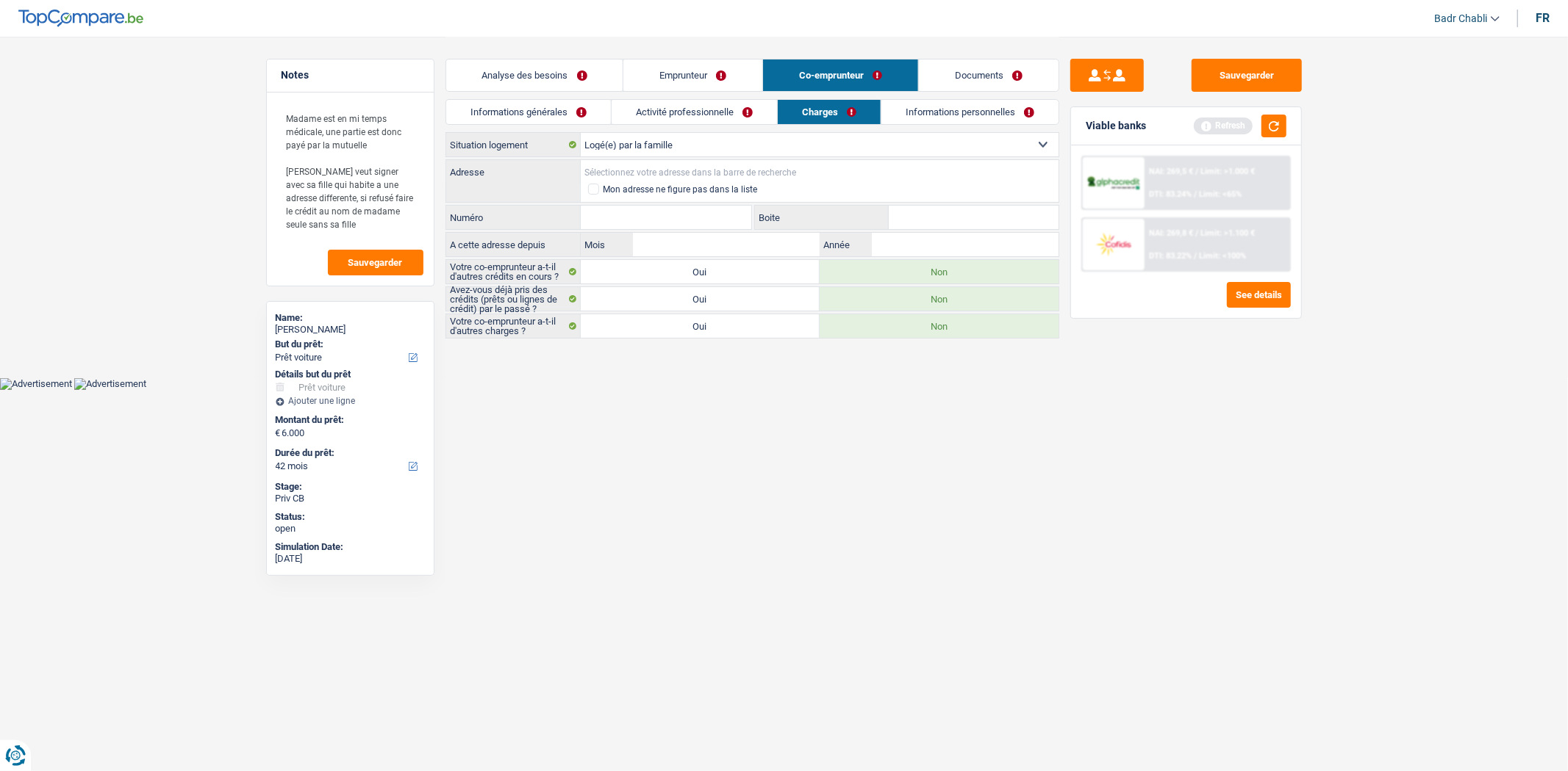
click at [629, 166] on input "Adresse" at bounding box center [820, 172] width 478 height 24
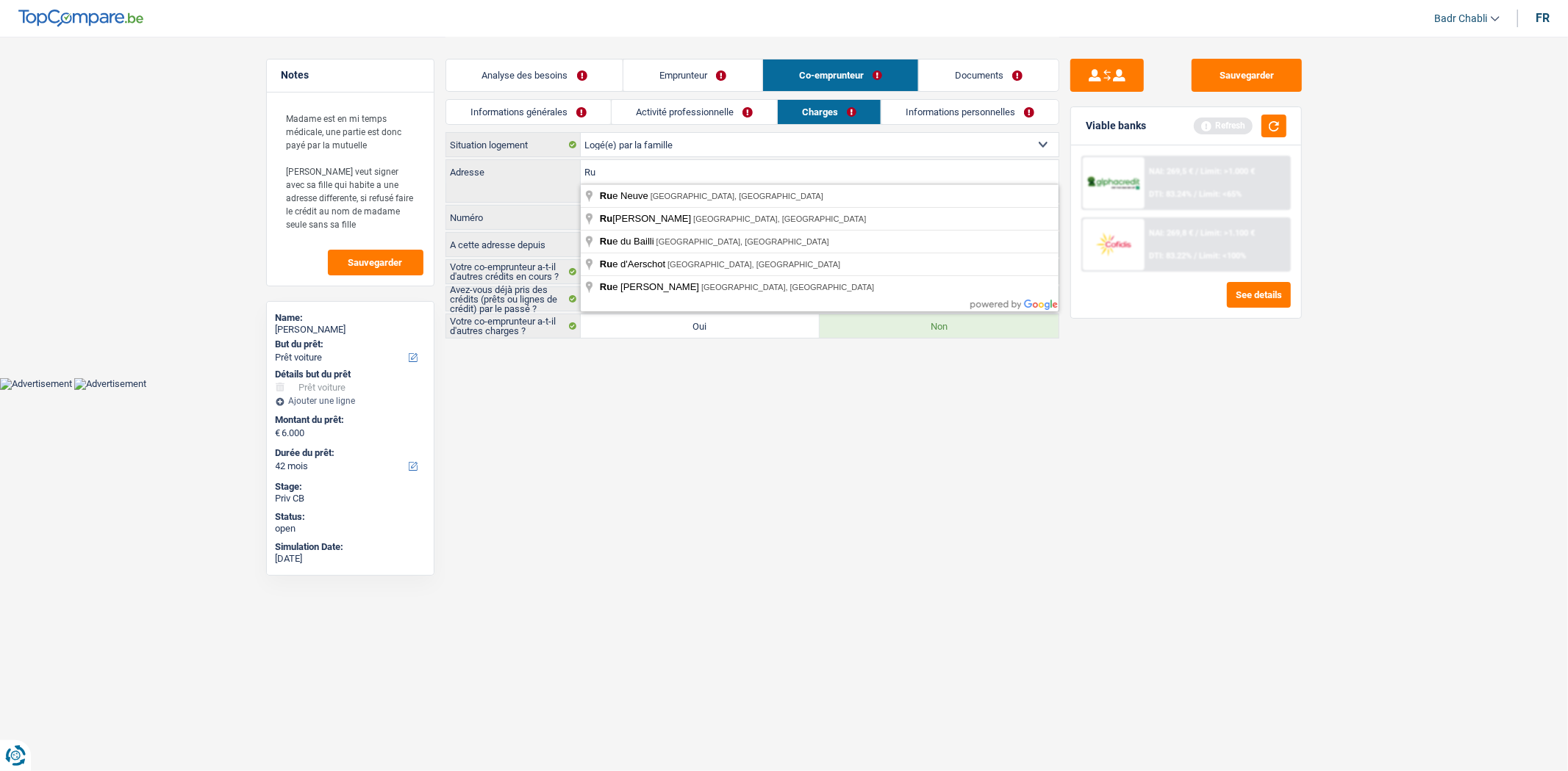
type input "R"
type input "Chaussée [PERSON_NAME], [GEOGRAPHIC_DATA], [GEOGRAPHIC_DATA]"
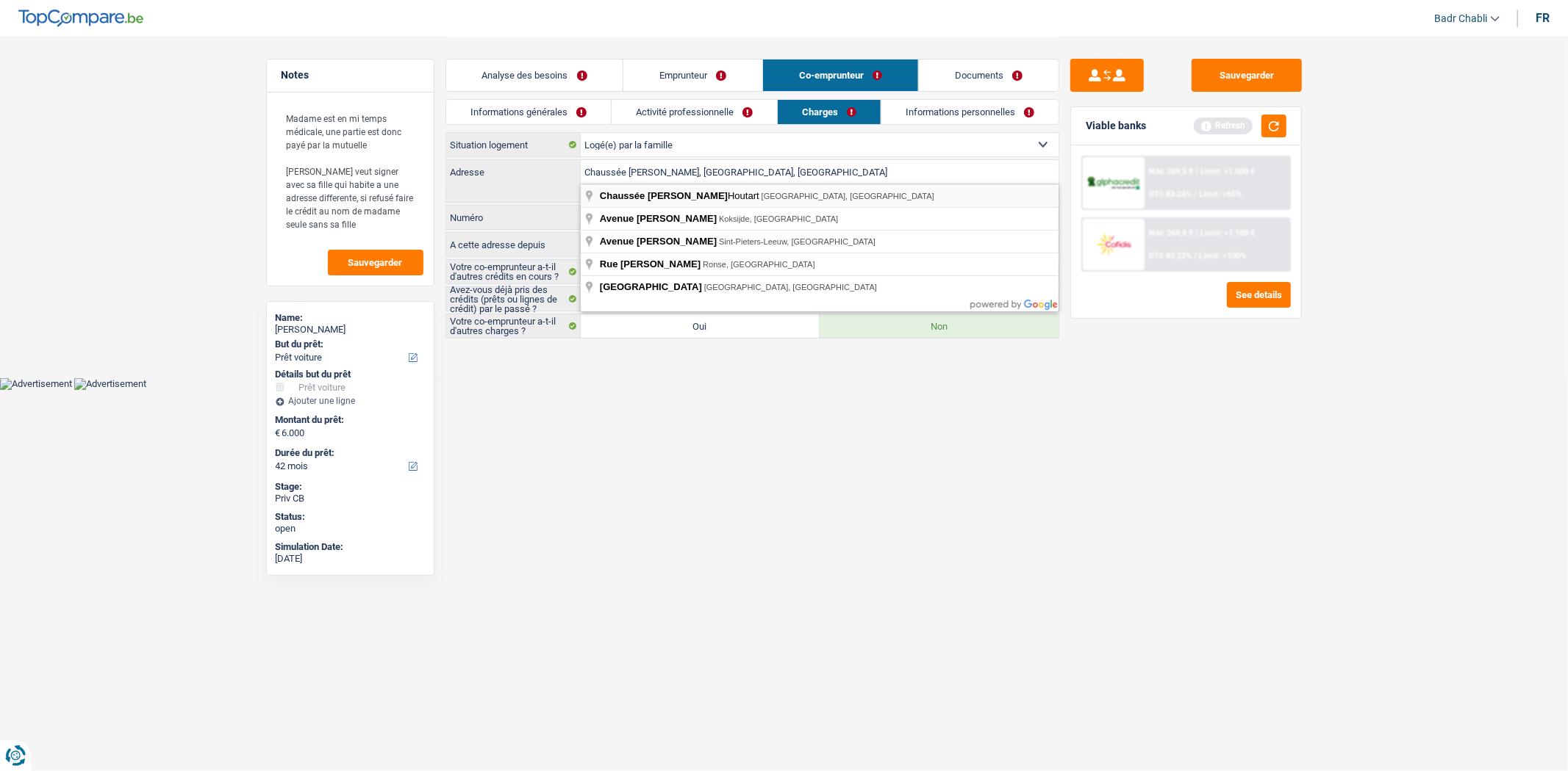
select select "BE"
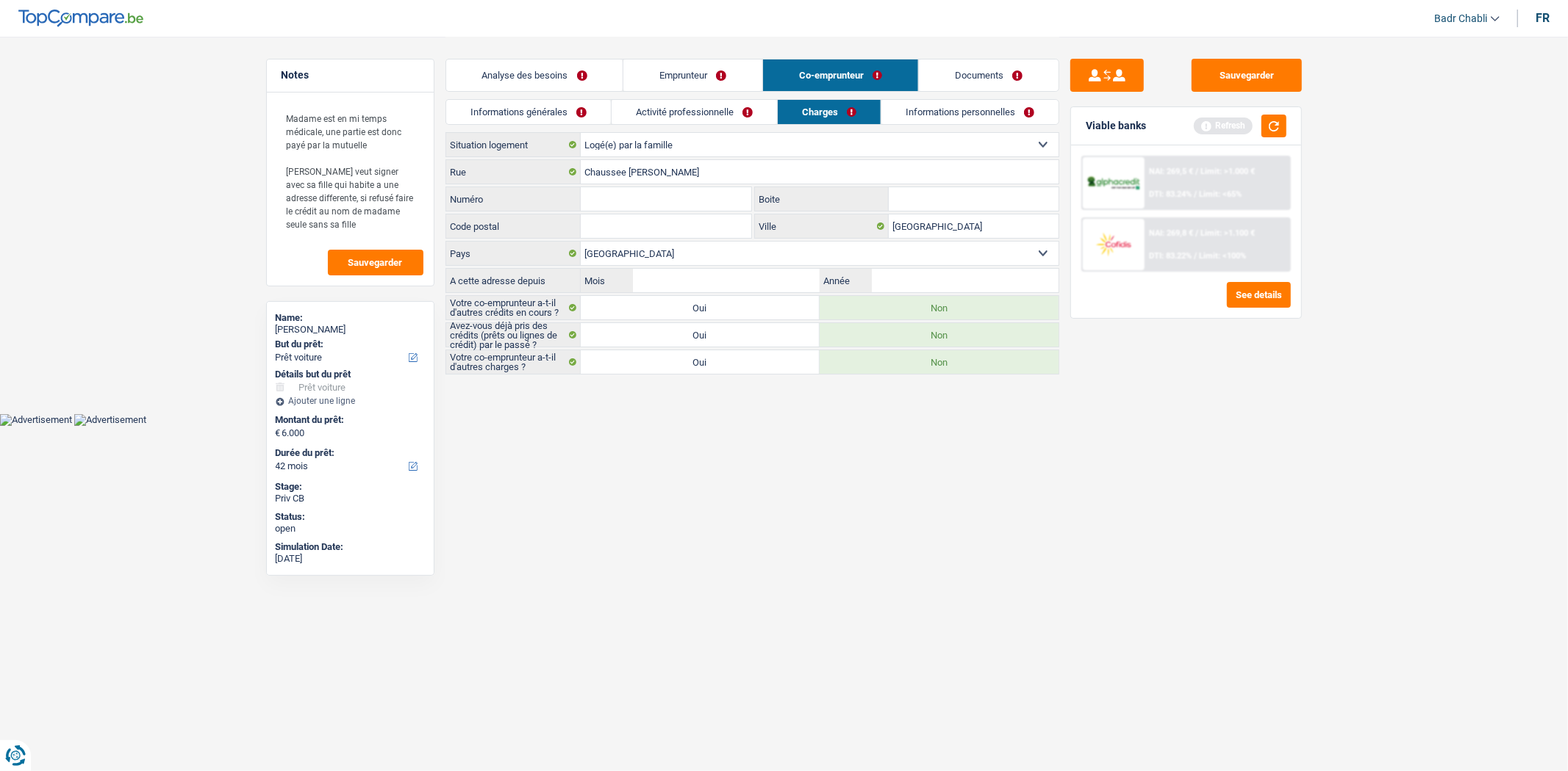
click at [659, 198] on input "Numéro" at bounding box center [667, 198] width 172 height 24
type input "315"
click at [728, 269] on input "Mois" at bounding box center [726, 280] width 186 height 24
type input "05"
type input "2020"
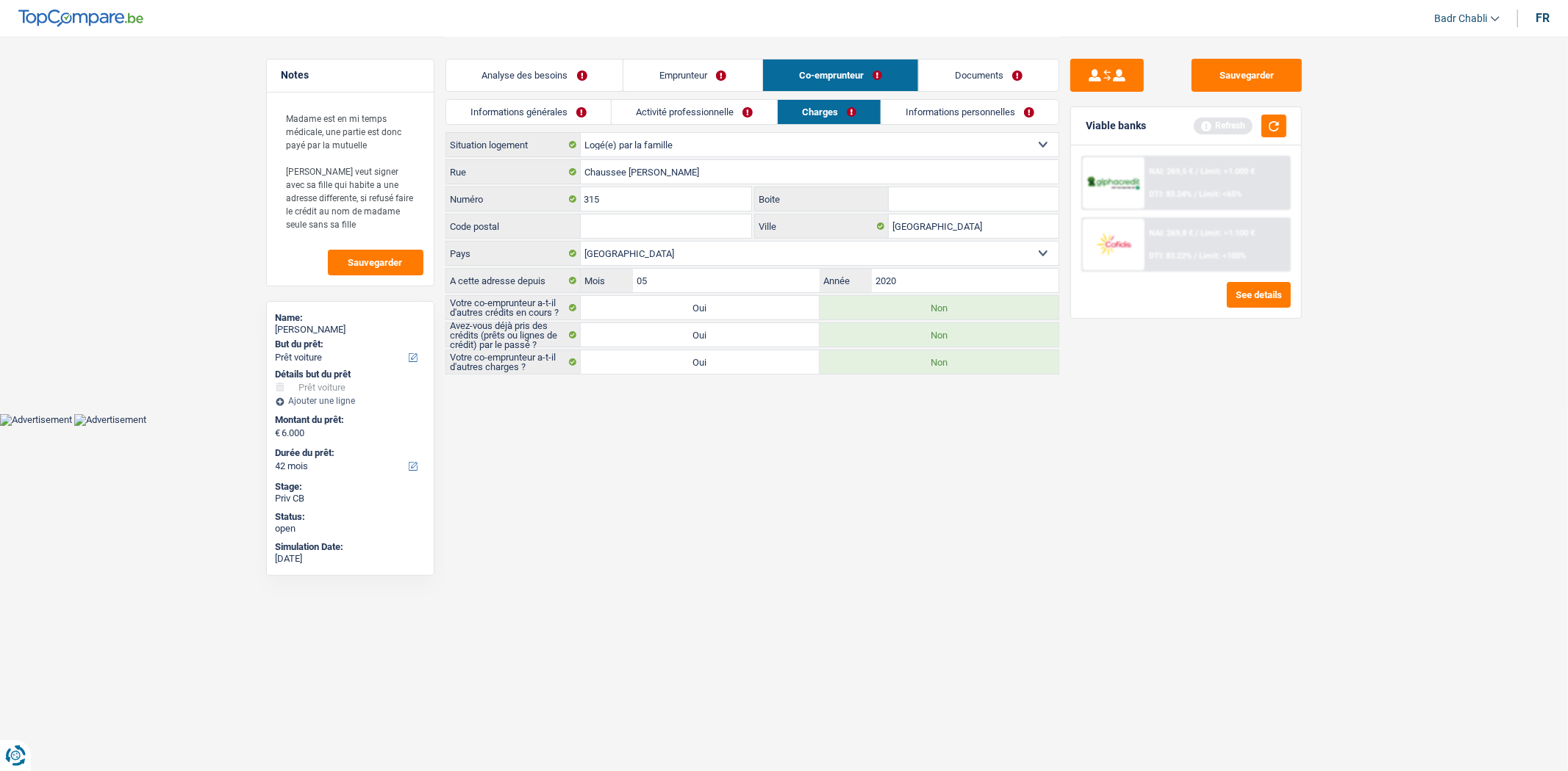
click at [933, 108] on link "Informations personnelles" at bounding box center [970, 112] width 177 height 25
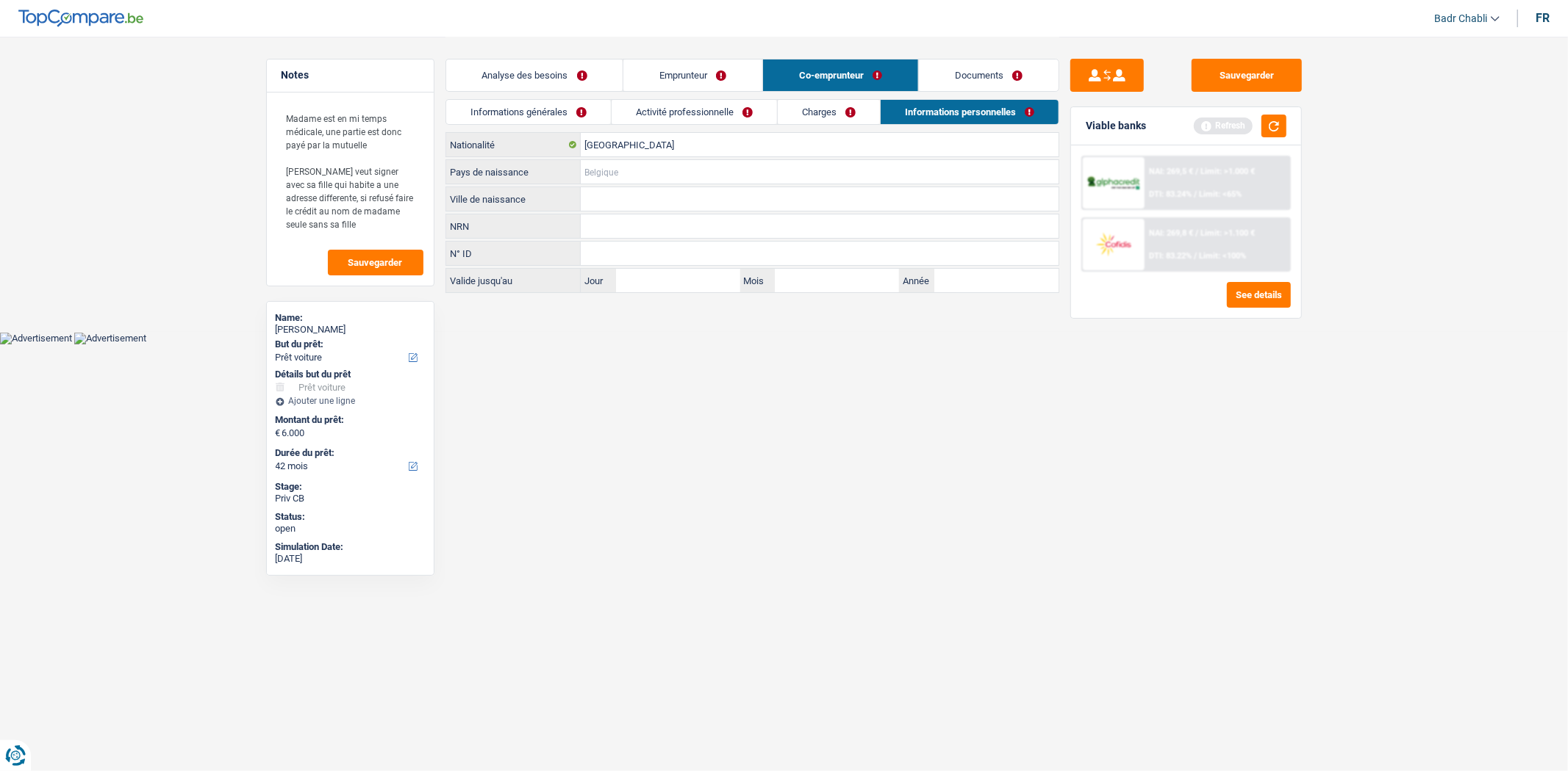
click at [669, 163] on input "Pays de naissance" at bounding box center [820, 172] width 478 height 24
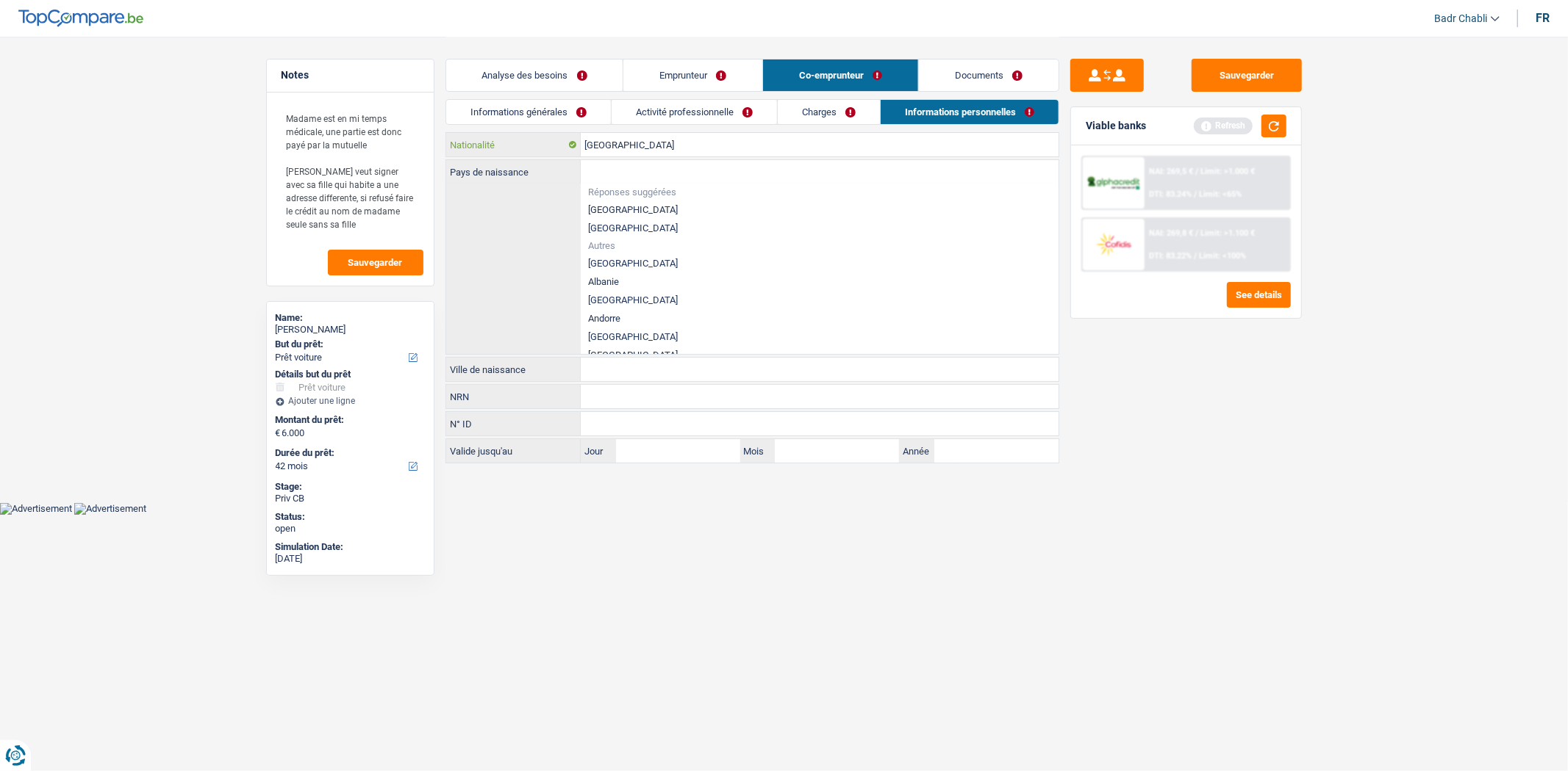
click at [622, 153] on input "[GEOGRAPHIC_DATA]" at bounding box center [820, 145] width 478 height 24
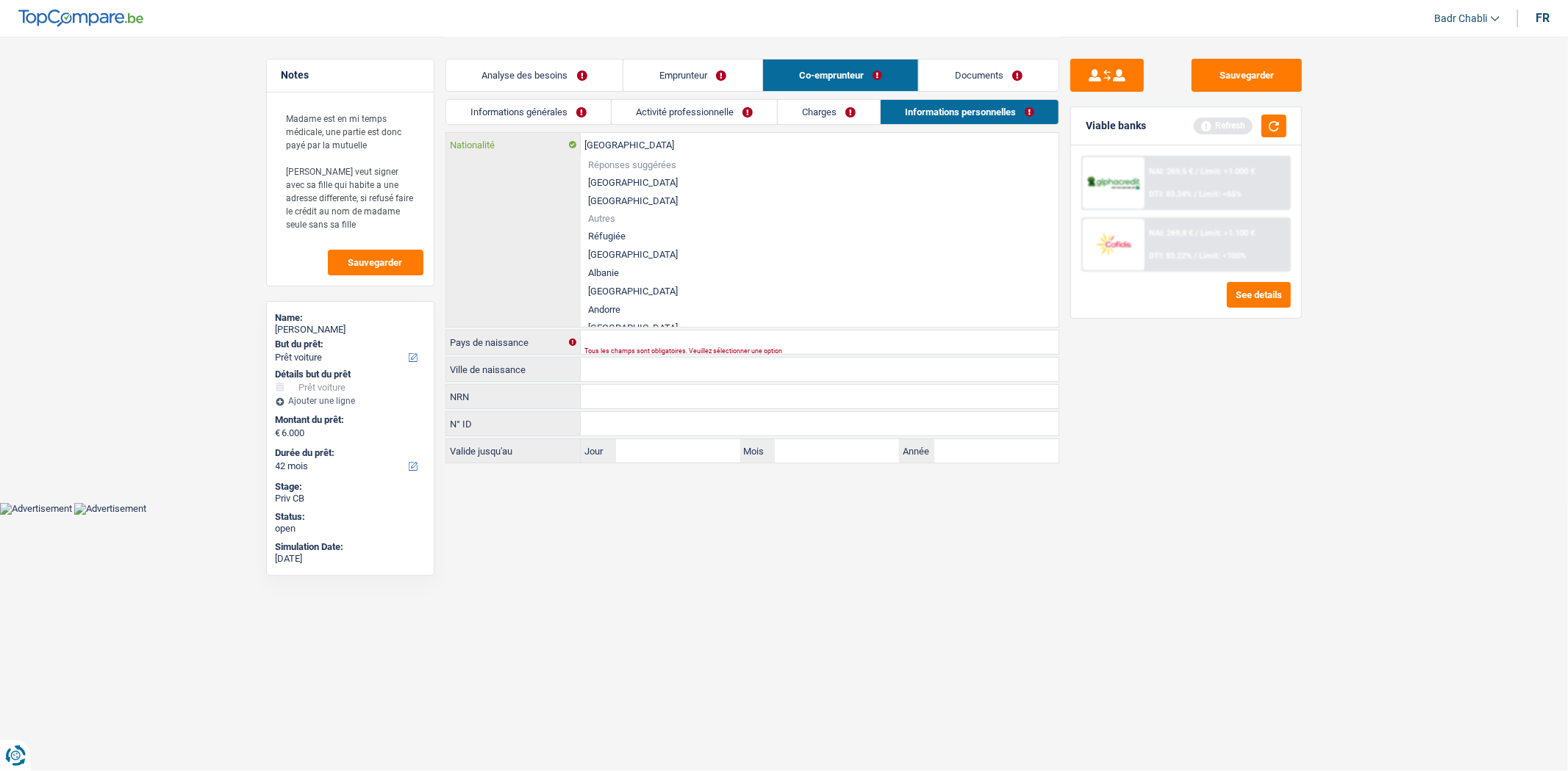
click at [622, 153] on input "[GEOGRAPHIC_DATA]" at bounding box center [820, 145] width 478 height 24
click at [622, 143] on input "[GEOGRAPHIC_DATA]" at bounding box center [820, 145] width 478 height 24
click at [530, 164] on div "[DEMOGRAPHIC_DATA] Nationalité Réponses suggérées [GEOGRAPHIC_DATA] Luxembourg …" at bounding box center [752, 230] width 612 height 194
click at [601, 178] on li "[GEOGRAPHIC_DATA]" at bounding box center [820, 182] width 478 height 18
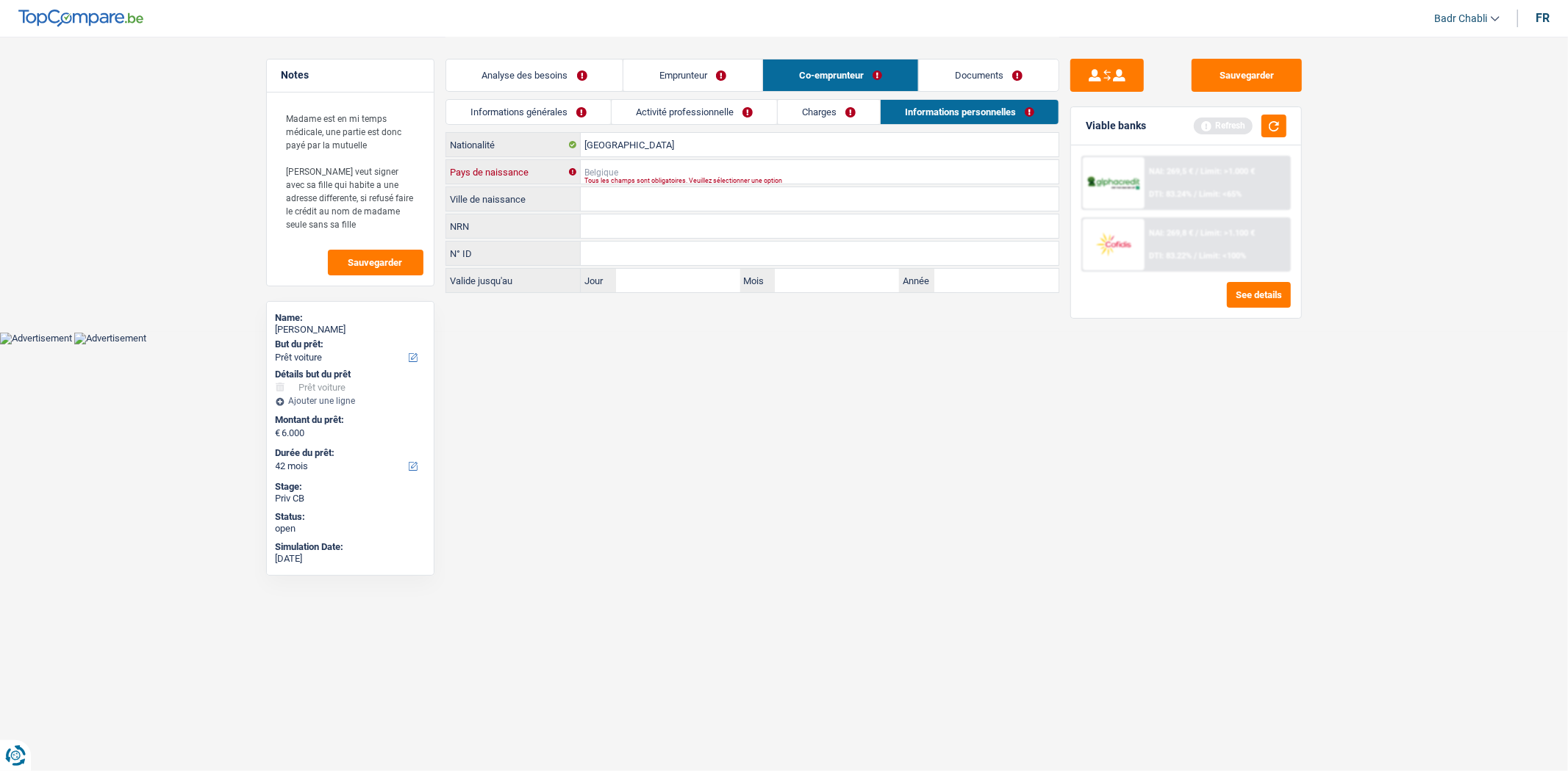
click at [611, 165] on input "Pays de naissance" at bounding box center [820, 172] width 478 height 24
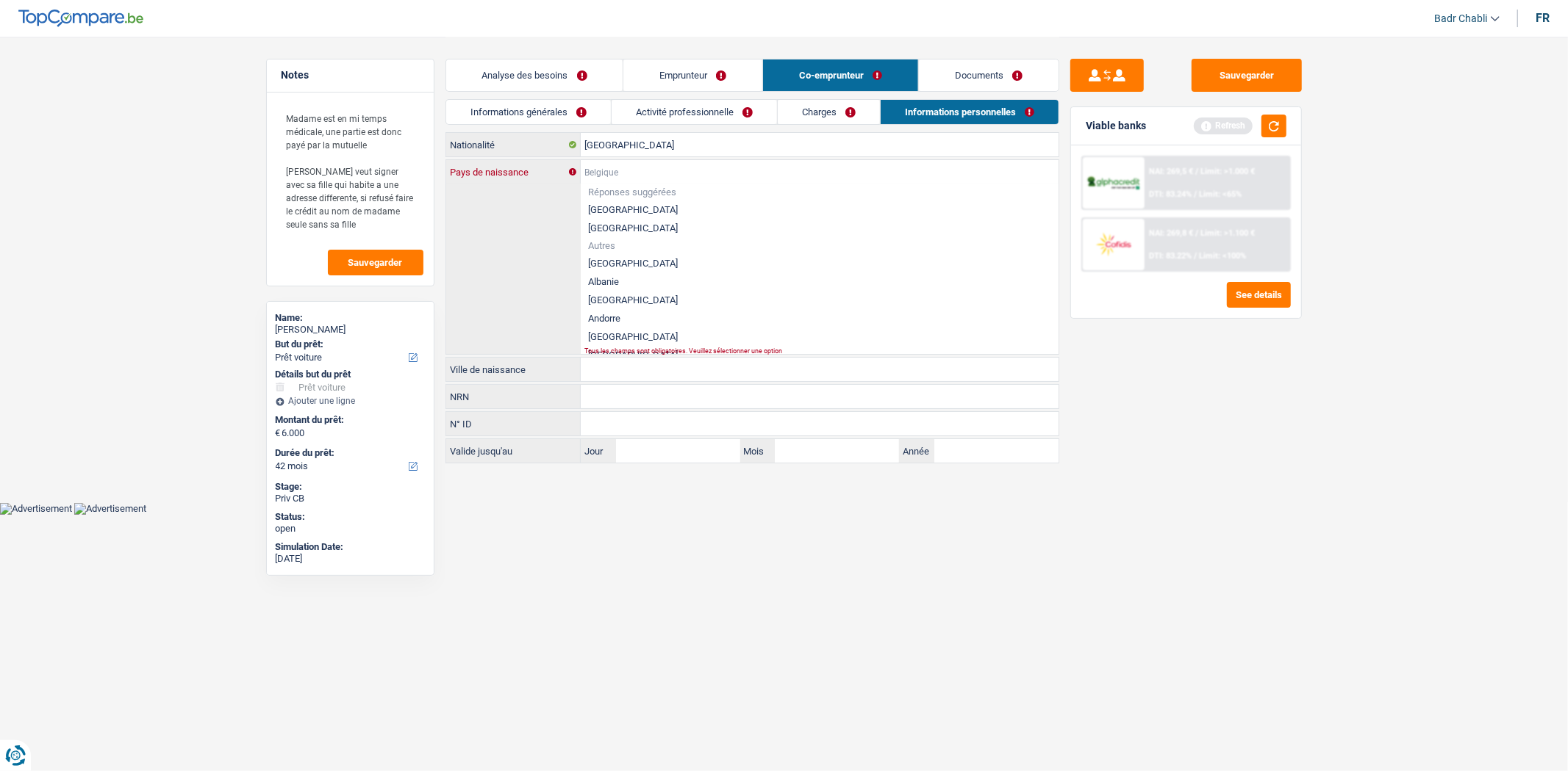
type input "C"
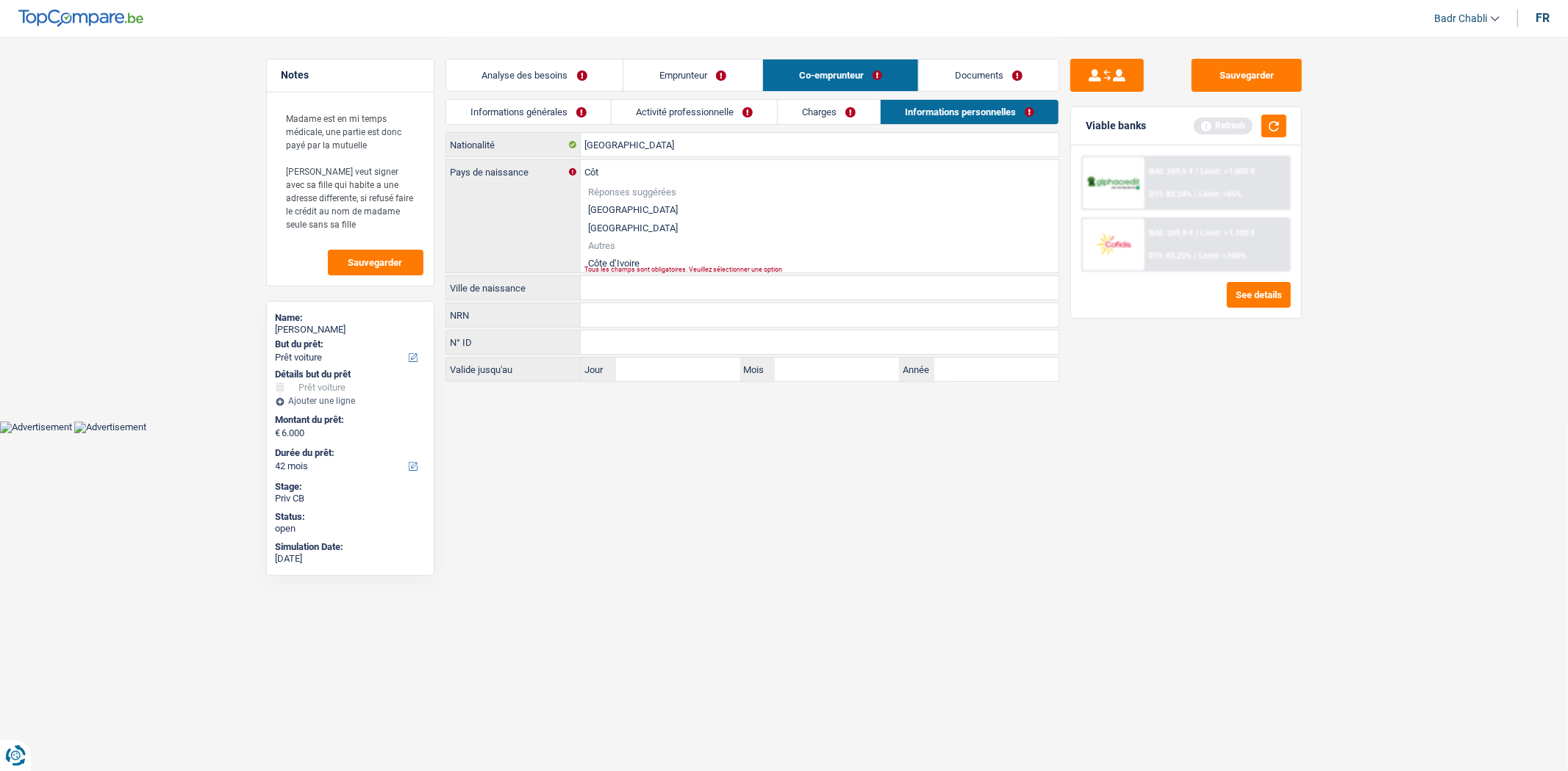
click at [611, 265] on li "Côte d’Ivoire" at bounding box center [820, 263] width 478 height 18
type input "Côte d’Ivoire"
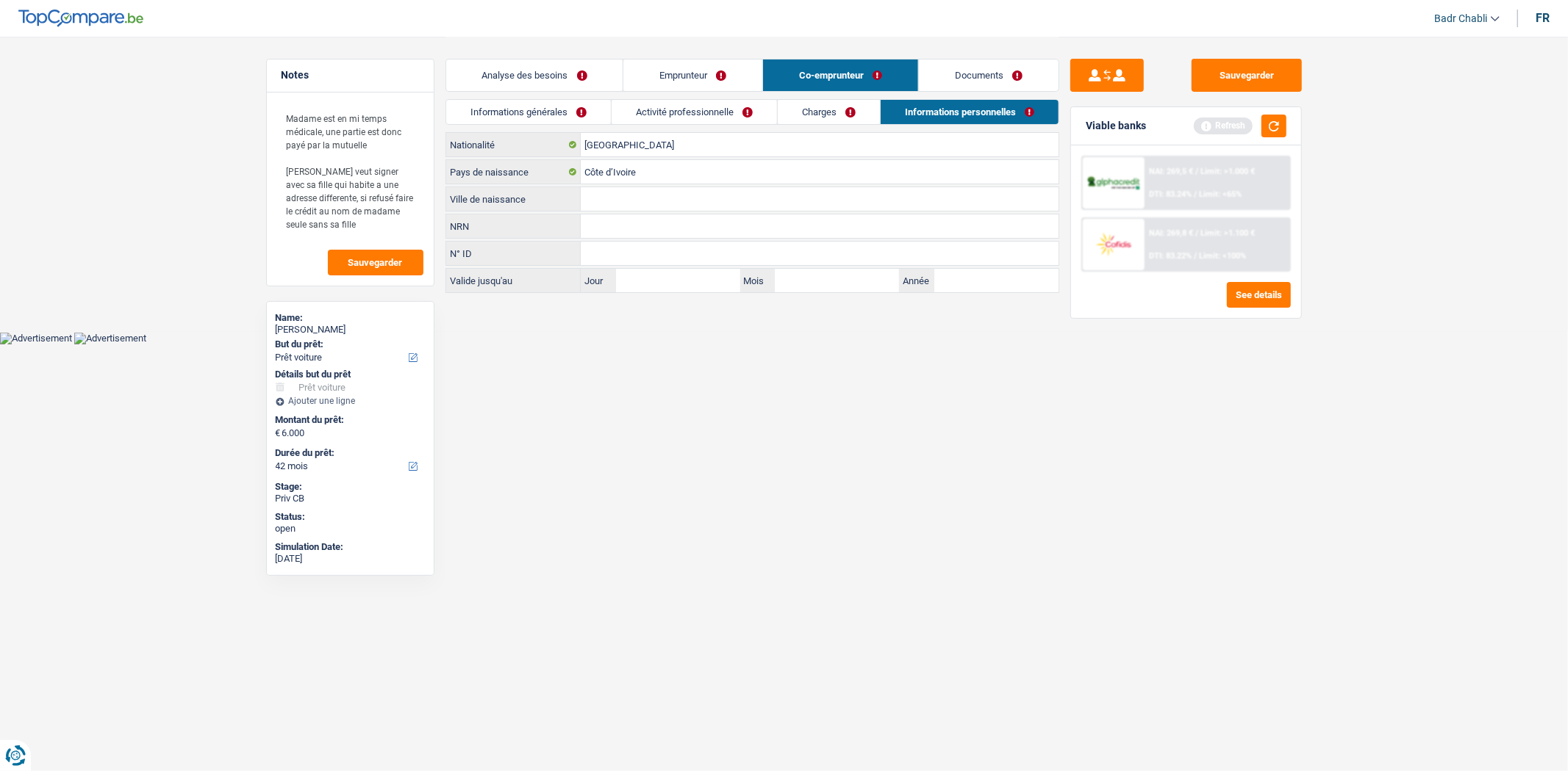
click at [621, 200] on input "Ville de naissance" at bounding box center [820, 198] width 478 height 24
type input "[GEOGRAPHIC_DATA]"
click at [1279, 67] on button "Sauvegarder" at bounding box center [1246, 75] width 110 height 33
click at [986, 65] on link "Documents" at bounding box center [988, 75] width 140 height 32
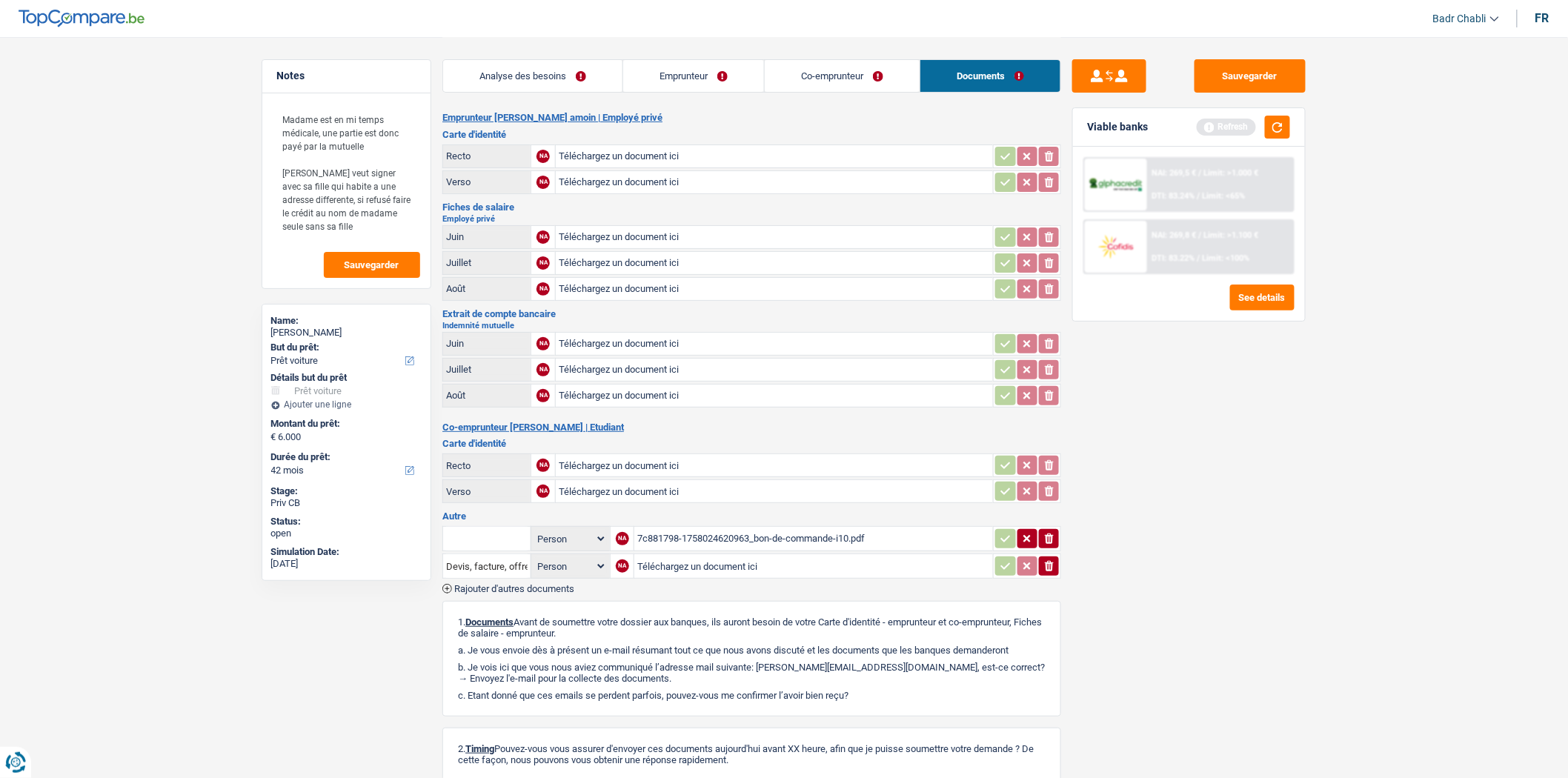
click at [837, 69] on link "Co-emprunteur" at bounding box center [842, 76] width 155 height 32
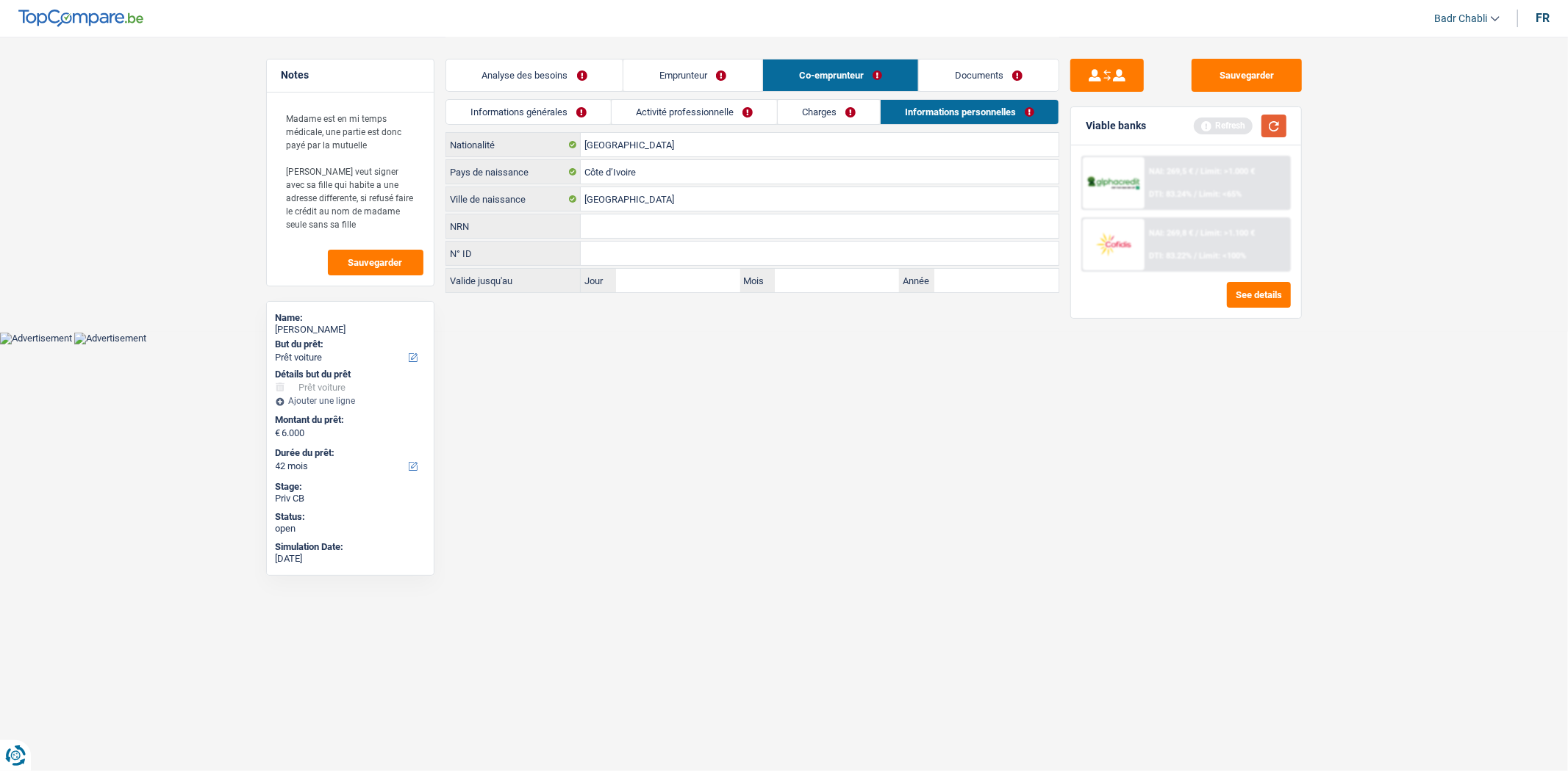
click at [1277, 125] on button "button" at bounding box center [1274, 126] width 25 height 23
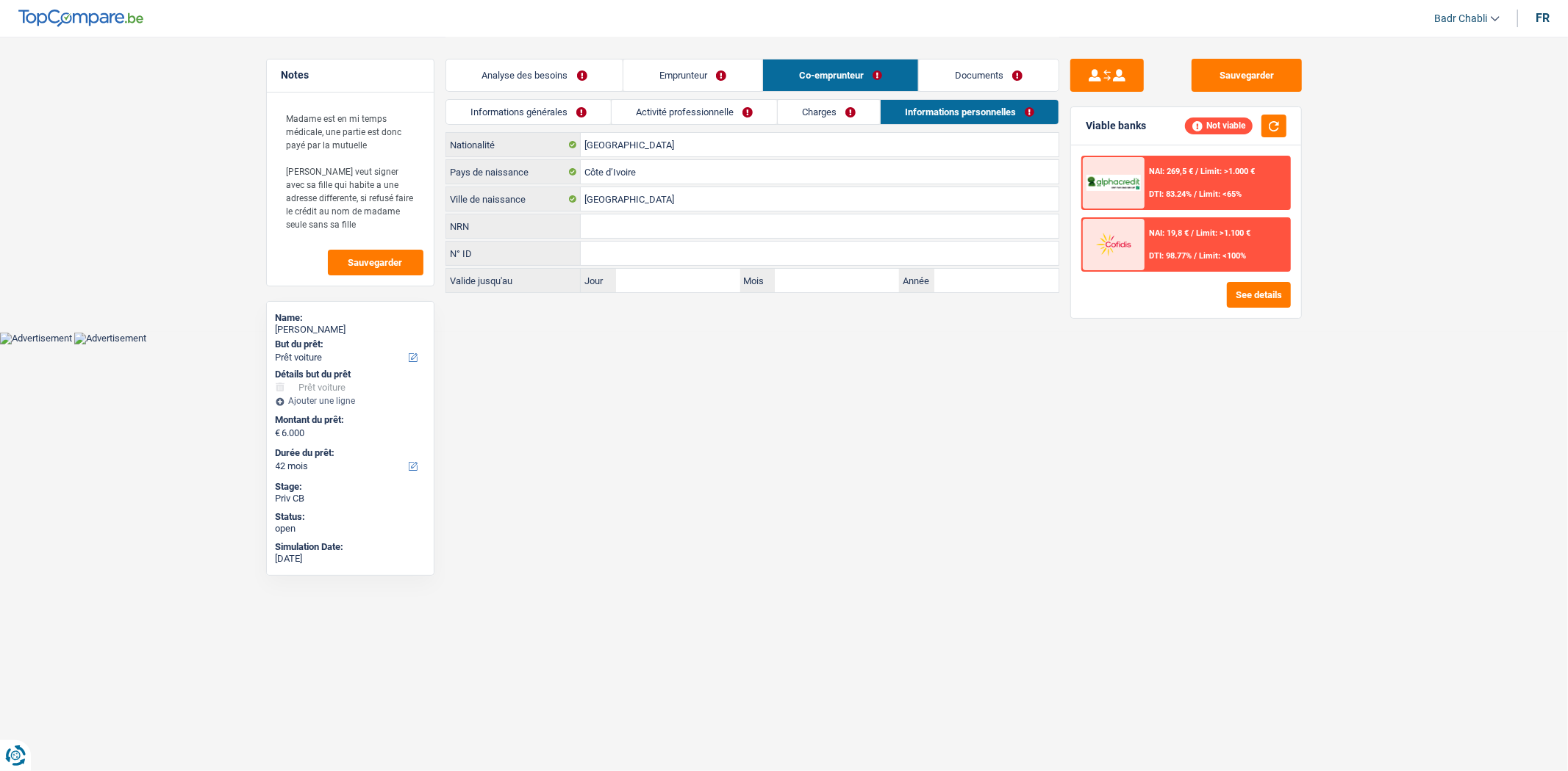
click at [689, 75] on link "Emprunteur" at bounding box center [693, 75] width 139 height 32
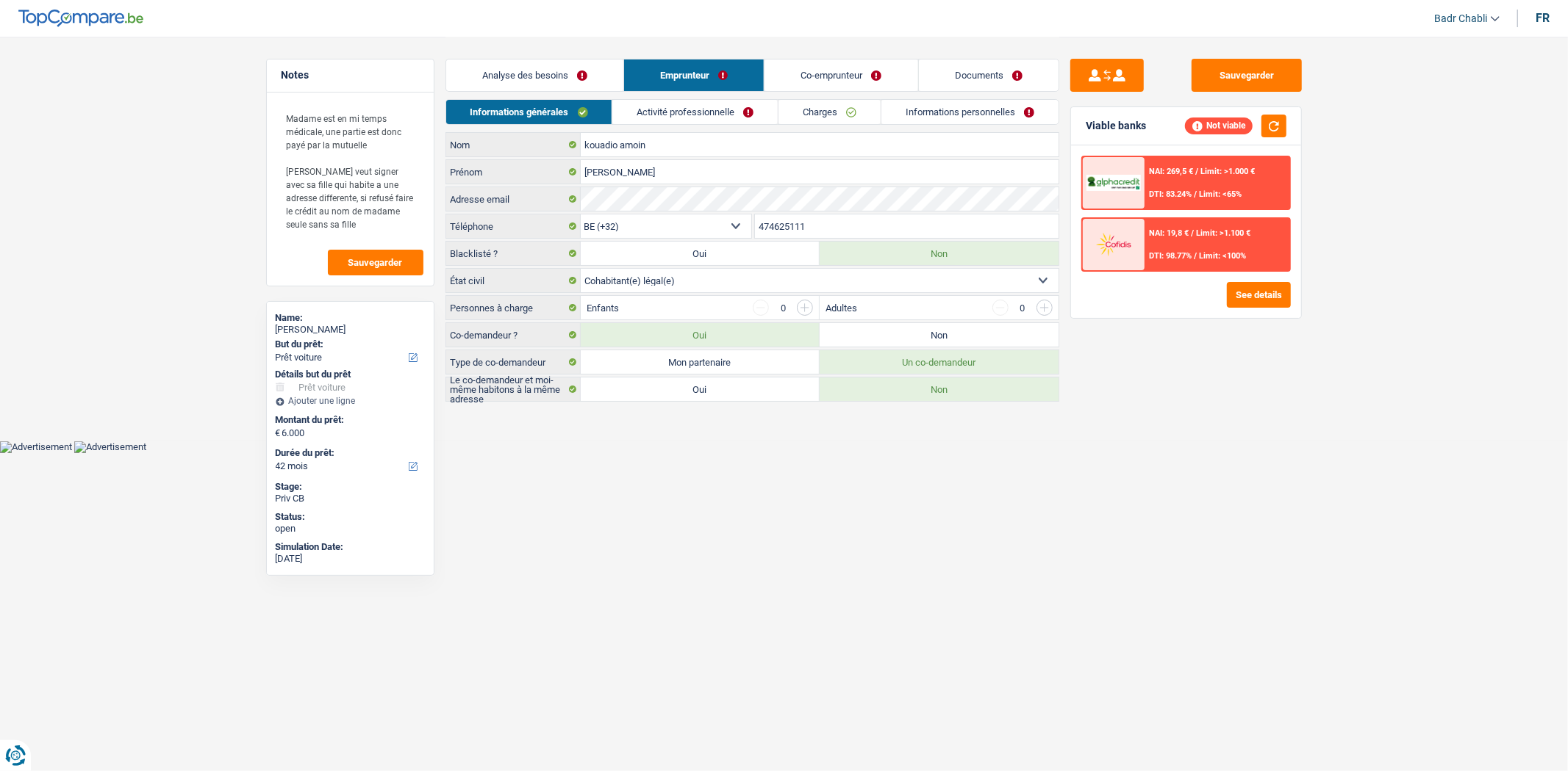
click at [699, 106] on link "Activité professionnelle" at bounding box center [695, 112] width 165 height 25
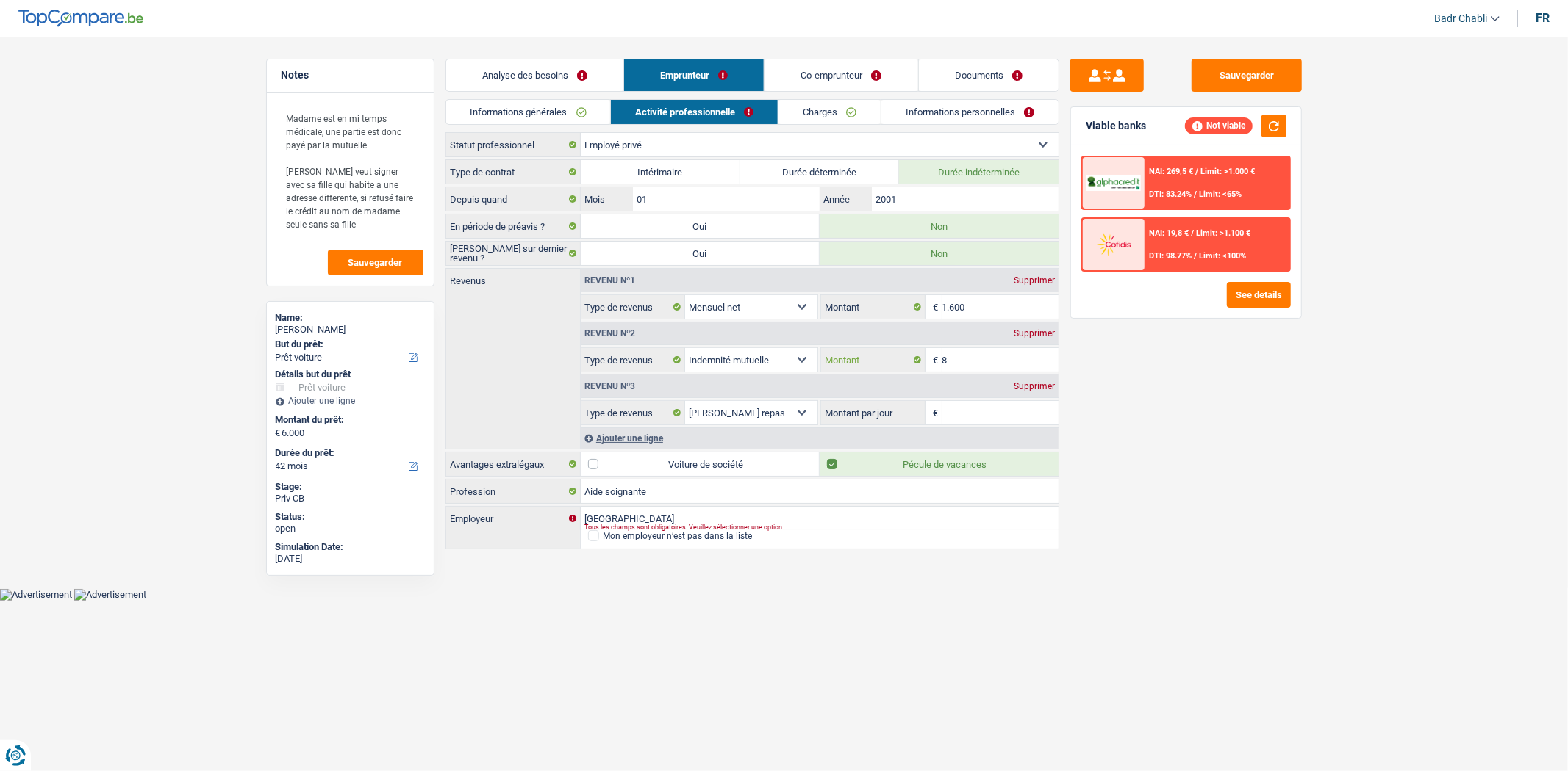
click at [998, 354] on input "8" at bounding box center [999, 359] width 117 height 24
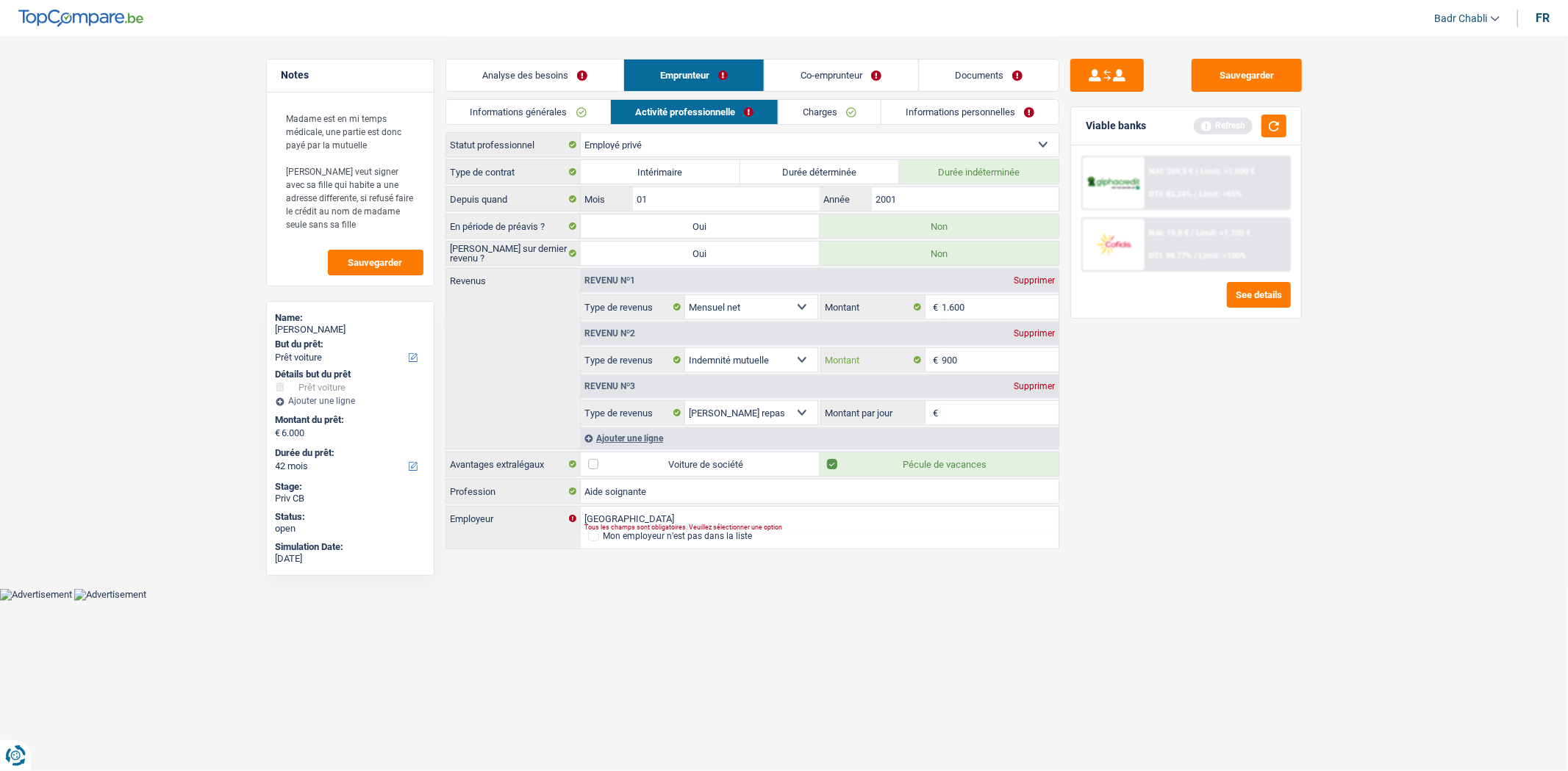
type input "900"
click at [1254, 135] on div "Refresh" at bounding box center [1240, 126] width 92 height 23
click at [1273, 129] on button "button" at bounding box center [1274, 126] width 25 height 23
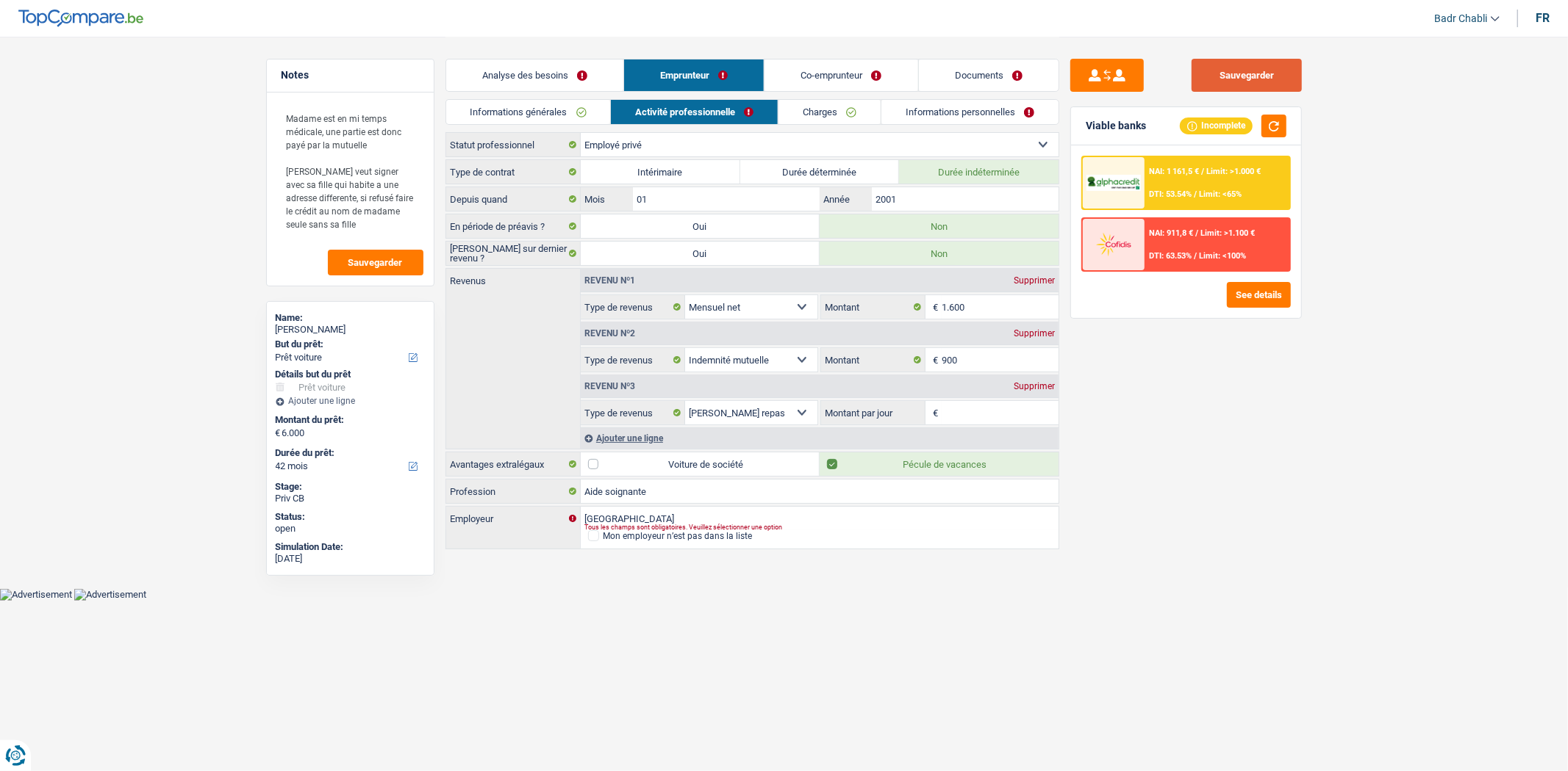
click at [1248, 77] on button "Sauvegarder" at bounding box center [1246, 75] width 110 height 33
click at [1252, 60] on button "Sauvegarder" at bounding box center [1246, 75] width 110 height 33
click at [1259, 179] on div "NAI: 1 161,5 € / Limit: >1.000 € DTI: 53.54% / Limit: <65%" at bounding box center [1217, 182] width 145 height 51
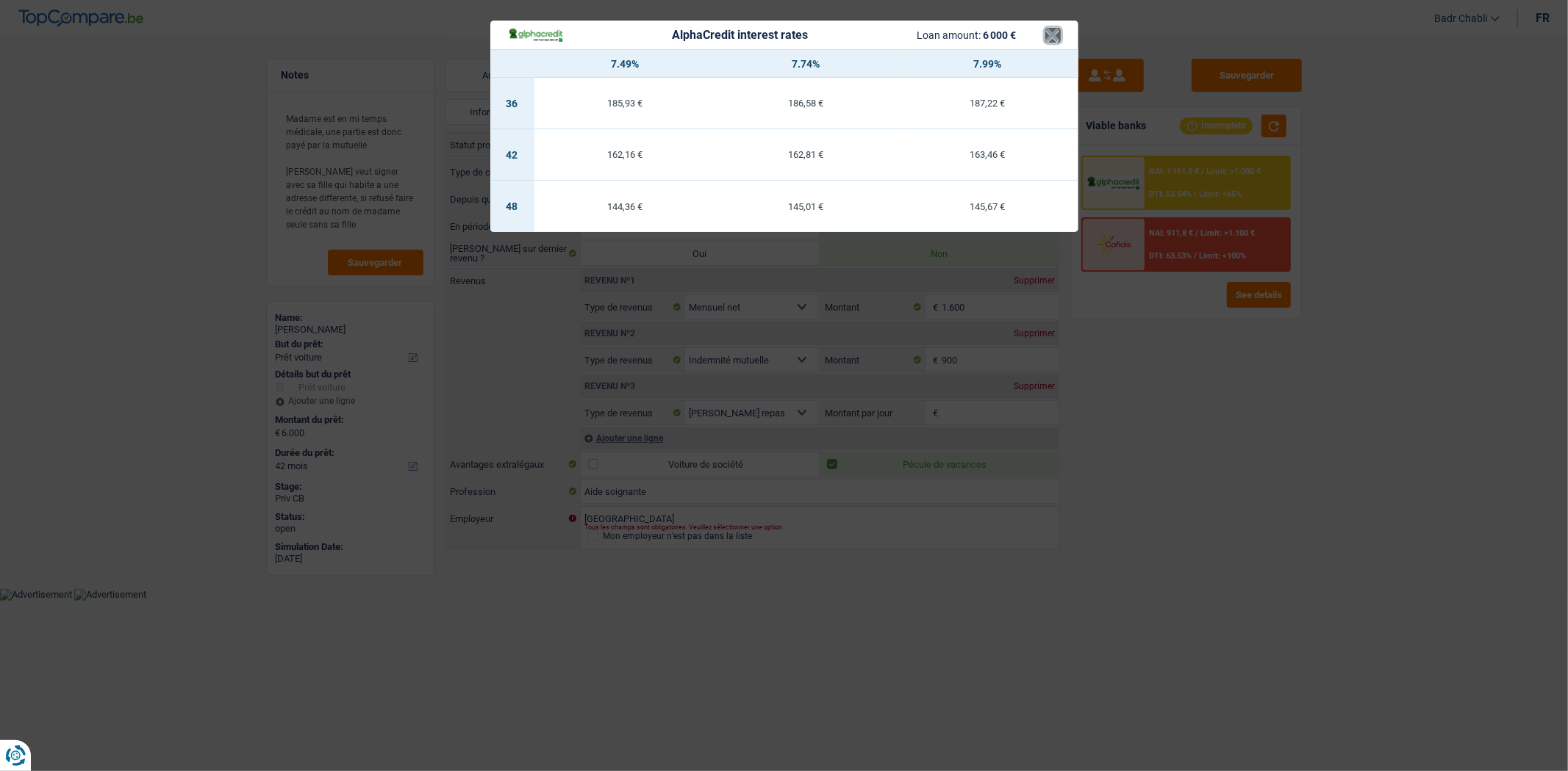
click at [1056, 28] on button "×" at bounding box center [1052, 35] width 16 height 15
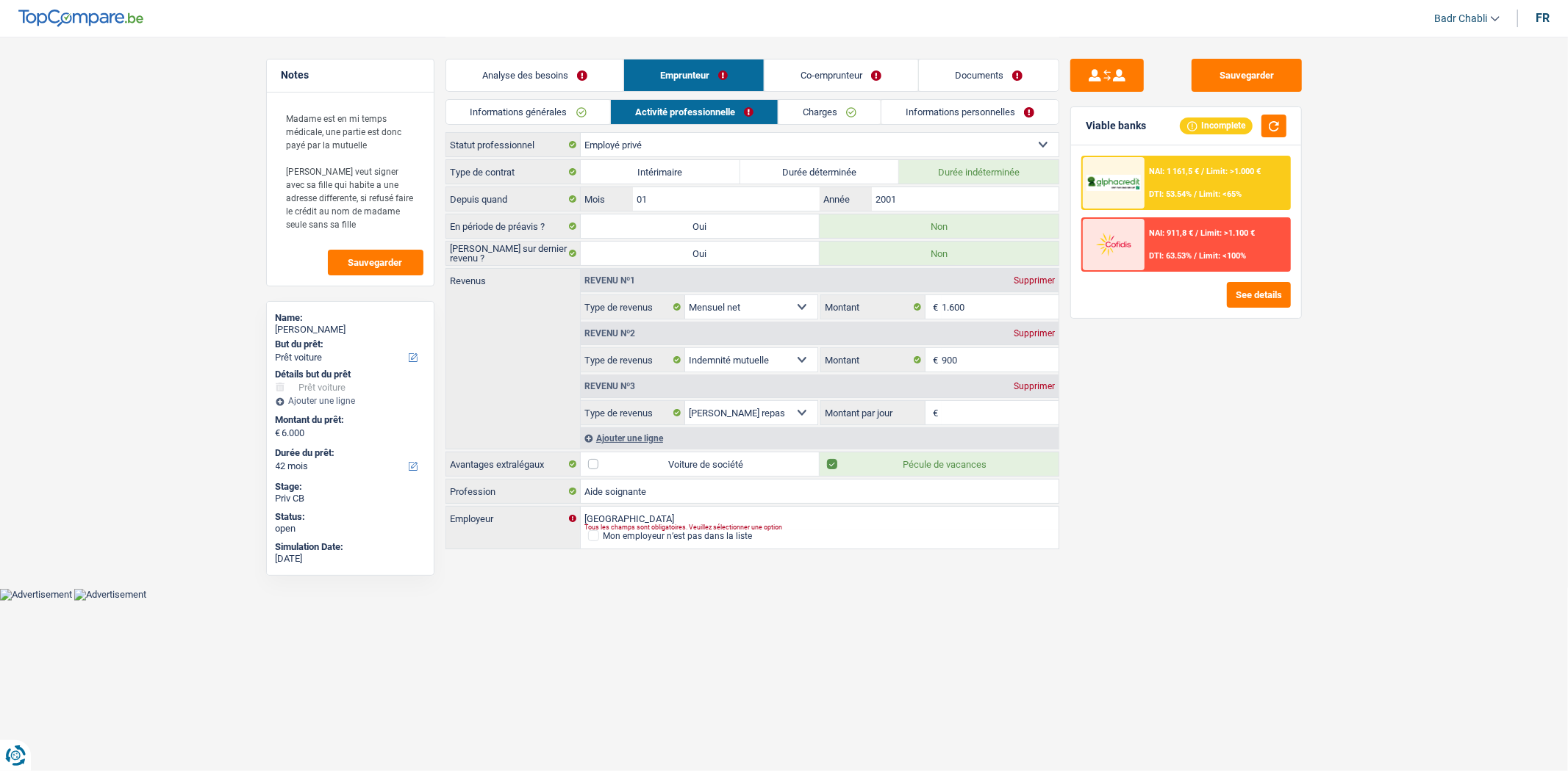
click at [1021, 380] on div "Revenu nº3 Supprimer" at bounding box center [820, 386] width 478 height 24
click at [1029, 390] on div "Supprimer" at bounding box center [1034, 386] width 48 height 9
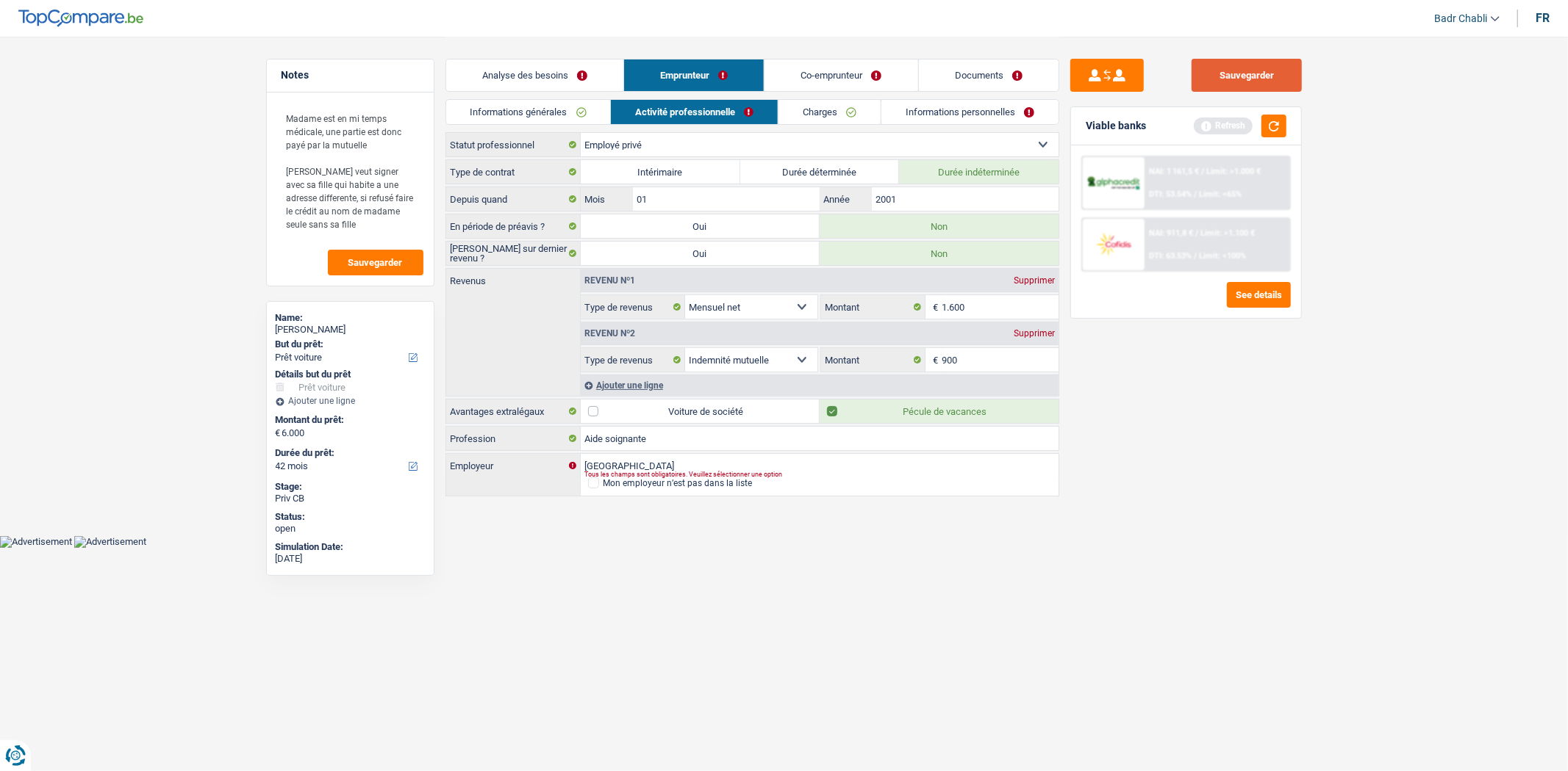
click at [1250, 69] on button "Sauvegarder" at bounding box center [1246, 75] width 110 height 33
click at [842, 75] on link "Co-emprunteur" at bounding box center [841, 75] width 153 height 32
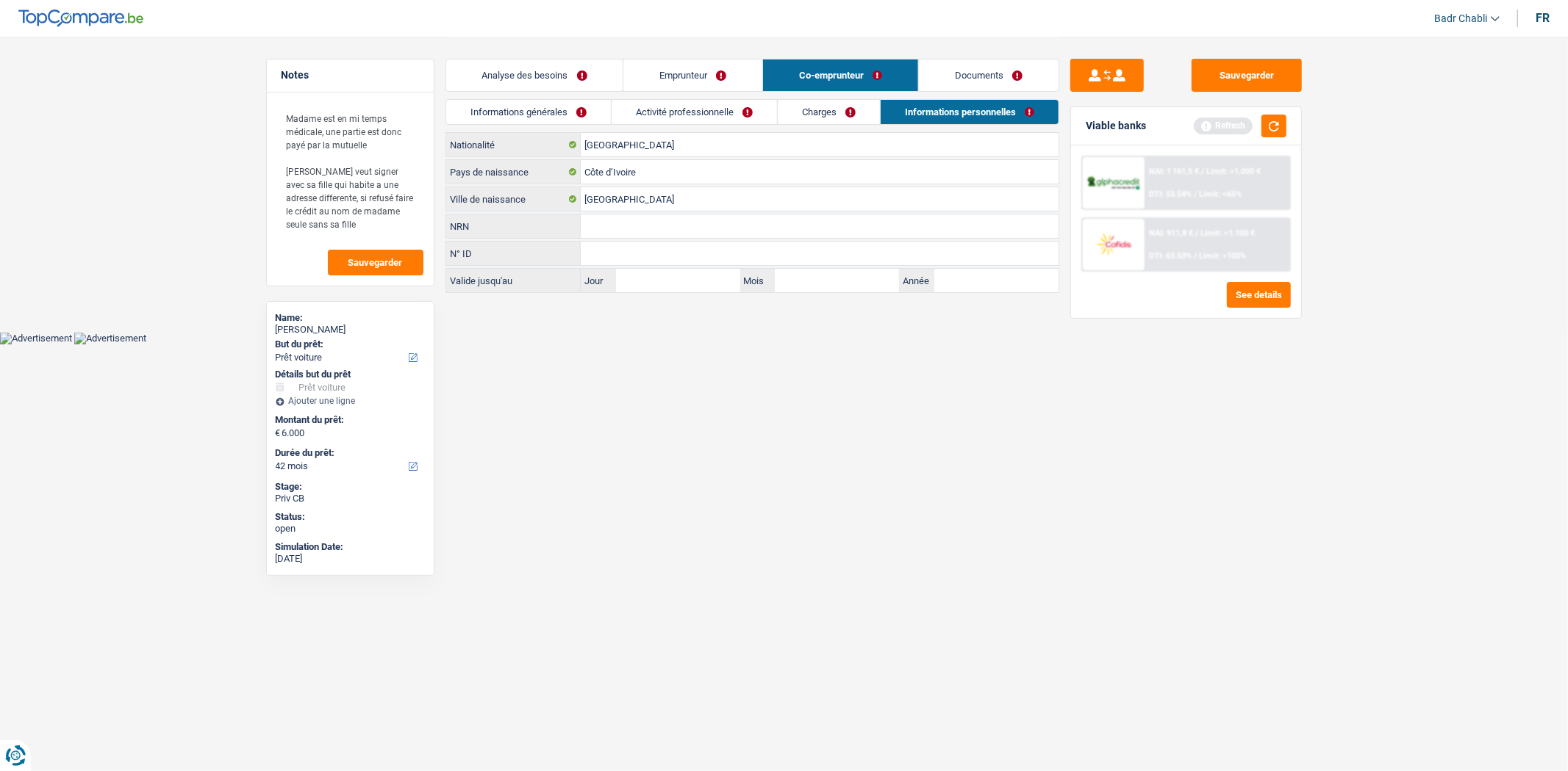
click at [681, 69] on link "Emprunteur" at bounding box center [693, 75] width 139 height 32
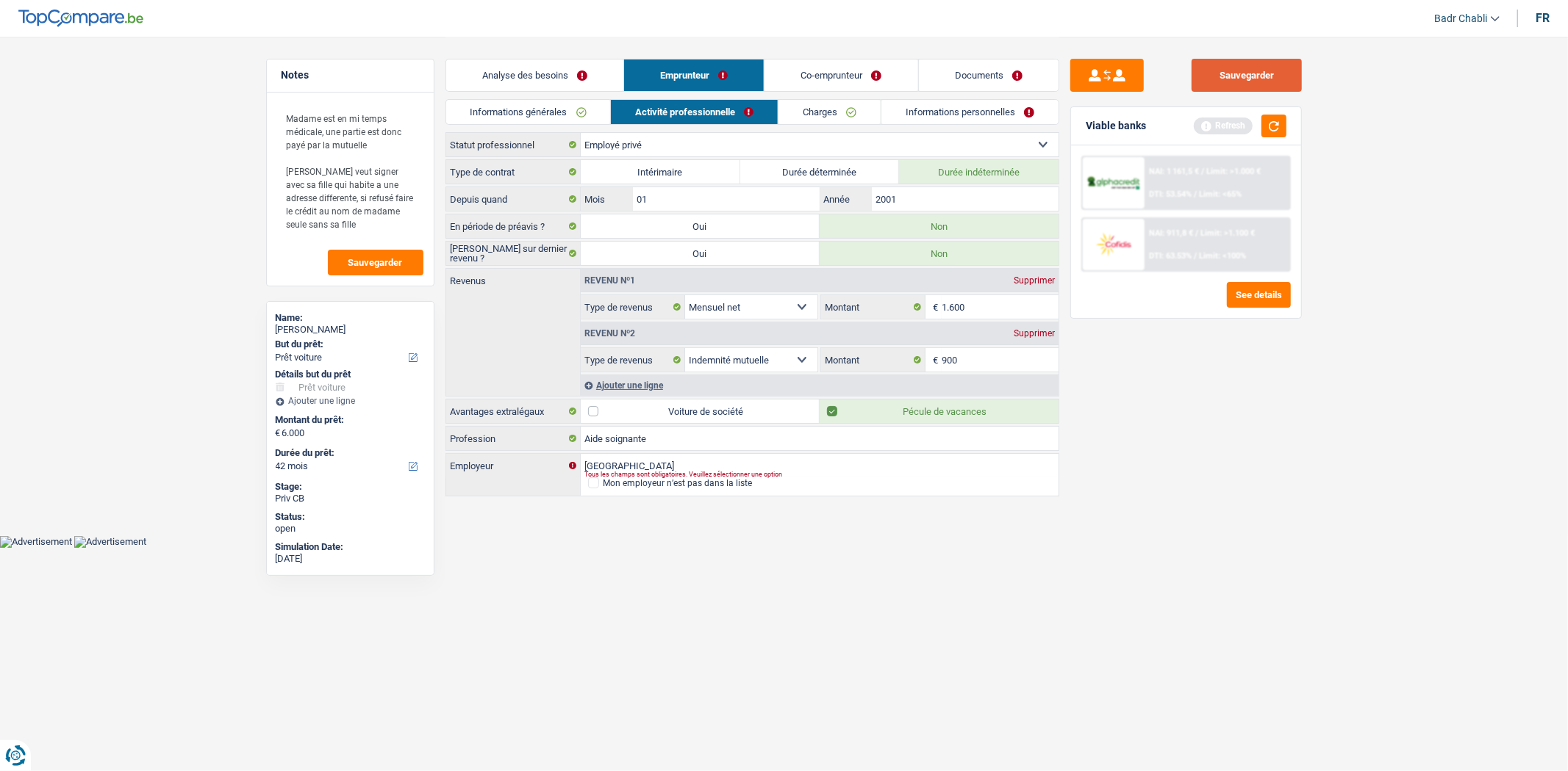
click at [1251, 79] on button "Sauvegarder" at bounding box center [1246, 75] width 110 height 33
click at [942, 67] on link "Documents" at bounding box center [988, 75] width 140 height 32
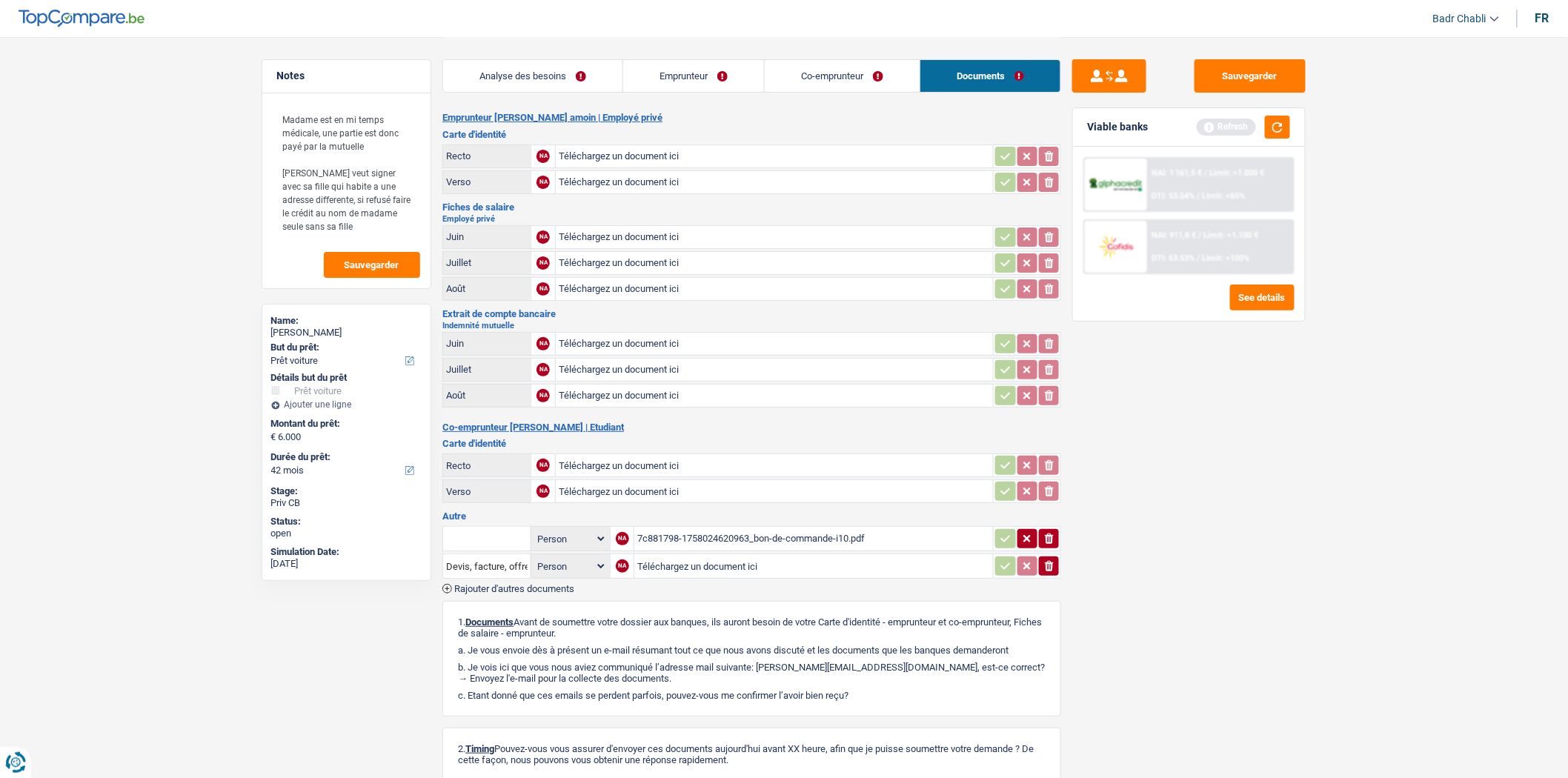
click at [704, 527] on div "7c881798-1758024620963_bon-de-commande-i10.pdf" at bounding box center [814, 538] width 353 height 22
click at [1232, 85] on button "Sauvegarder" at bounding box center [1250, 76] width 111 height 33
